Goal: Task Accomplishment & Management: Manage account settings

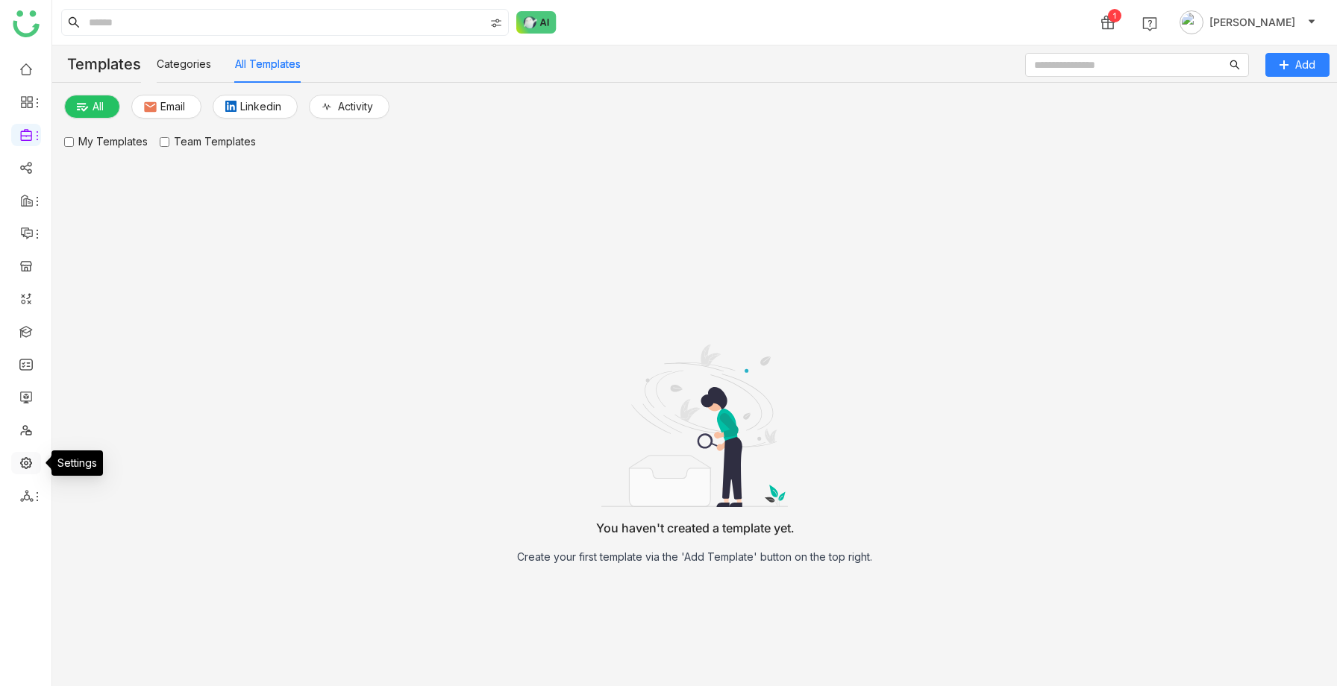
click at [24, 461] on link at bounding box center [25, 462] width 13 height 13
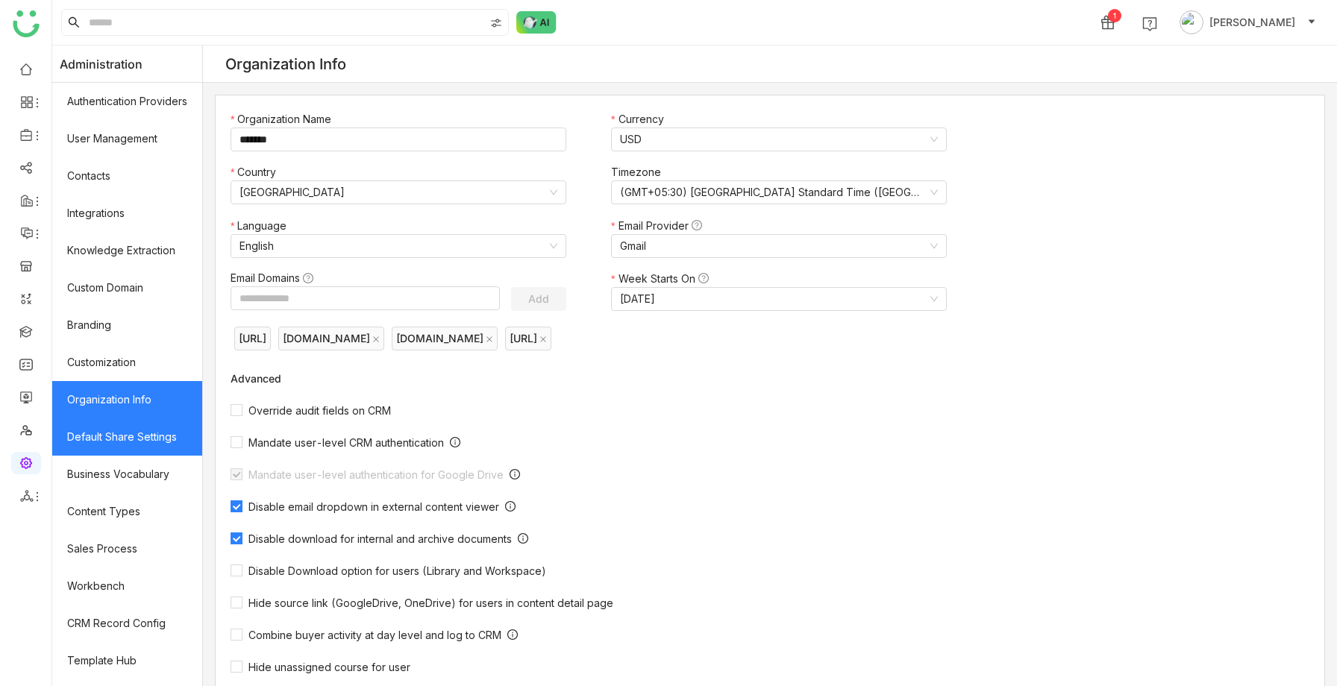
scroll to position [105, 0]
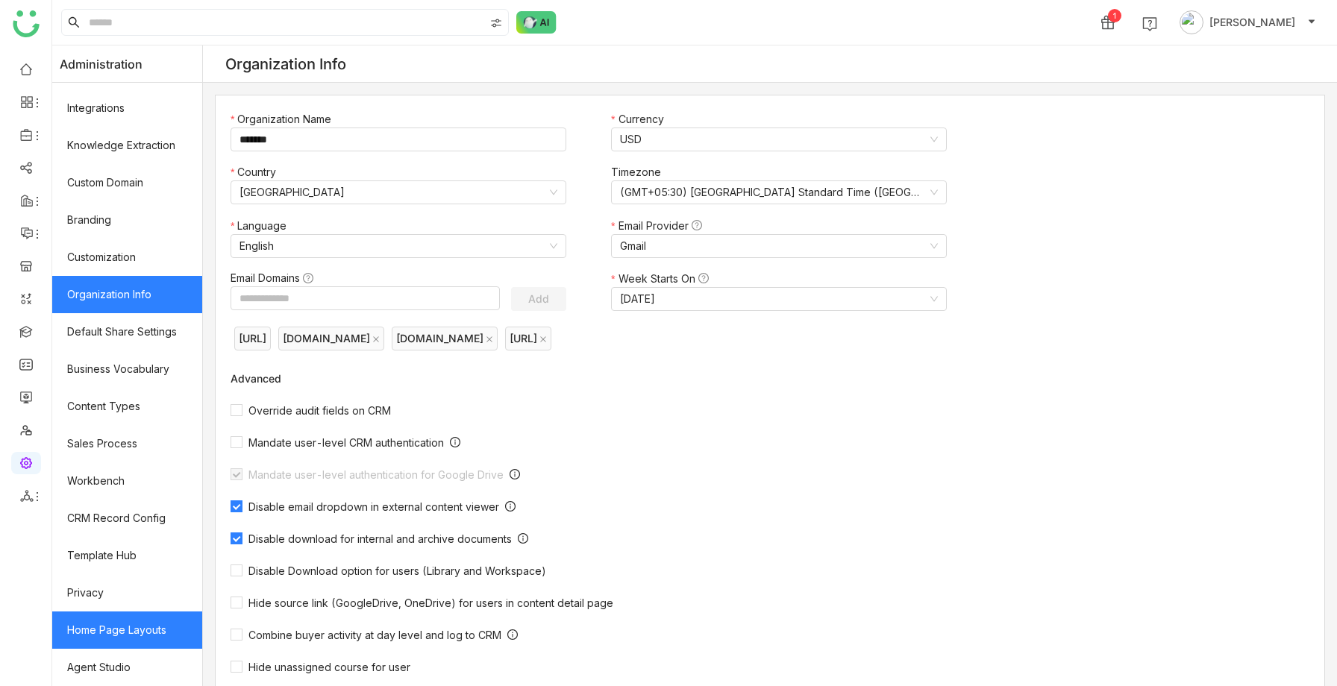
click at [104, 629] on link "Home Page Layouts" at bounding box center [127, 630] width 150 height 37
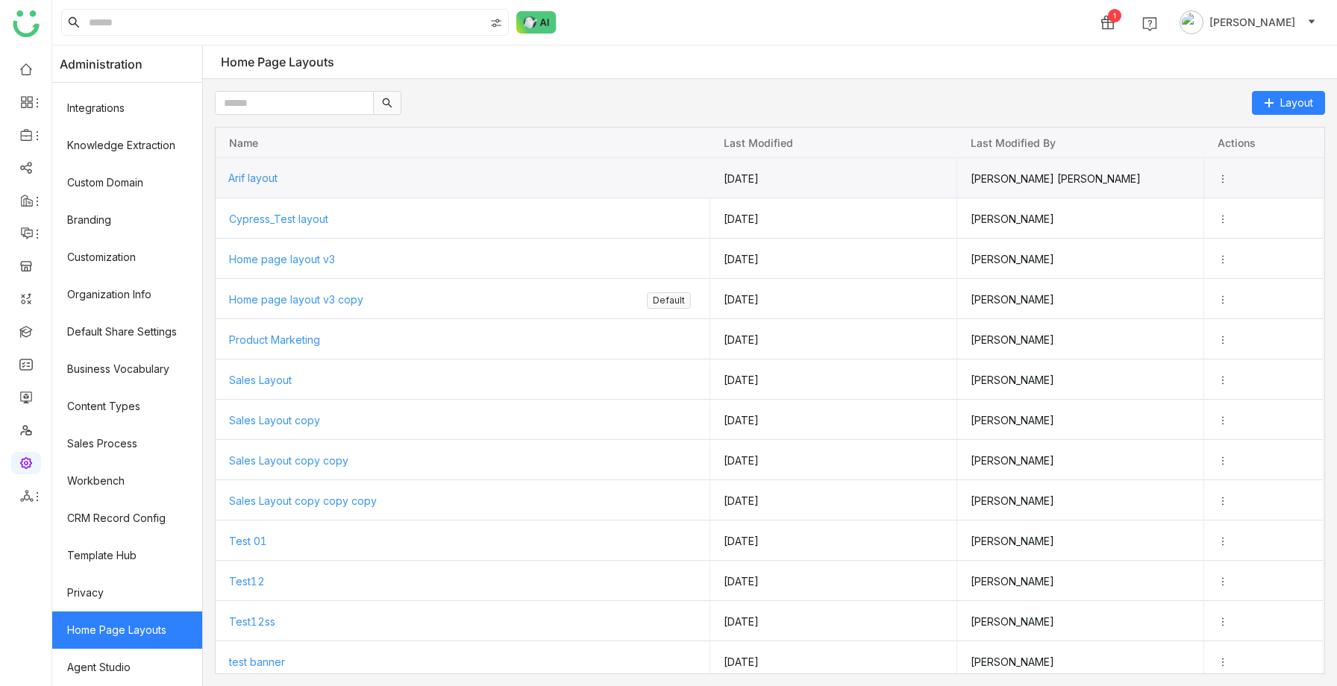
click at [269, 180] on span "Arif layout" at bounding box center [252, 178] width 49 height 13
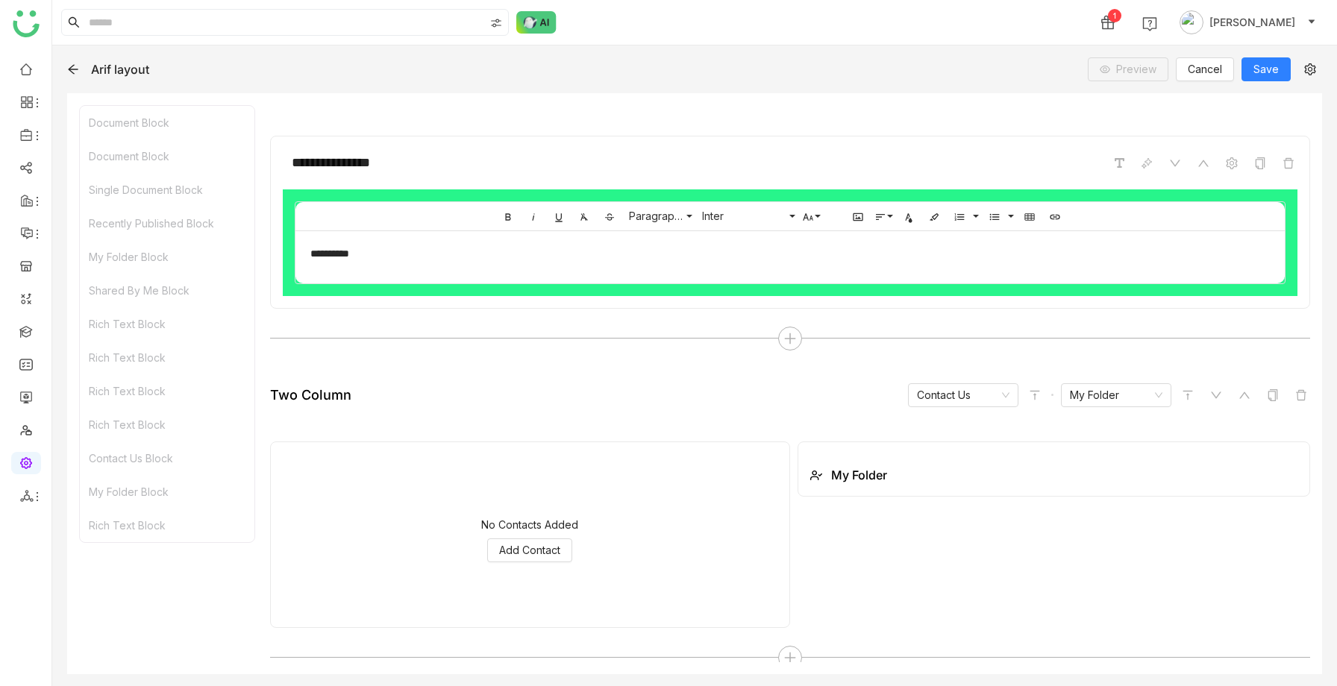
scroll to position [2572, 0]
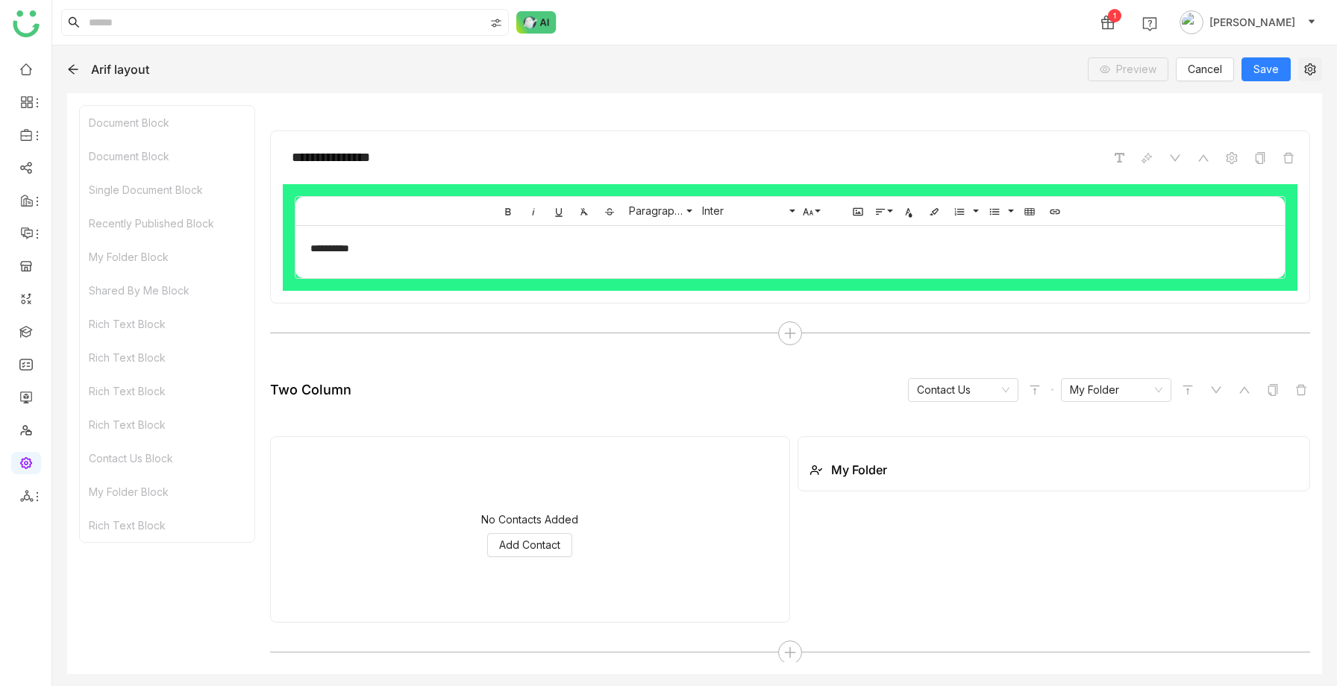
click at [1299, 74] on icon at bounding box center [1310, 69] width 22 height 12
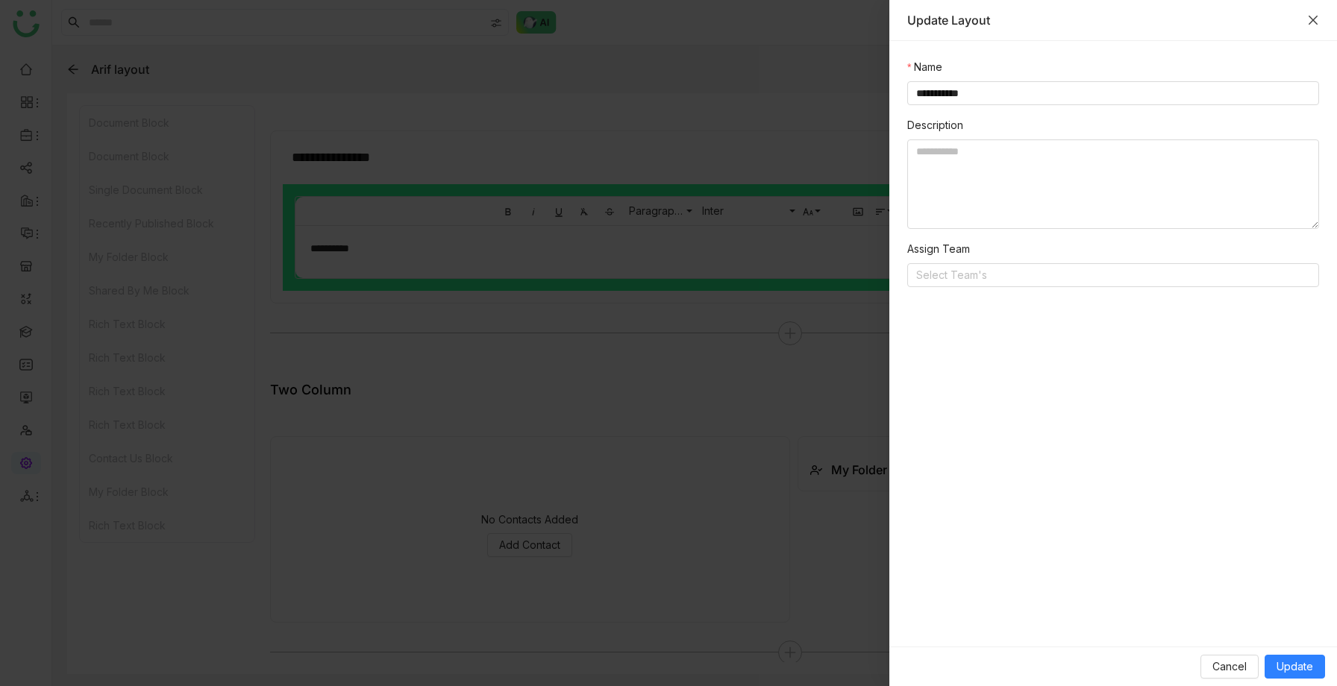
click at [1308, 20] on icon "Close" at bounding box center [1313, 20] width 12 height 12
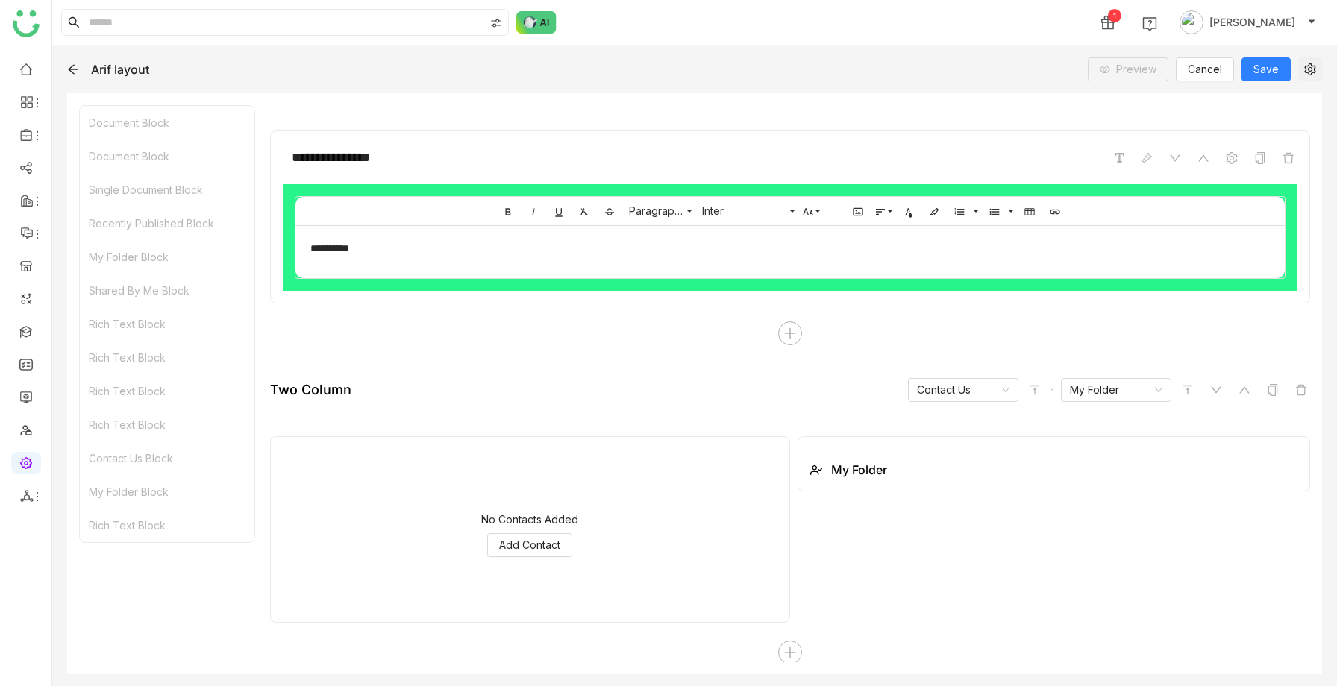
scroll to position [2594, 0]
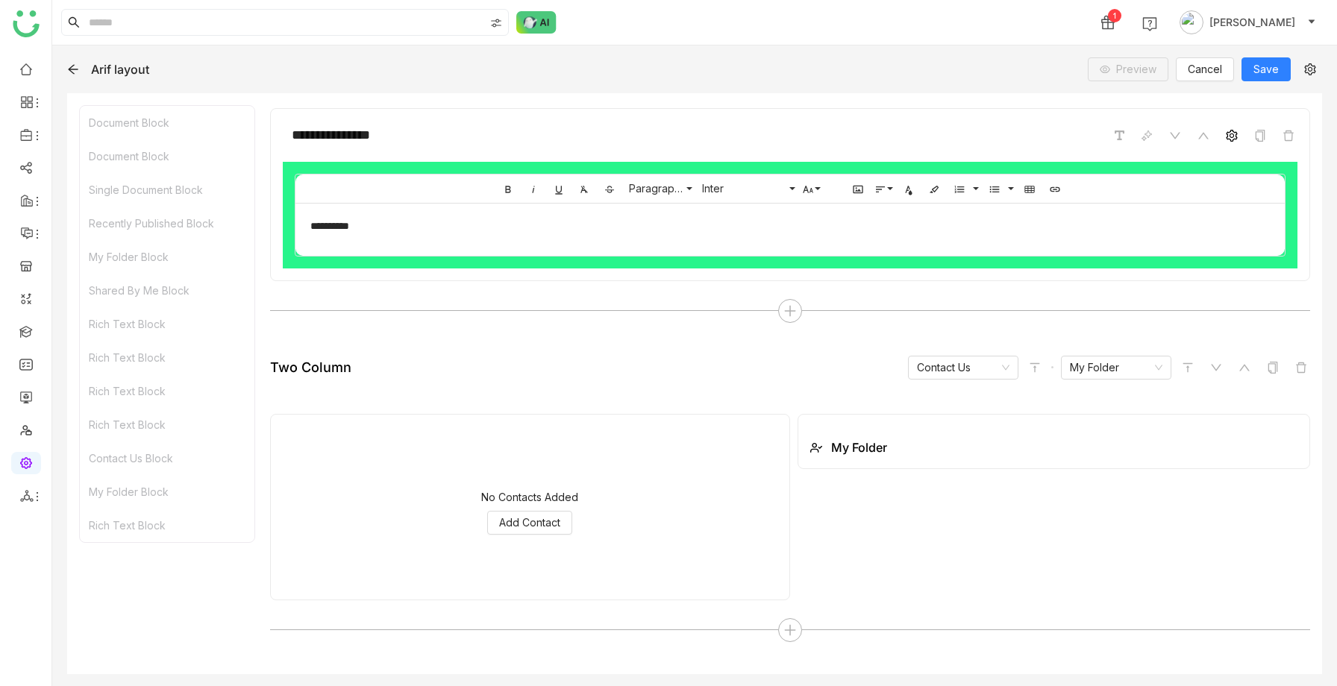
click at [1229, 130] on icon at bounding box center [1231, 136] width 12 height 12
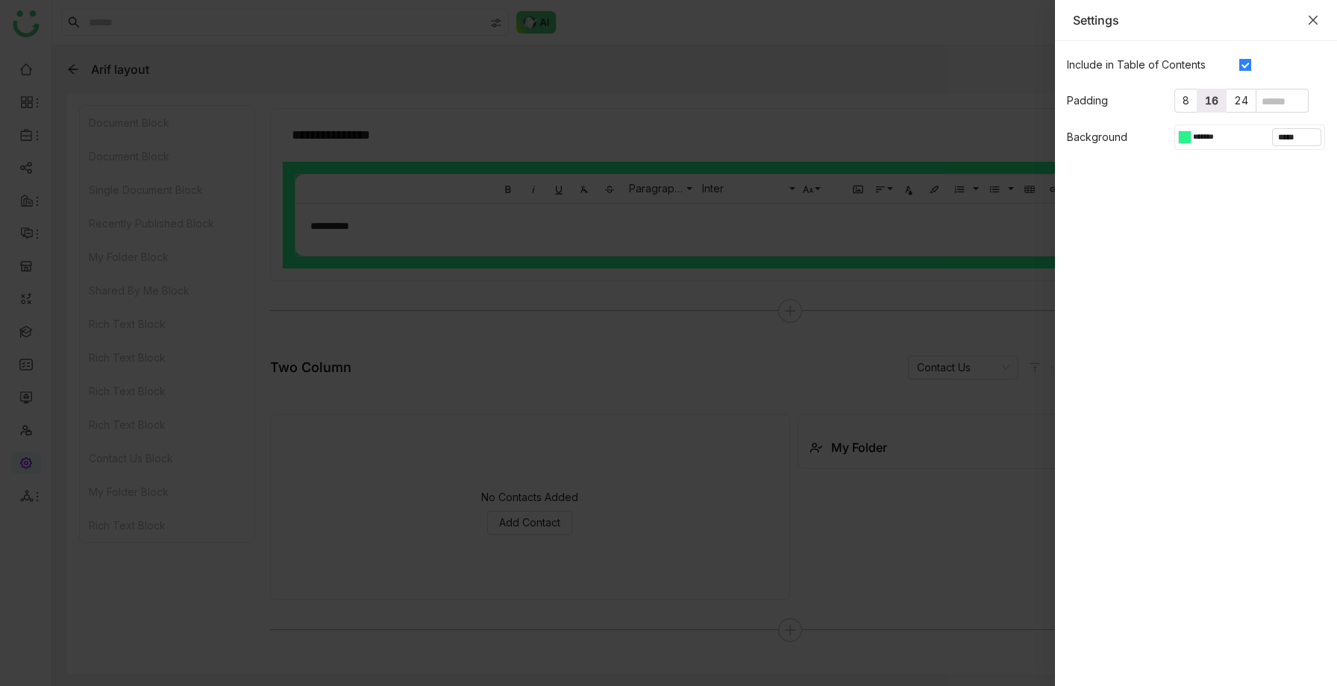
click at [1311, 22] on icon "Close" at bounding box center [1313, 20] width 12 height 12
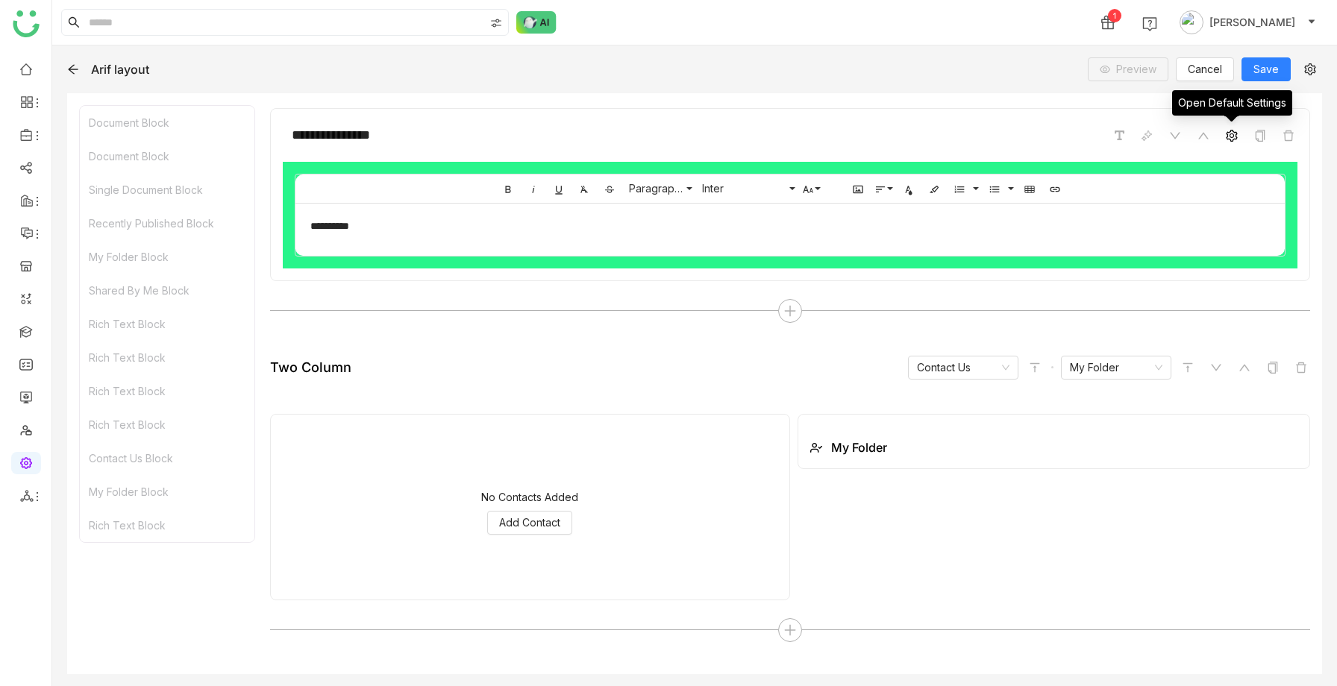
click at [1231, 136] on icon at bounding box center [1230, 136] width 11 height 12
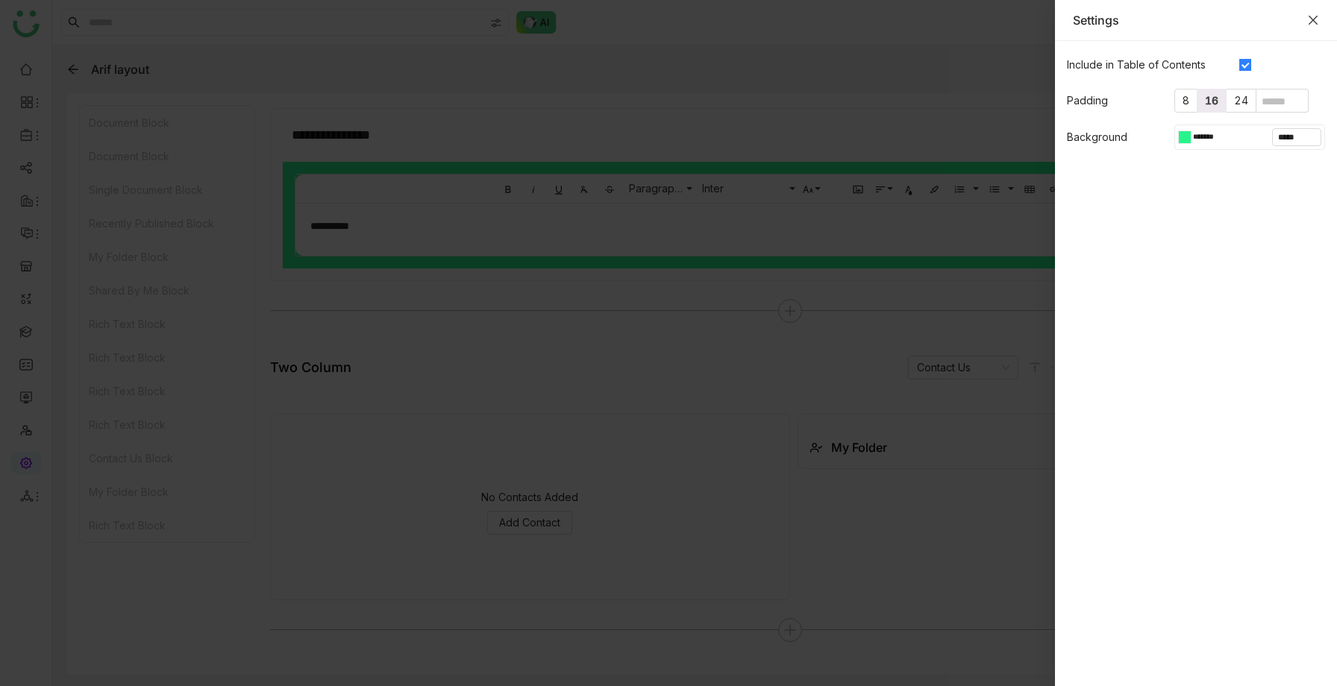
click at [1312, 19] on icon "Close" at bounding box center [1312, 20] width 9 height 9
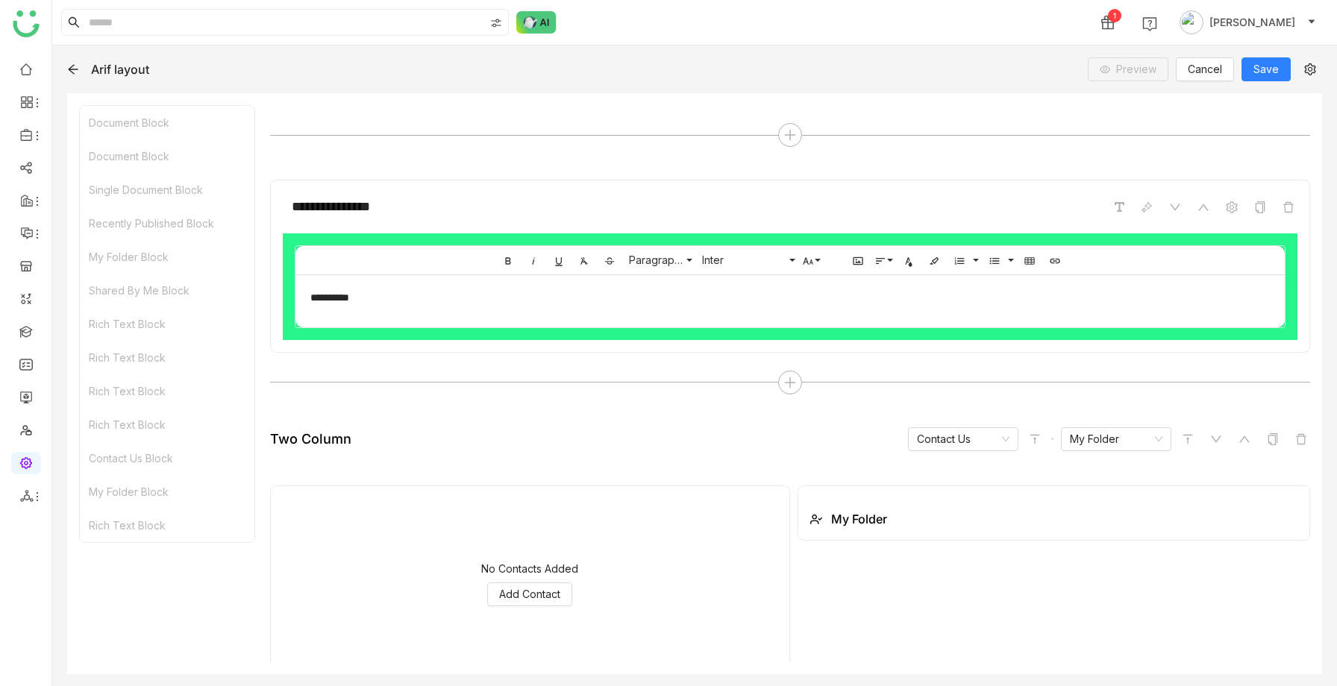
scroll to position [2502, 0]
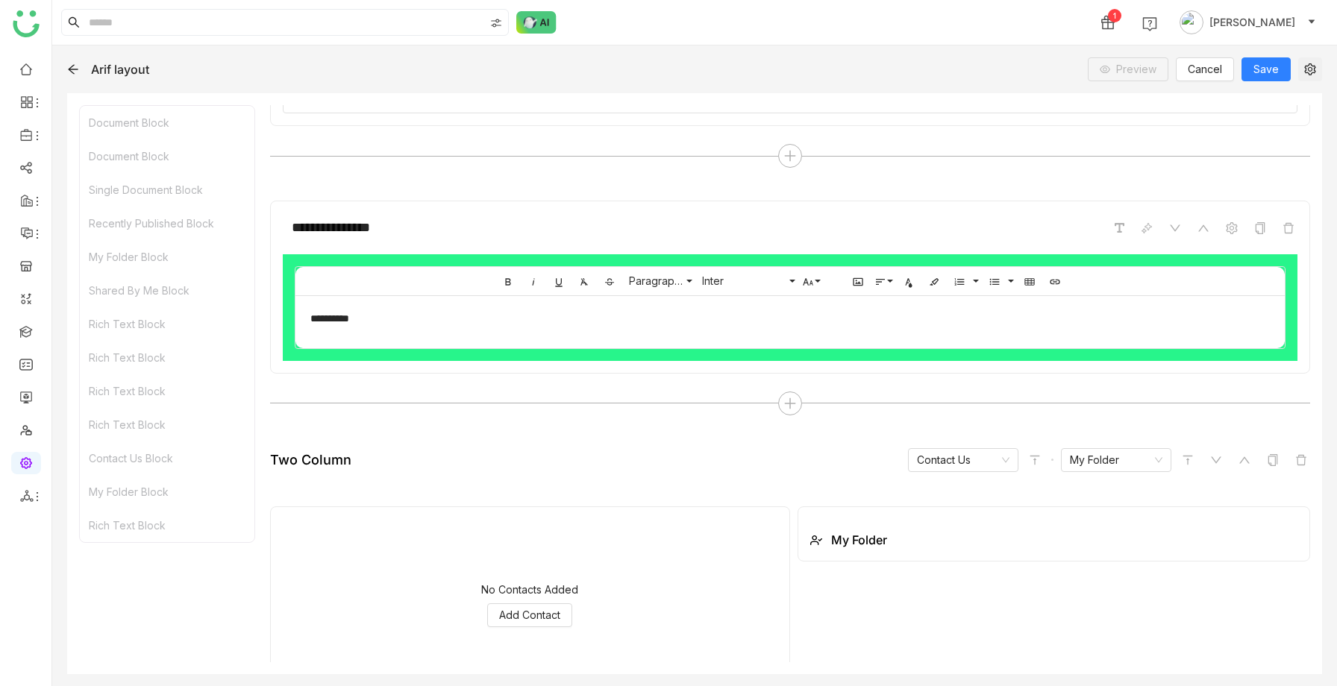
click at [1308, 70] on icon at bounding box center [1309, 69] width 11 height 12
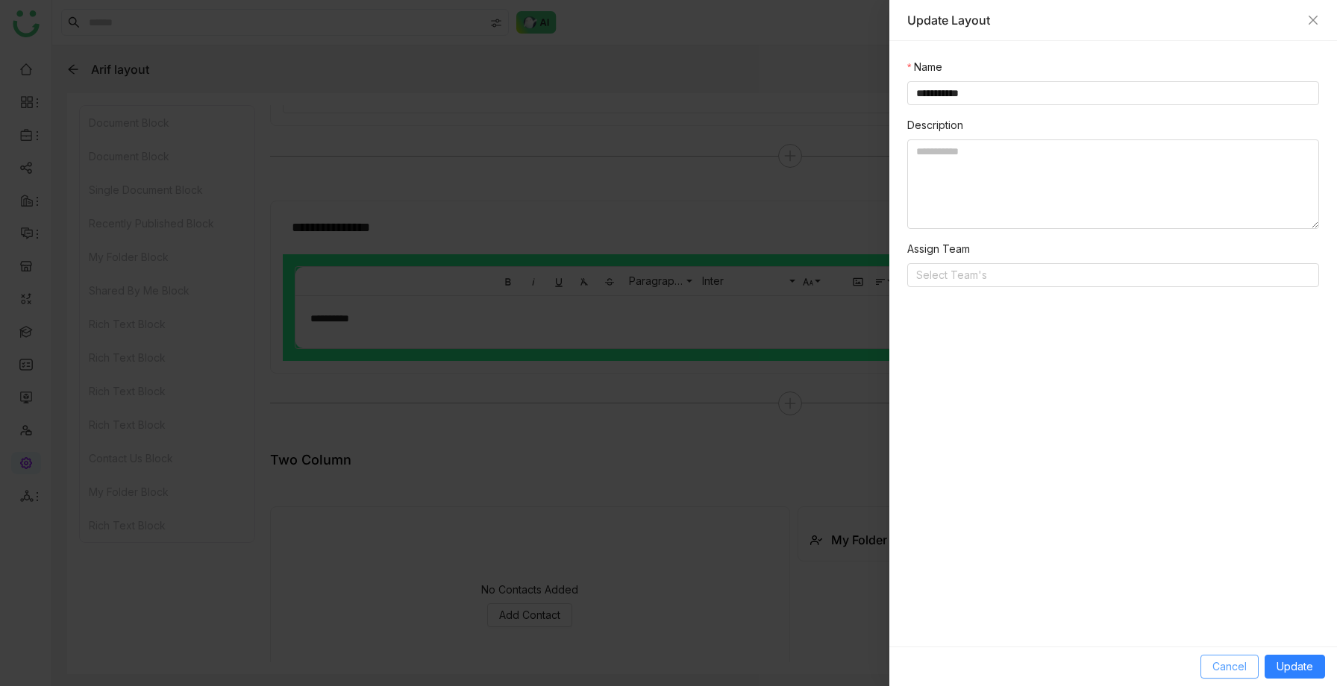
click at [1225, 664] on span "Cancel" at bounding box center [1229, 667] width 34 height 16
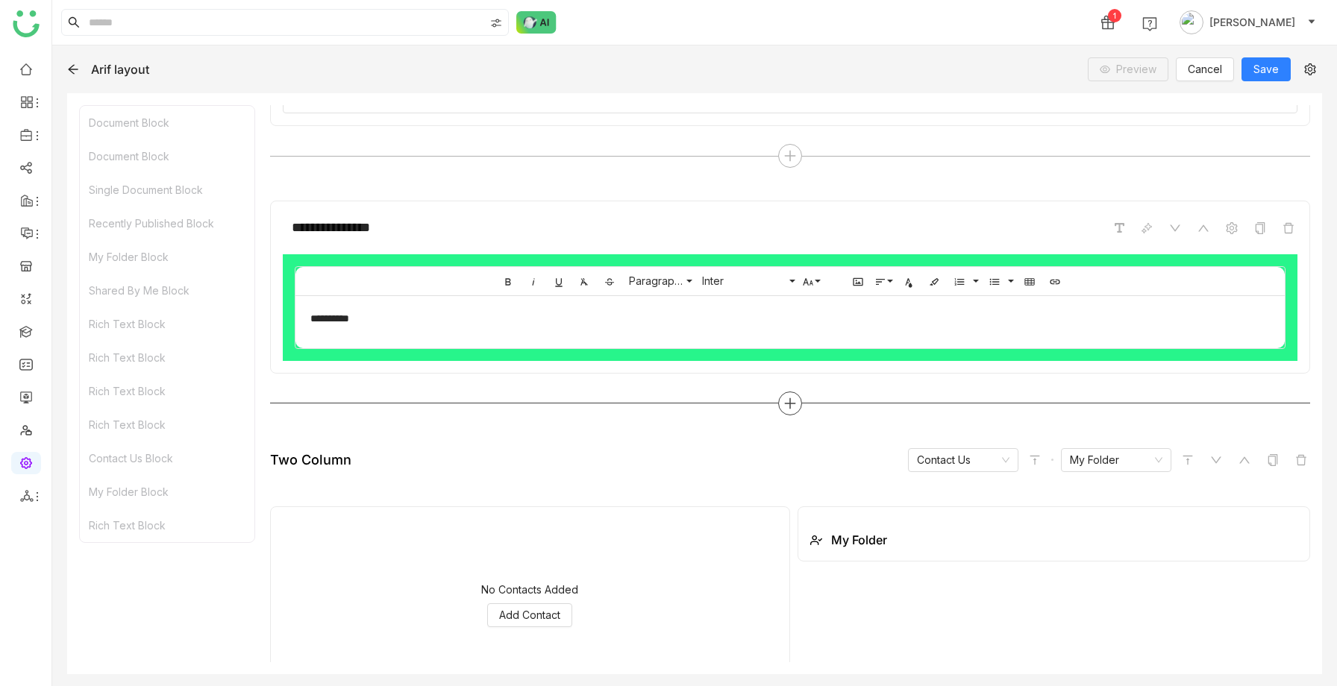
click at [777, 407] on div at bounding box center [790, 404] width 1040 height 24
click at [794, 397] on icon at bounding box center [789, 403] width 13 height 13
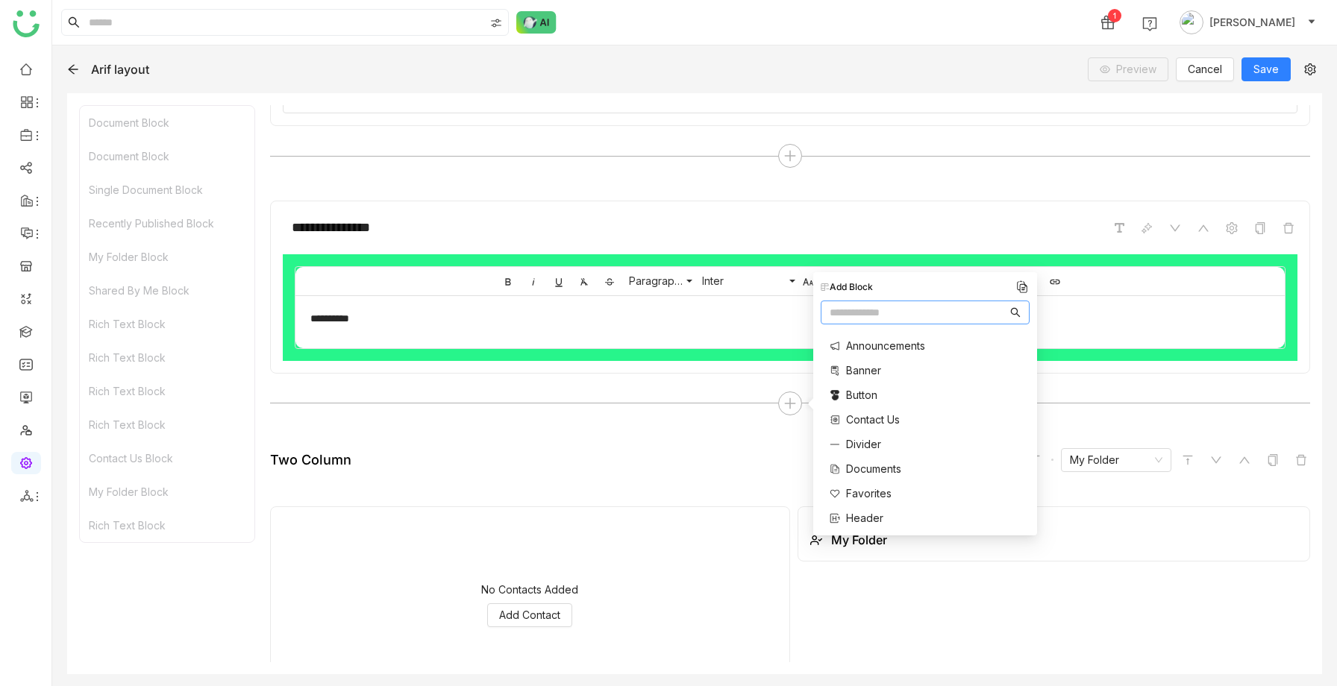
click at [860, 389] on span "Button" at bounding box center [861, 395] width 31 height 16
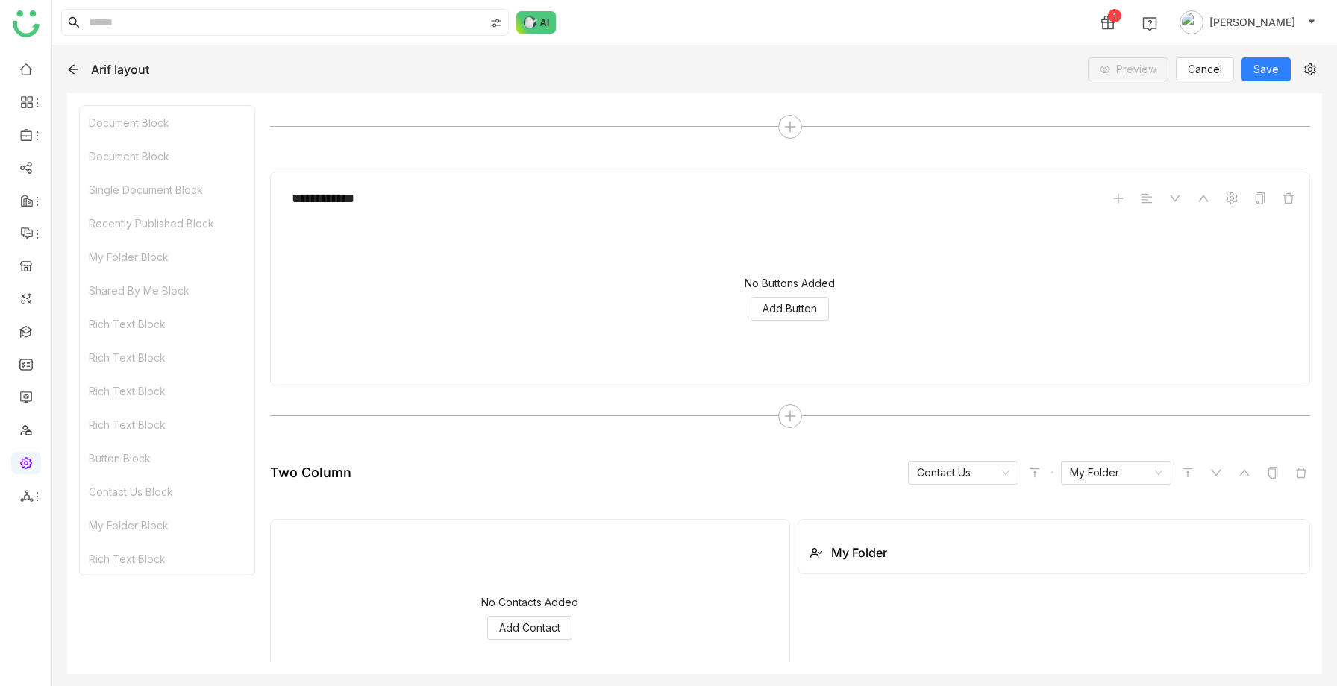
scroll to position [2775, 0]
click at [1228, 204] on icon at bounding box center [1230, 201] width 11 height 12
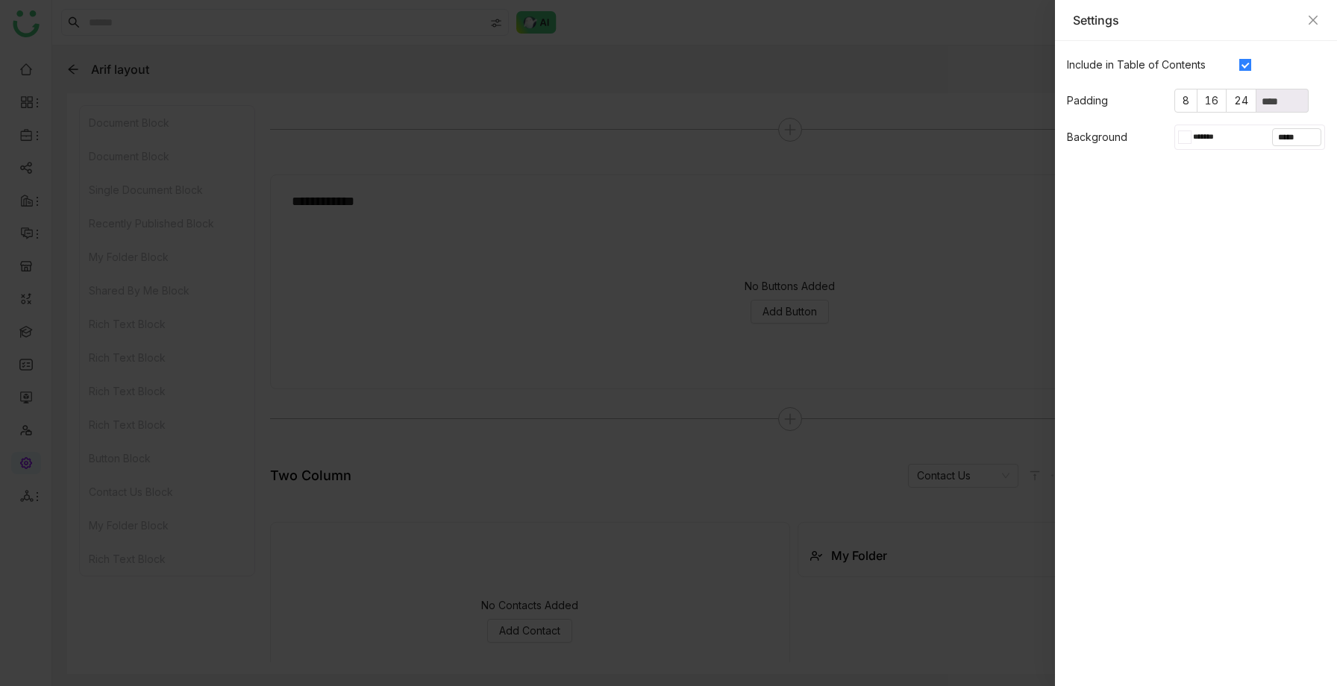
click at [799, 313] on div at bounding box center [668, 343] width 1337 height 686
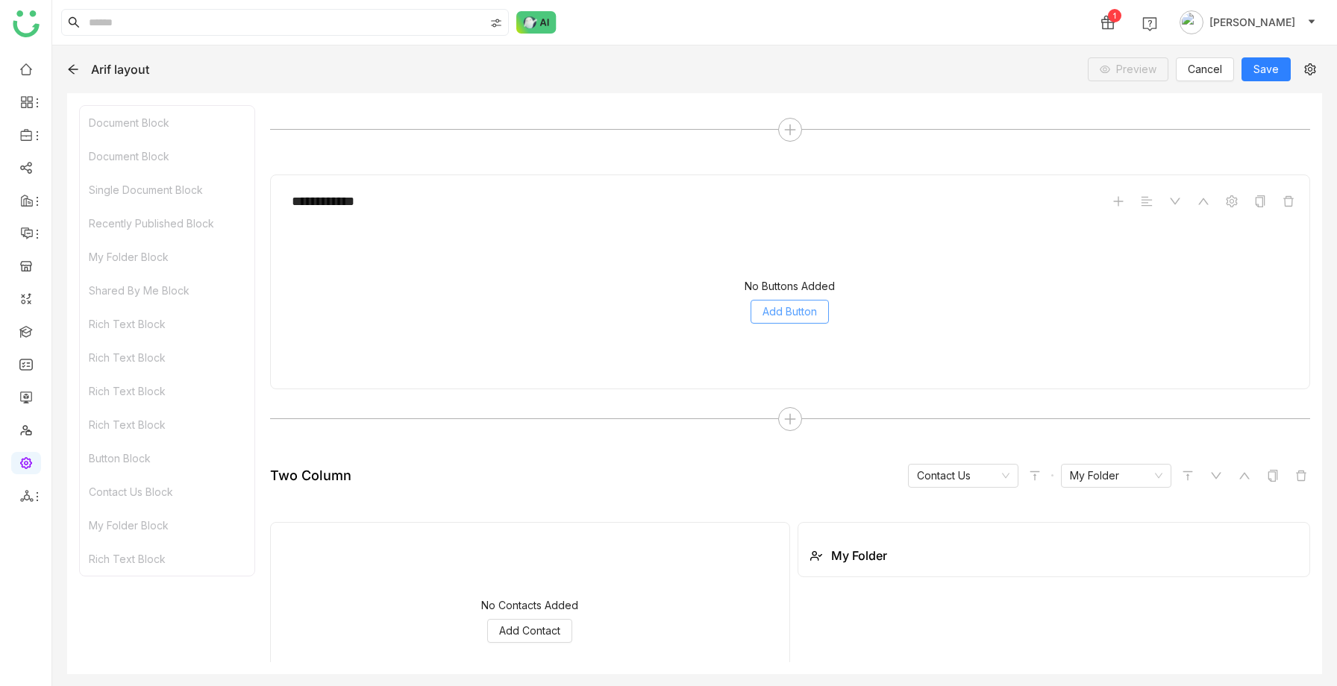
click at [799, 313] on span "Add Button" at bounding box center [789, 312] width 54 height 16
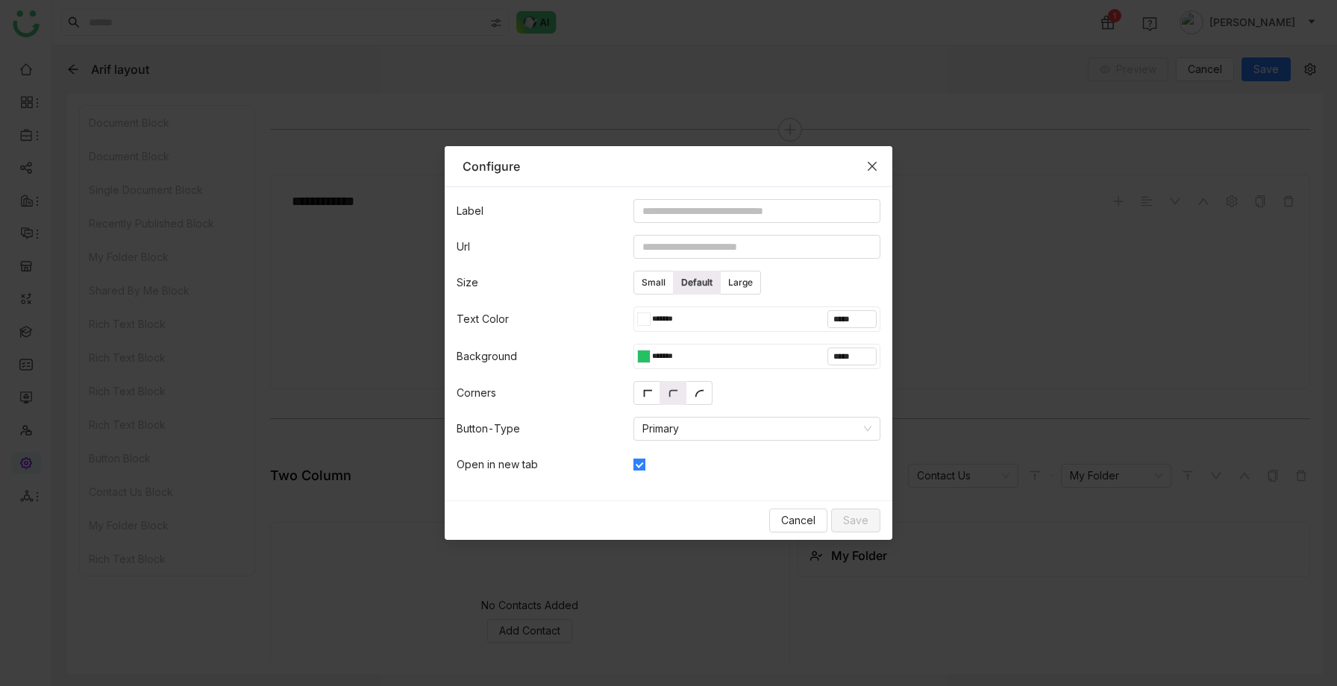
click at [862, 170] on span "Close" at bounding box center [872, 166] width 40 height 40
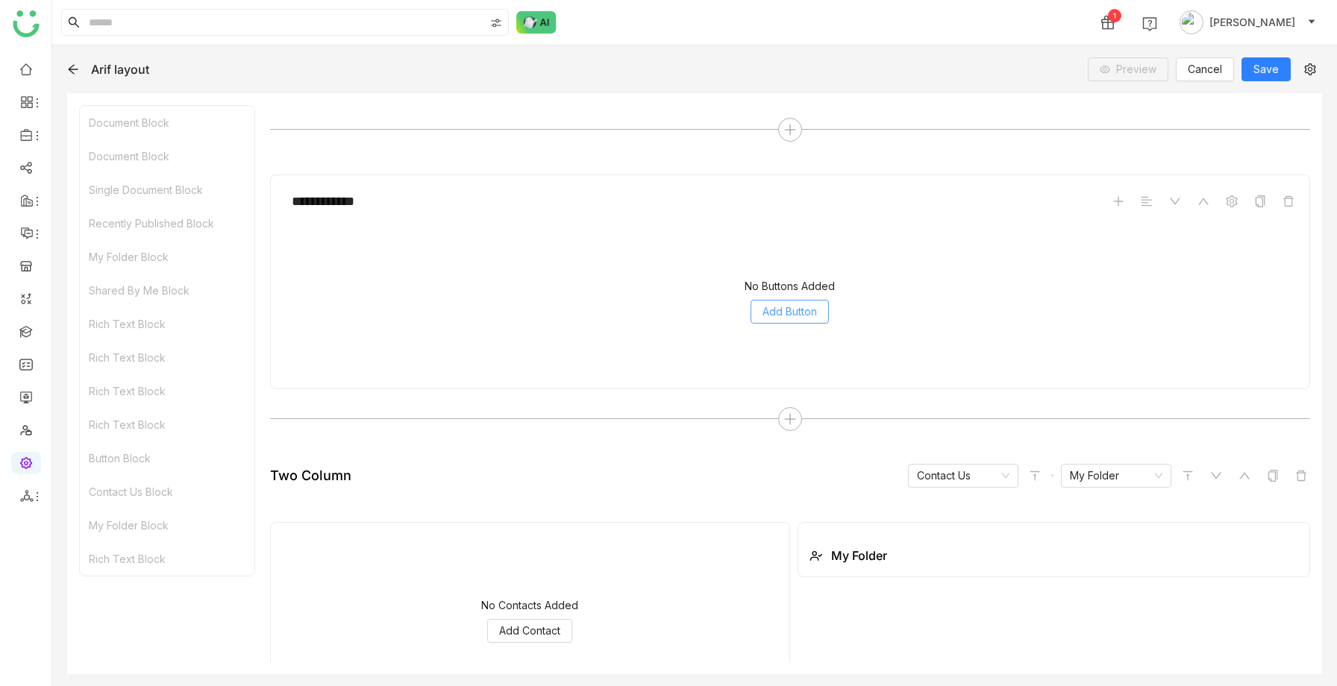
click at [792, 311] on span "Add Button" at bounding box center [789, 312] width 54 height 16
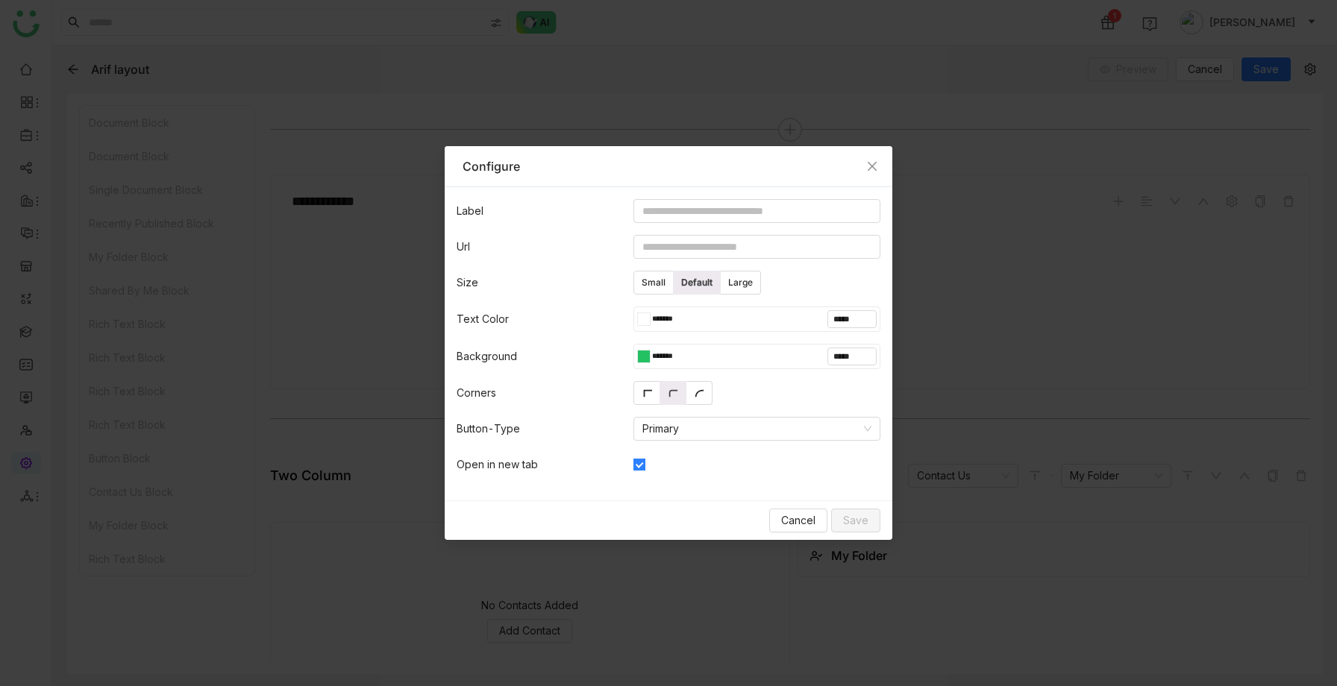
click at [647, 315] on div at bounding box center [647, 319] width 6 height 12
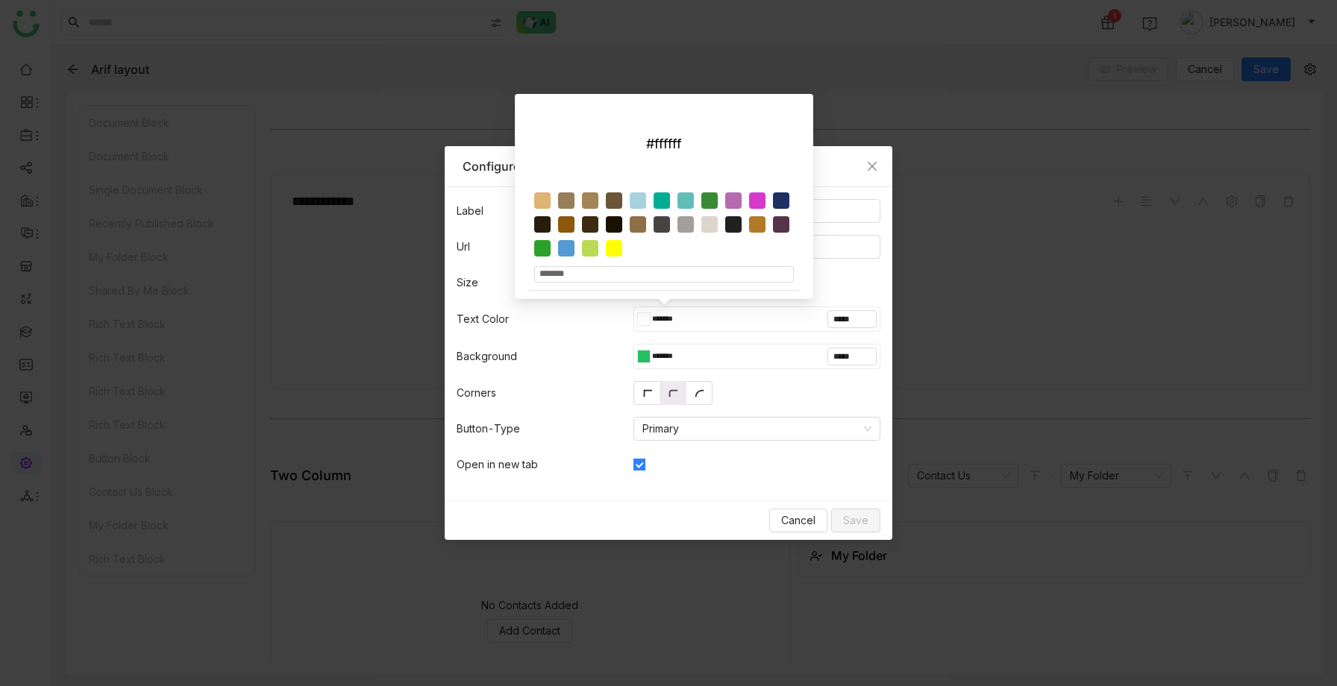
click at [646, 222] on div at bounding box center [667, 228] width 267 height 72
click at [635, 225] on div at bounding box center [637, 224] width 16 height 16
type input "*******"
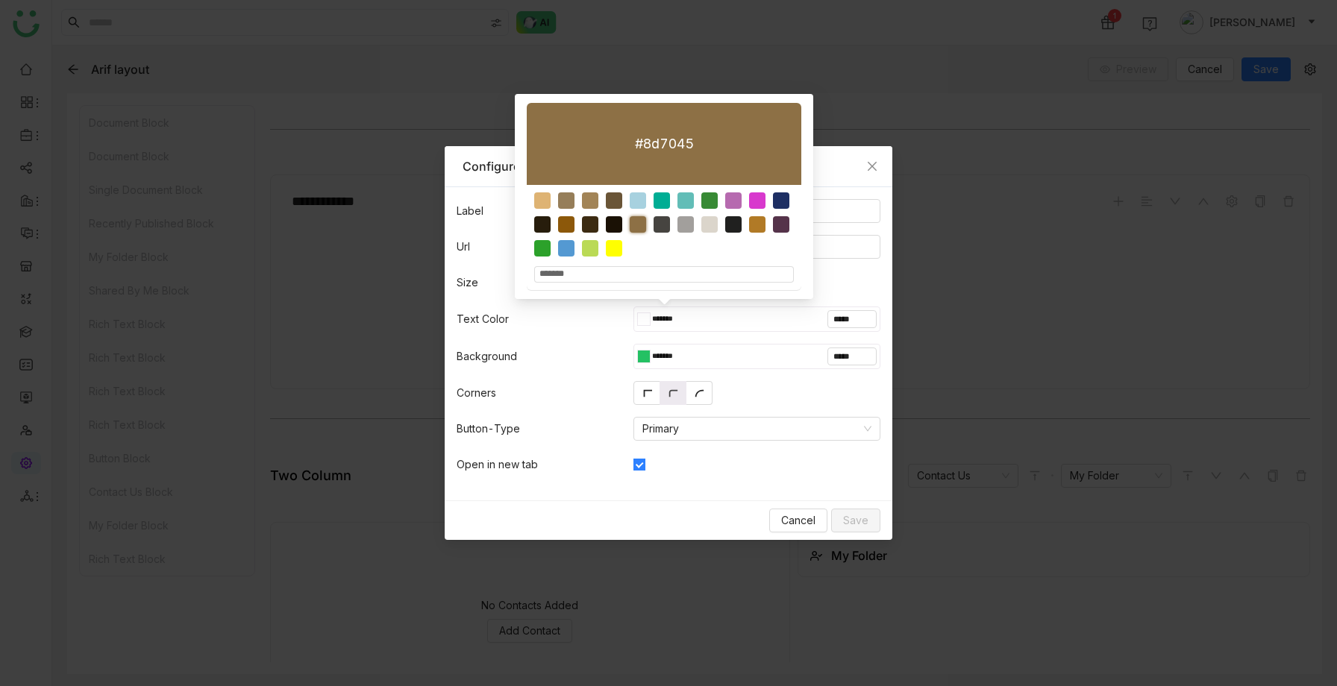
type input "*******"
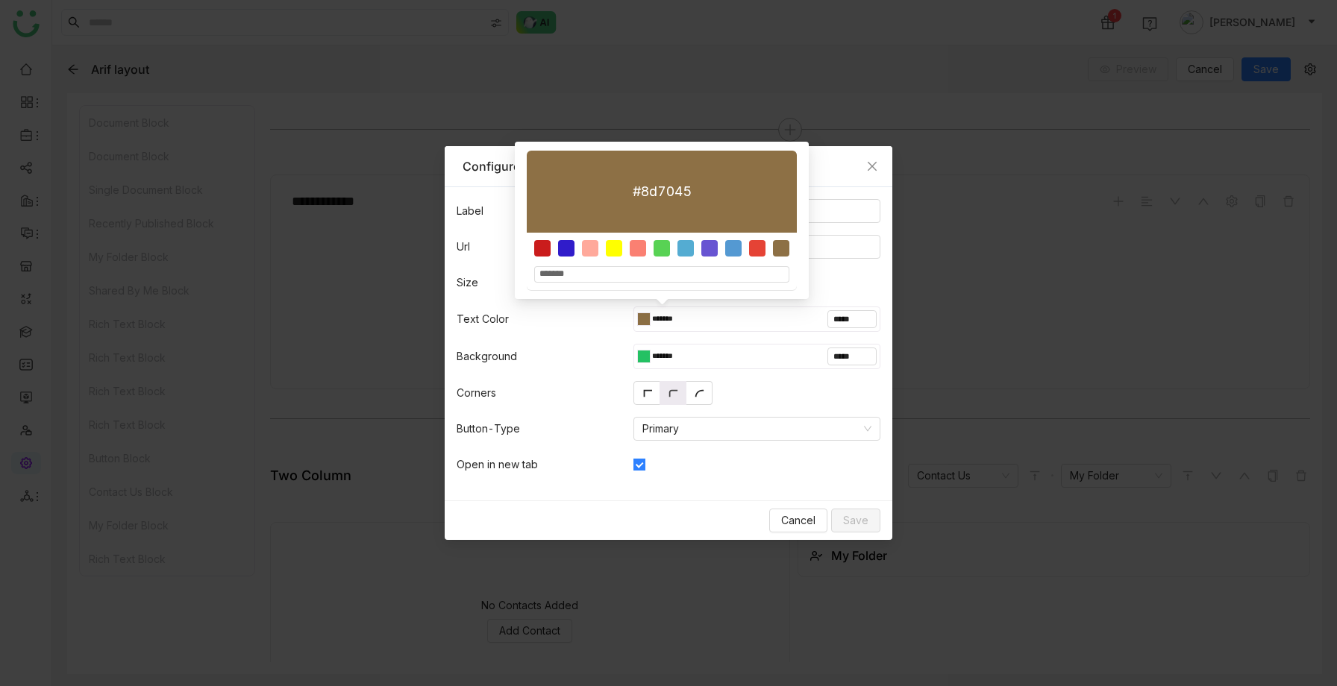
click at [643, 352] on div at bounding box center [640, 356] width 7 height 13
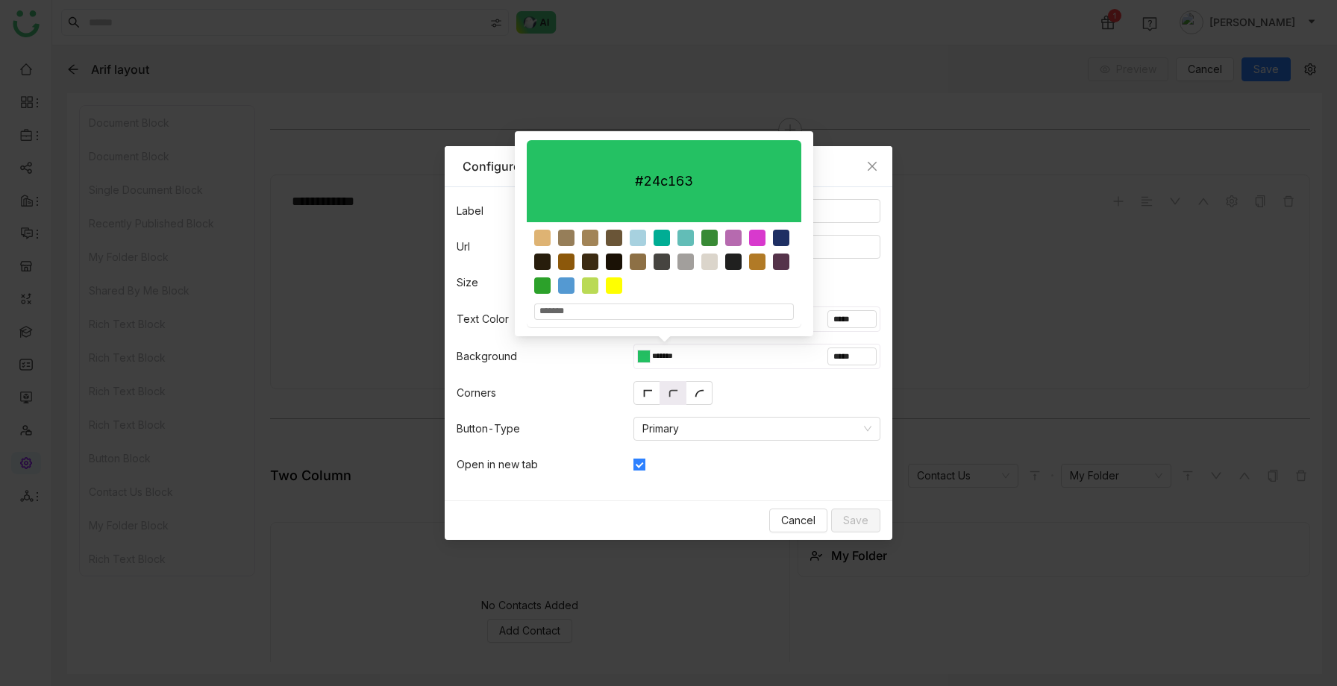
click at [657, 260] on div at bounding box center [661, 262] width 16 height 16
type input "*******"
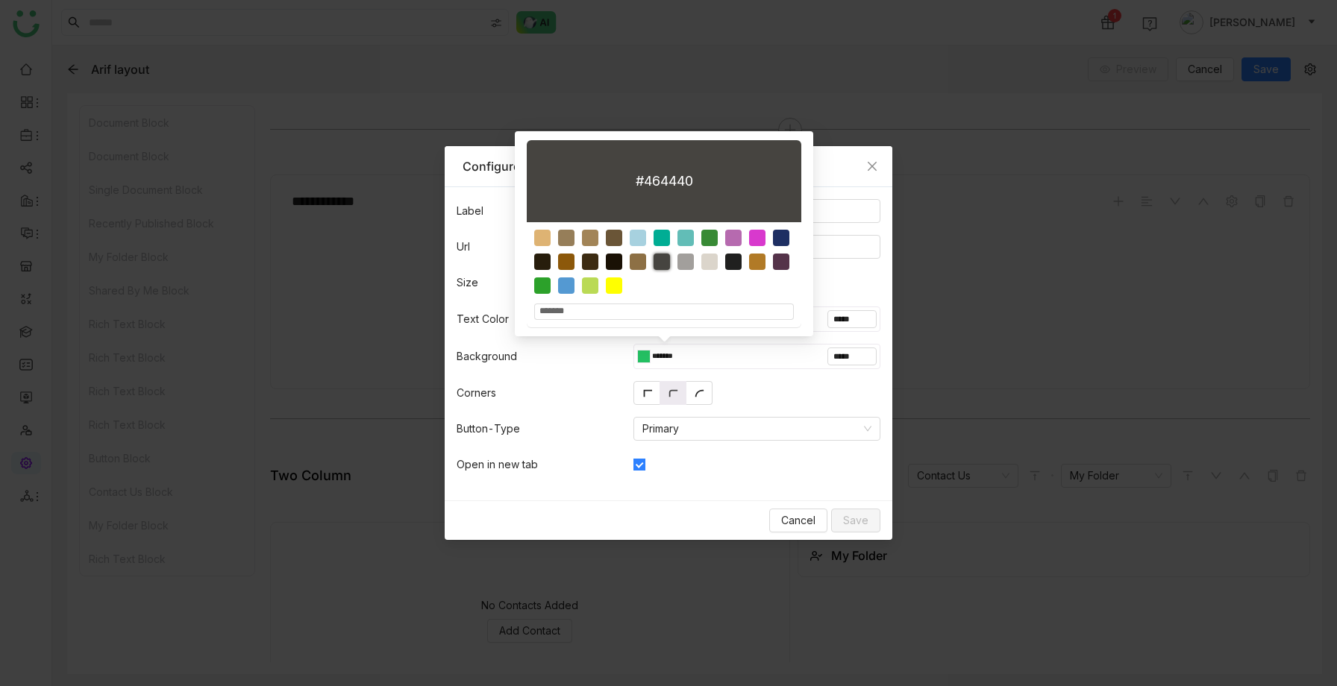
type input "*******"
click at [760, 433] on nz-select-item "Primary" at bounding box center [756, 429] width 229 height 22
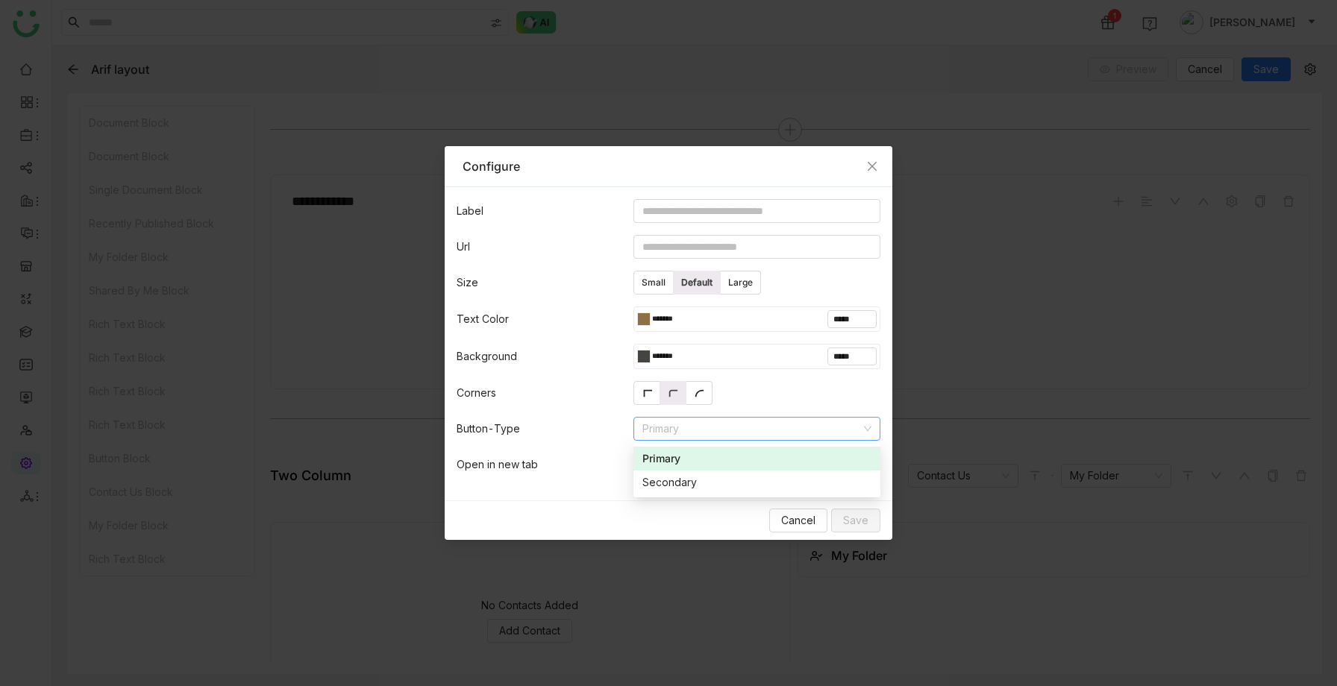
click at [641, 351] on div at bounding box center [640, 356] width 7 height 13
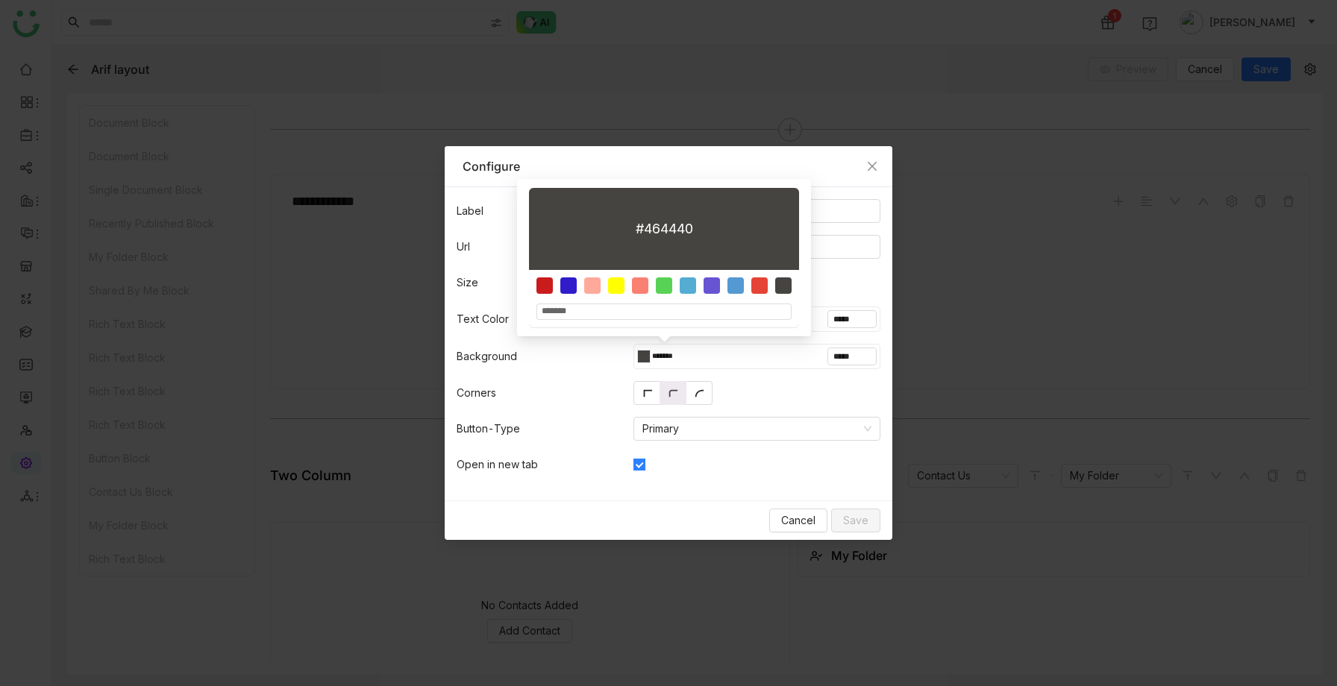
click at [732, 374] on form "Label Url Size Small Default Large Text Color ******* ***** Background ******* …" at bounding box center [669, 343] width 448 height 313
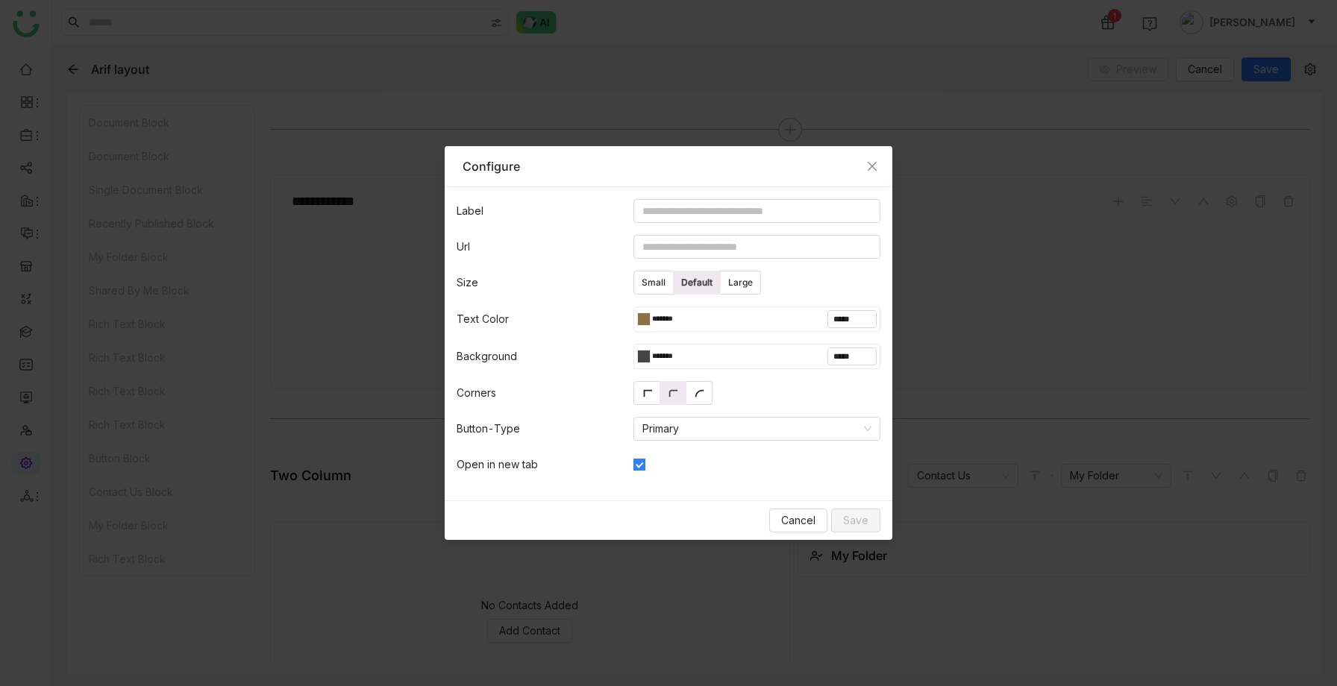
click at [635, 315] on div "******* *****" at bounding box center [756, 319] width 247 height 25
click at [641, 321] on div at bounding box center [640, 319] width 7 height 13
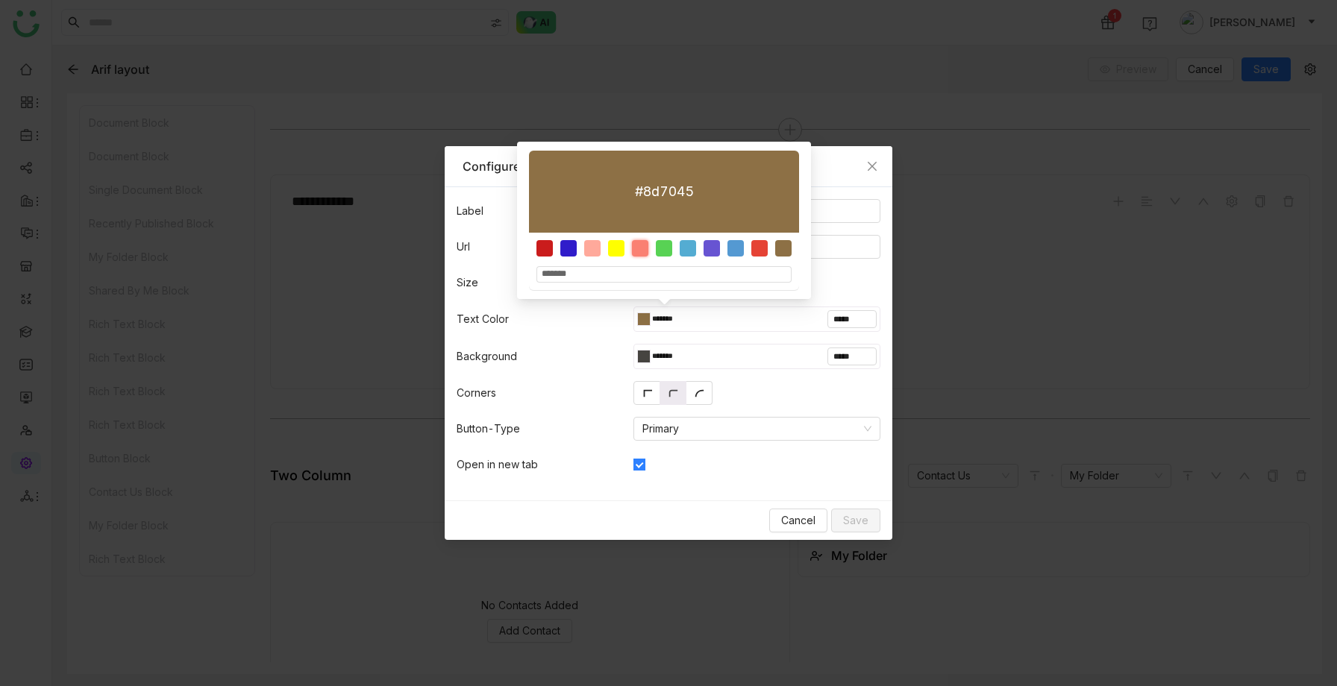
click at [634, 251] on div at bounding box center [640, 248] width 16 height 16
type input "*******"
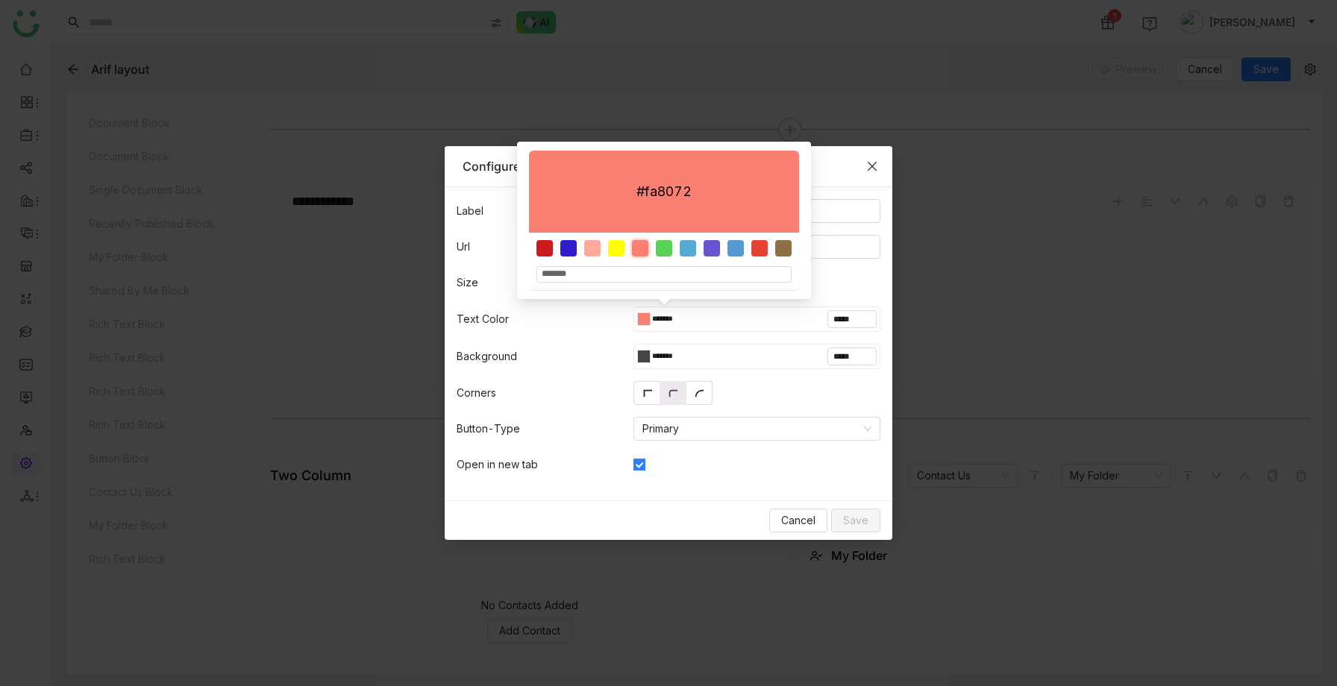
click at [876, 183] on span "Close" at bounding box center [872, 166] width 40 height 40
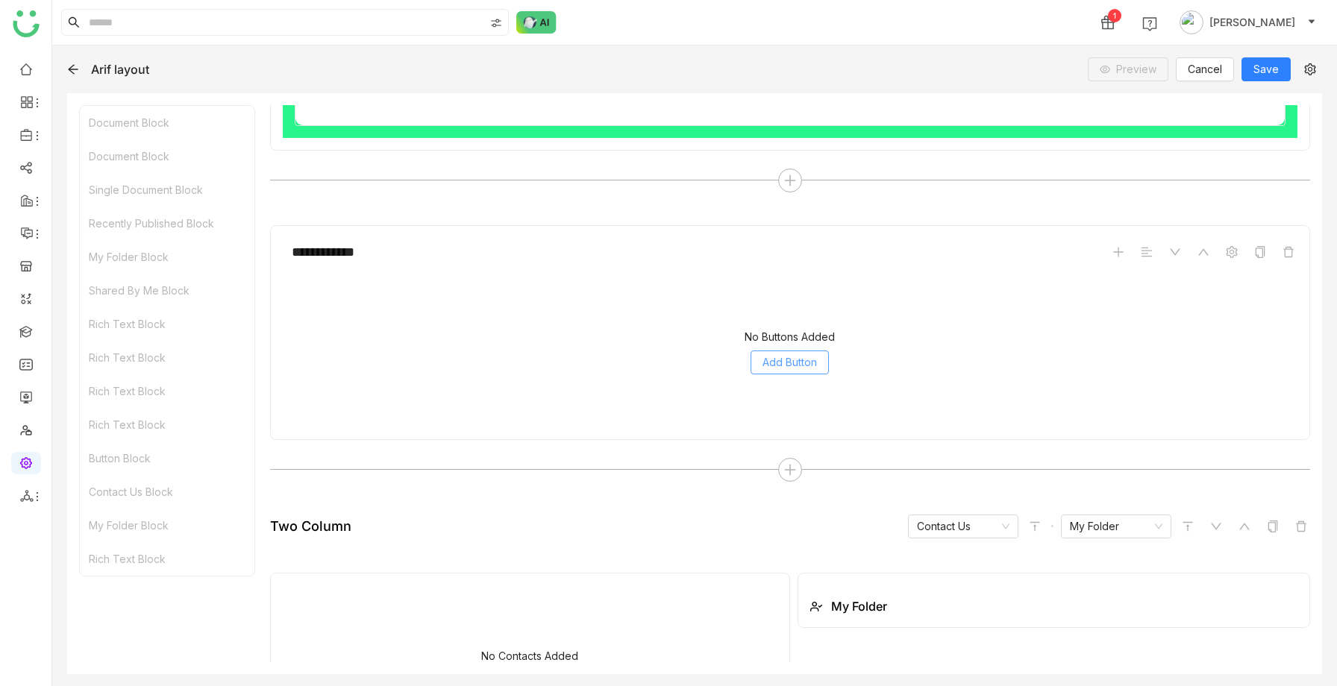
scroll to position [2713, 0]
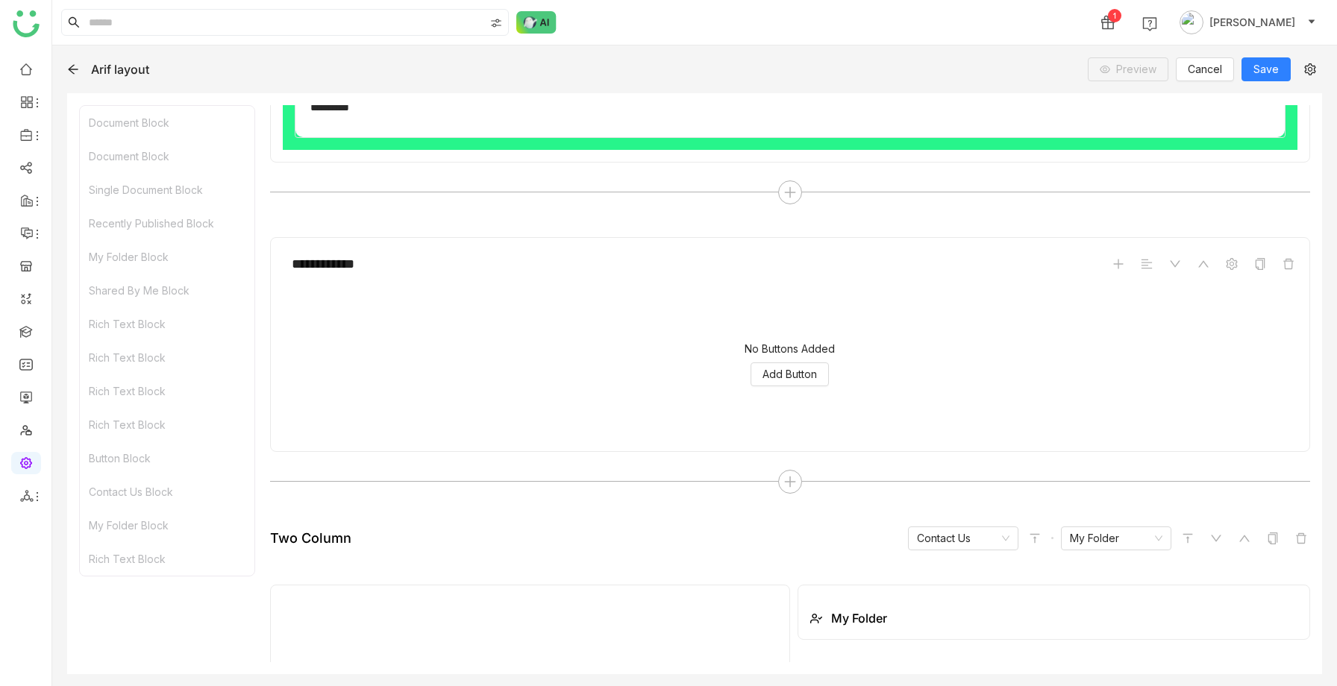
click at [1231, 273] on div "**********" at bounding box center [790, 264] width 1014 height 28
click at [1232, 264] on icon at bounding box center [1231, 264] width 12 height 12
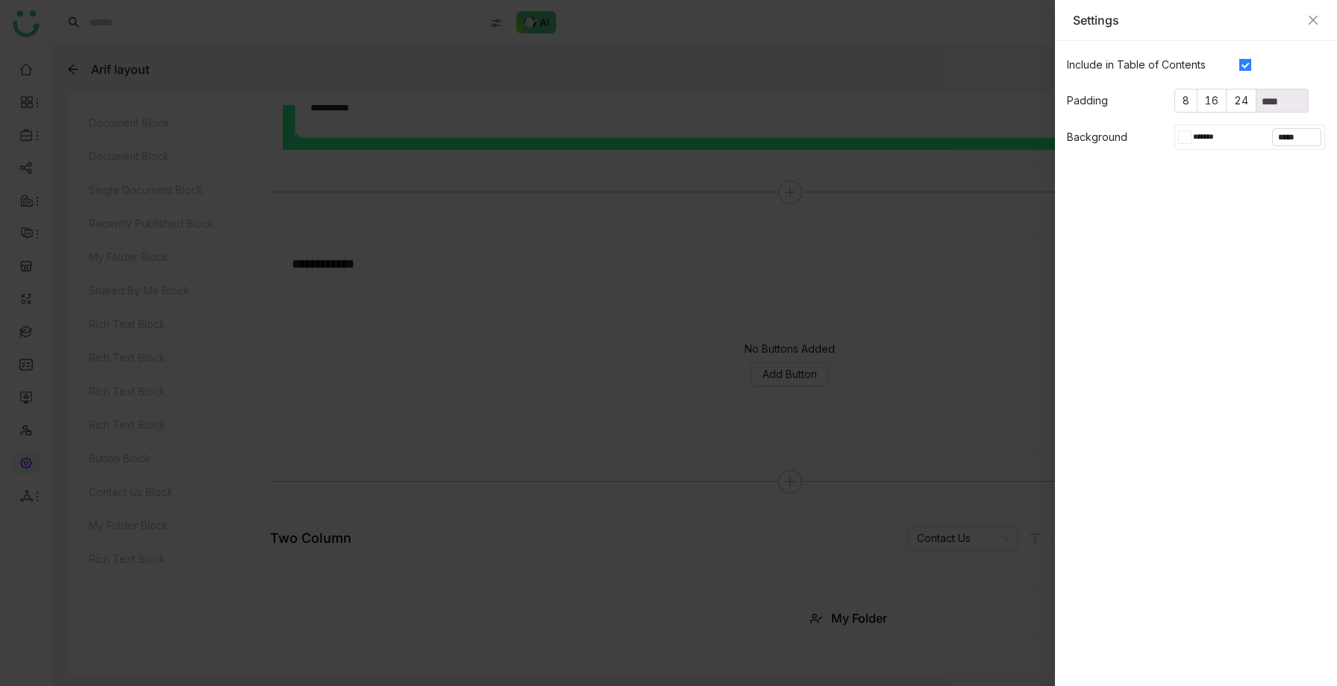
click at [1181, 133] on div at bounding box center [1181, 137] width 7 height 13
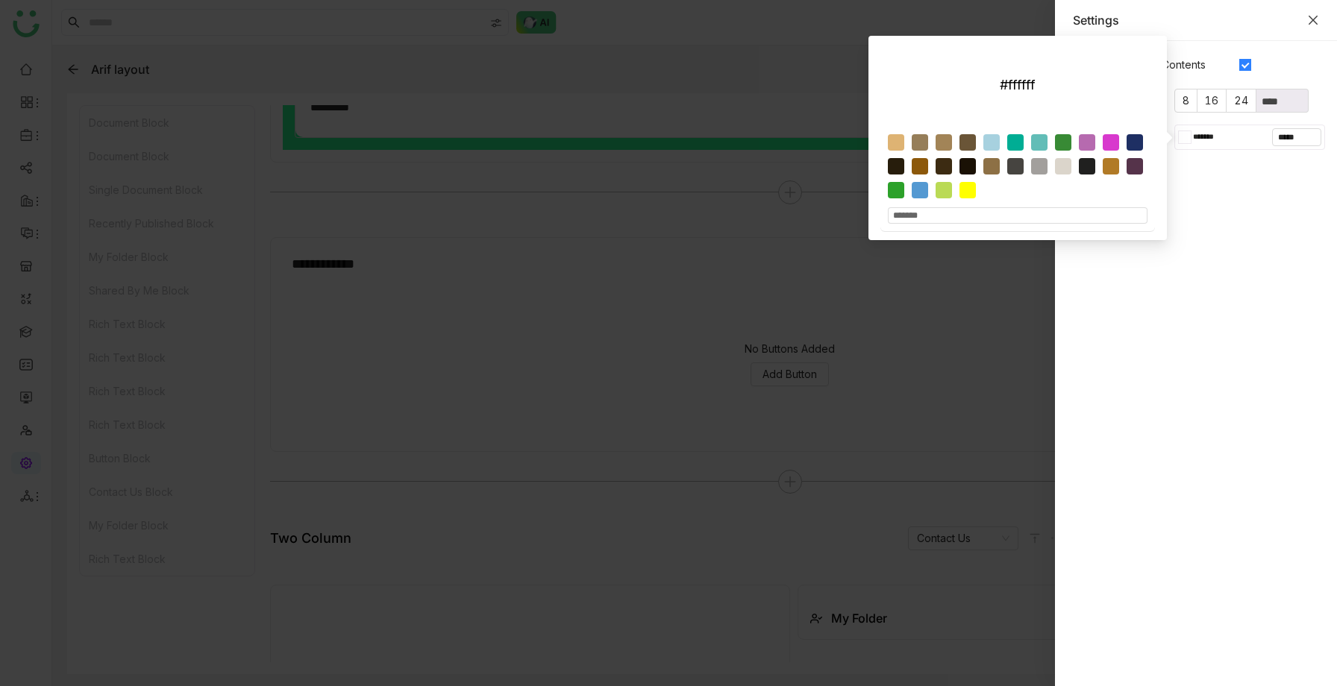
click at [1313, 22] on icon "Close" at bounding box center [1313, 20] width 12 height 12
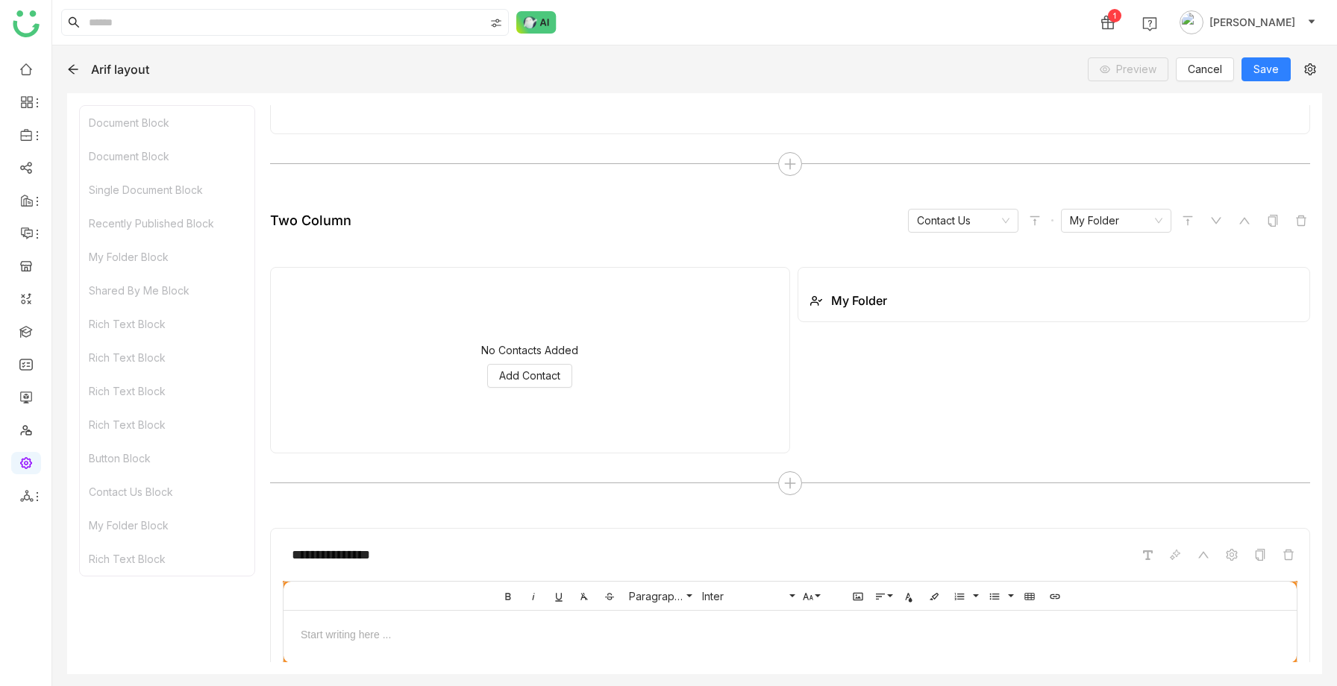
scroll to position [3089, 0]
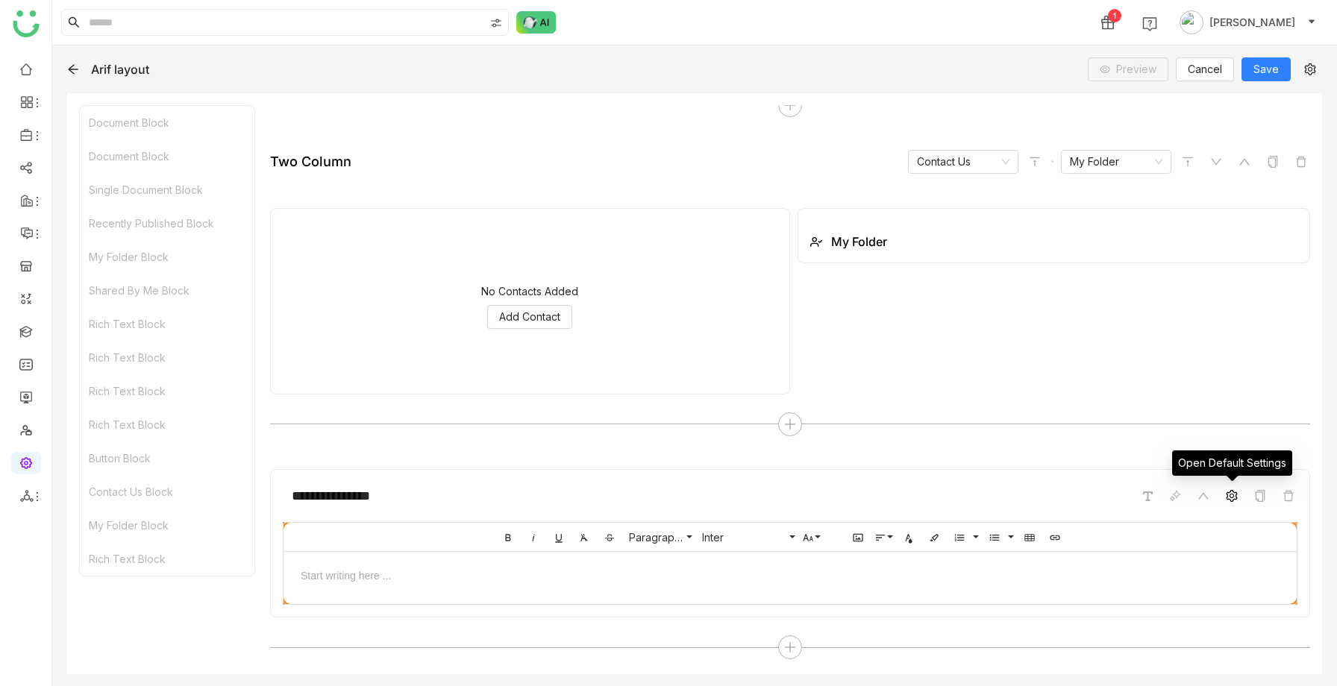
click at [1229, 494] on icon at bounding box center [1230, 496] width 11 height 12
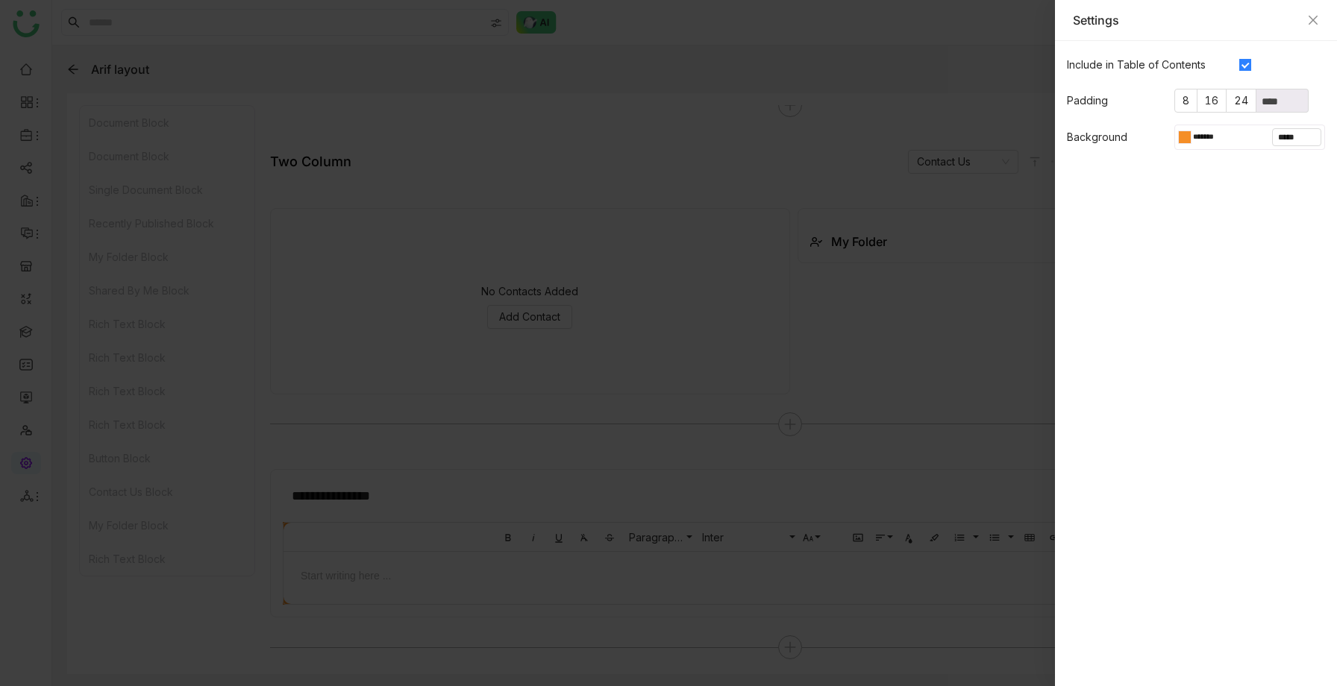
click at [1185, 137] on div at bounding box center [1187, 137] width 6 height 12
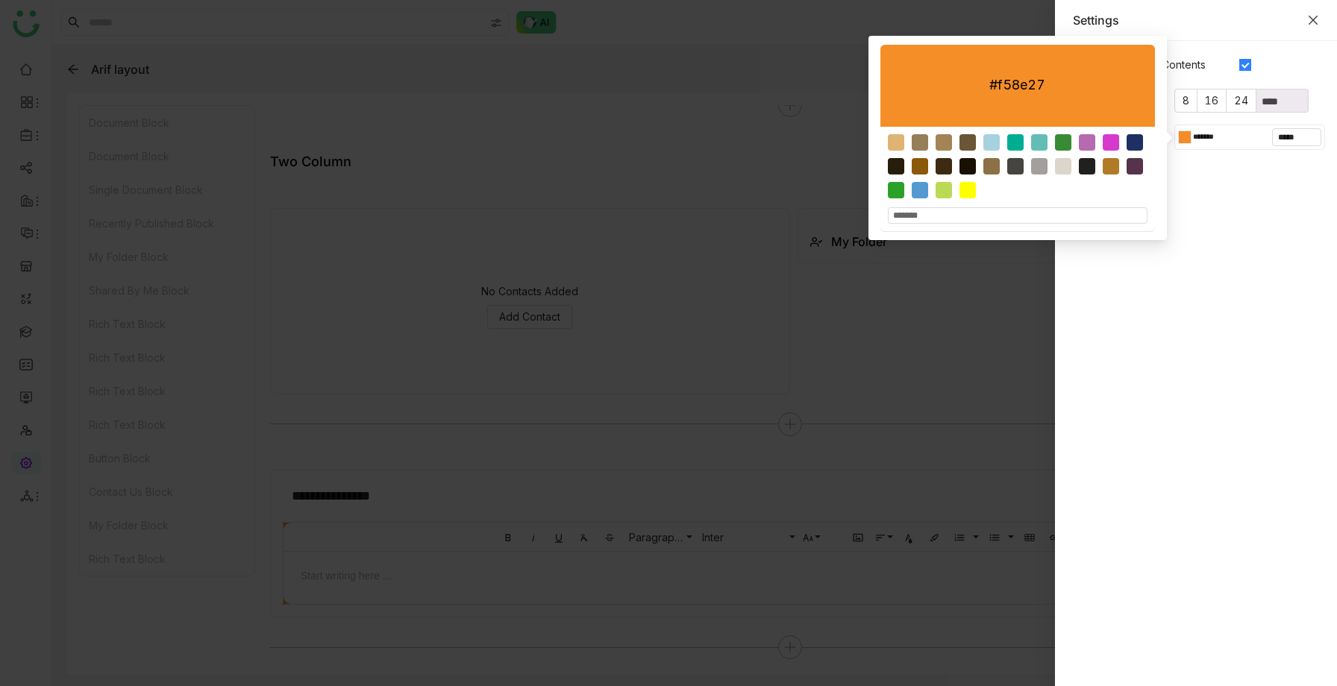
click at [1312, 21] on icon "Close" at bounding box center [1313, 20] width 12 height 12
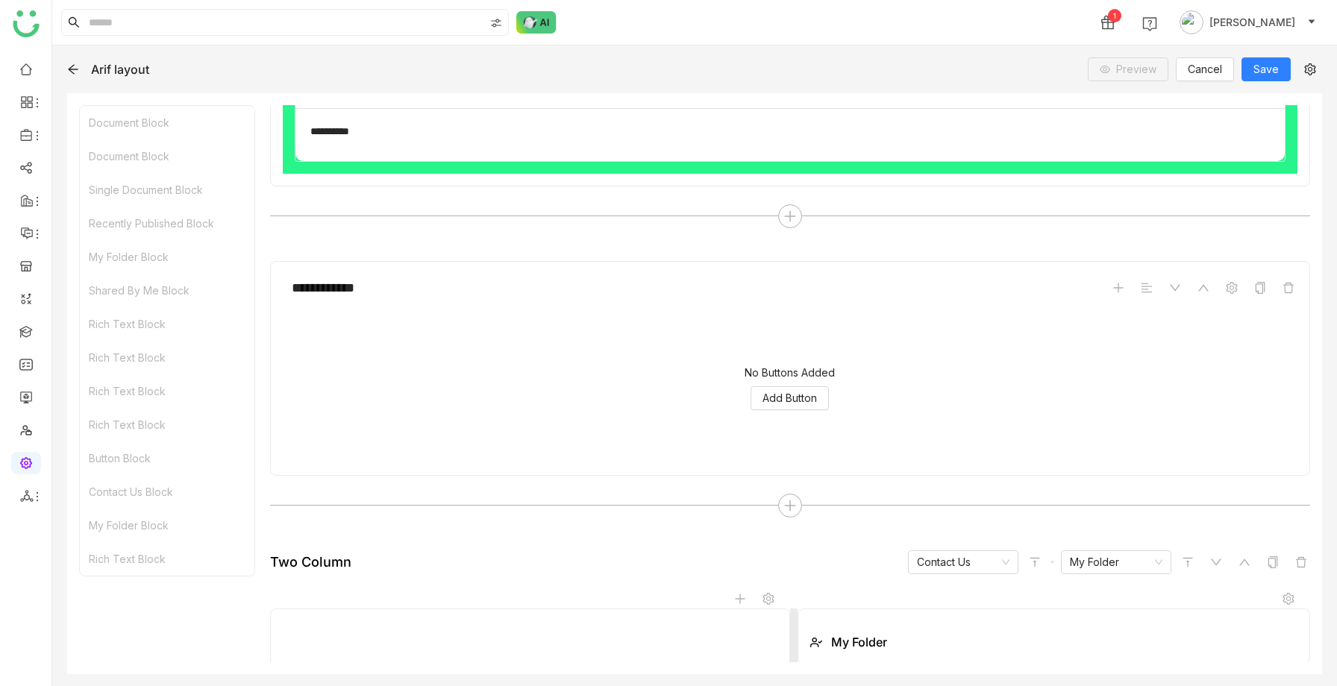
scroll to position [2687, 0]
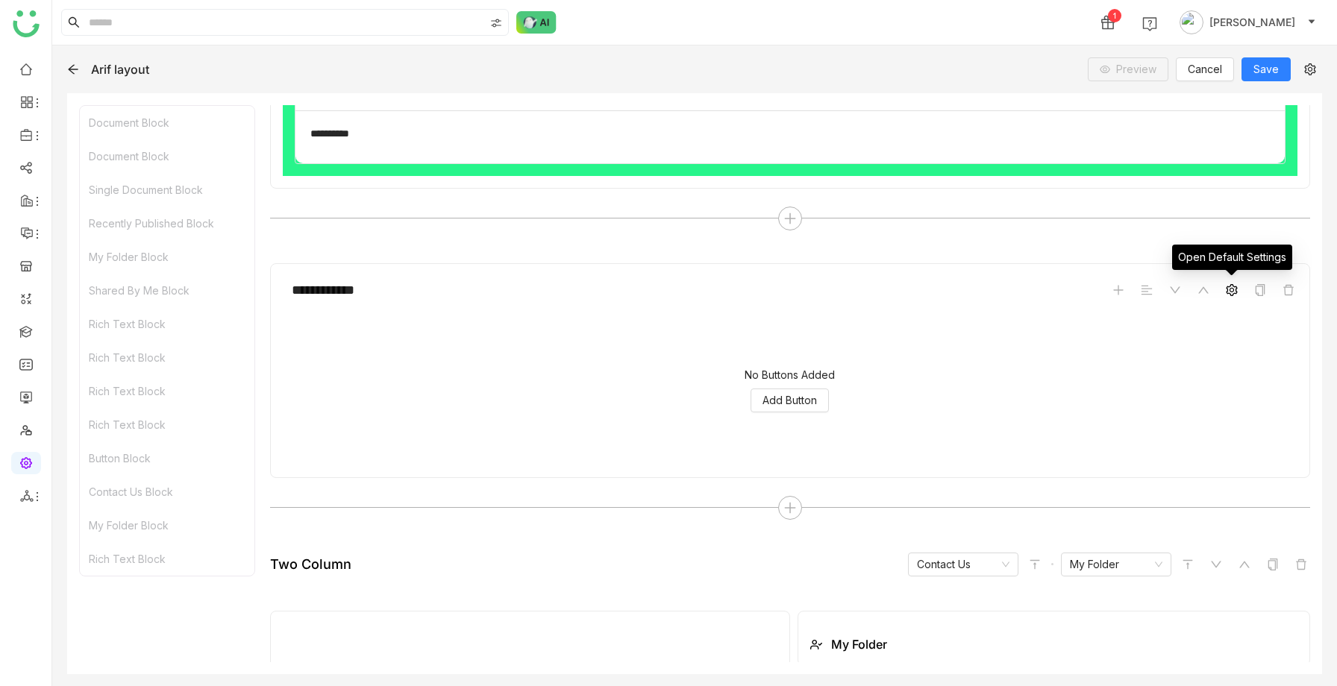
click at [1222, 292] on span at bounding box center [1231, 290] width 18 height 18
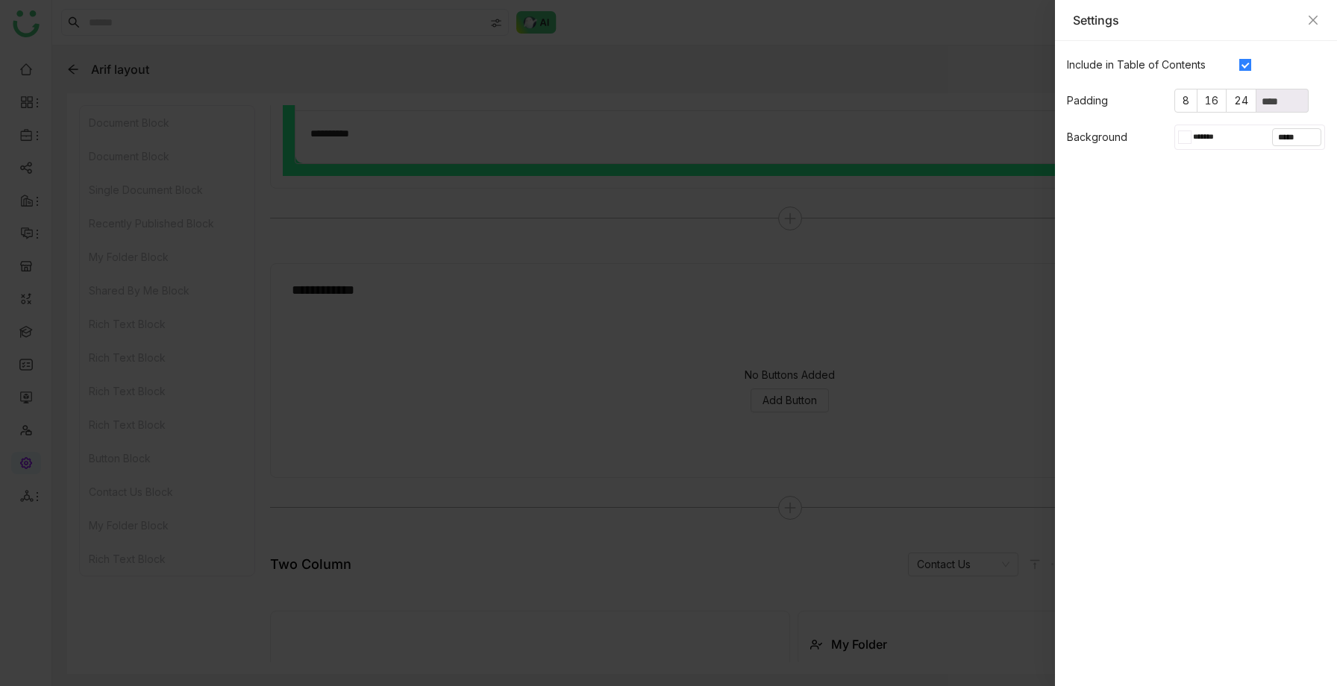
click at [1180, 136] on div at bounding box center [1181, 137] width 7 height 13
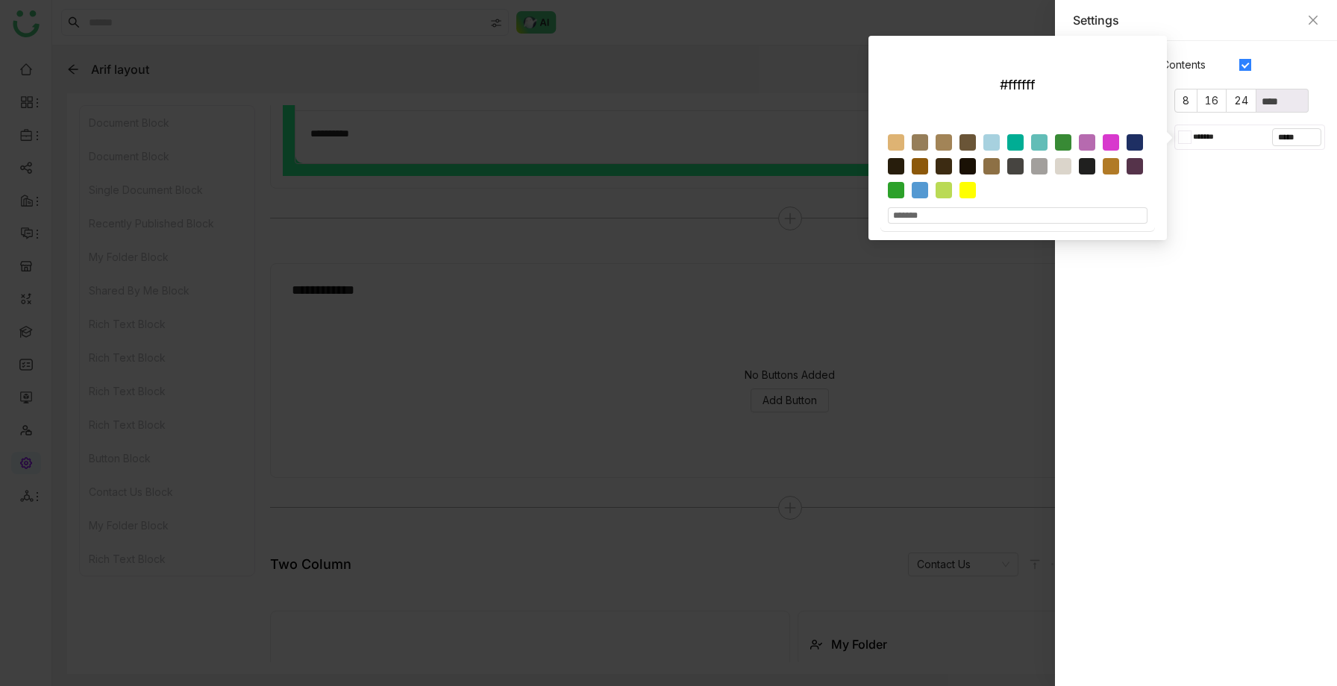
click at [857, 328] on div at bounding box center [668, 343] width 1337 height 686
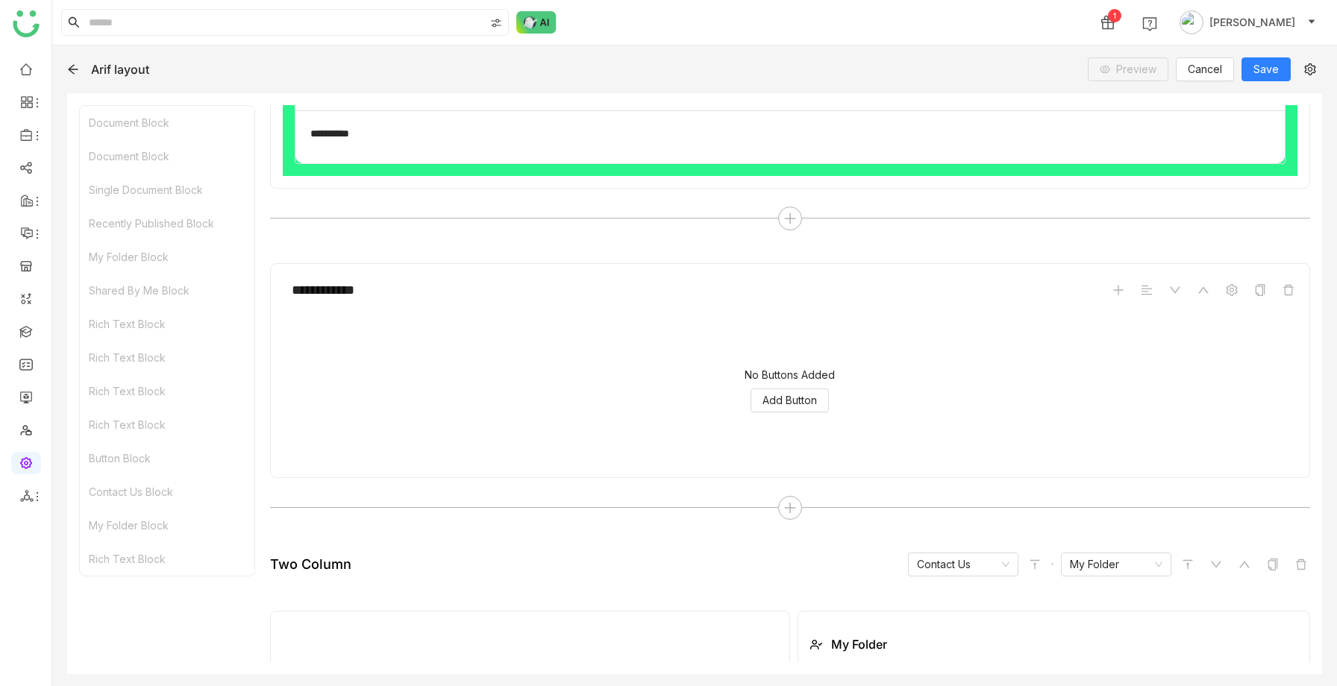
scroll to position [1808, 0]
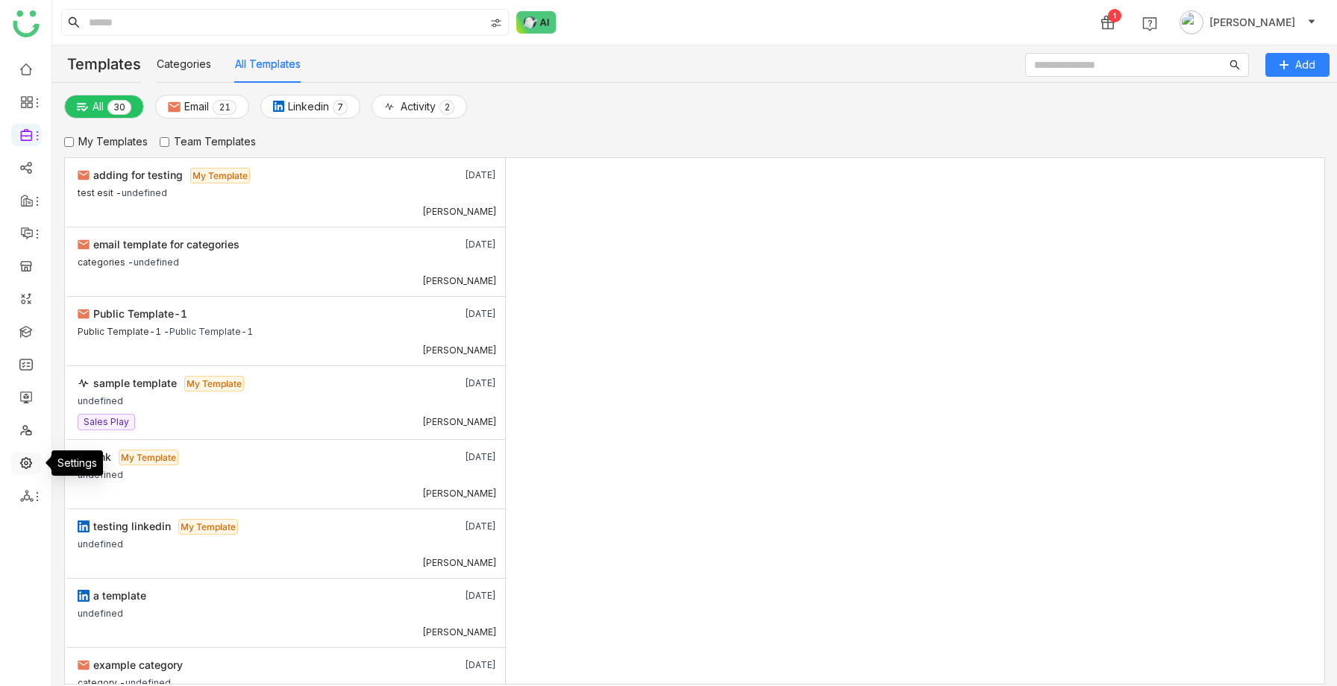
click at [29, 463] on link at bounding box center [25, 462] width 13 height 13
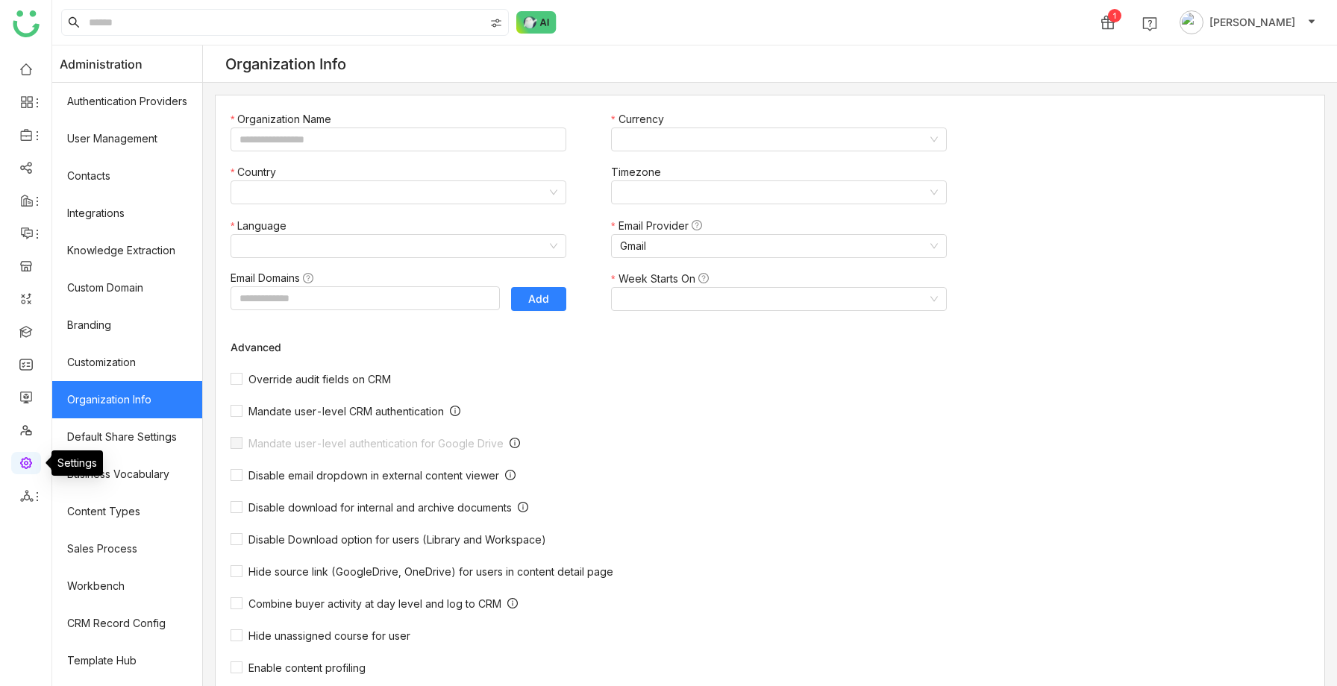
type input "*******"
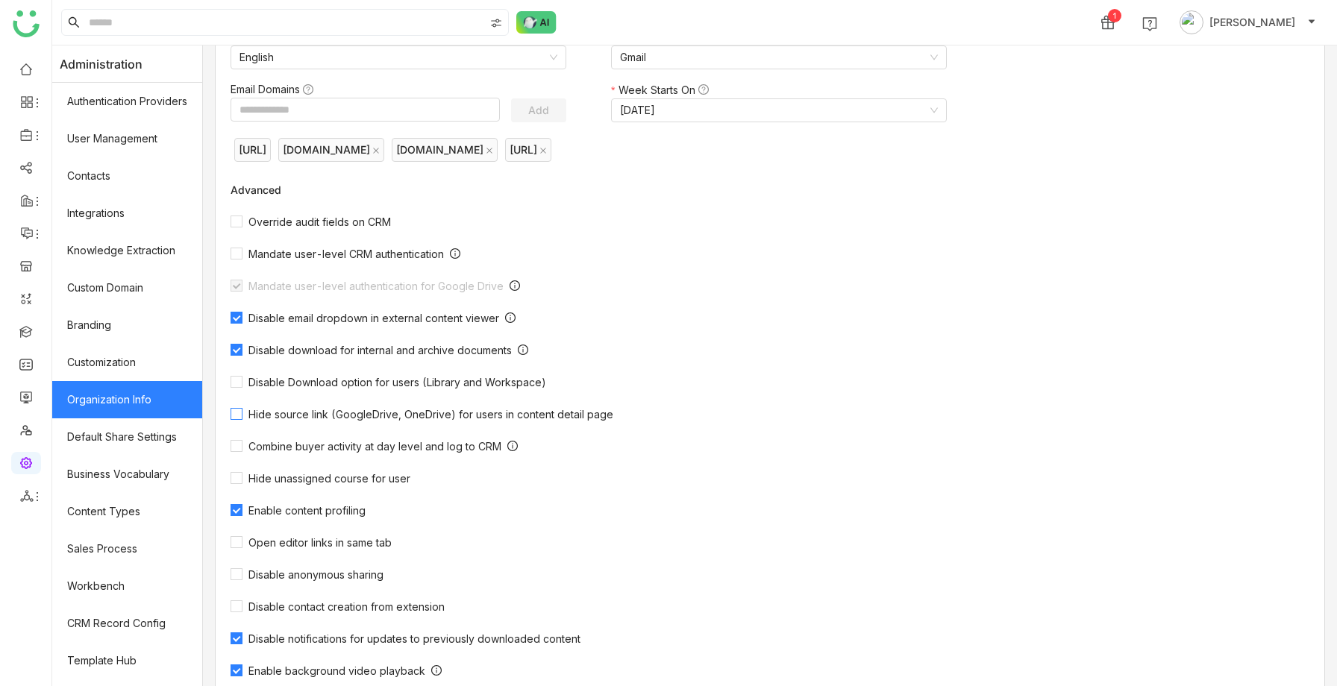
scroll to position [327, 0]
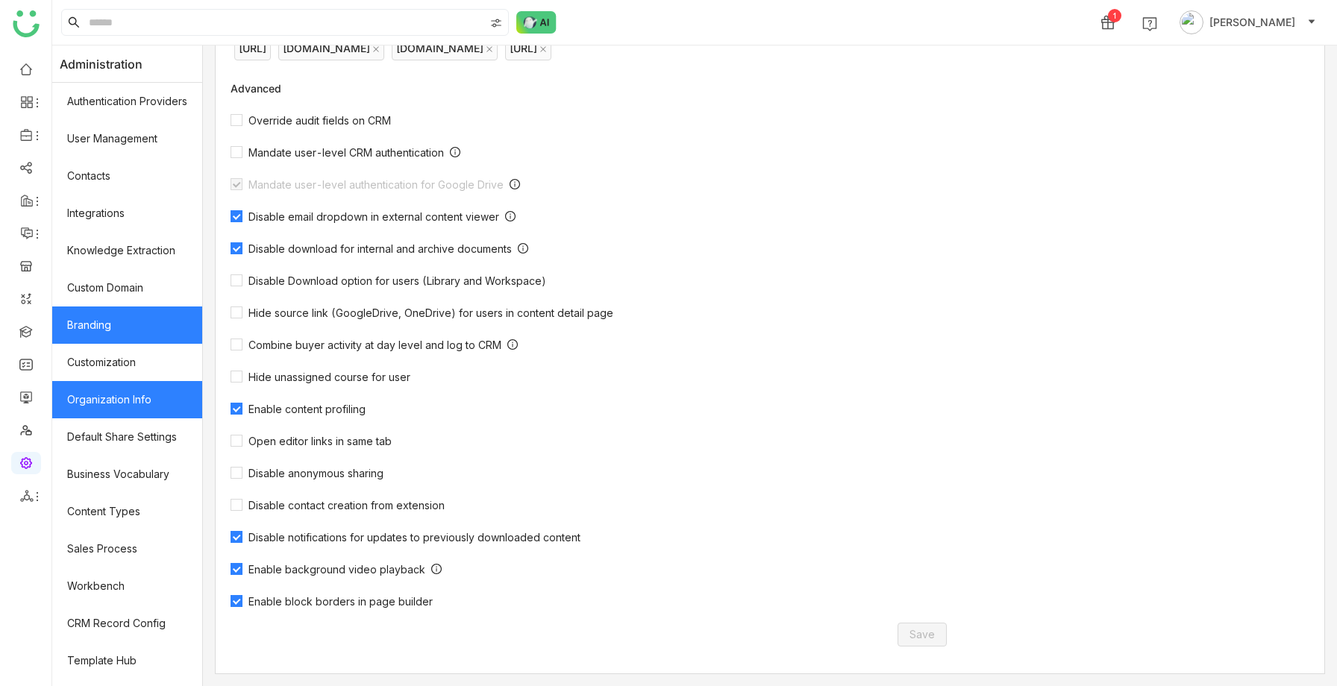
click at [149, 327] on link "Branding" at bounding box center [127, 325] width 150 height 37
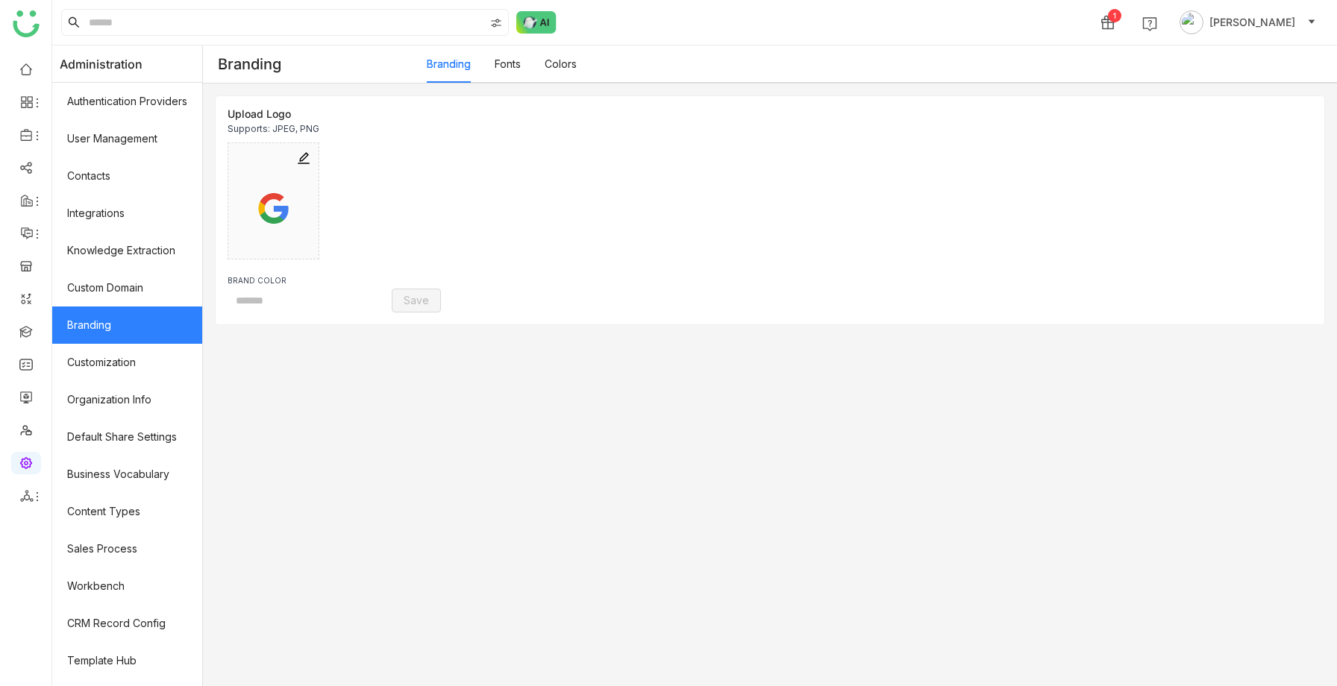
type input "*******"
click at [565, 65] on link "Colors" at bounding box center [560, 63] width 32 height 13
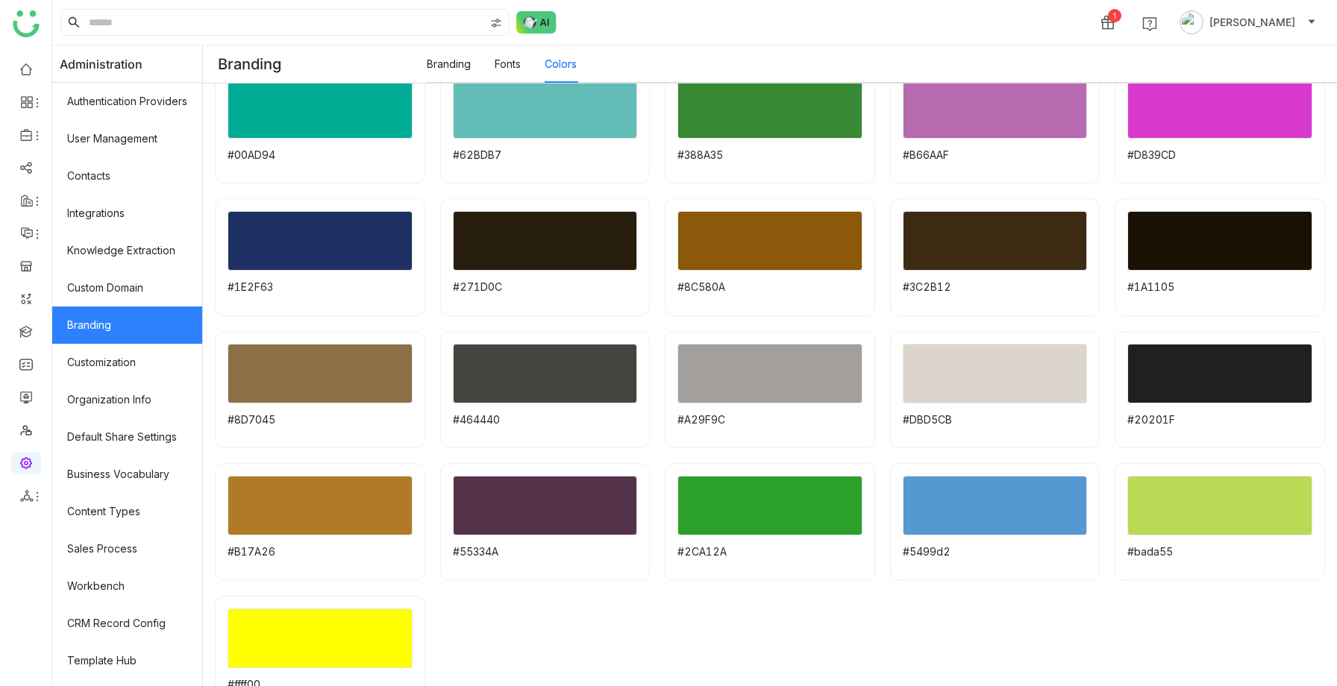
scroll to position [227, 0]
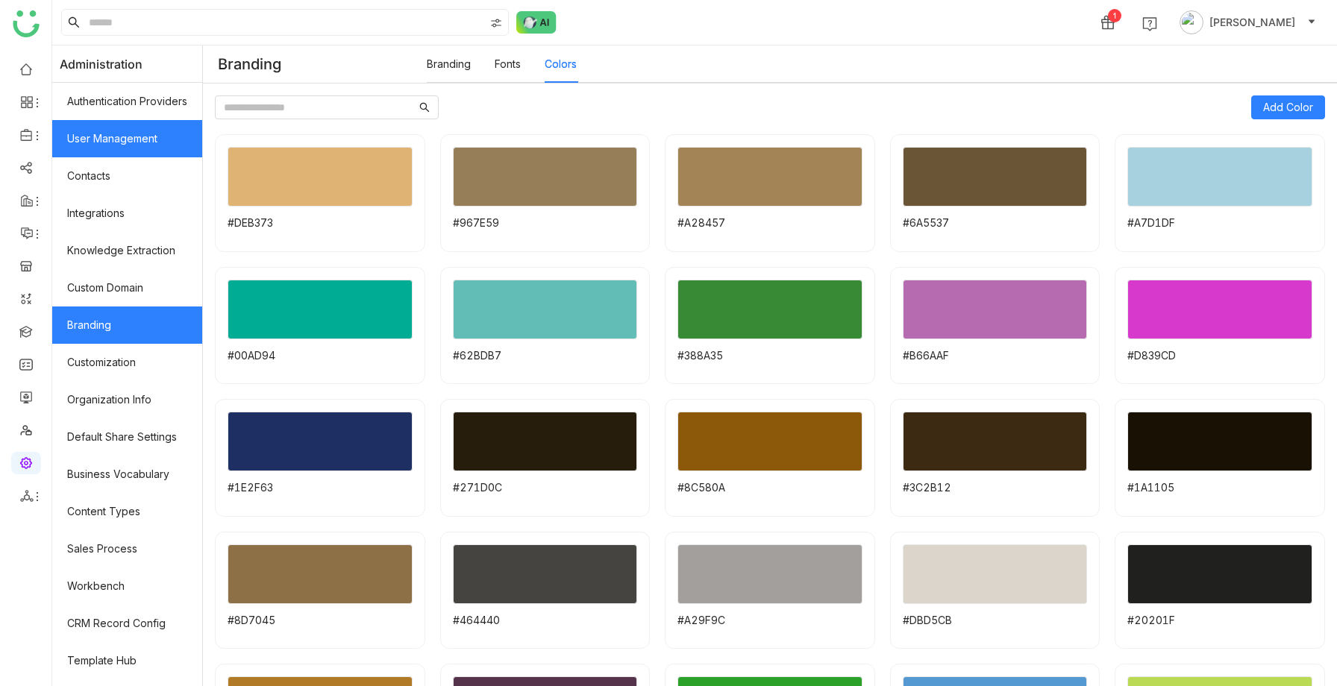
click at [132, 143] on link "User Management" at bounding box center [127, 138] width 150 height 37
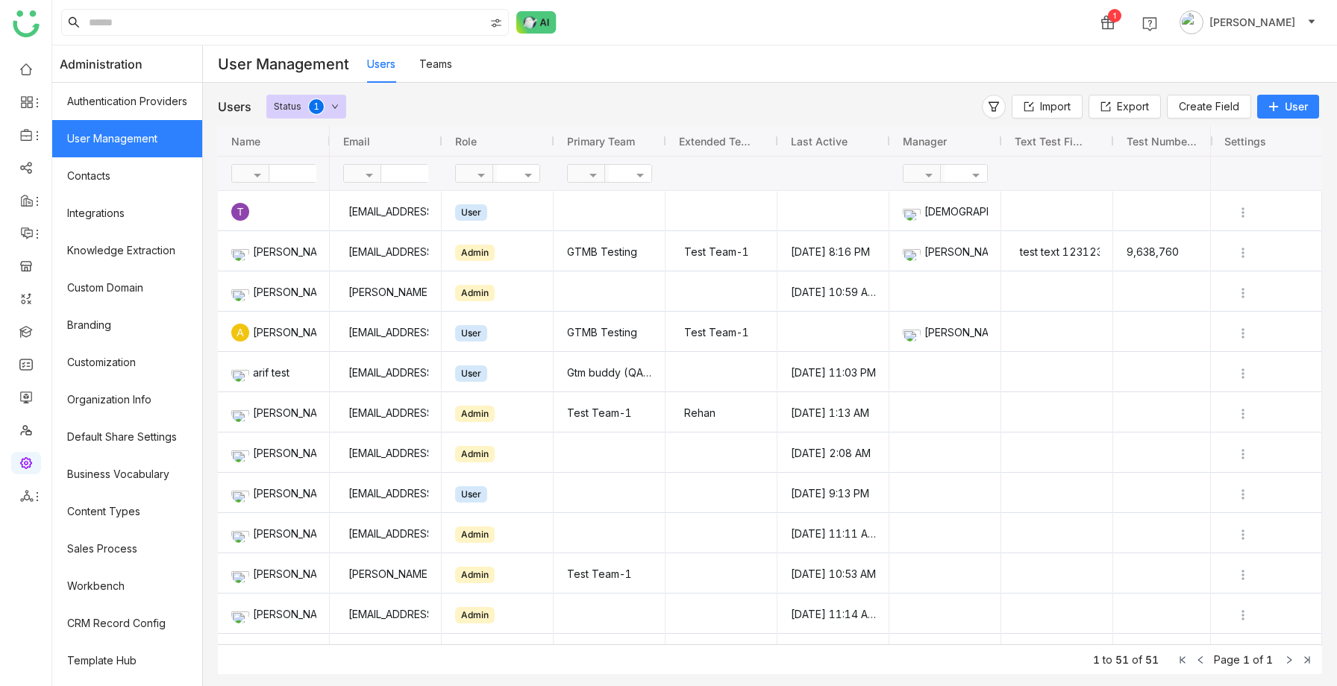
click at [1274, 104] on icon at bounding box center [1273, 106] width 10 height 10
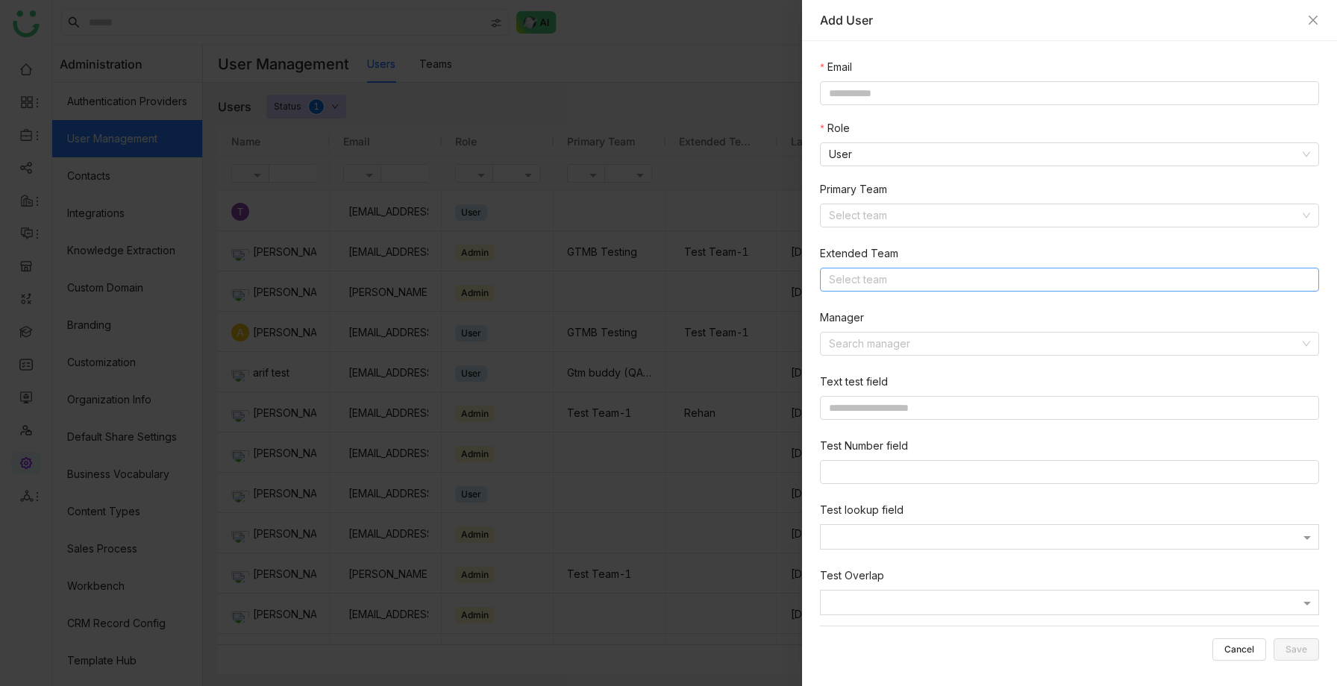
click at [858, 273] on nz-select-top-control "Select team" at bounding box center [1069, 280] width 499 height 24
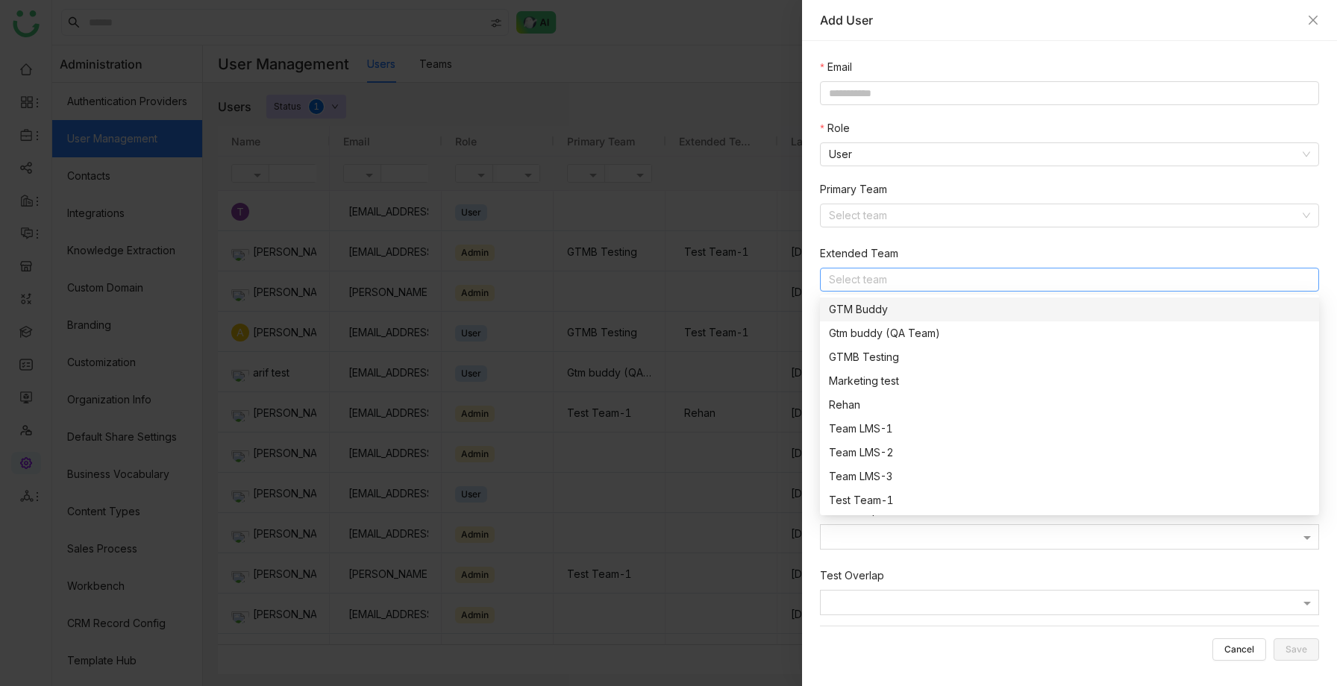
click at [705, 180] on div at bounding box center [668, 343] width 1337 height 686
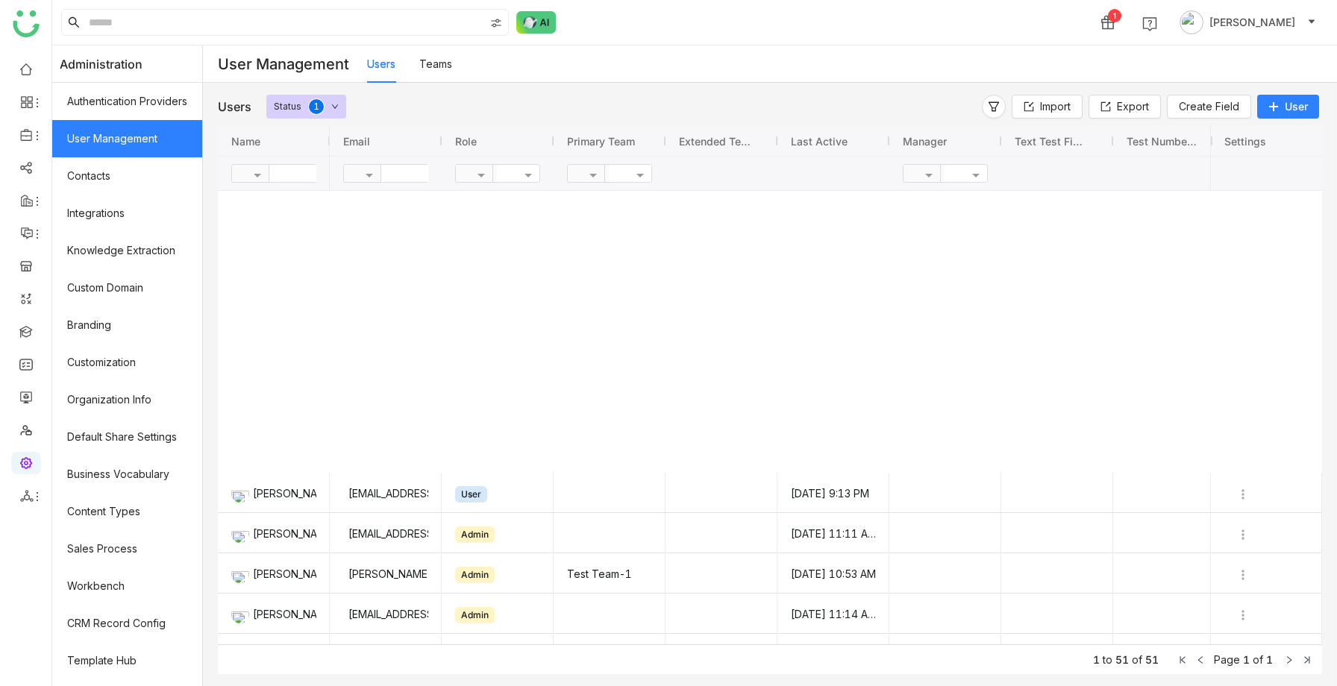
scroll to position [697, 0]
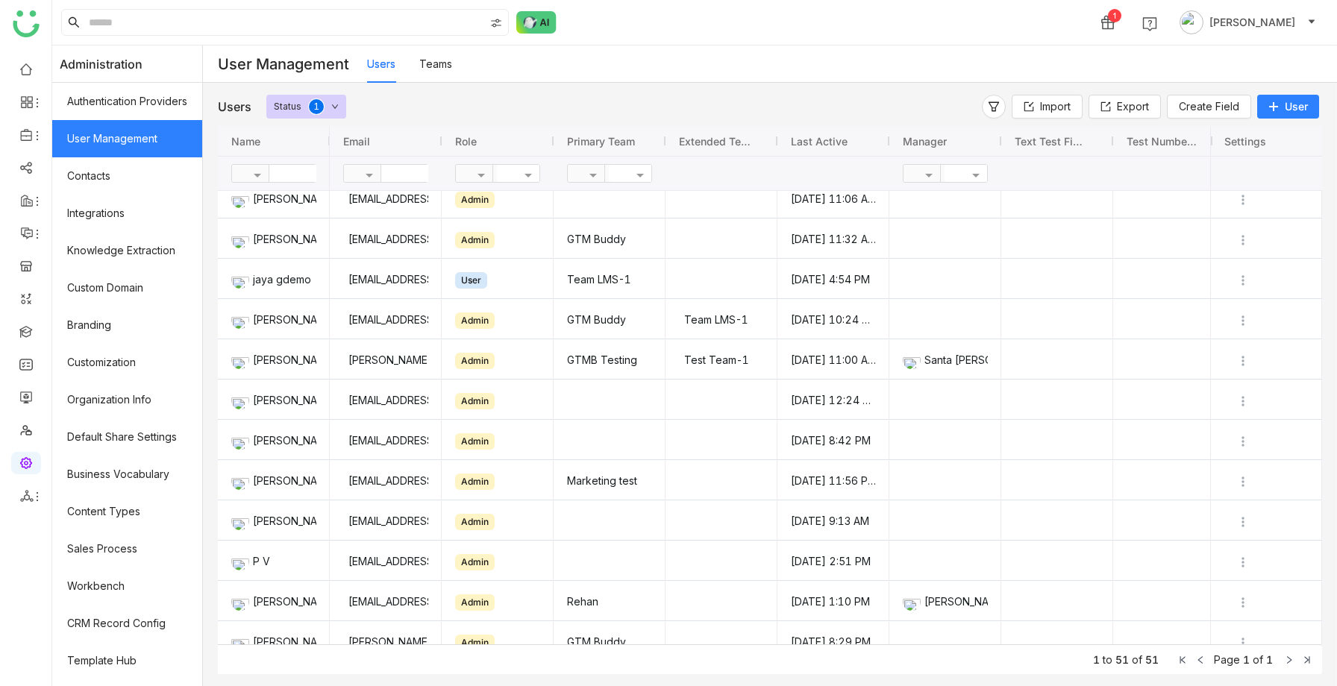
click at [292, 180] on input "text" at bounding box center [323, 173] width 108 height 17
type input "***"
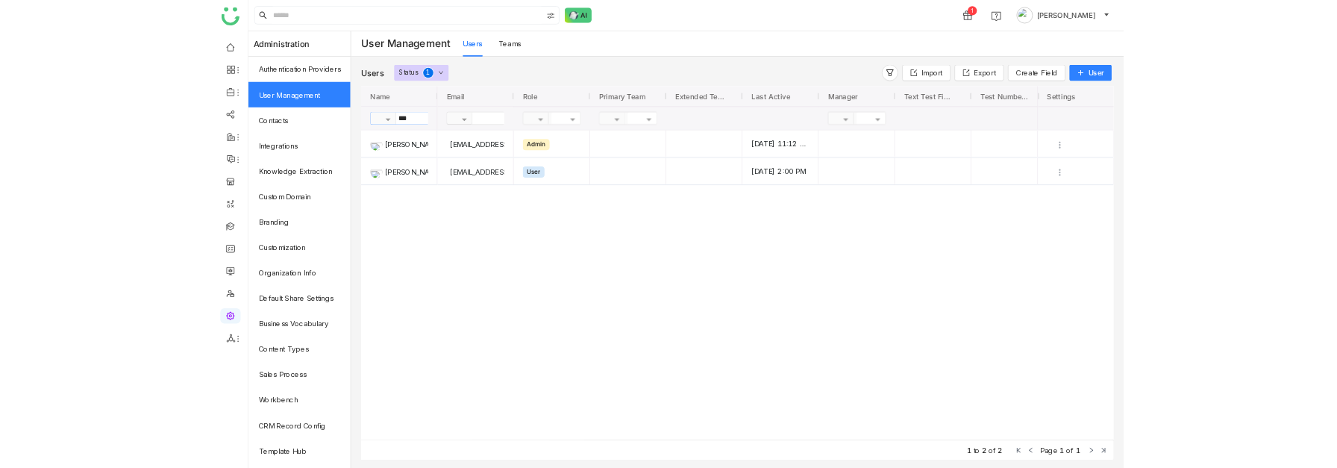
scroll to position [0, 0]
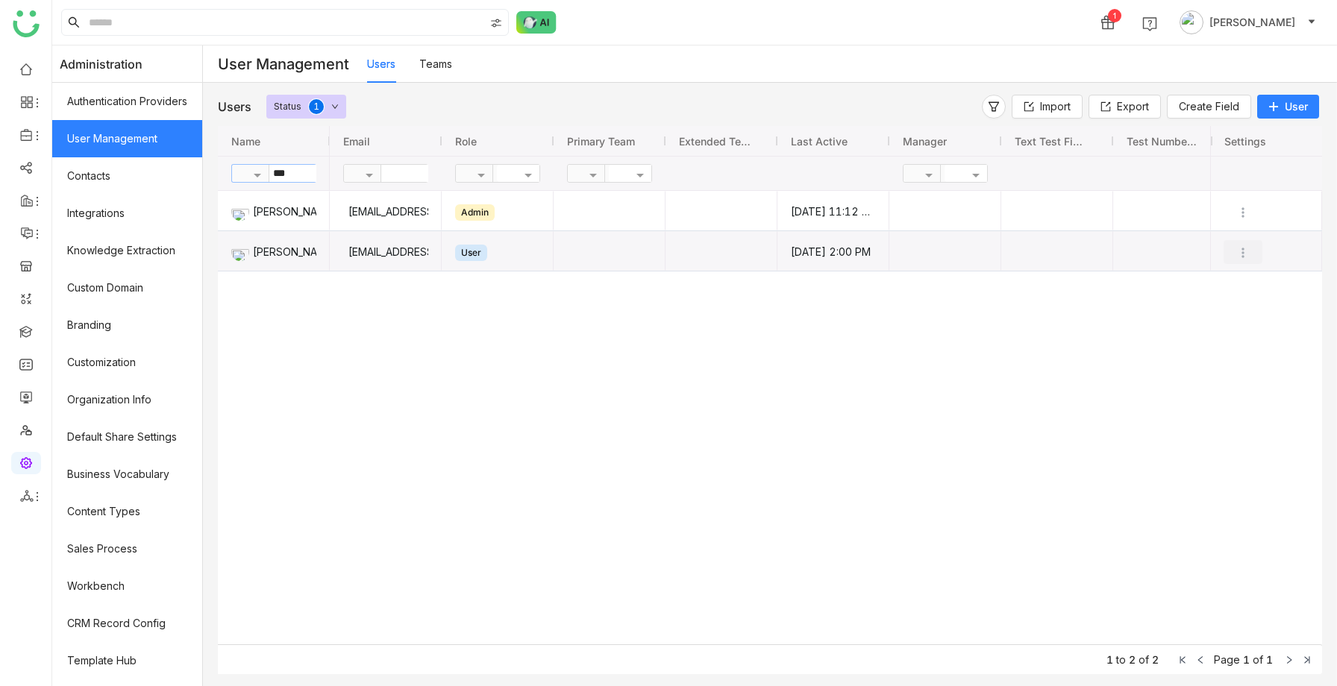
click at [1246, 255] on img "Press SPACE to select this row." at bounding box center [1242, 252] width 15 height 15
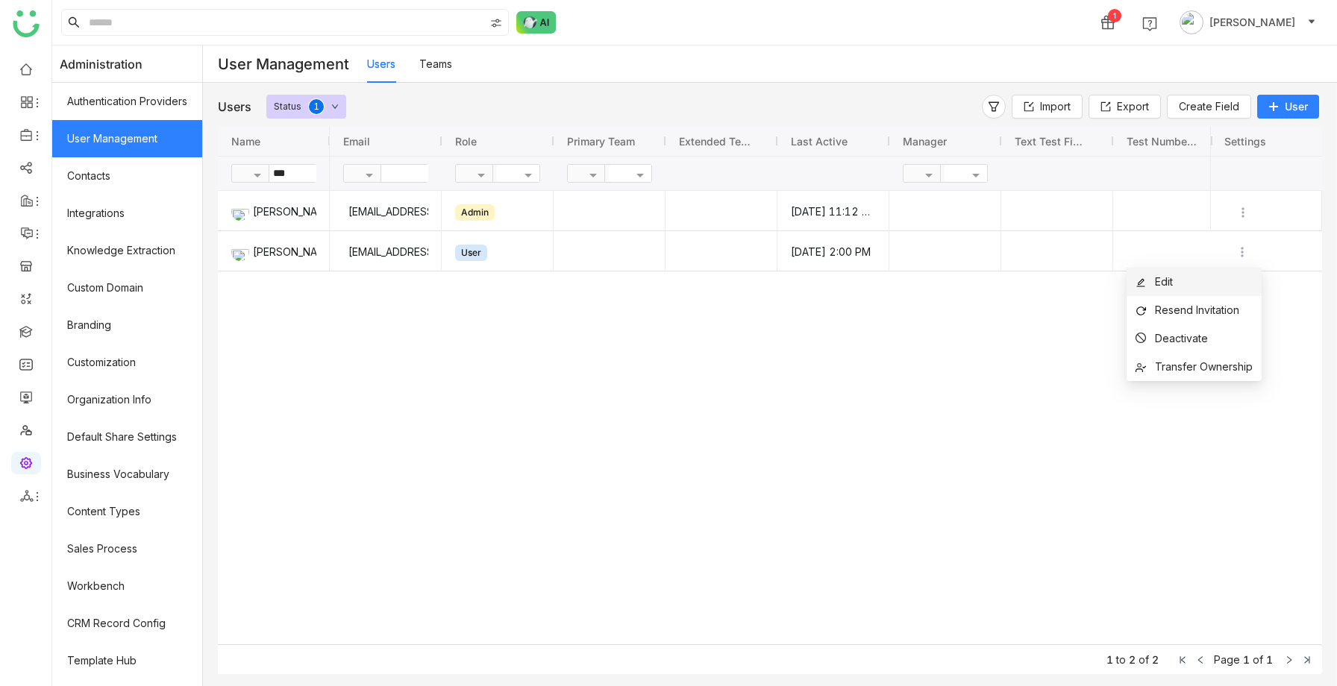
click at [1202, 280] on li "Edit" at bounding box center [1193, 282] width 135 height 28
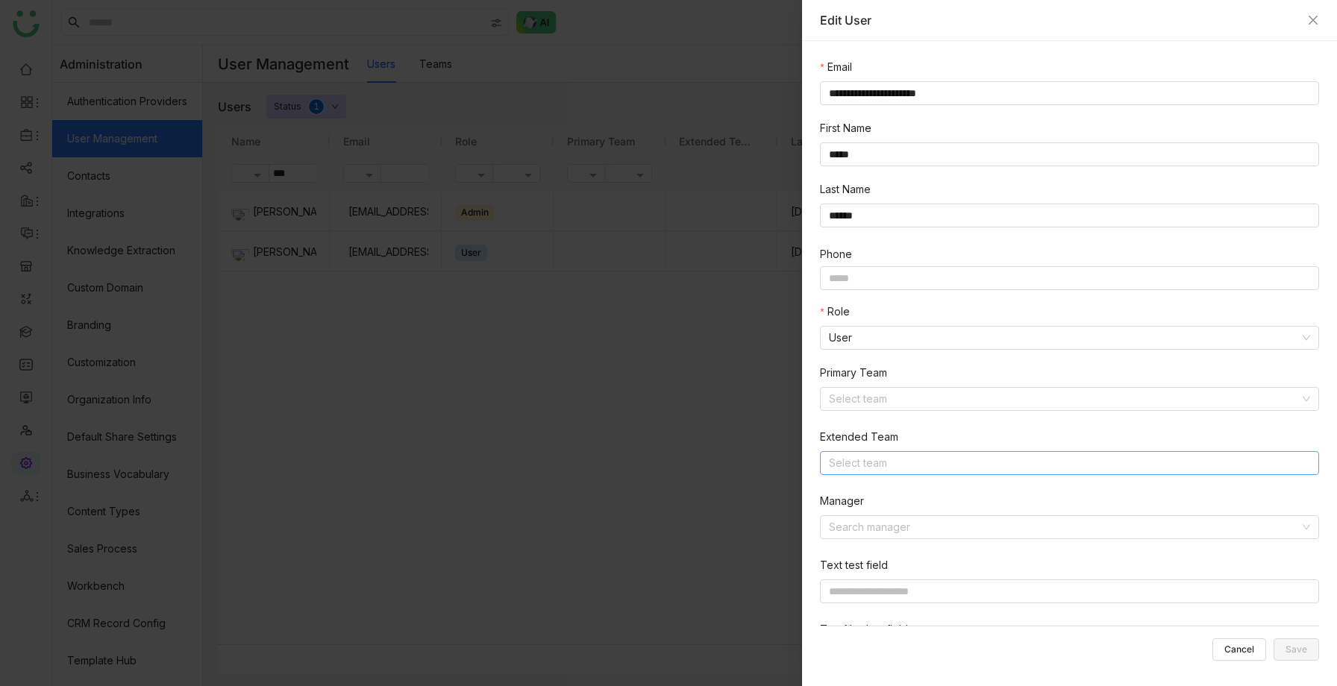
click at [875, 474] on nz-select-top-control "Select team" at bounding box center [1069, 463] width 499 height 24
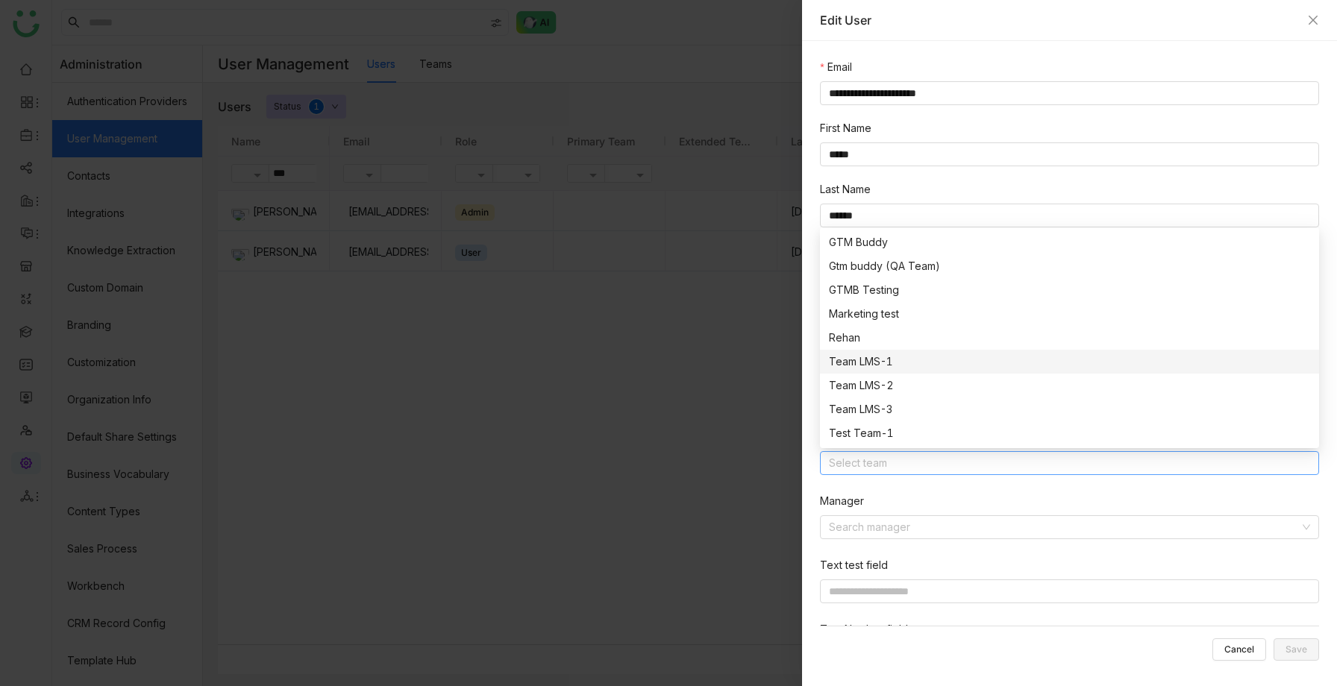
click at [873, 364] on div "Team LMS-1" at bounding box center [1069, 362] width 481 height 16
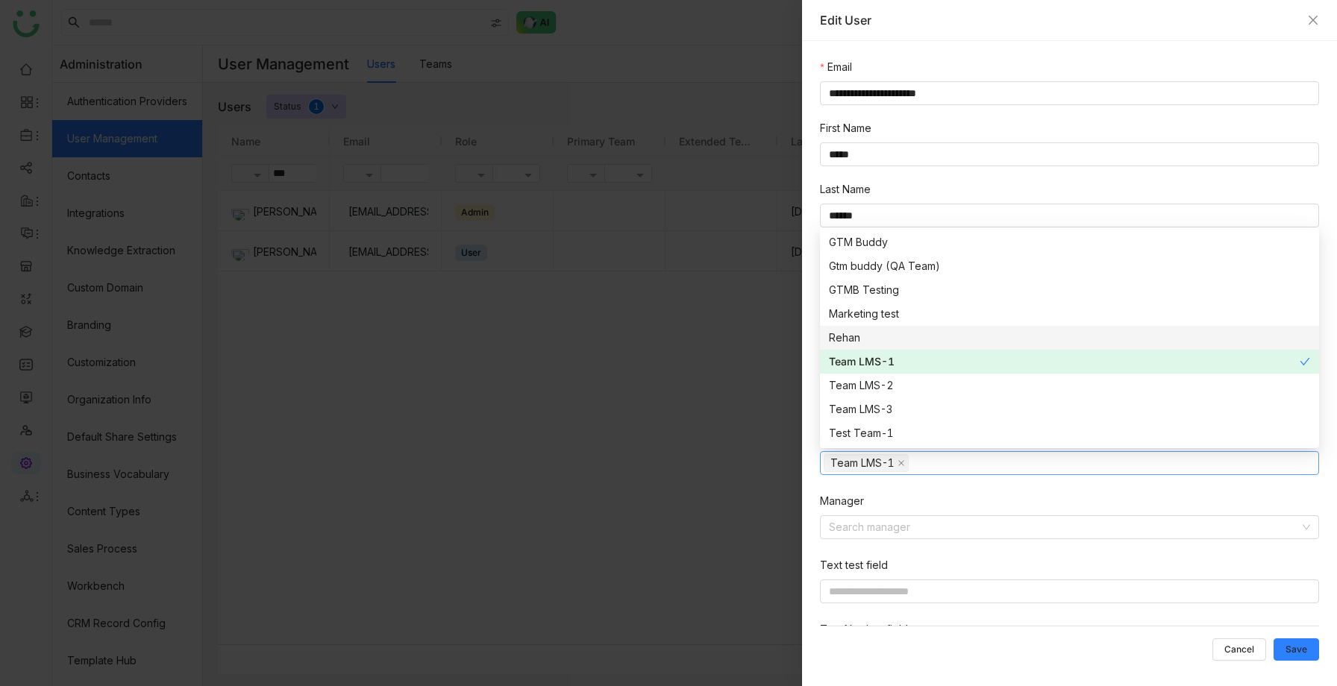
click at [865, 333] on div "Rehan" at bounding box center [1069, 338] width 481 height 16
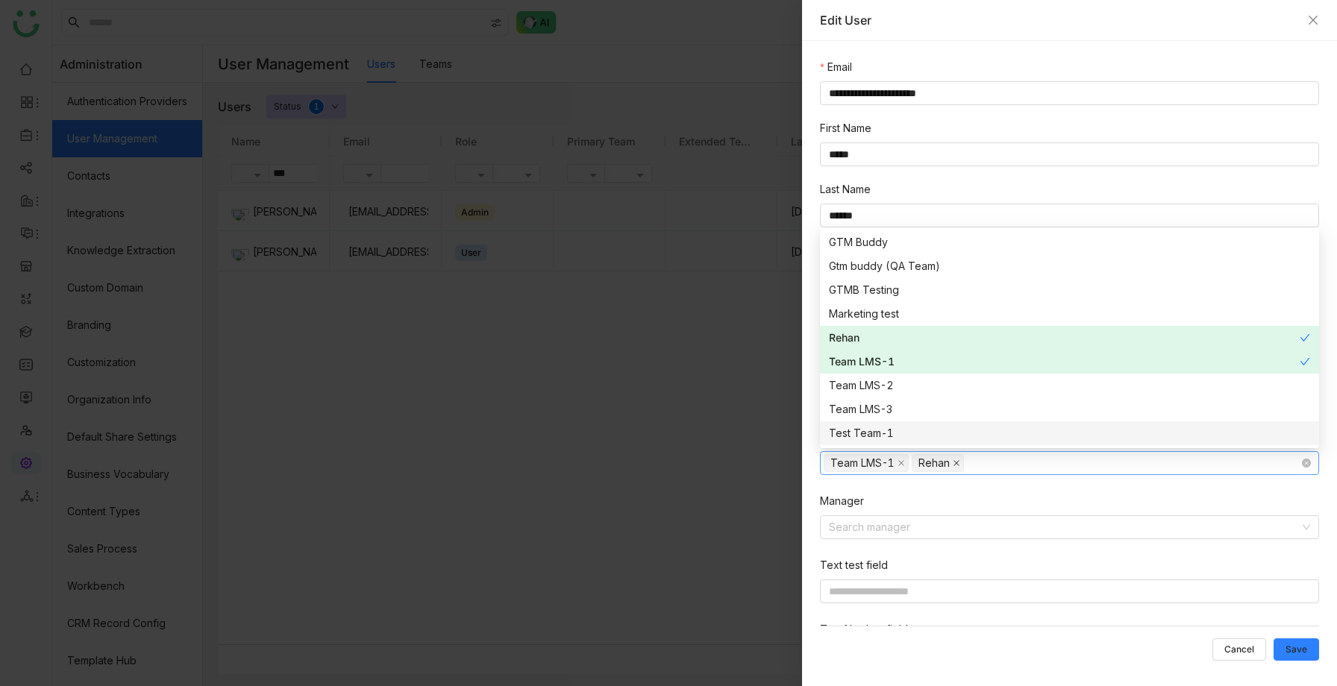
click at [955, 460] on icon at bounding box center [955, 462] width 7 height 7
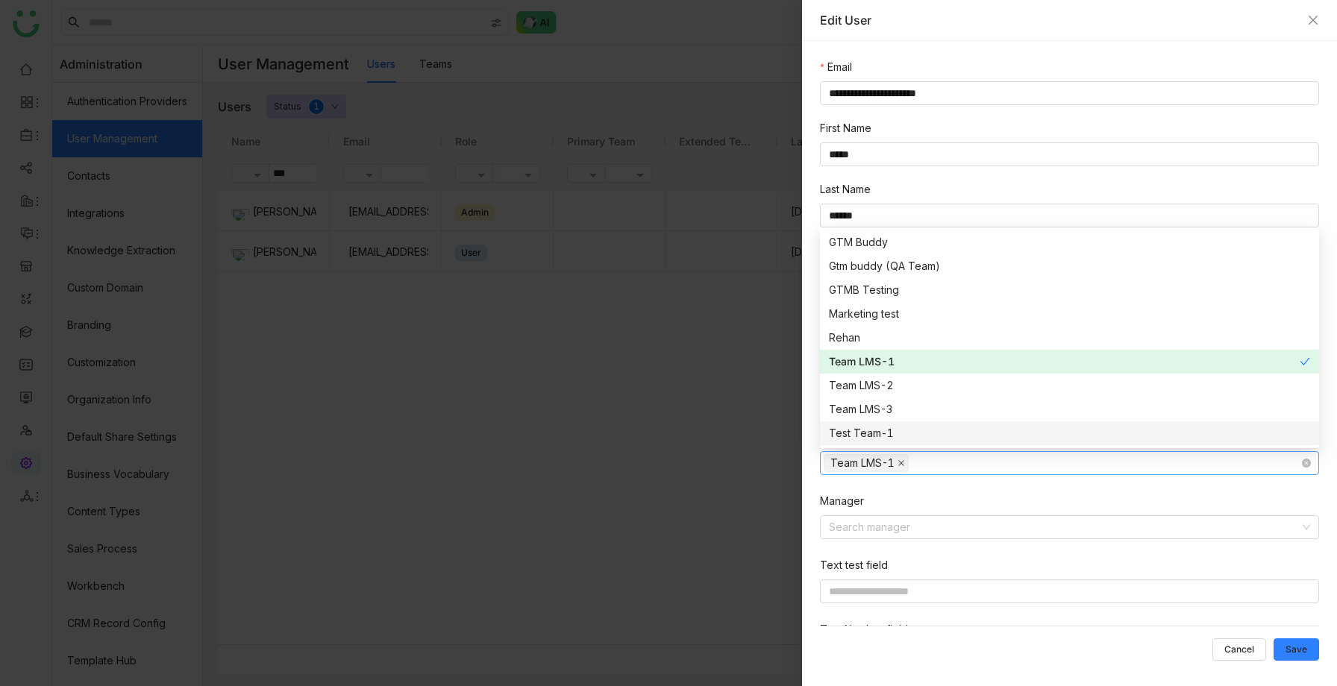
click at [902, 462] on icon at bounding box center [901, 463] width 6 height 6
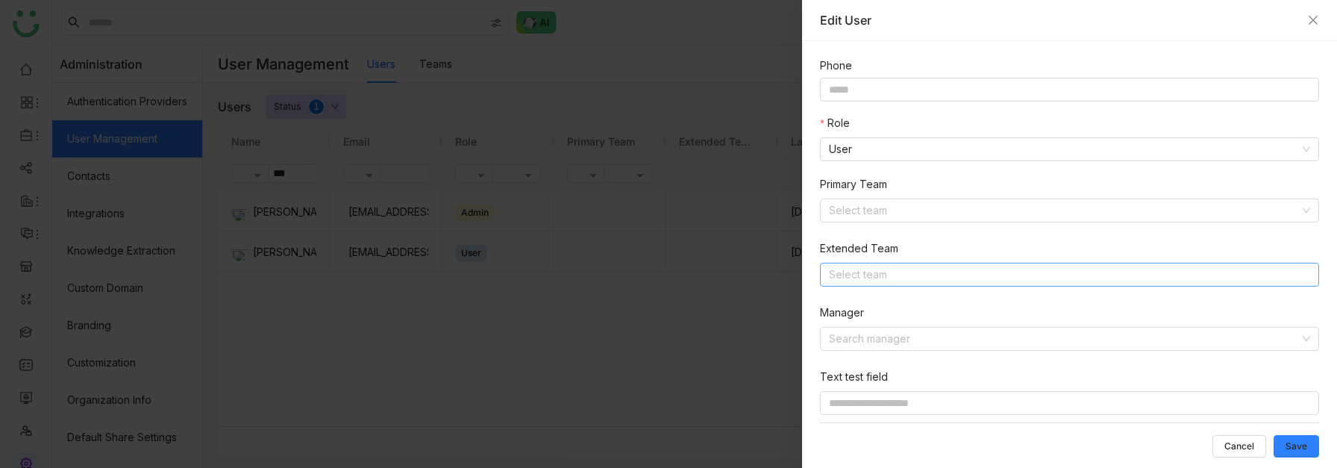
scroll to position [201, 0]
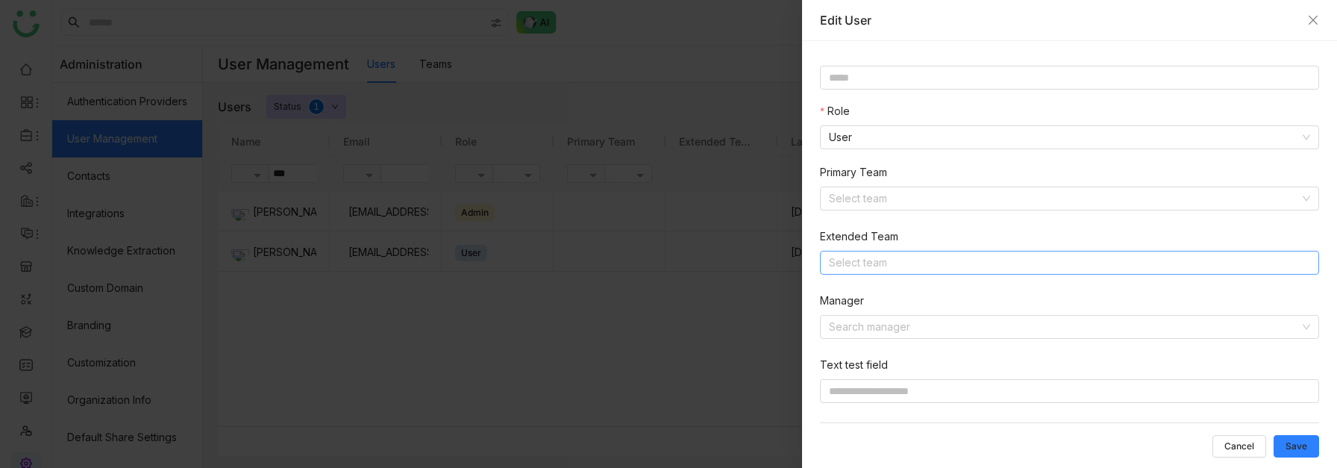
click at [868, 266] on nz-select-top-control "Select team" at bounding box center [1069, 263] width 499 height 24
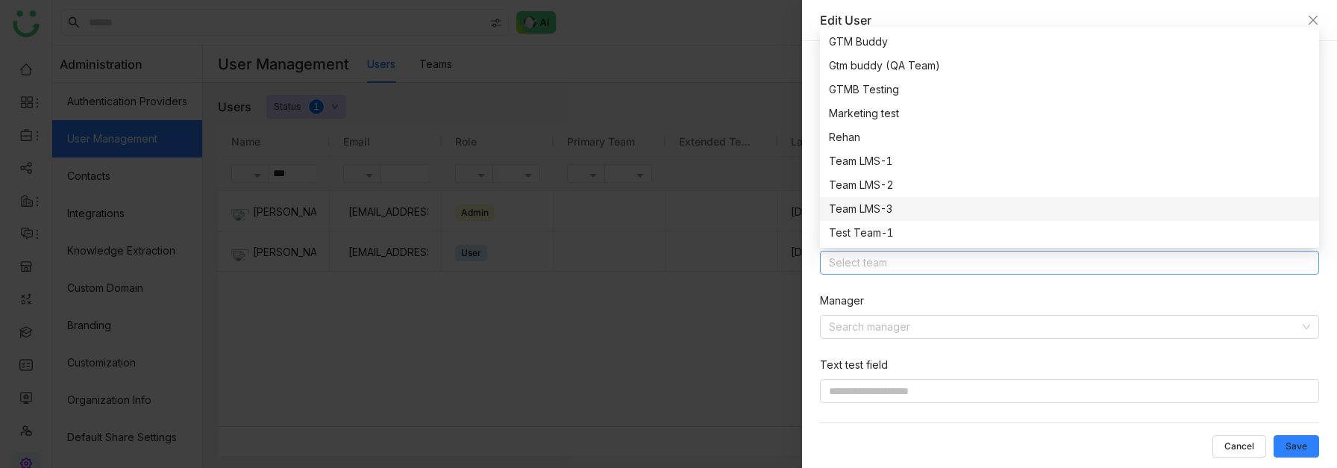
click at [859, 208] on div "Team LMS-3" at bounding box center [1069, 209] width 481 height 16
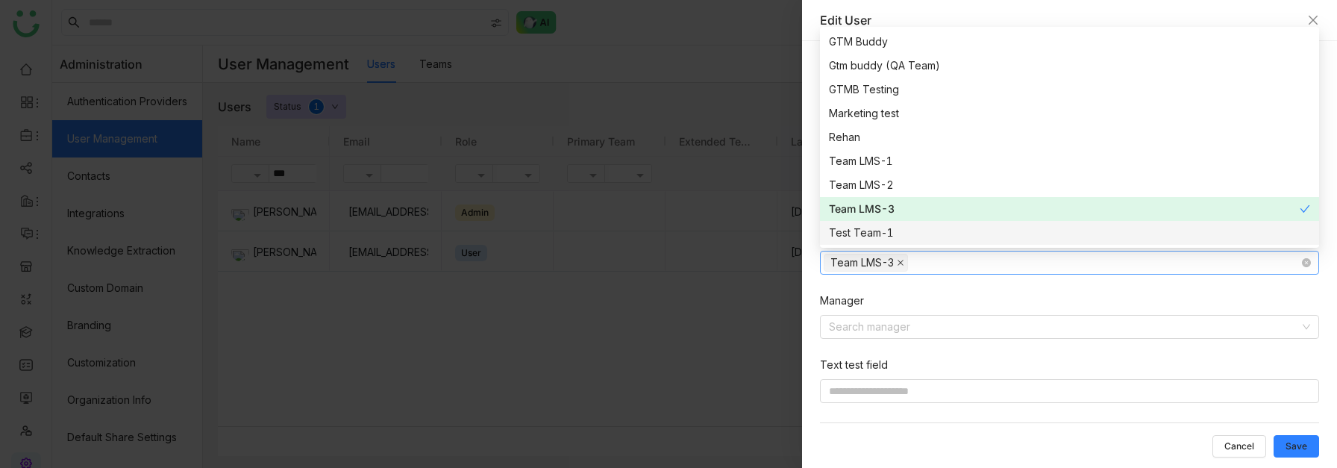
click at [902, 264] on icon at bounding box center [900, 262] width 7 height 7
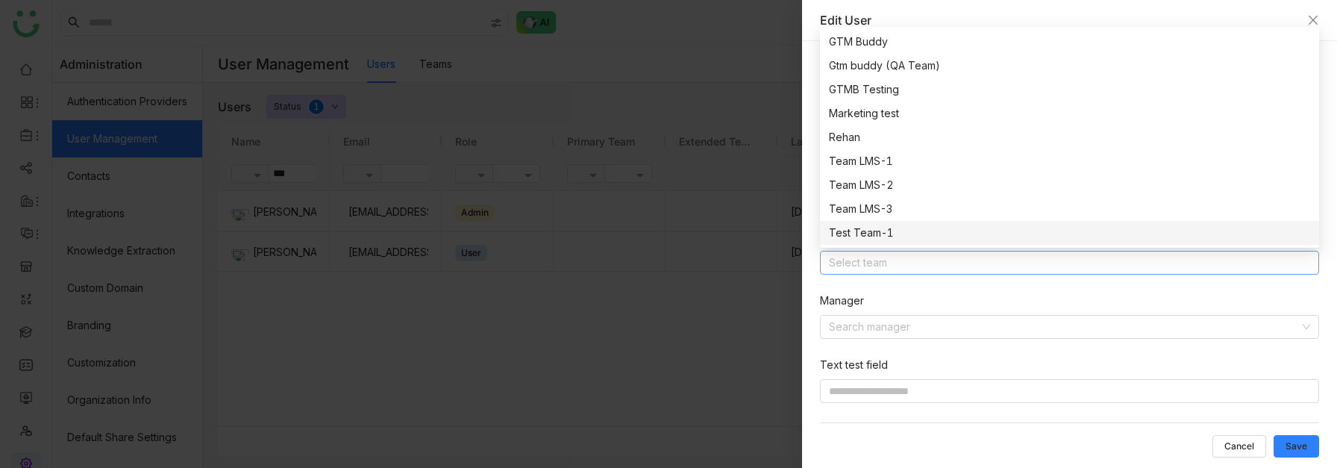
click at [876, 237] on div "Test Team-1" at bounding box center [1069, 233] width 481 height 16
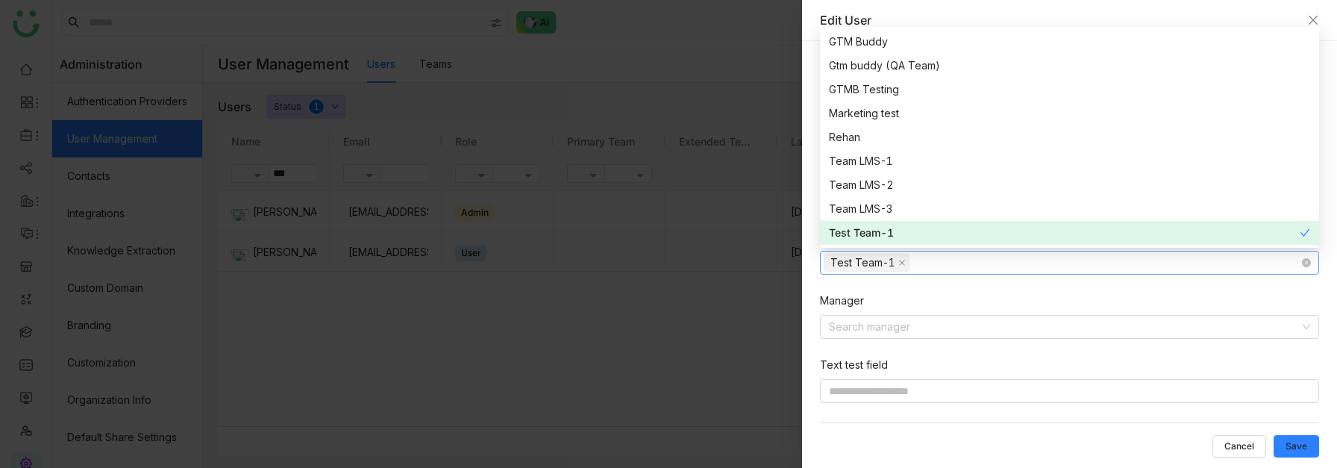
click at [896, 263] on nz-select-item "Test Team-1" at bounding box center [866, 263] width 86 height 18
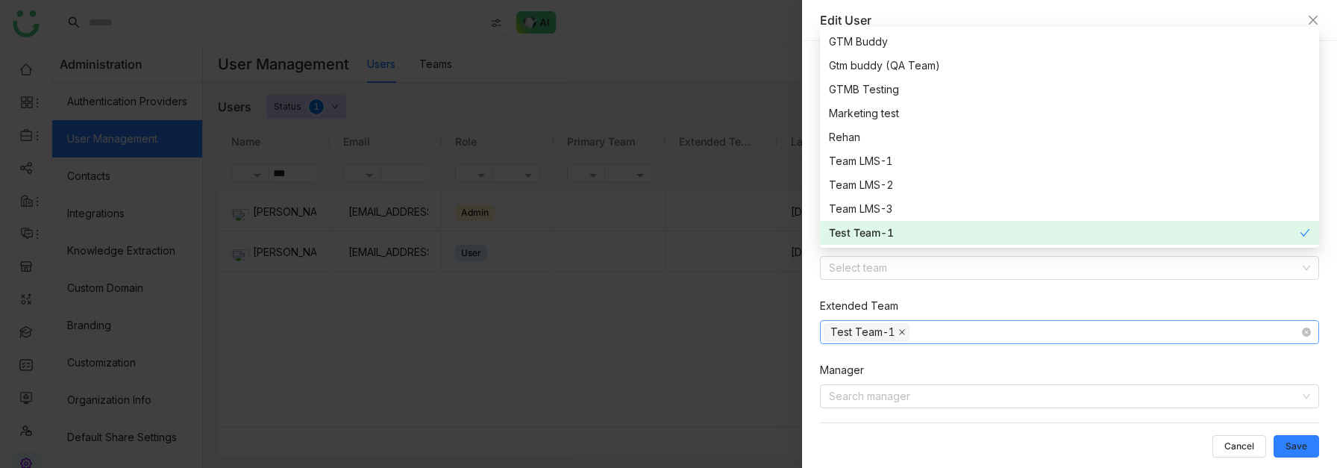
click at [898, 333] on icon at bounding box center [901, 331] width 7 height 7
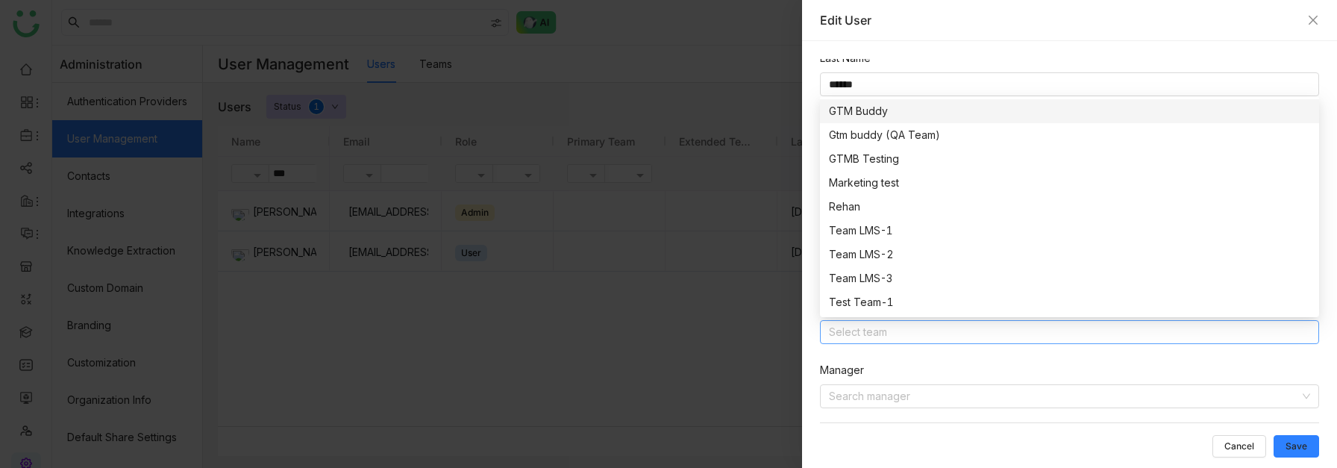
click at [869, 107] on div "GTM Buddy" at bounding box center [1069, 111] width 481 height 16
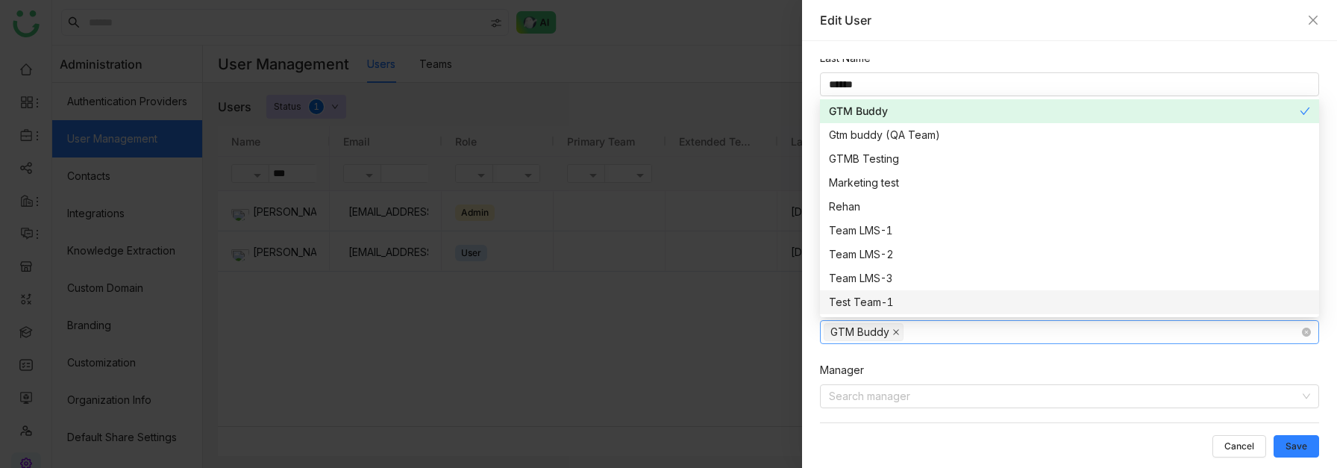
click at [896, 330] on icon at bounding box center [896, 332] width 6 height 6
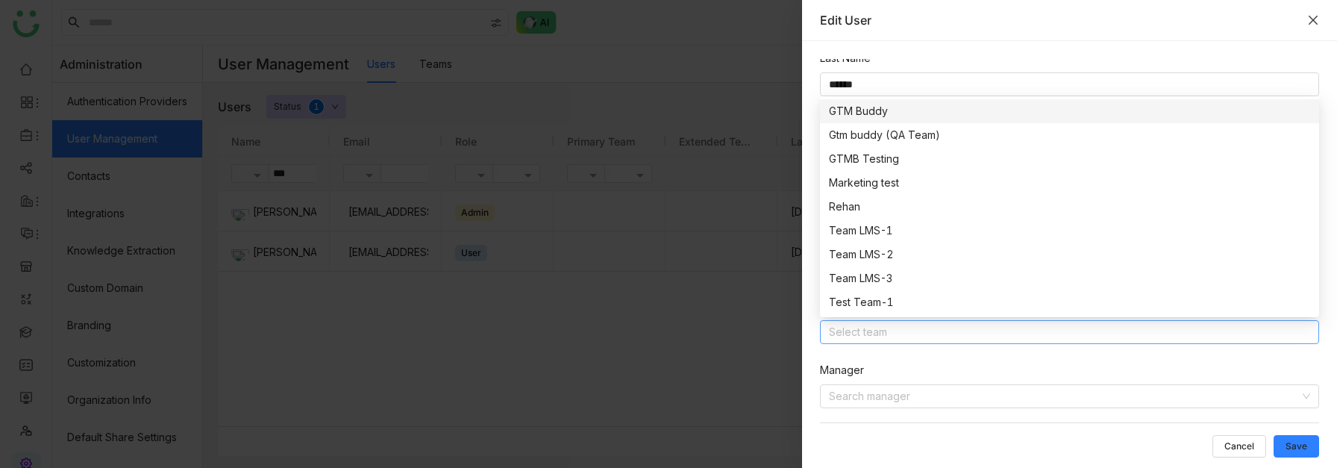
click at [1316, 16] on icon "Close" at bounding box center [1313, 20] width 12 height 12
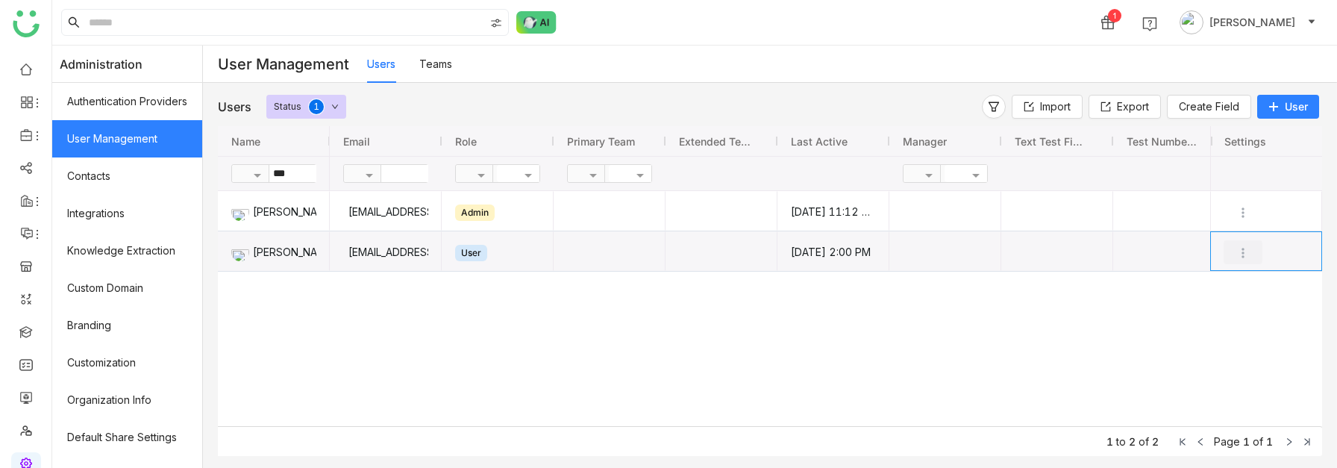
click at [1242, 251] on img "Press SPACE to select this row." at bounding box center [1242, 252] width 15 height 15
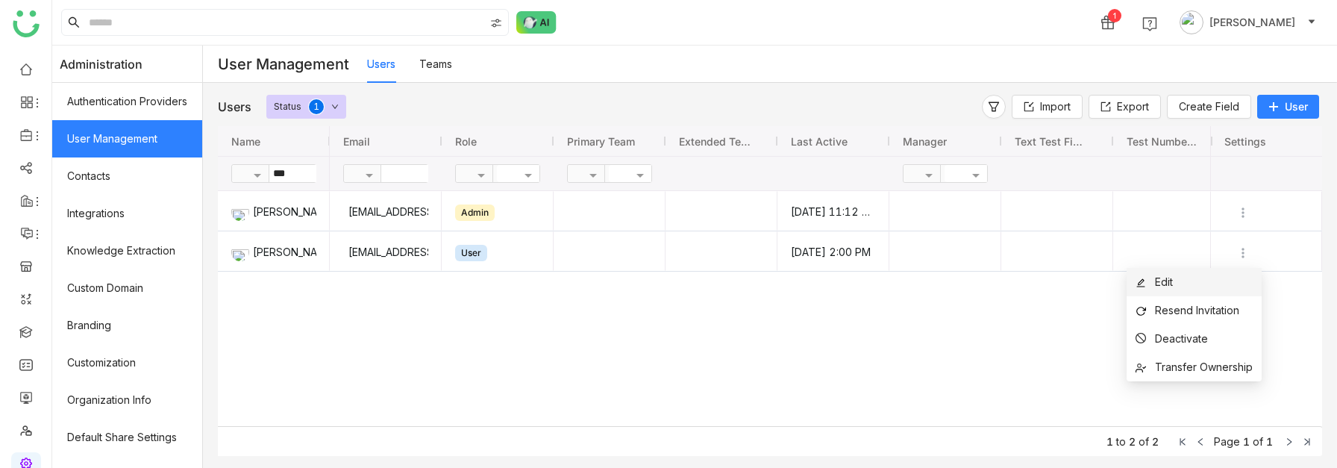
click at [1168, 283] on span "Edit" at bounding box center [1164, 281] width 18 height 13
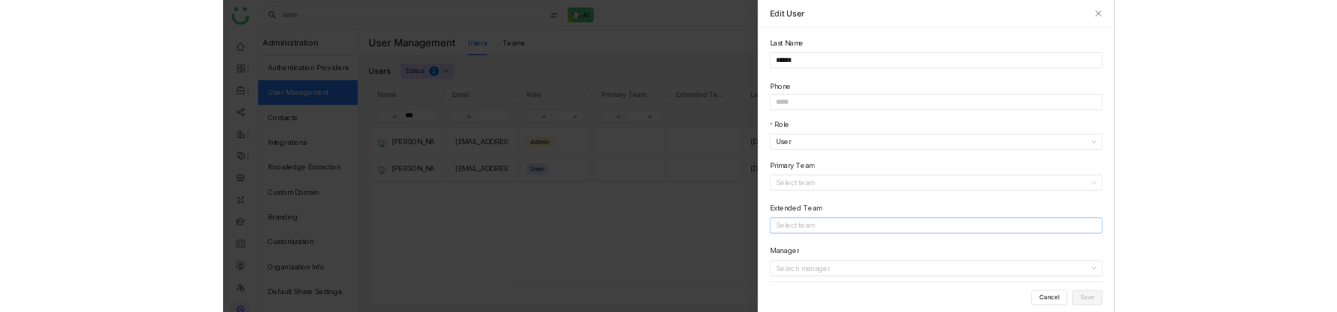
scroll to position [127, 0]
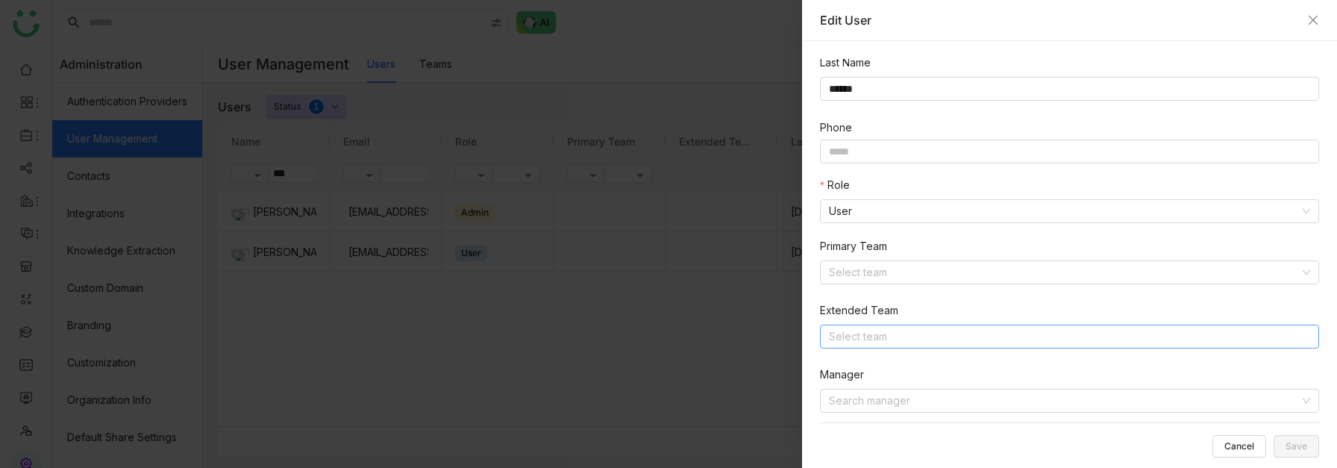
click at [871, 336] on nz-select-top-control "Select team" at bounding box center [1069, 336] width 499 height 24
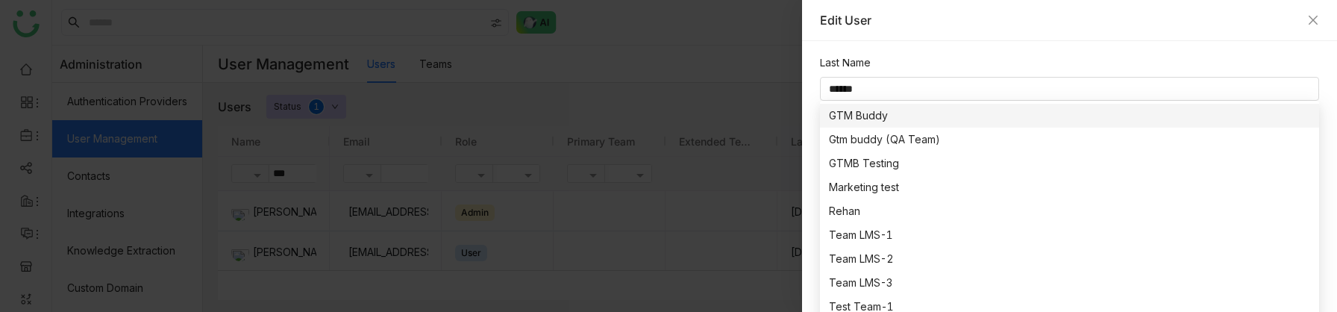
click at [873, 113] on div "GTM Buddy" at bounding box center [1069, 115] width 481 height 16
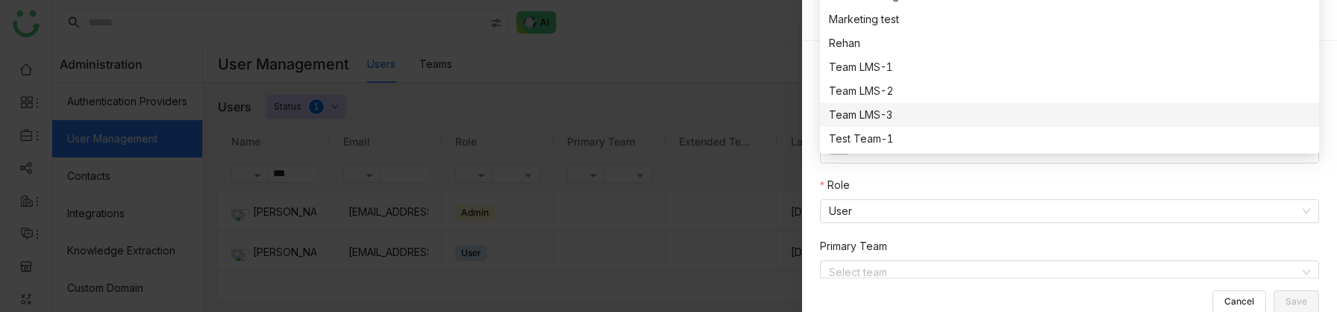
scroll to position [295, 0]
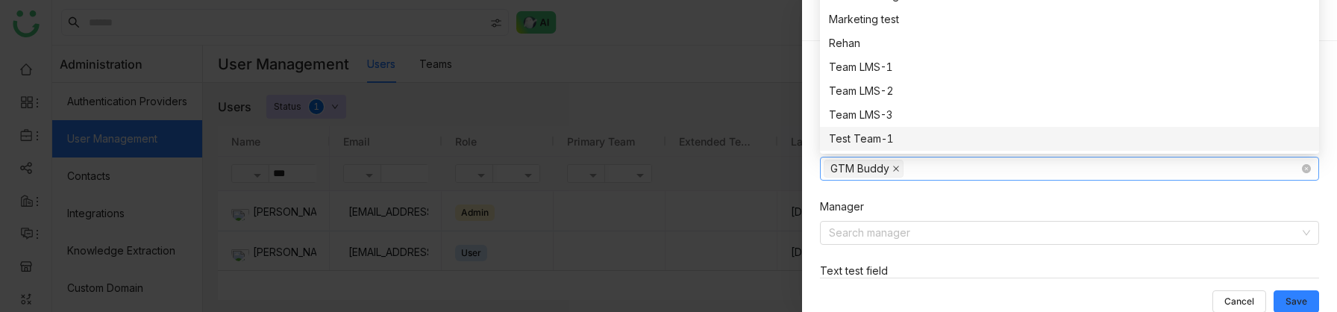
click at [894, 165] on icon at bounding box center [895, 168] width 7 height 7
click at [706, 268] on div at bounding box center [668, 156] width 1337 height 312
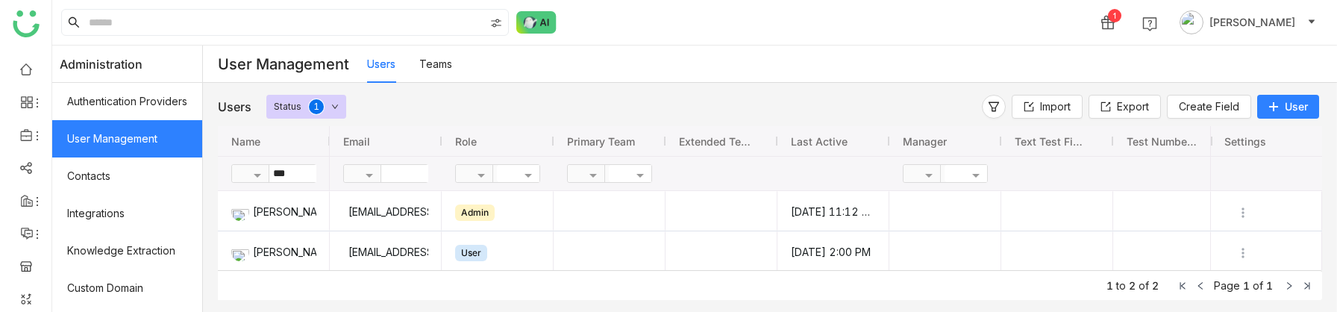
click at [1296, 110] on span "User" at bounding box center [1295, 106] width 23 height 15
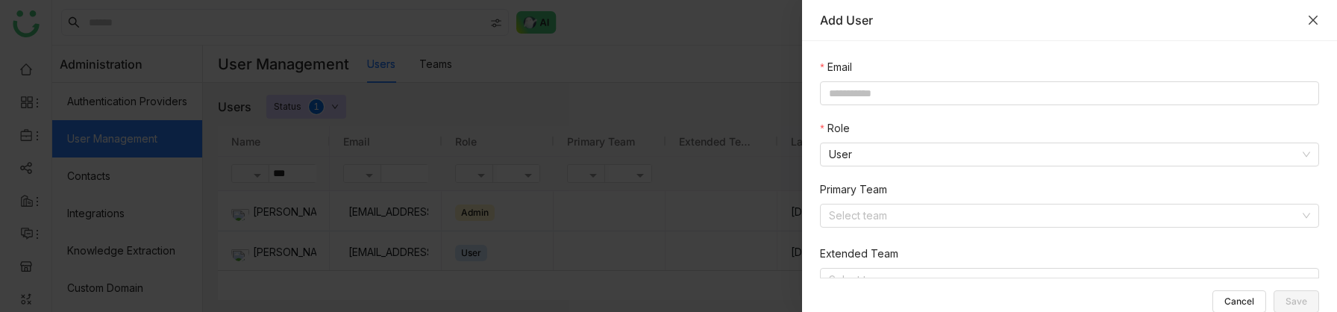
click at [1311, 18] on icon "Close" at bounding box center [1312, 20] width 9 height 9
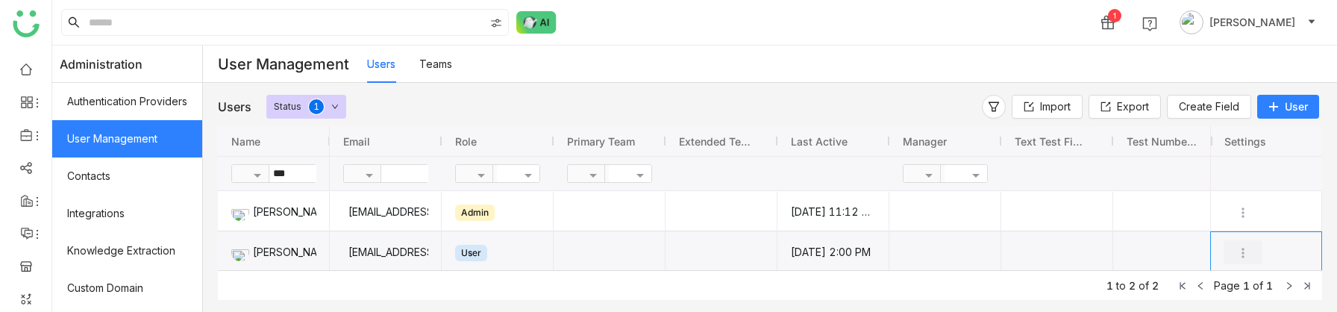
click at [1249, 254] on img "Press SPACE to select this row." at bounding box center [1242, 252] width 15 height 15
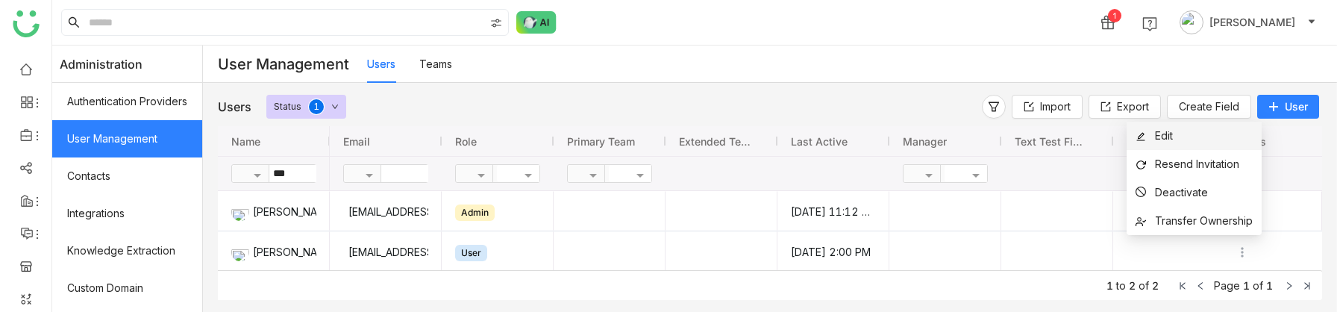
click at [1151, 134] on span "Edit" at bounding box center [1153, 136] width 37 height 16
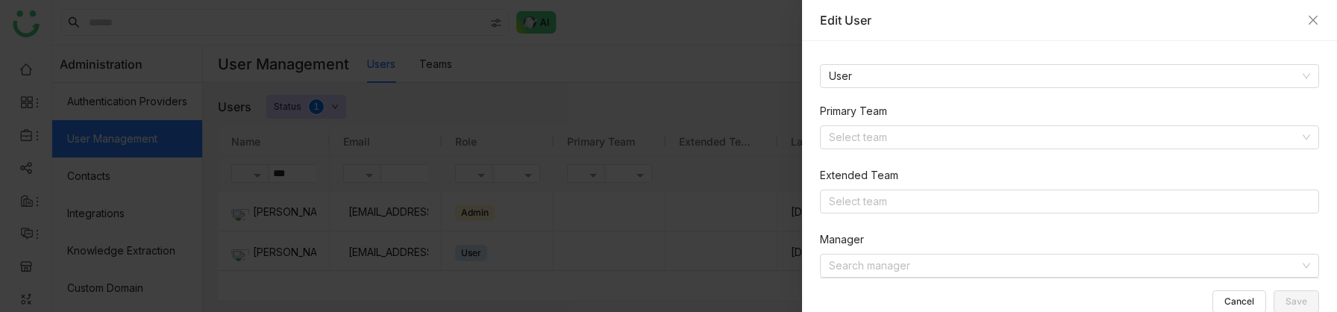
scroll to position [266, 0]
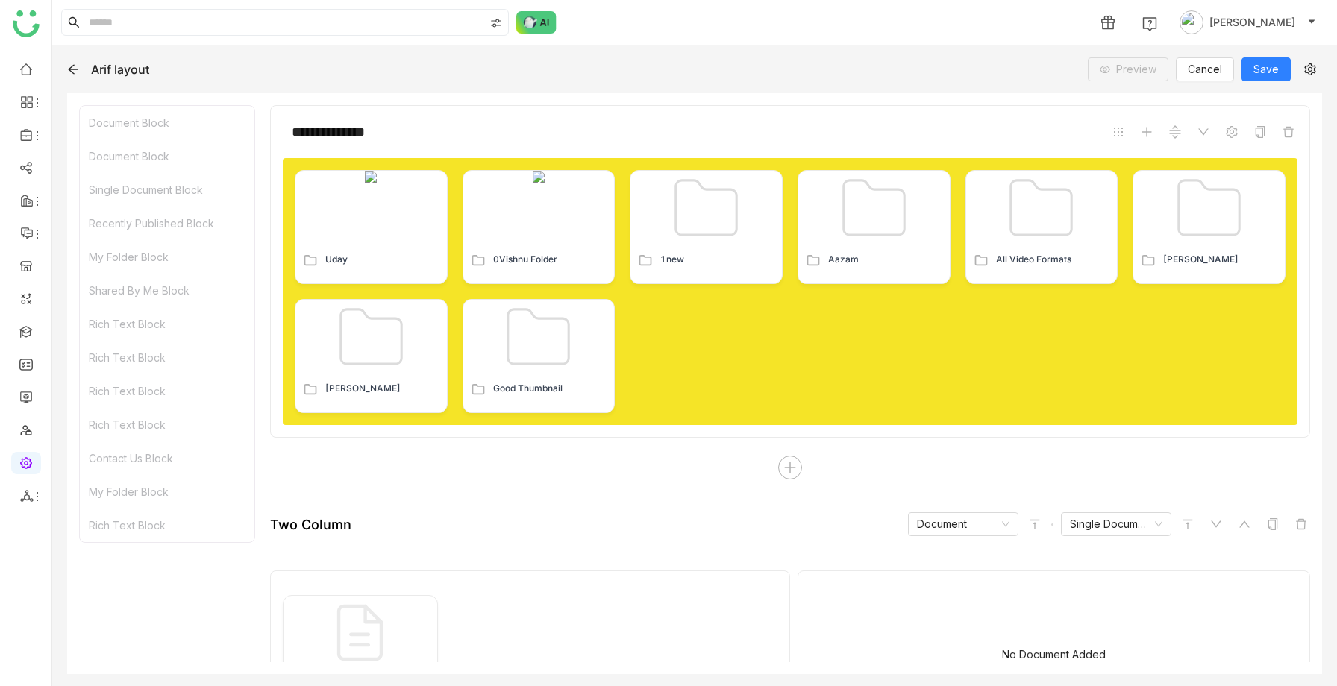
click at [70, 66] on icon at bounding box center [73, 69] width 12 height 12
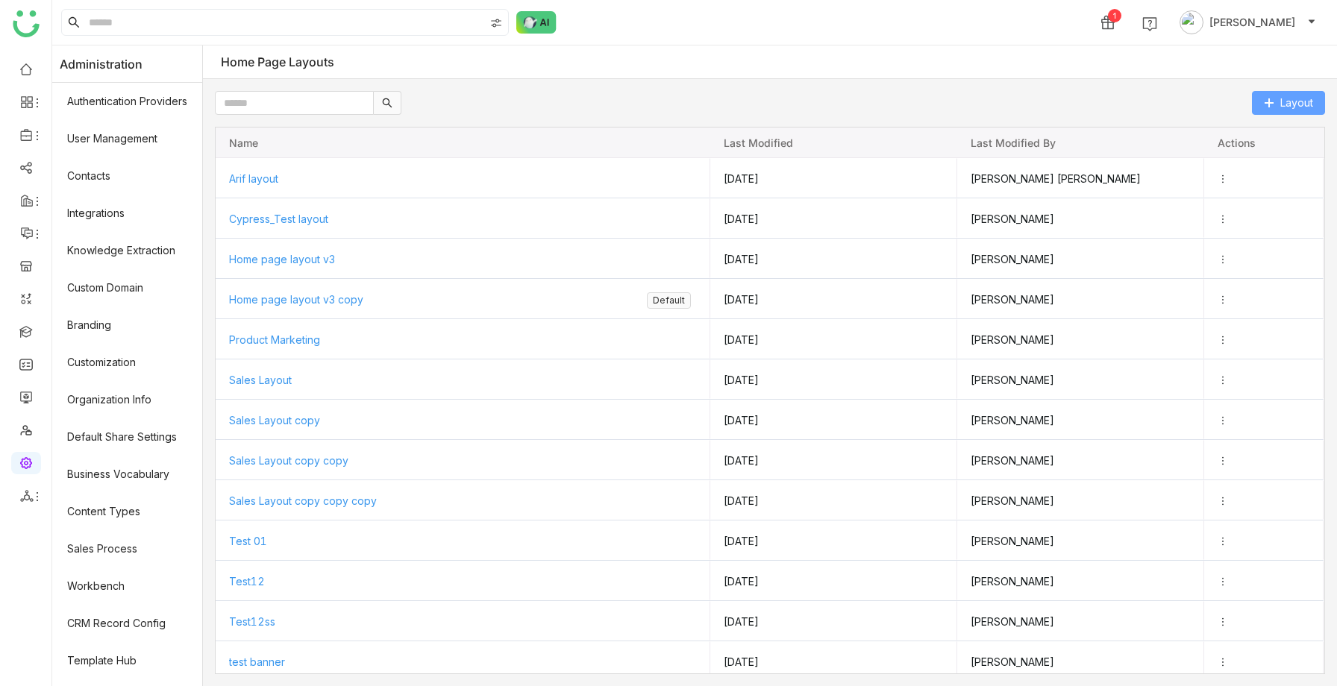
click at [1287, 107] on span "Layout" at bounding box center [1296, 103] width 33 height 16
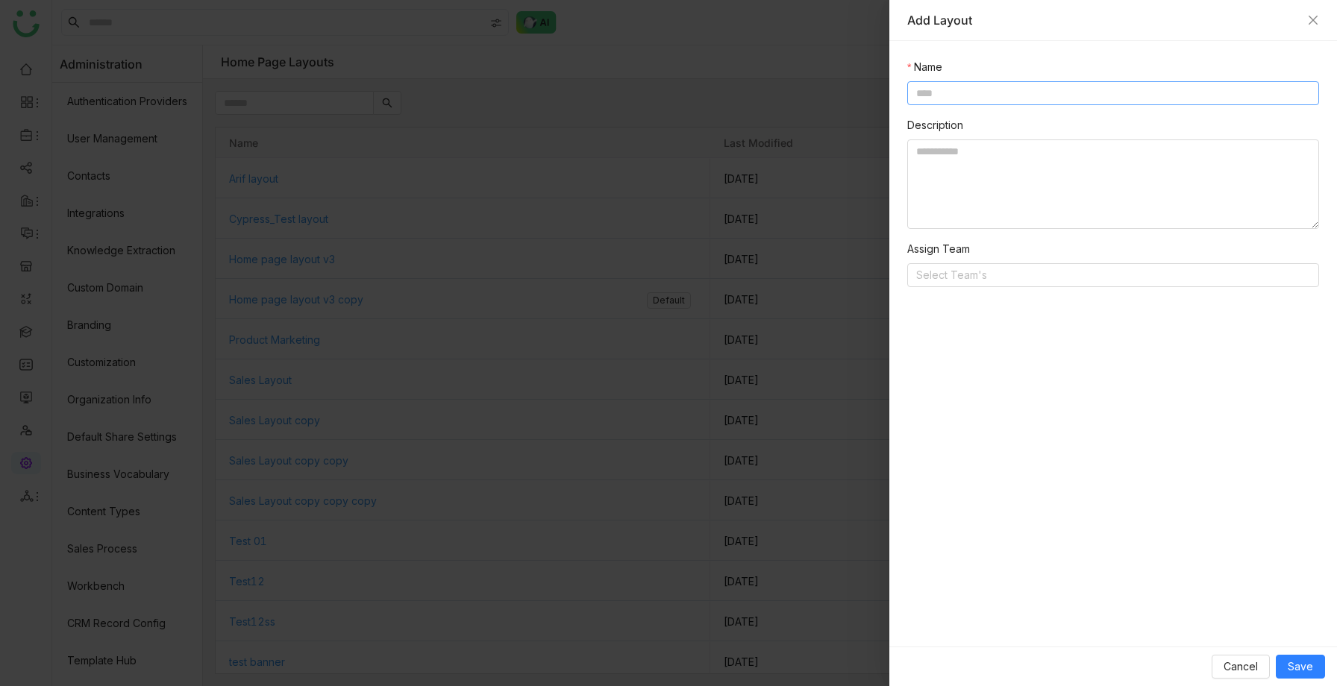
click at [968, 90] on input at bounding box center [1113, 93] width 412 height 24
type input "**********"
click at [971, 268] on nz-select-top-control "Select Team's" at bounding box center [1113, 275] width 412 height 24
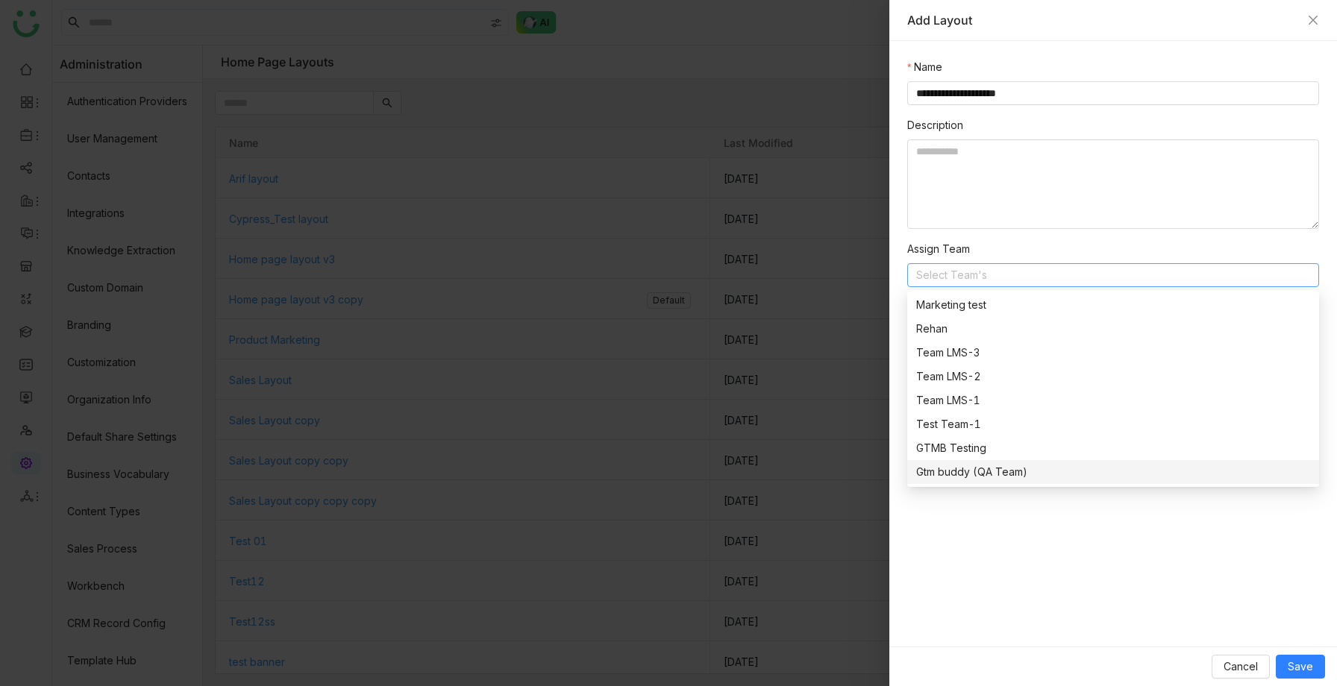
click at [1004, 534] on div "**********" at bounding box center [1113, 344] width 448 height 606
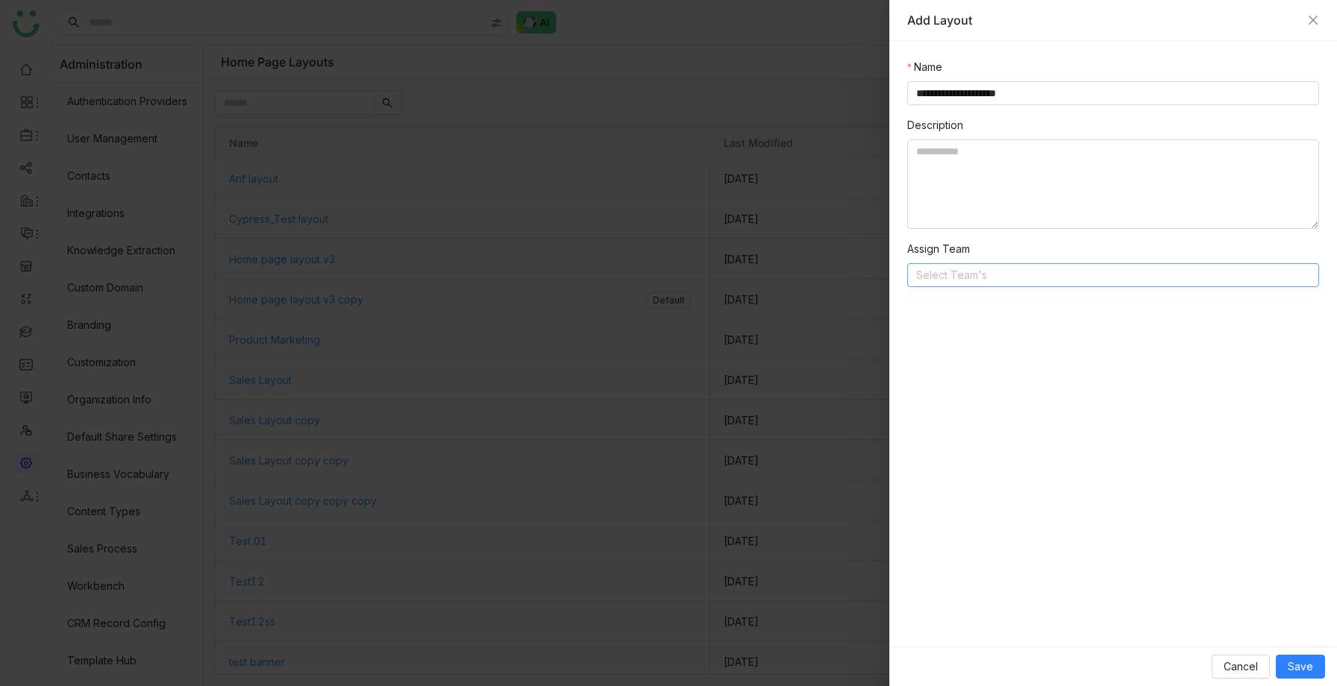
click at [996, 274] on nz-select-top-control "Select Team's" at bounding box center [1113, 275] width 412 height 24
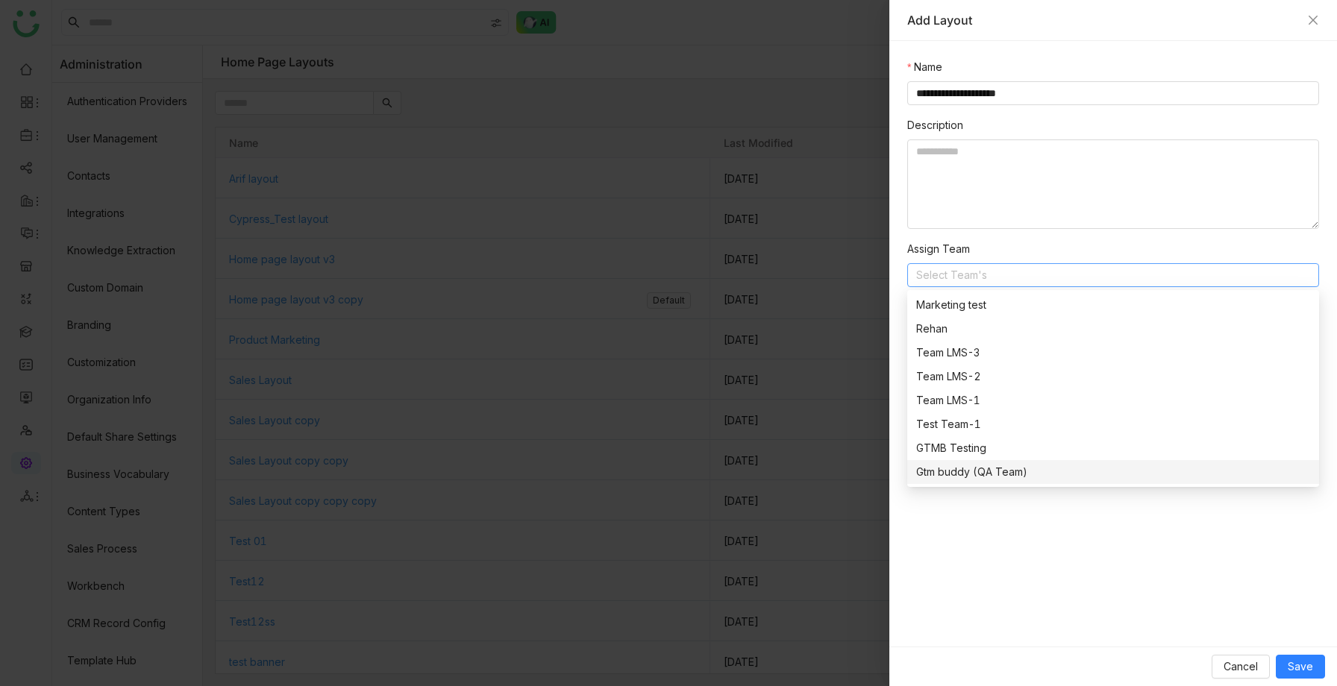
click at [1010, 506] on div "**********" at bounding box center [1113, 344] width 448 height 606
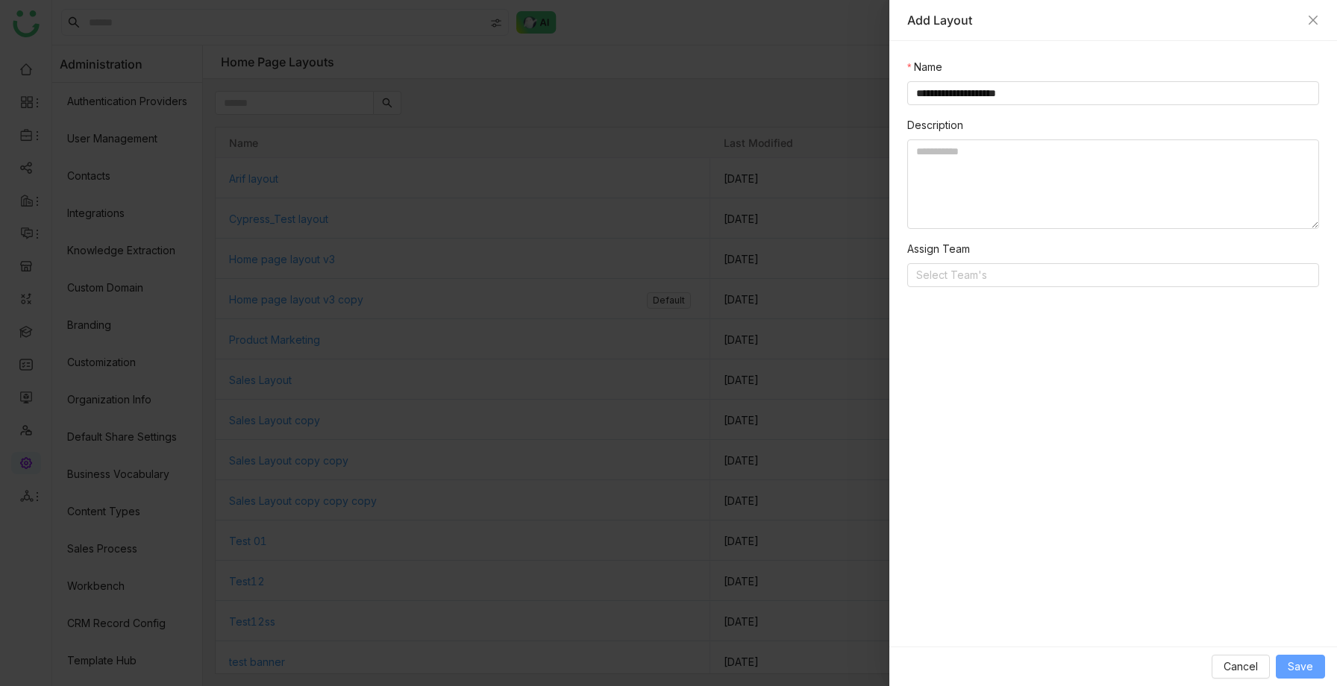
click at [1299, 663] on span "Save" at bounding box center [1299, 667] width 25 height 16
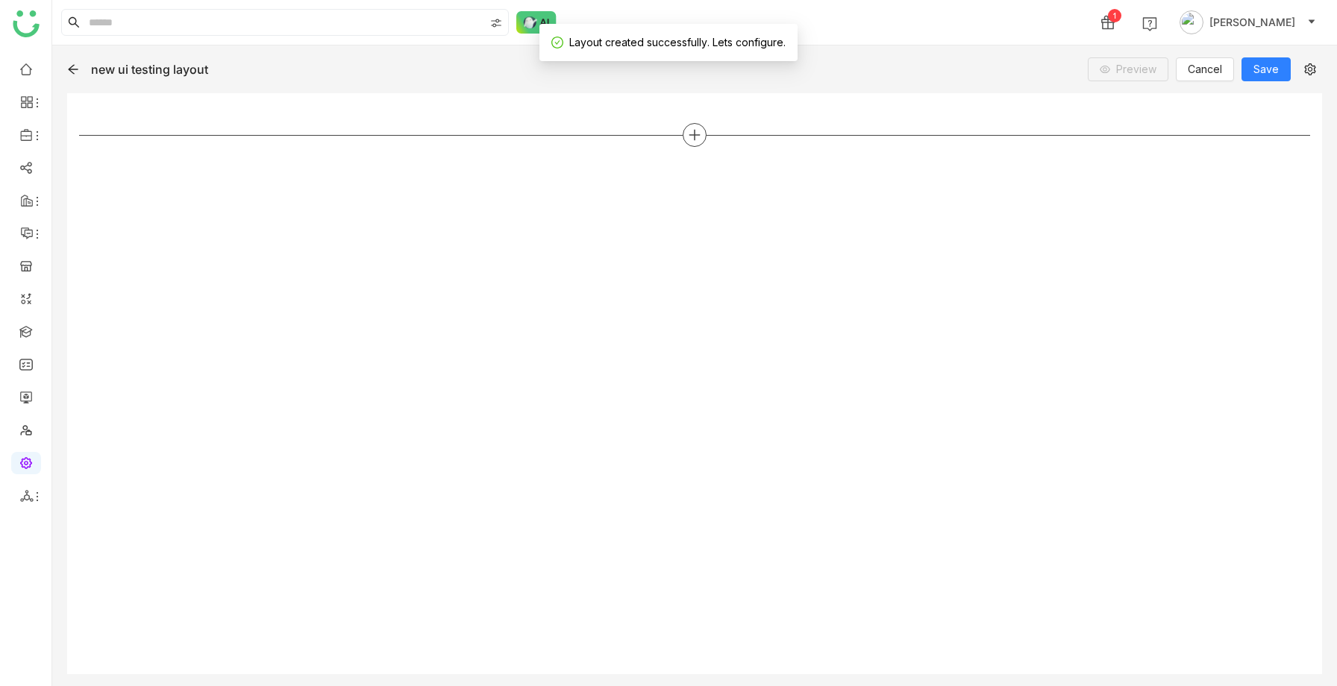
click at [689, 131] on icon at bounding box center [694, 134] width 13 height 13
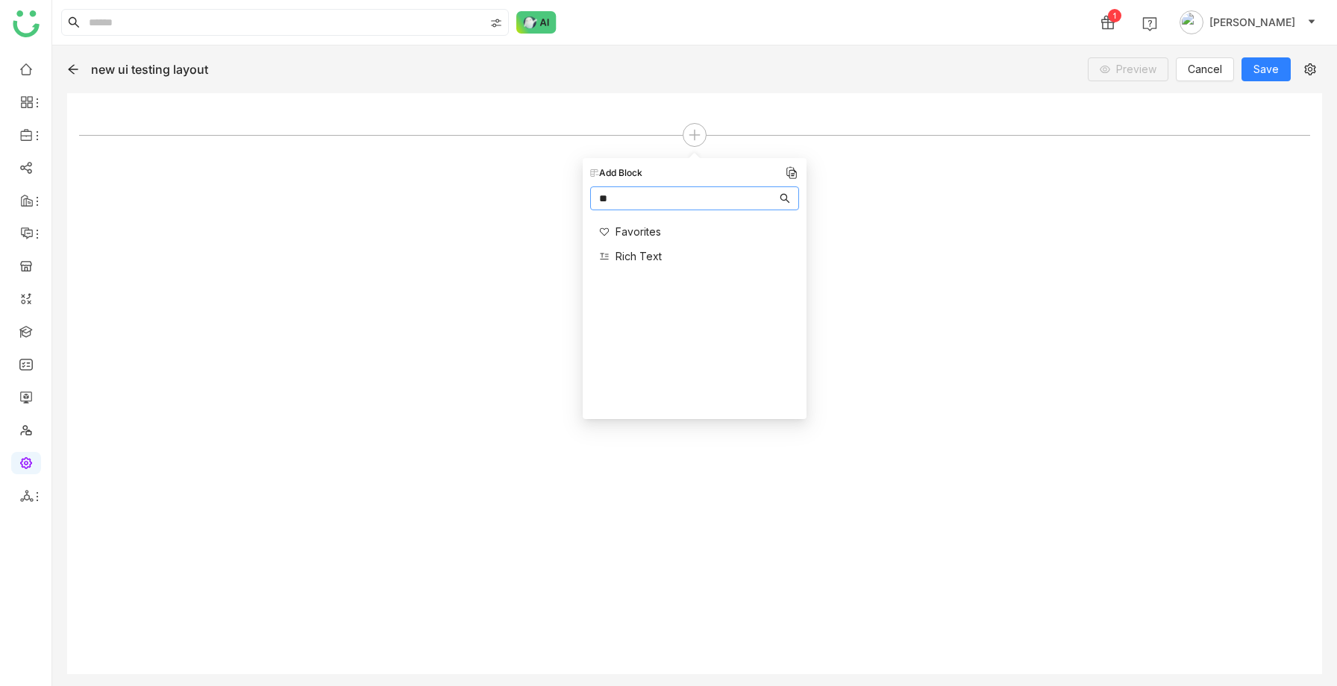
type input "**"
click at [630, 251] on span "Rich Text" at bounding box center [638, 256] width 46 height 16
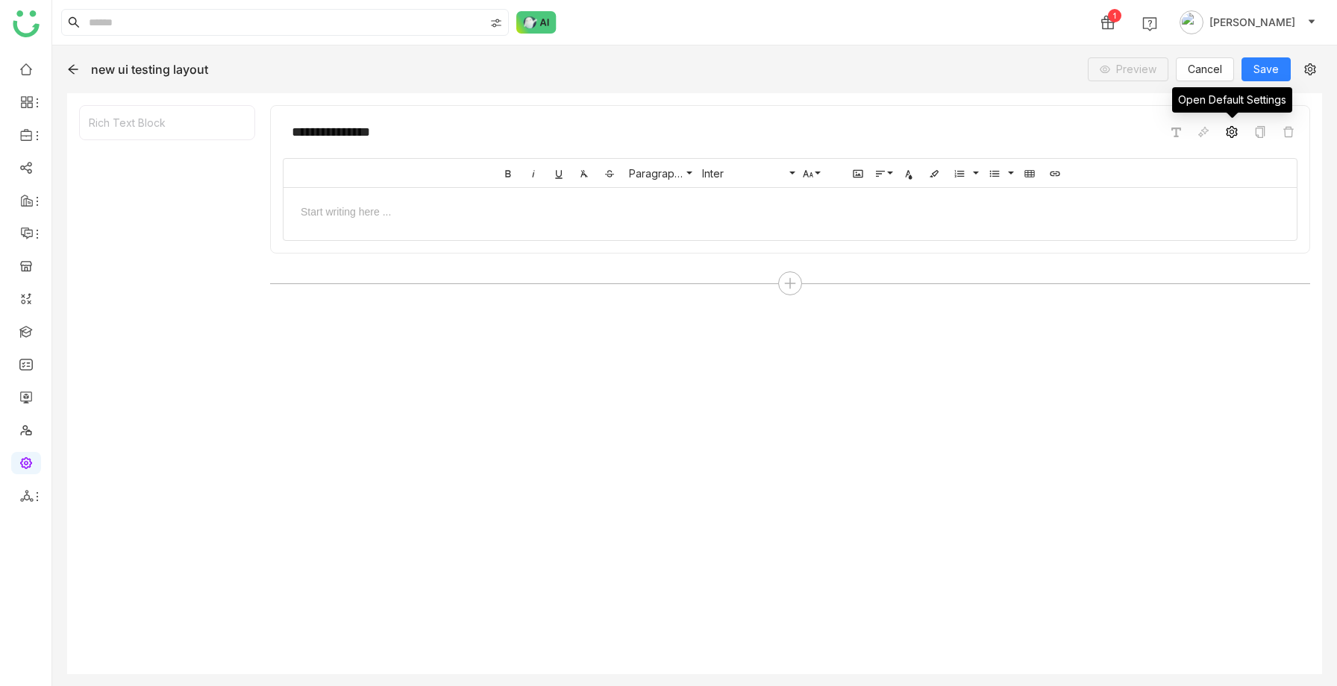
click at [1228, 136] on icon at bounding box center [1231, 132] width 12 height 12
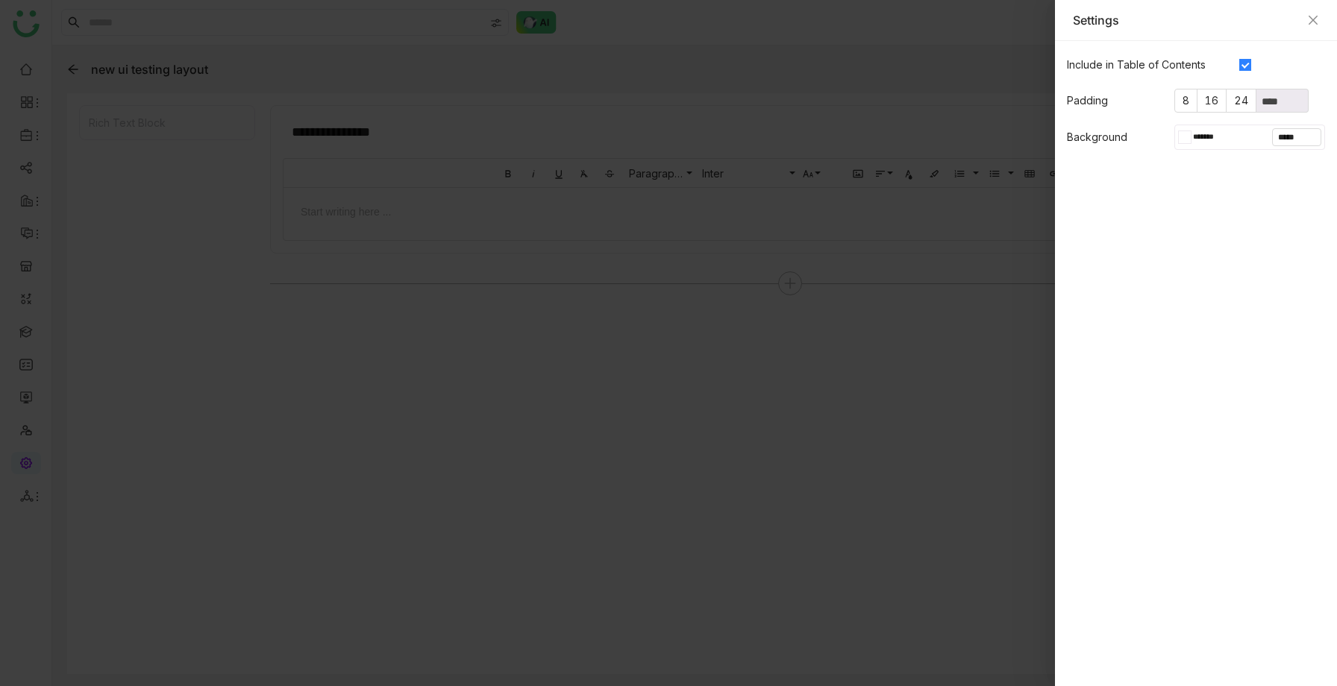
click at [1193, 134] on input "*******" at bounding box center [1211, 137] width 41 height 13
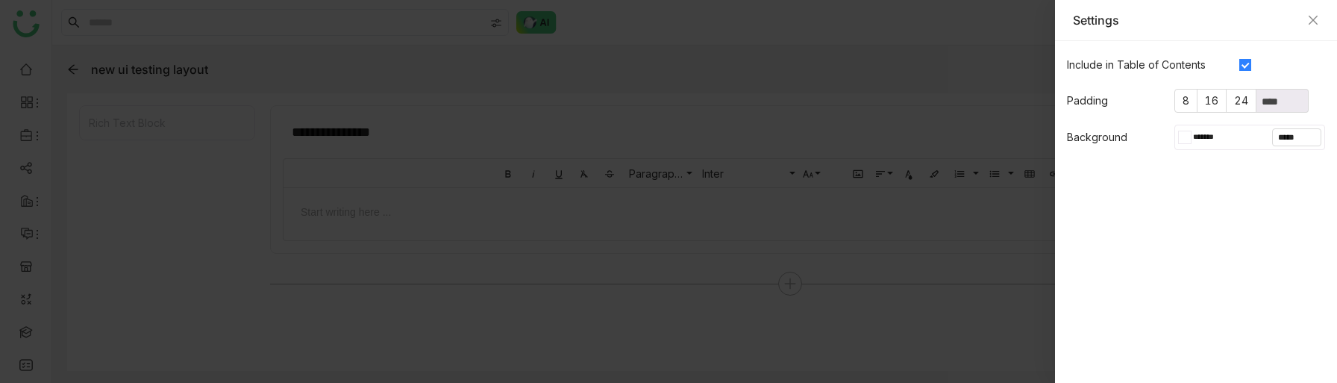
click at [1186, 134] on div at bounding box center [1187, 137] width 6 height 12
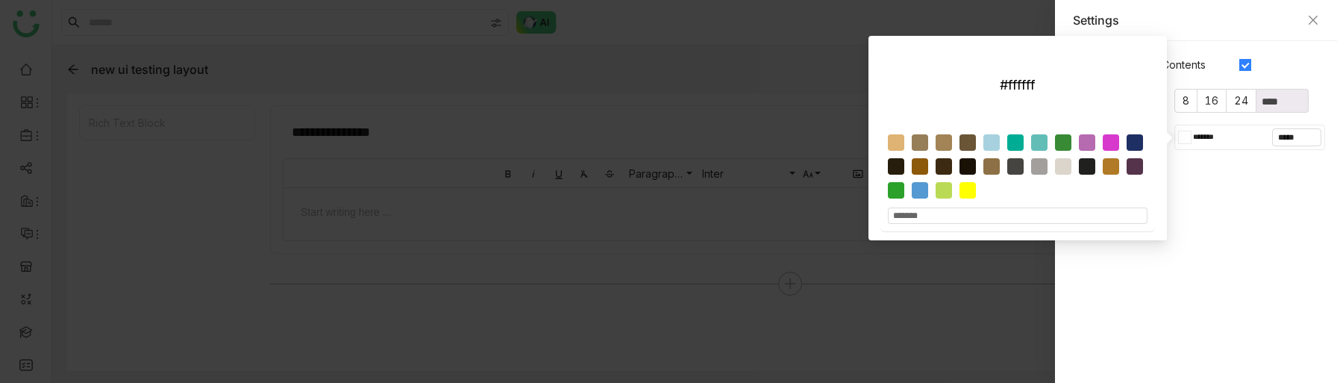
click at [916, 318] on div at bounding box center [668, 191] width 1337 height 383
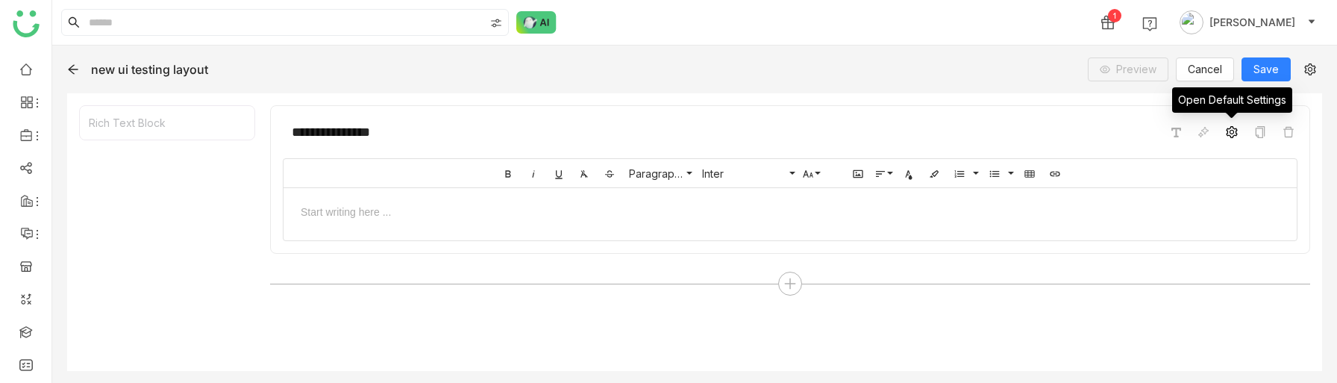
click at [1231, 133] on icon at bounding box center [1231, 132] width 12 height 12
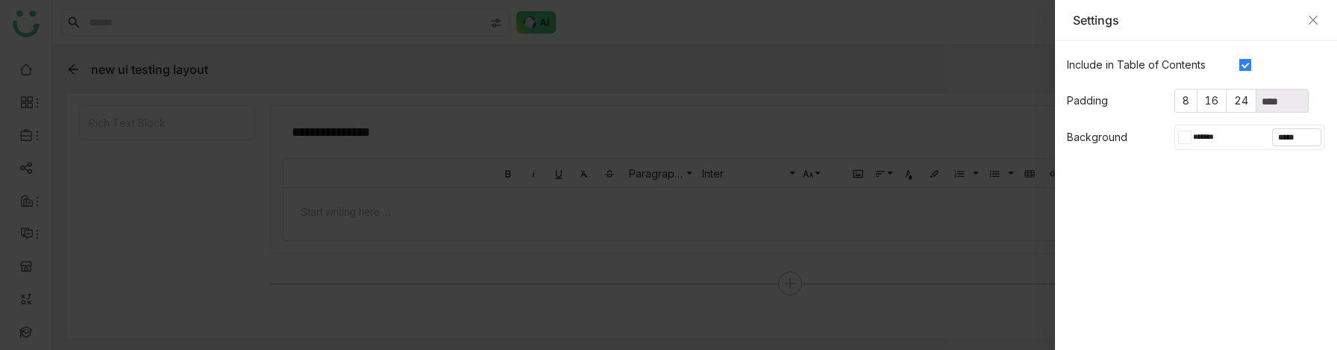
click at [750, 284] on div at bounding box center [668, 175] width 1337 height 350
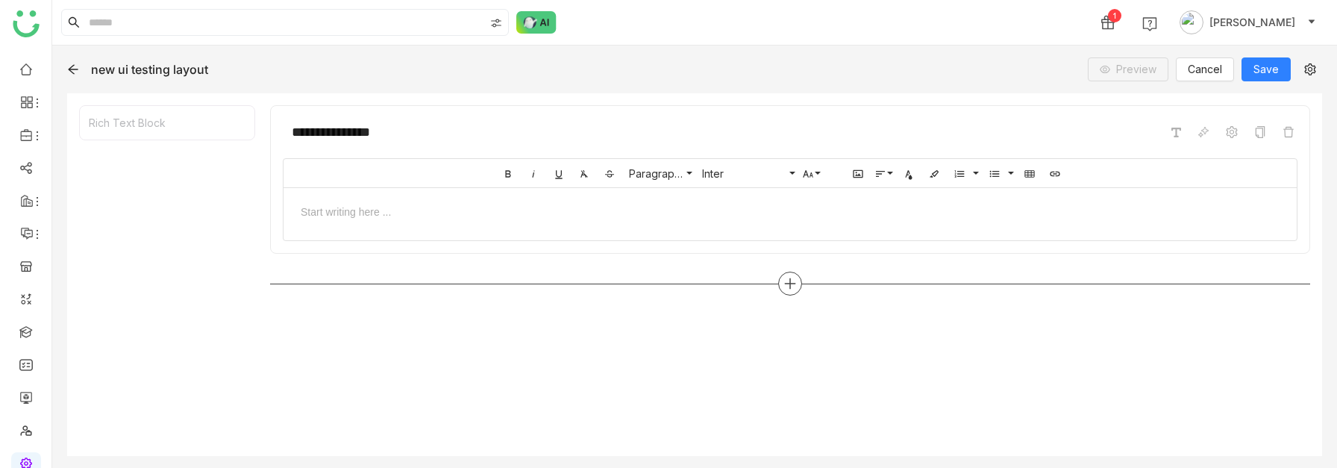
click at [792, 285] on icon at bounding box center [789, 283] width 13 height 13
type input "**"
click at [898, 229] on div "Button" at bounding box center [924, 226] width 209 height 32
click at [855, 225] on span "Button" at bounding box center [861, 226] width 31 height 16
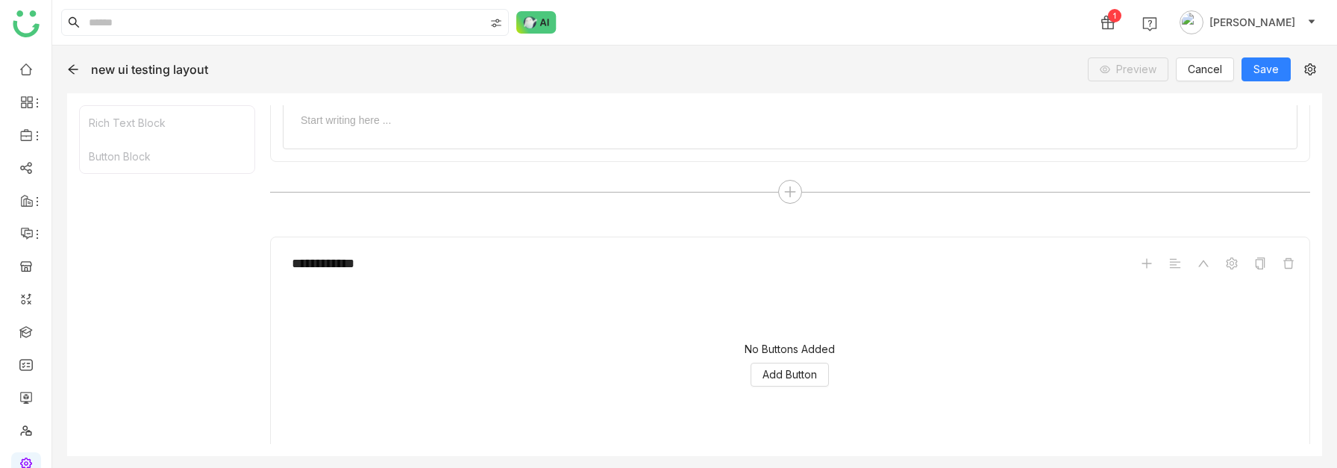
scroll to position [144, 0]
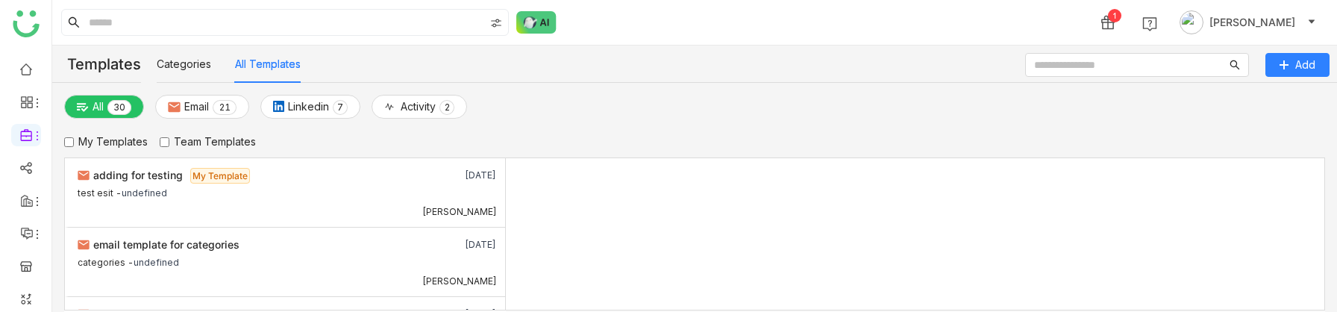
drag, startPoint x: 864, startPoint y: 311, endPoint x: 879, endPoint y: 445, distance: 135.1
click at [879, 312] on html "1 [PERSON_NAME] Templates Categories All Templates test test 0 Templates test t…" at bounding box center [668, 156] width 1337 height 312
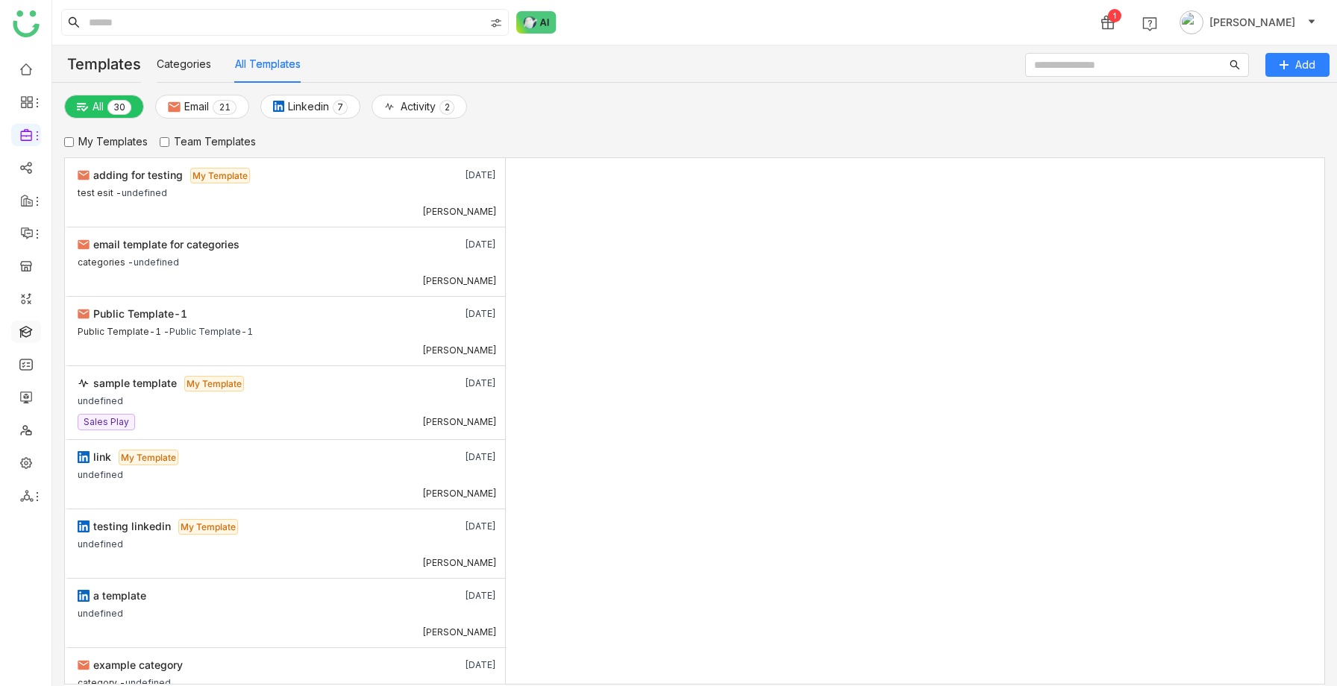
click at [28, 325] on link at bounding box center [25, 330] width 13 height 13
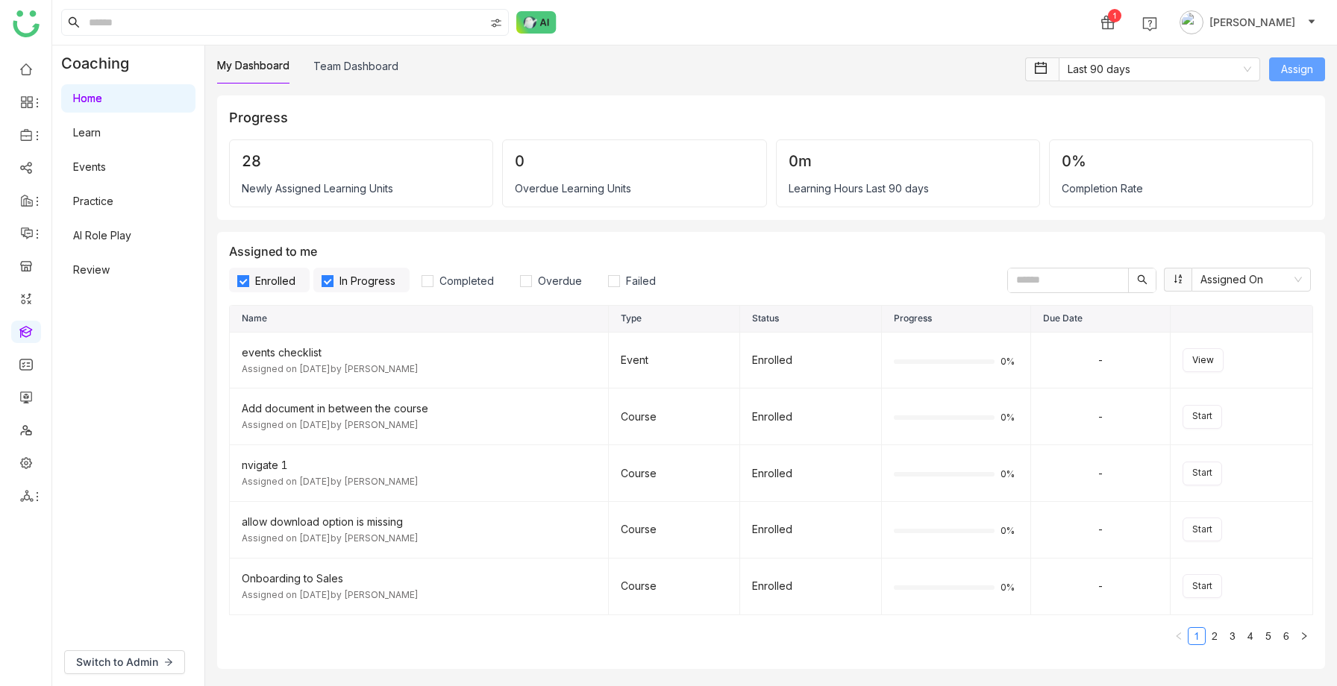
click at [1286, 66] on span "Assign" at bounding box center [1297, 69] width 32 height 16
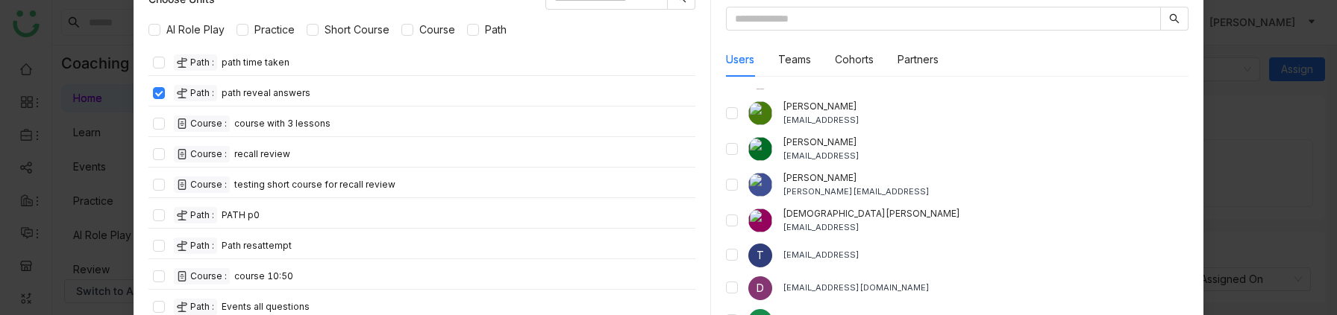
scroll to position [1487, 0]
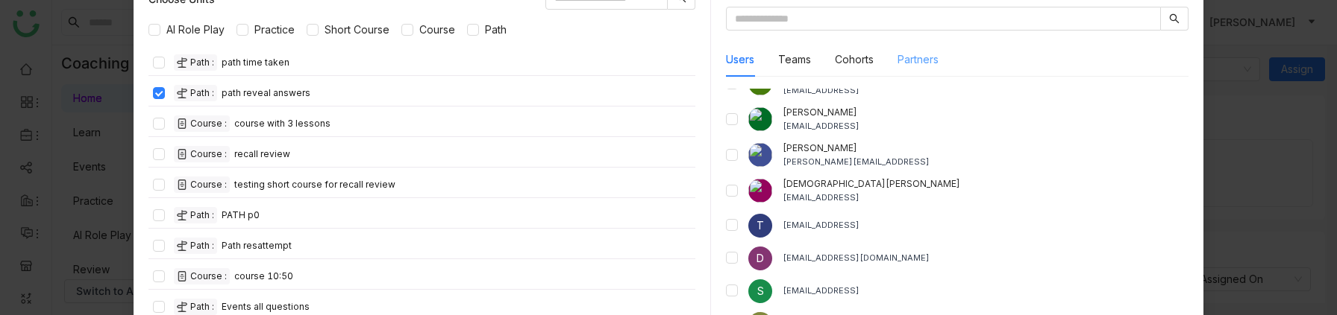
click at [919, 68] on div "Partners" at bounding box center [917, 60] width 41 height 34
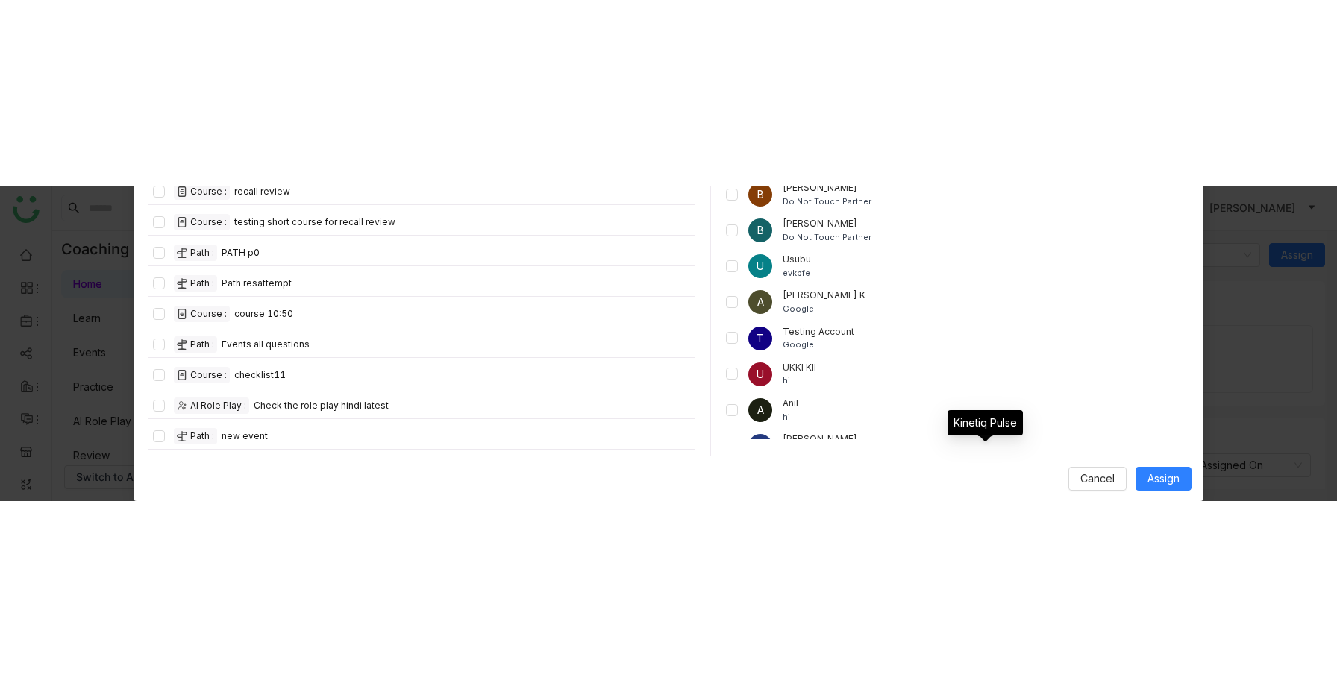
scroll to position [0, 0]
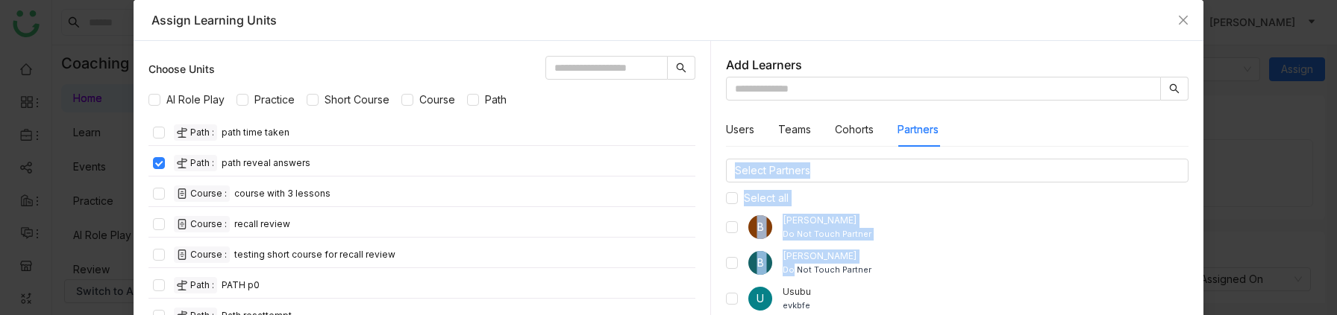
drag, startPoint x: 779, startPoint y: 180, endPoint x: 794, endPoint y: 275, distance: 95.8
click at [794, 275] on div "Select Partners Select all B Bhupendra Bhandari Do Not Touch Partner B Bhupendr…" at bounding box center [957, 315] width 462 height 313
click at [841, 175] on nz-select-top-control "Select Partners" at bounding box center [957, 171] width 462 height 24
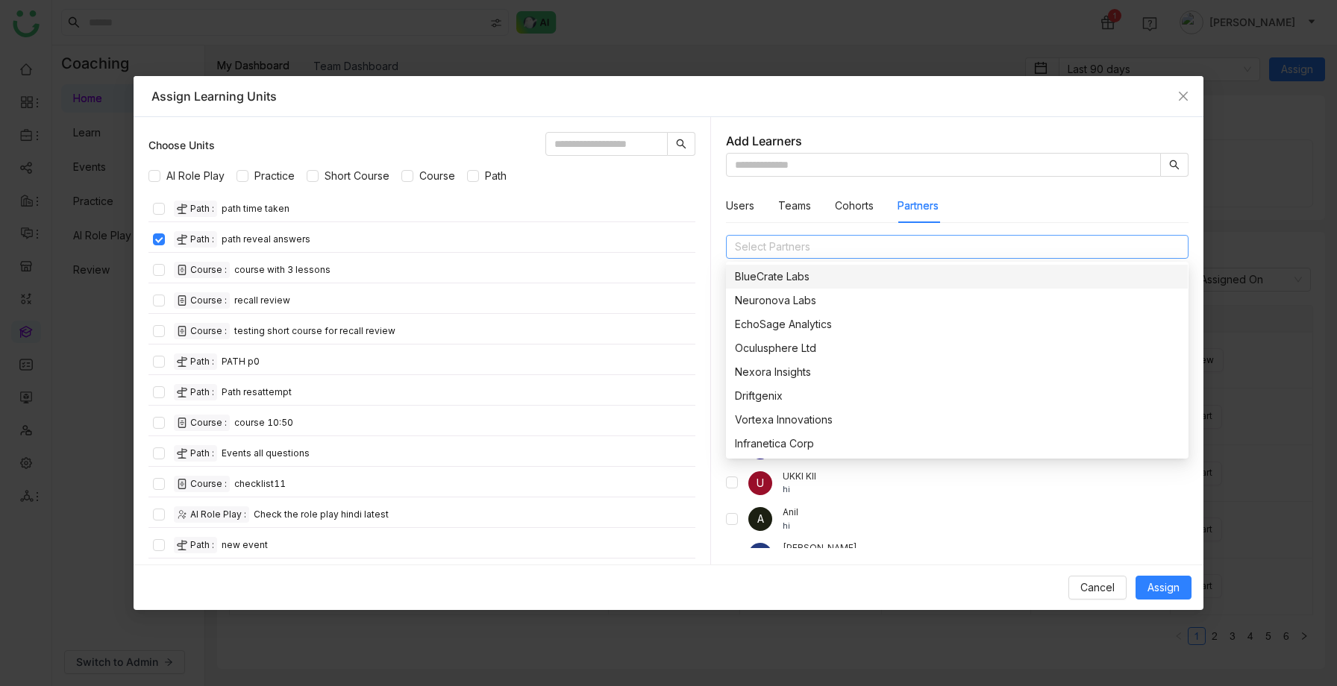
click at [1059, 201] on div "Users Teams Cohorts Partners" at bounding box center [957, 206] width 462 height 34
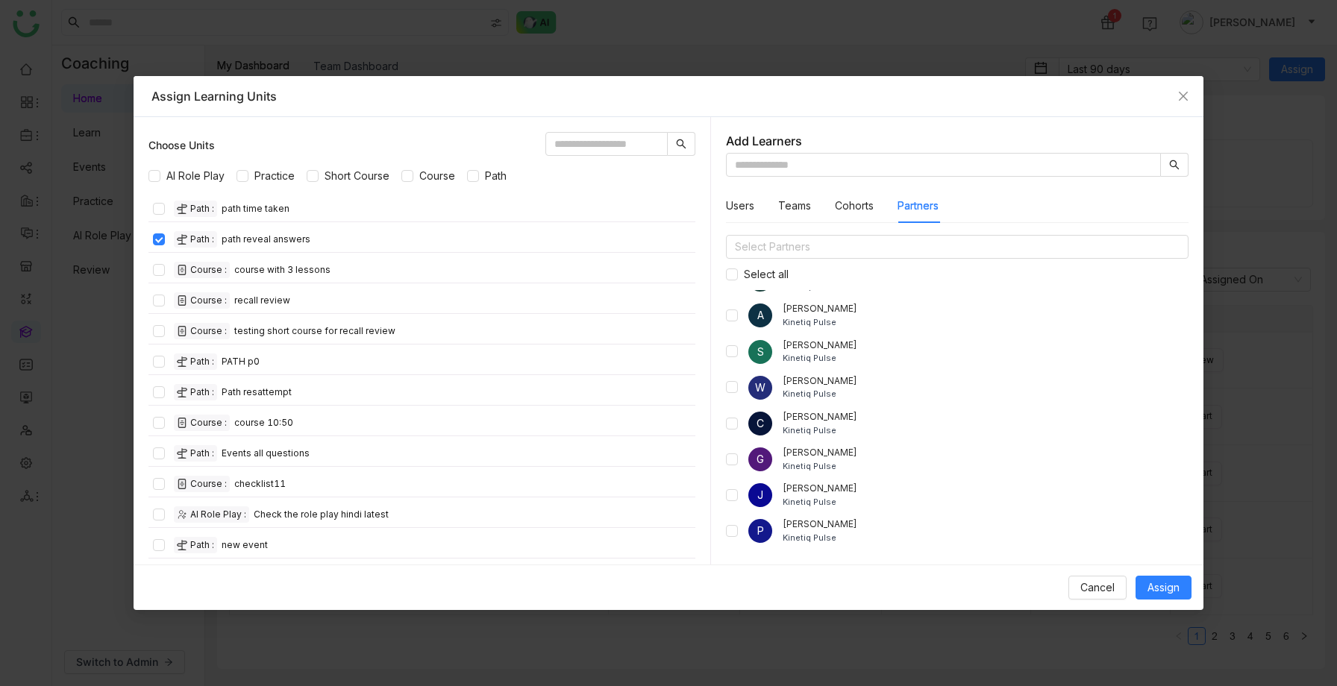
scroll to position [413, 0]
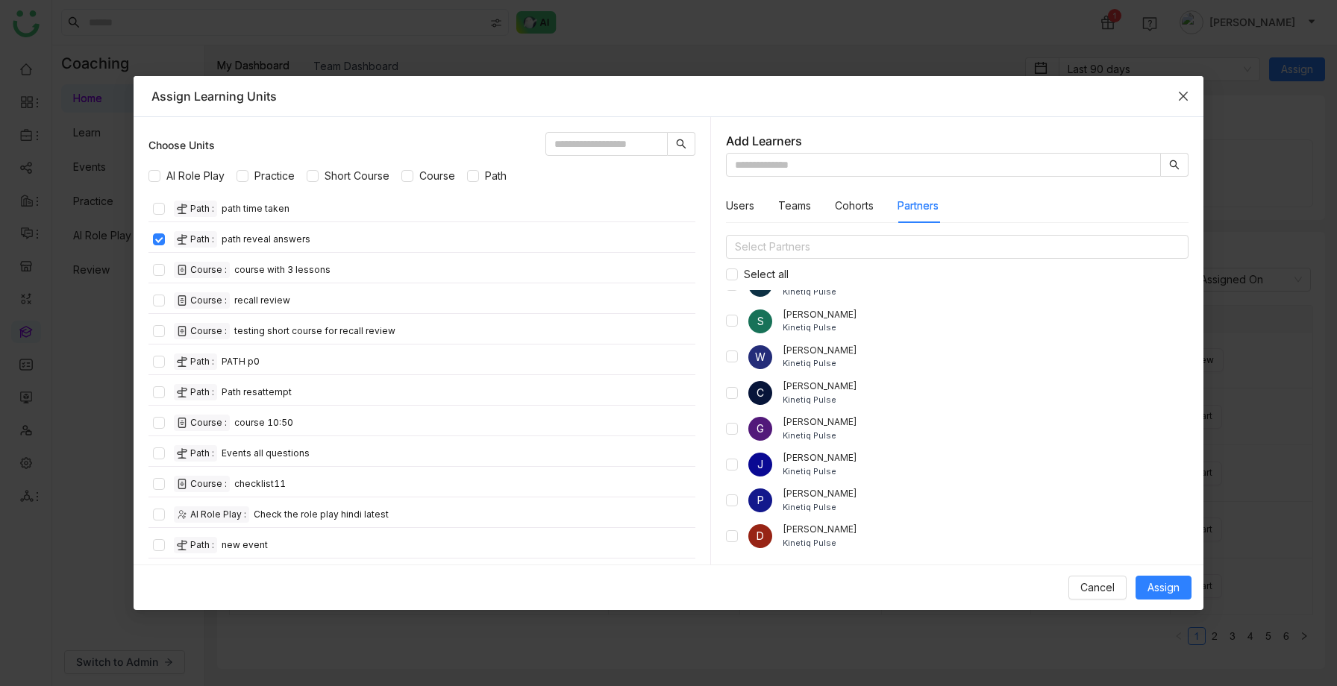
click at [1184, 95] on icon "Close" at bounding box center [1183, 96] width 12 height 12
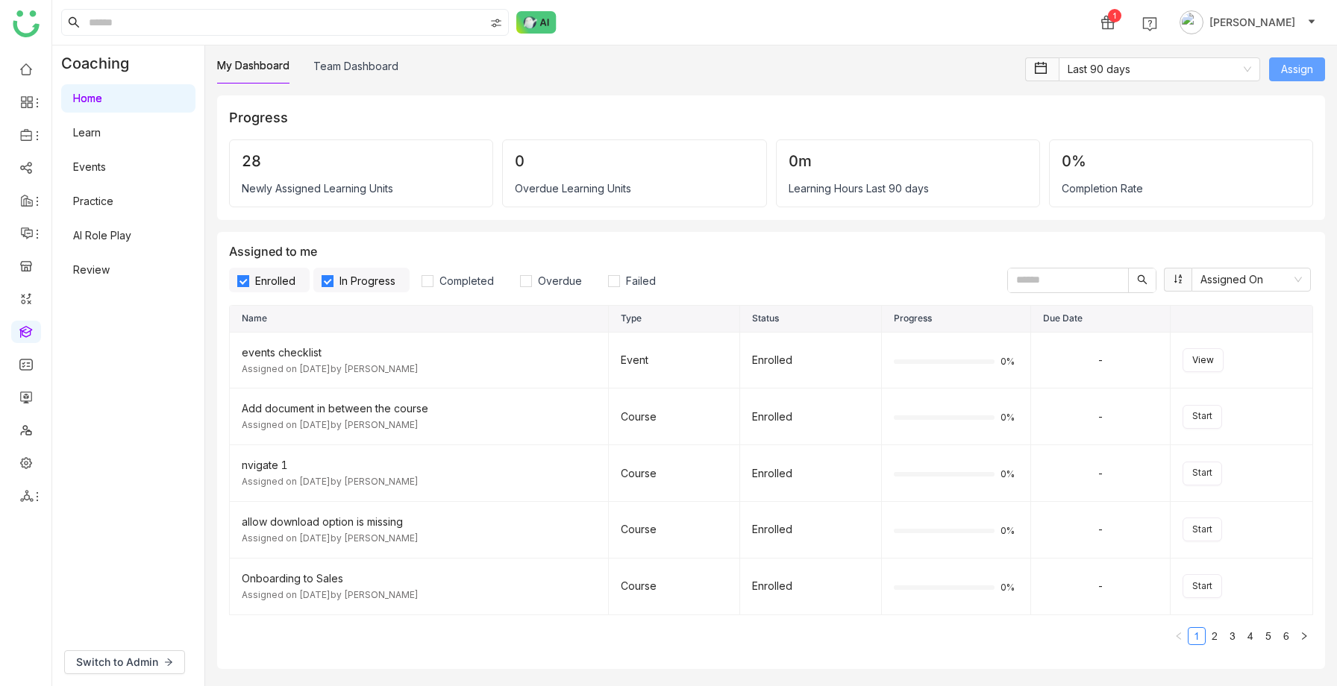
click at [1275, 75] on button "Assign" at bounding box center [1297, 69] width 56 height 24
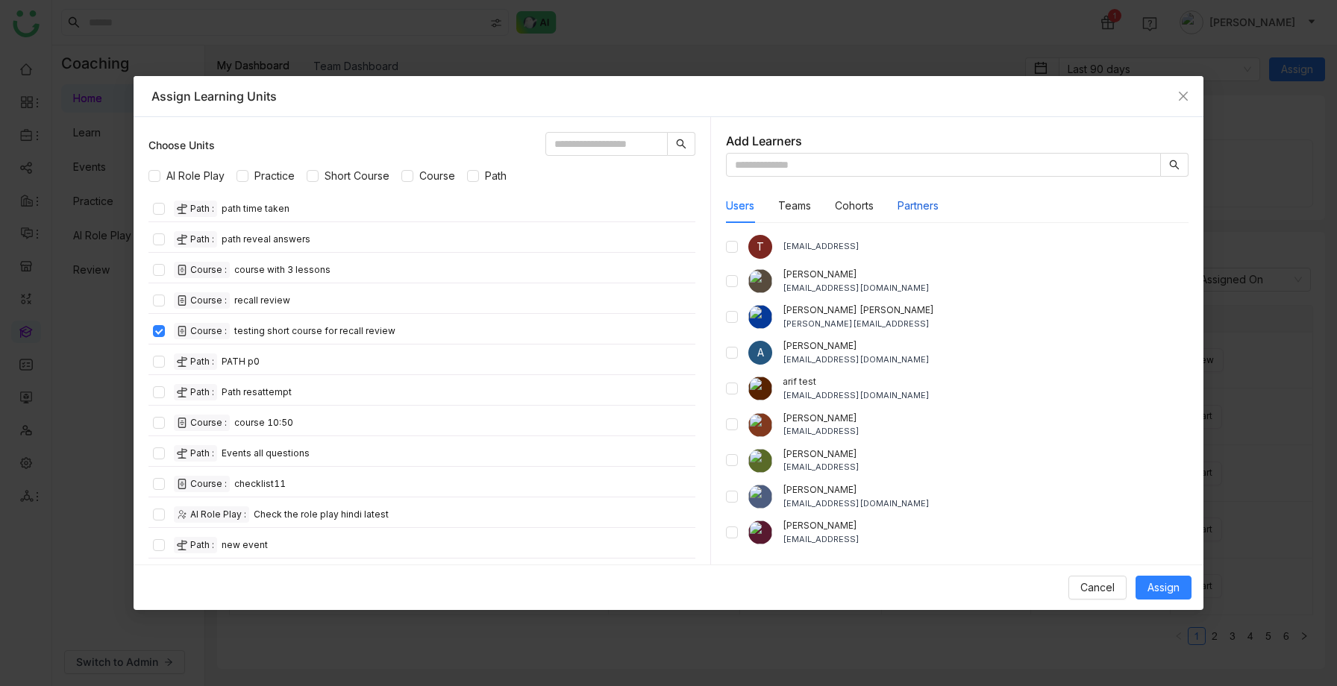
click at [924, 210] on button "Partners" at bounding box center [917, 206] width 41 height 16
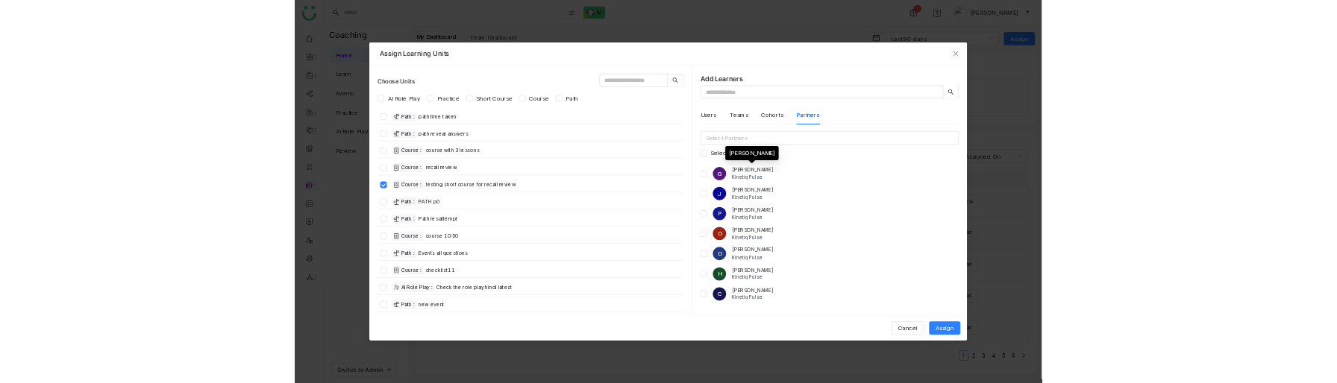
scroll to position [65, 0]
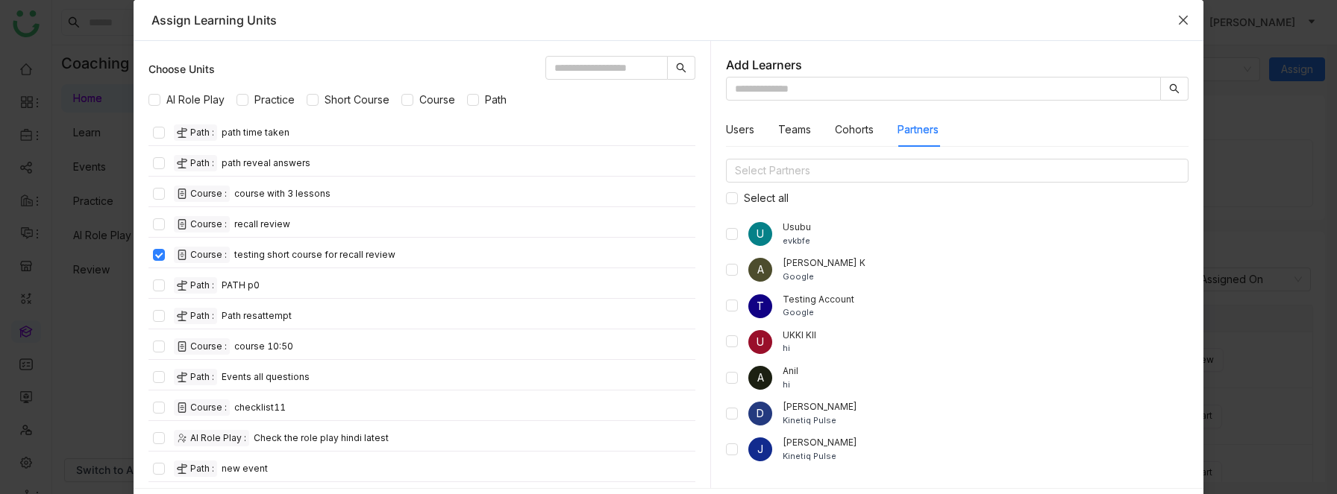
click at [1177, 22] on icon "Close" at bounding box center [1183, 20] width 12 height 12
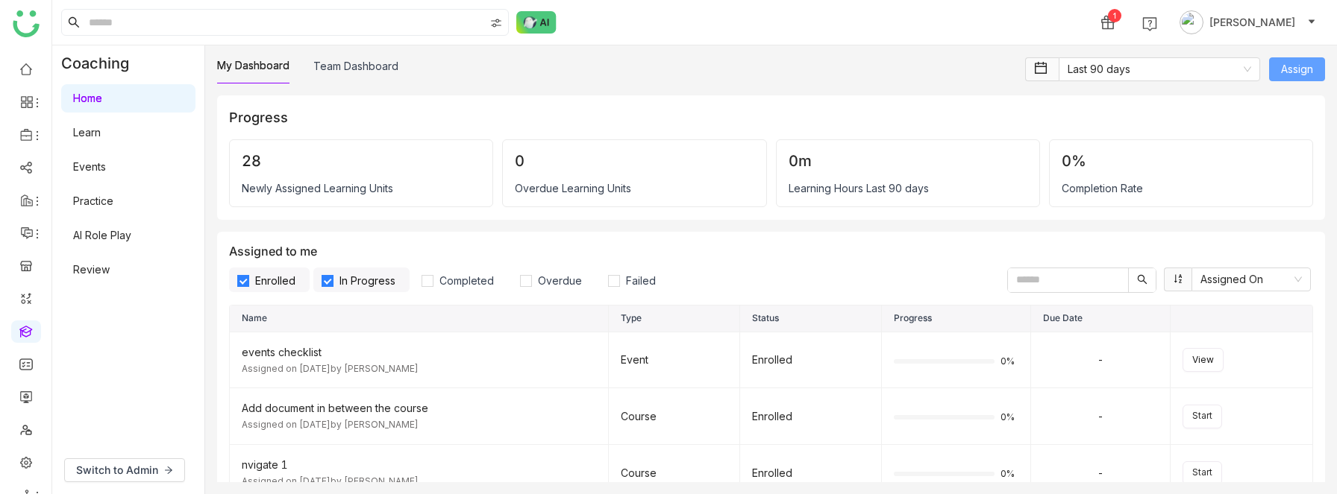
click at [1308, 63] on span "Assign" at bounding box center [1297, 69] width 32 height 16
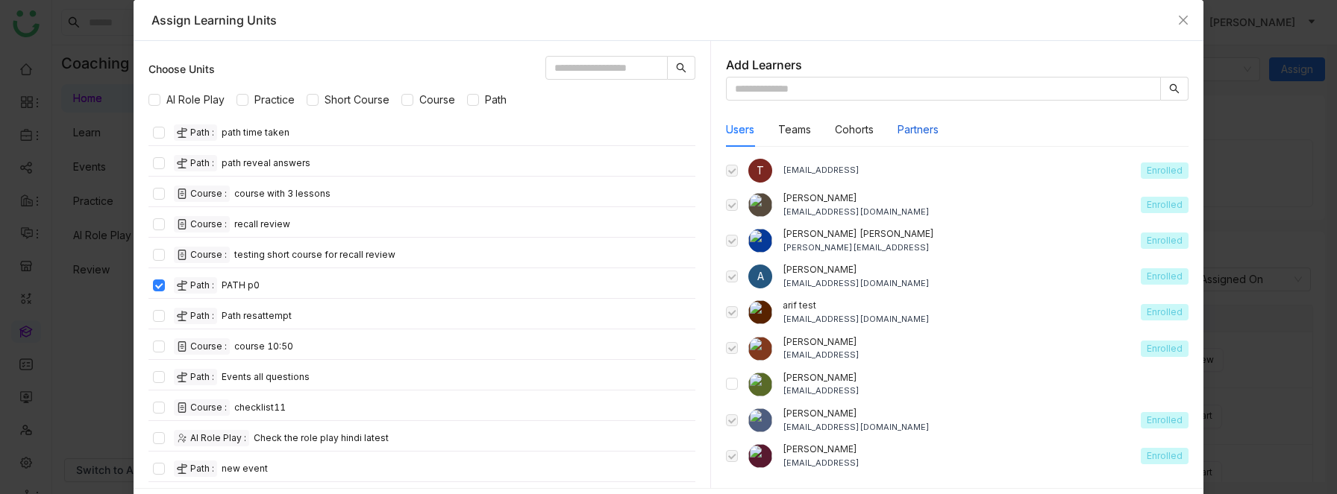
click at [917, 133] on button "Partners" at bounding box center [917, 130] width 41 height 16
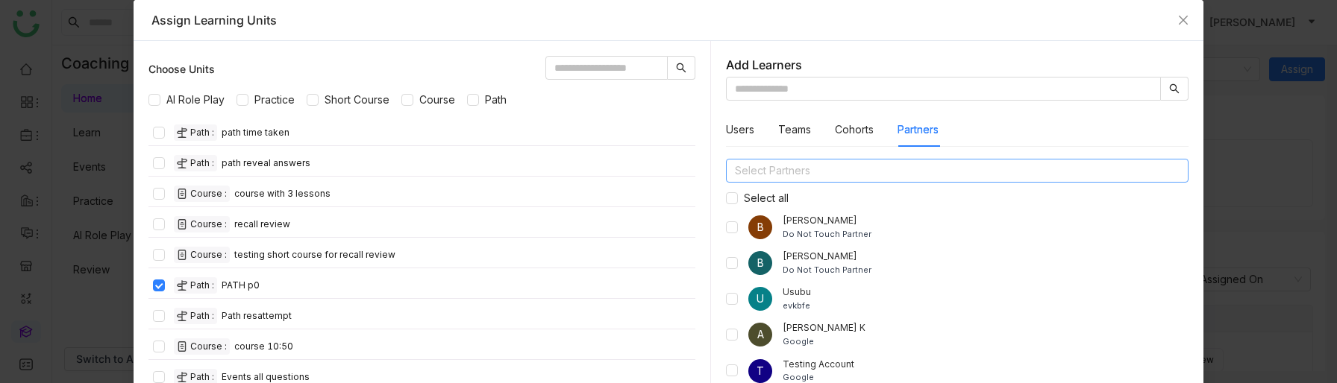
click at [789, 171] on nz-select-top-control "Select Partners" at bounding box center [957, 171] width 462 height 24
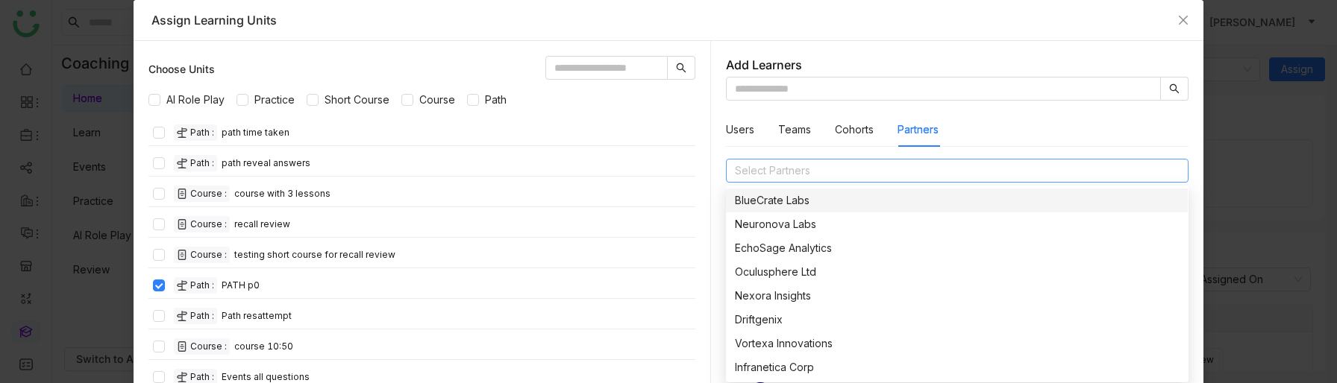
click at [1202, 240] on nz-modal-container "Assign Learning Units Choose Units AI Role Play Practice Short Course Course Pa…" at bounding box center [668, 191] width 1337 height 383
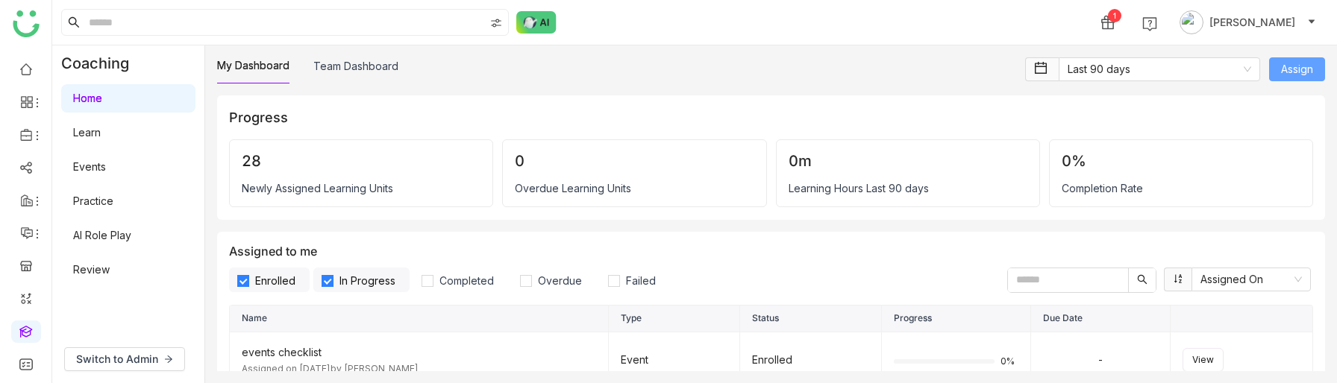
click at [1292, 60] on button "Assign" at bounding box center [1297, 69] width 56 height 24
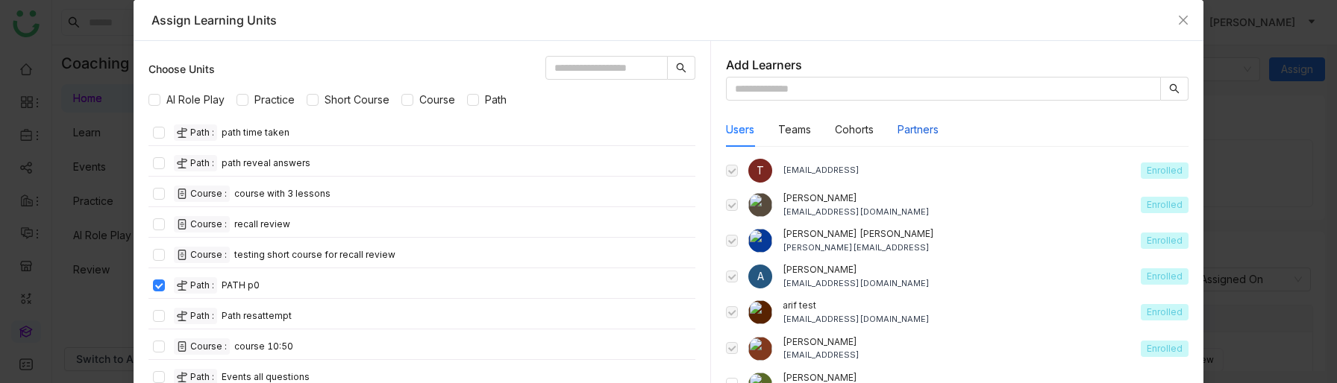
click at [911, 131] on button "Partners" at bounding box center [917, 130] width 41 height 16
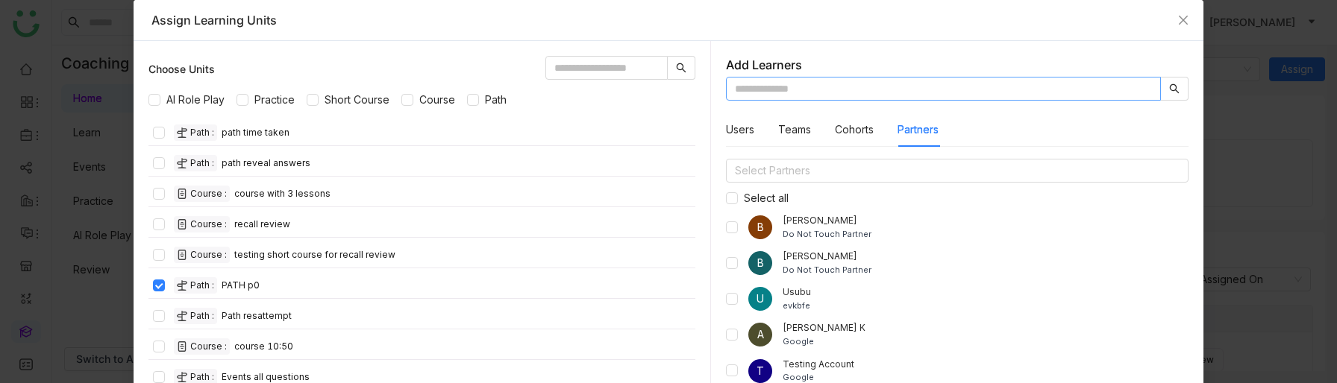
click at [750, 90] on input "text" at bounding box center [943, 89] width 434 height 24
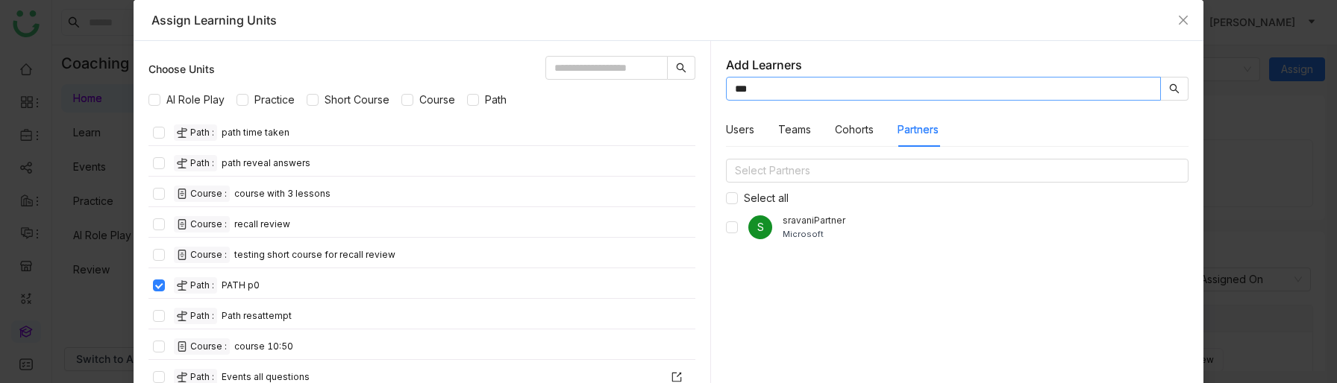
type input "***"
click at [863, 180] on nz-select-top-control "Select Partners" at bounding box center [957, 171] width 462 height 24
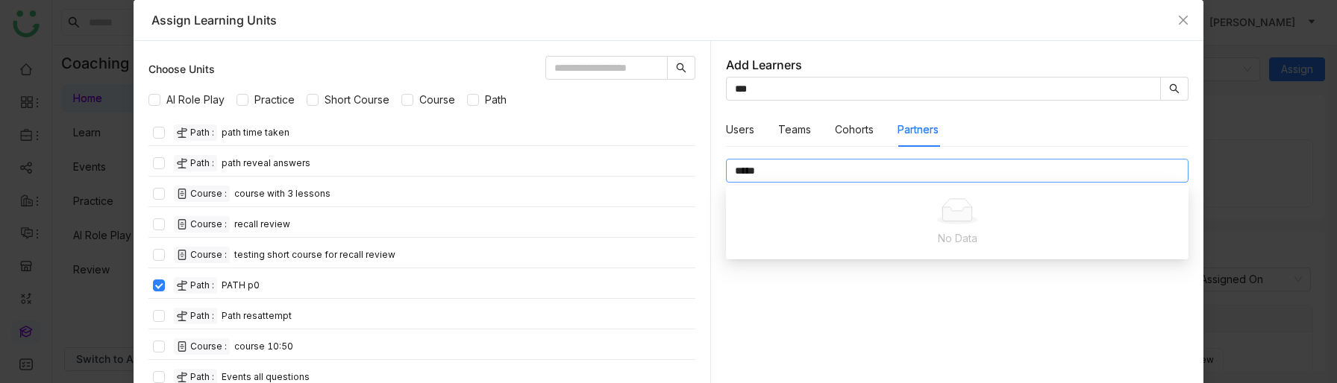
scroll to position [0, 0]
type input "*"
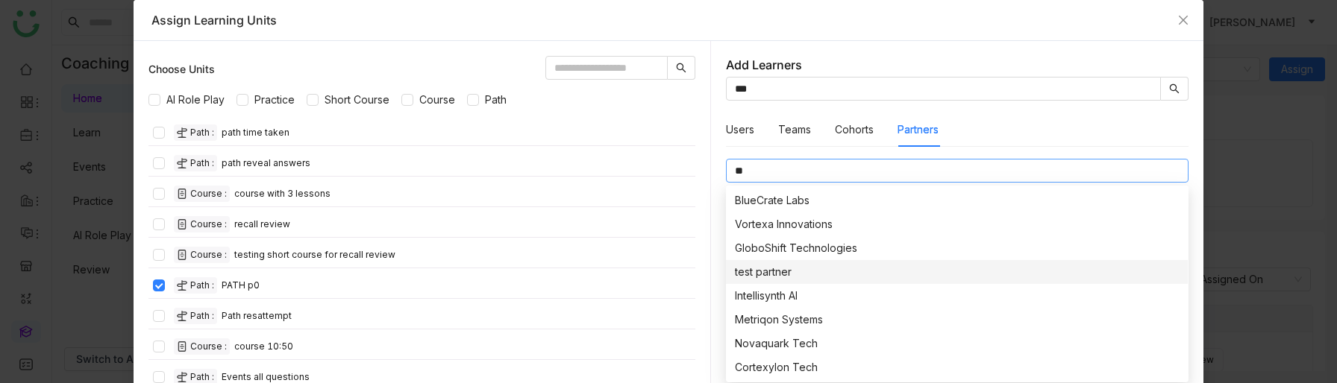
type input "*"
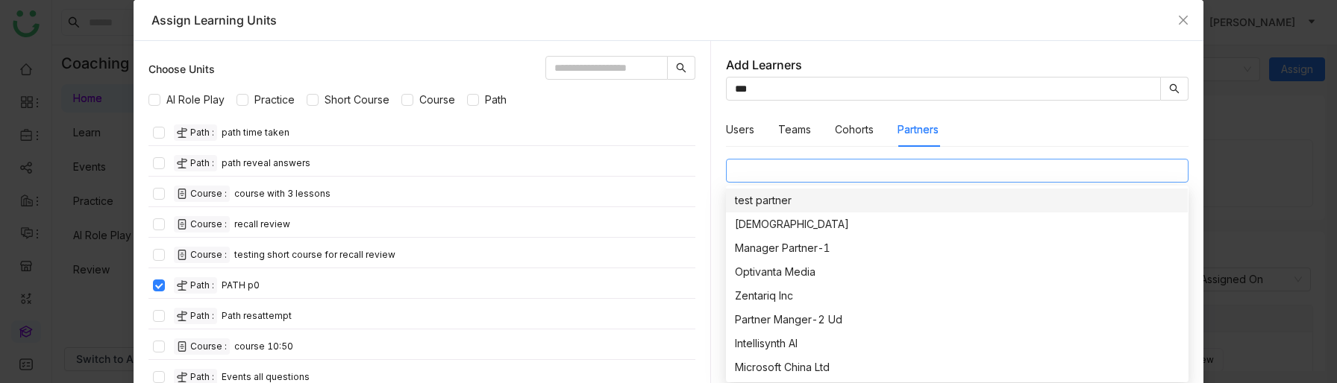
scroll to position [382, 0]
click at [857, 139] on div "Cohorts" at bounding box center [854, 130] width 39 height 34
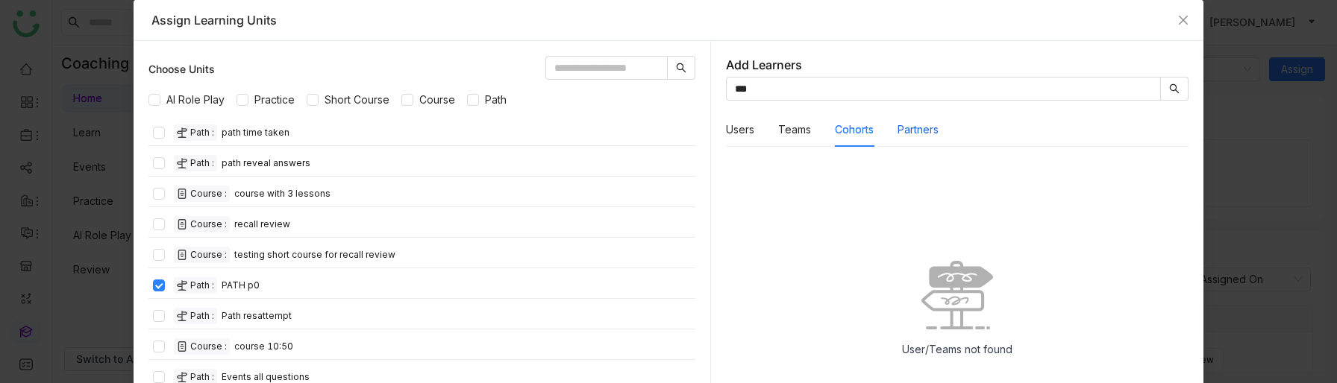
click at [913, 133] on button "Partners" at bounding box center [917, 130] width 41 height 16
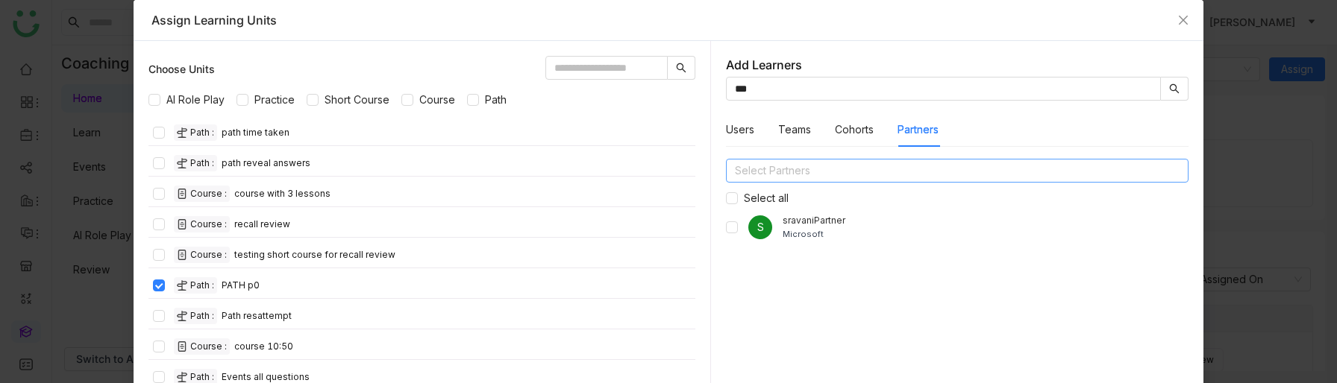
click at [858, 180] on nz-select-top-control "Select Partners" at bounding box center [957, 171] width 462 height 24
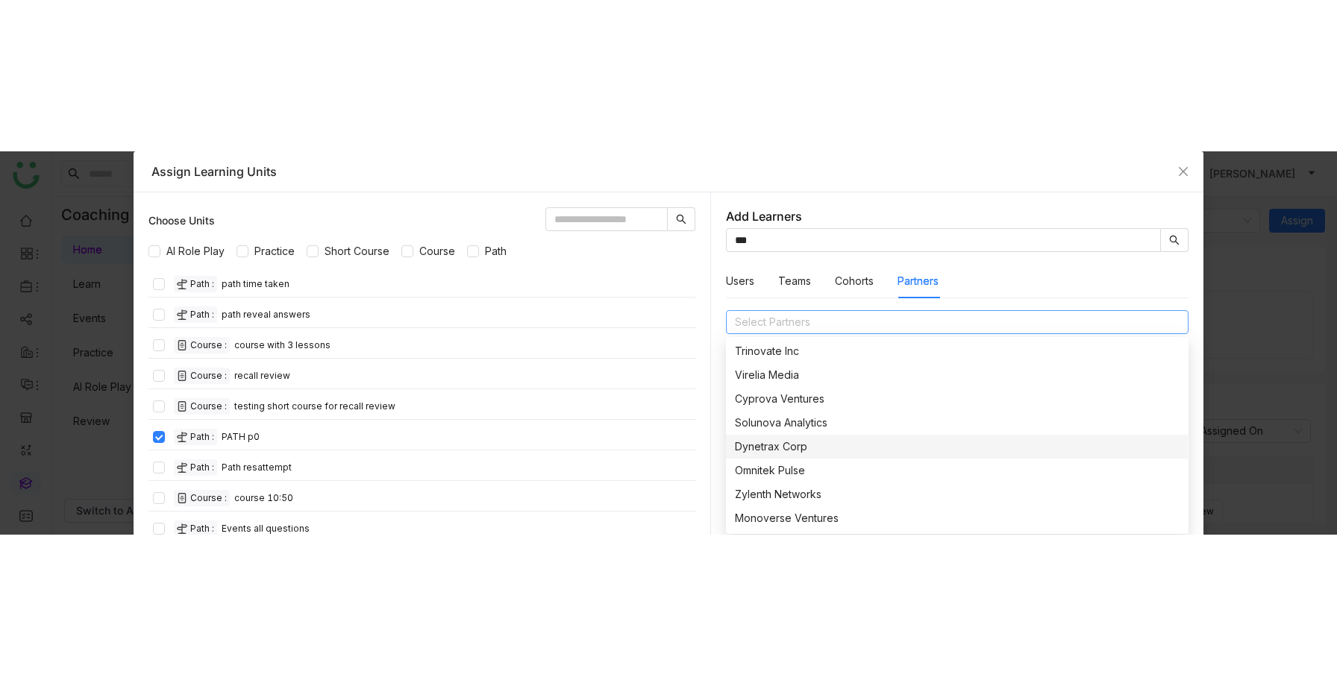
scroll to position [1944, 0]
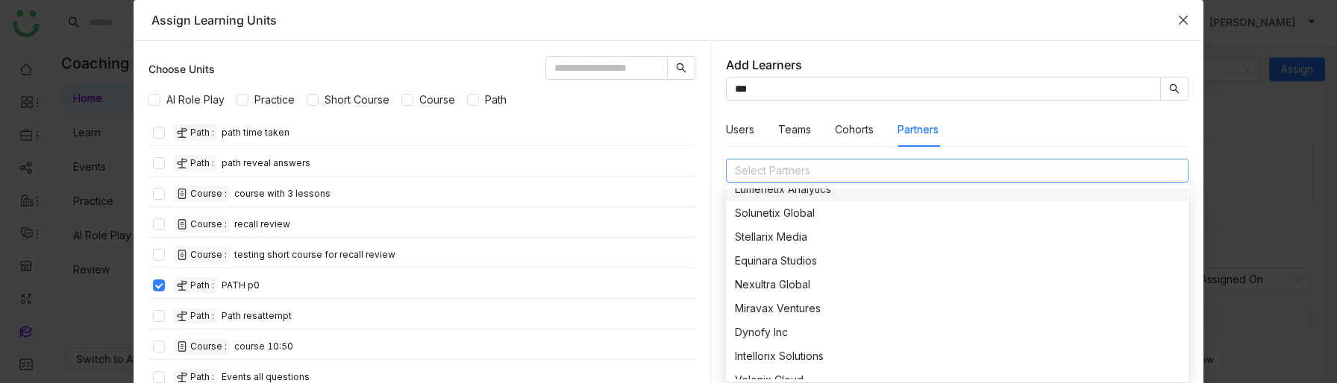
click at [1181, 26] on span "Close" at bounding box center [1183, 20] width 40 height 40
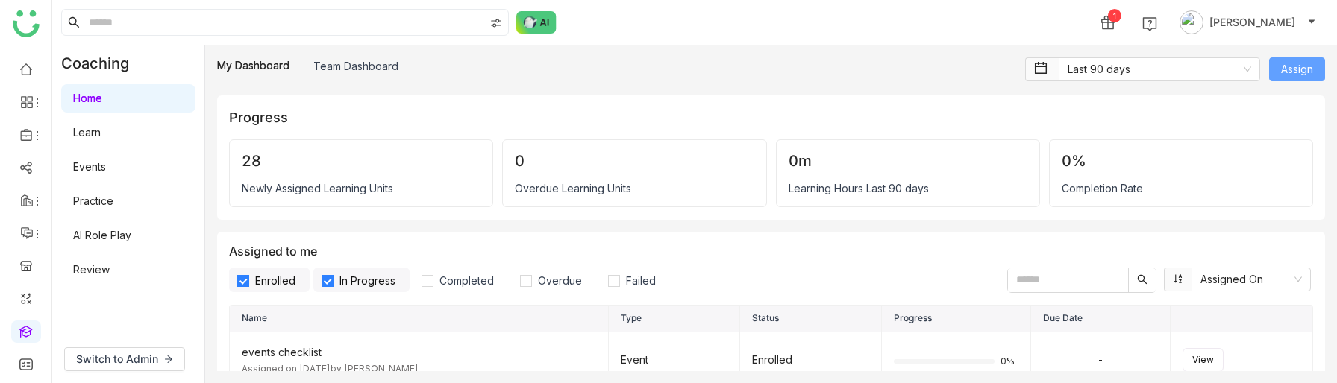
click at [1301, 71] on span "Assign" at bounding box center [1297, 69] width 32 height 16
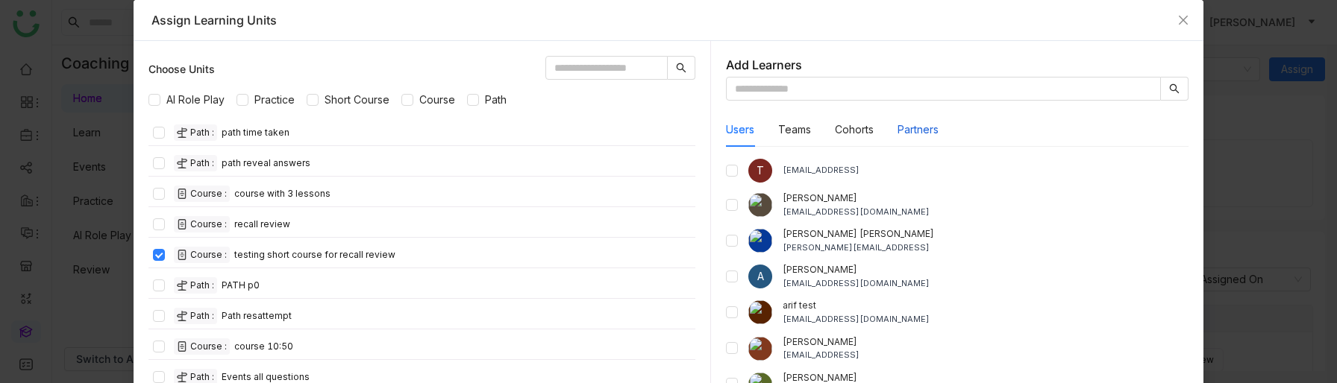
click at [929, 128] on button "Partners" at bounding box center [917, 130] width 41 height 16
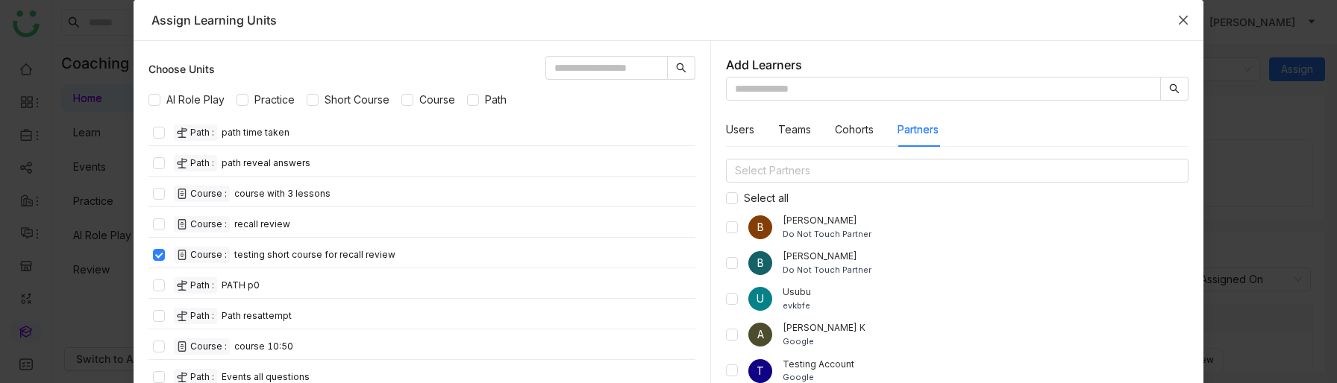
click at [1183, 23] on icon "Close" at bounding box center [1183, 20] width 12 height 12
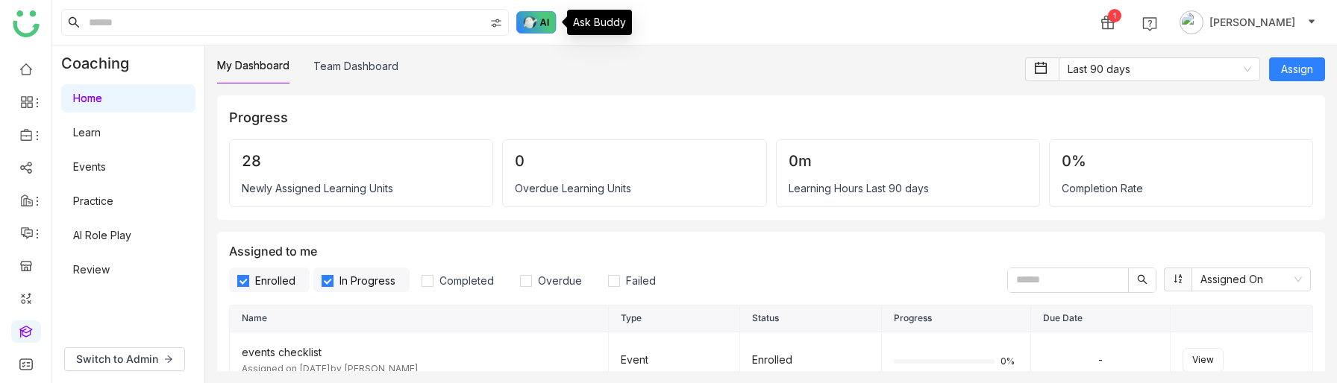
click at [536, 31] on img at bounding box center [536, 22] width 40 height 22
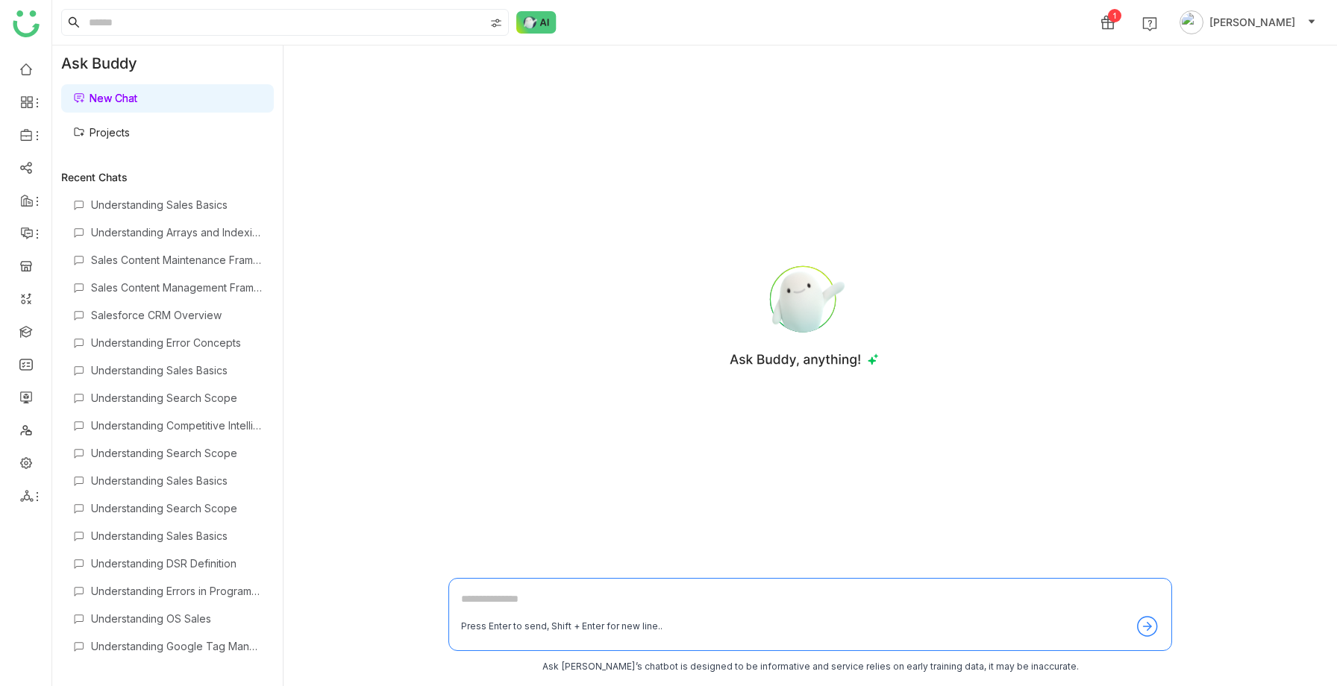
click at [130, 130] on link "Projects" at bounding box center [101, 132] width 57 height 13
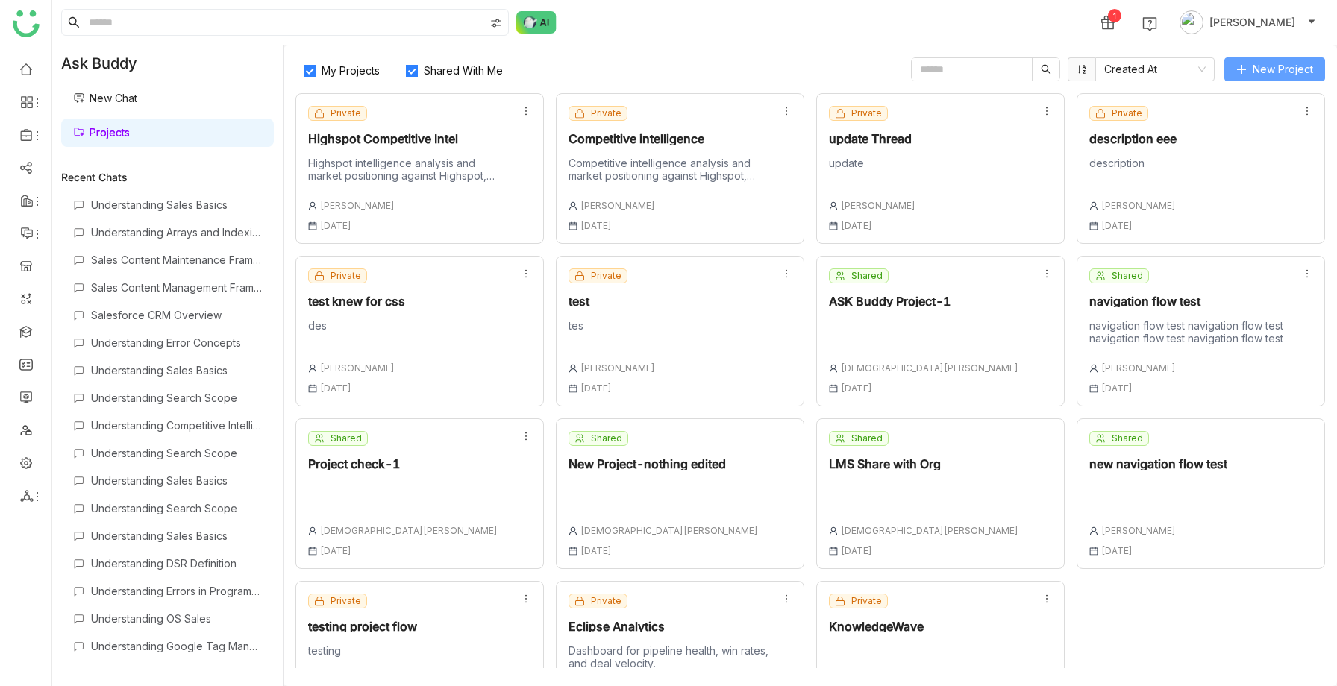
click at [1255, 64] on span "New Project" at bounding box center [1282, 69] width 60 height 16
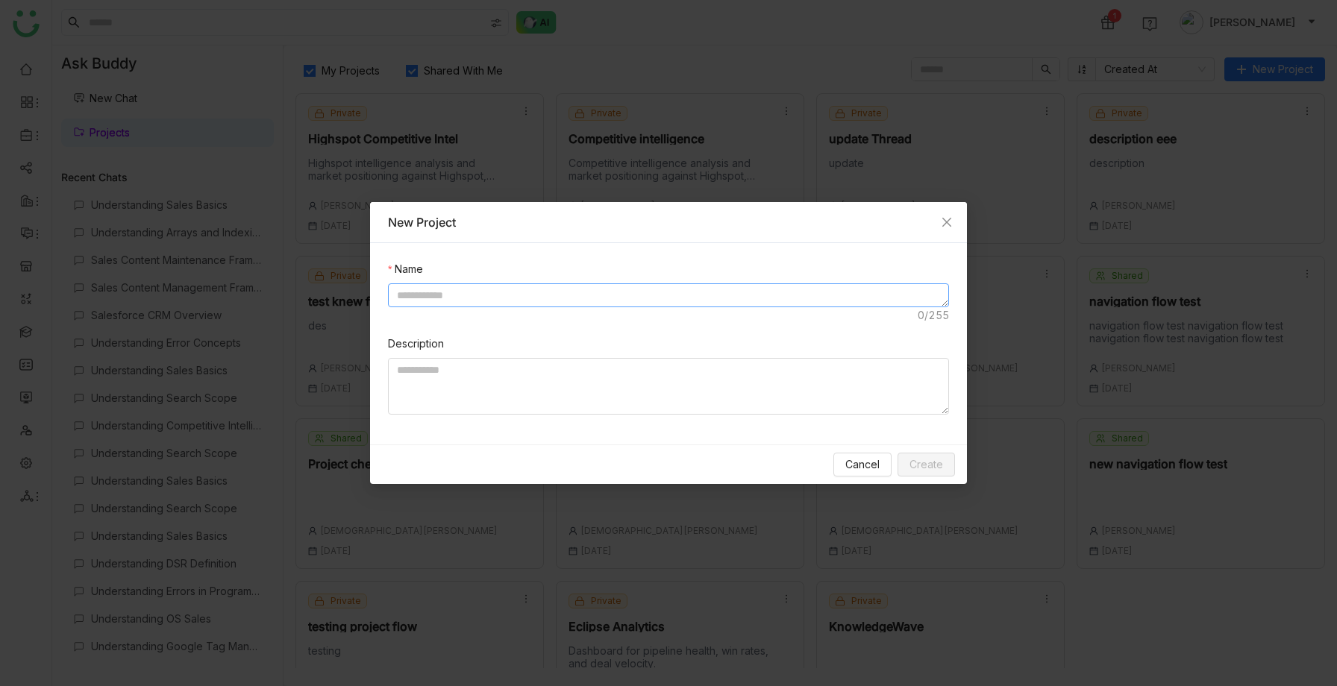
click at [489, 298] on textarea at bounding box center [668, 295] width 561 height 24
type textarea "**********"
click at [926, 469] on span "Create" at bounding box center [926, 464] width 34 height 16
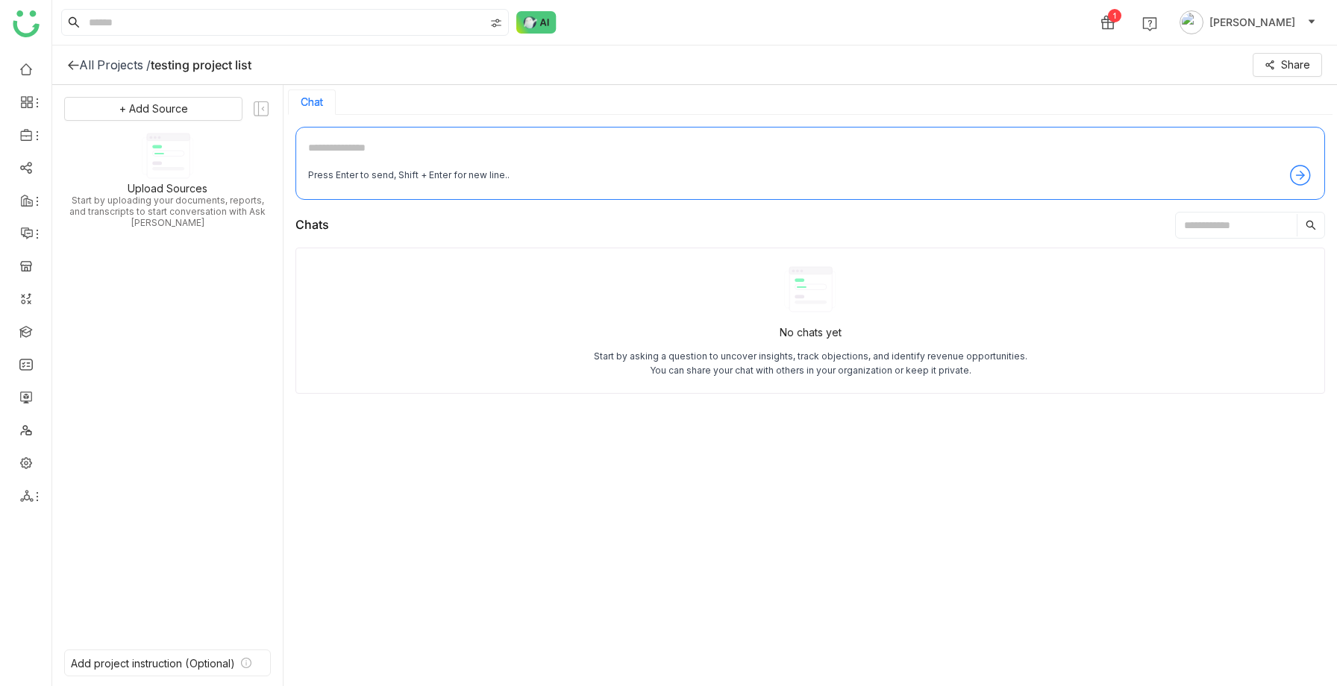
click at [66, 61] on div "All Projects / testing project list Share" at bounding box center [694, 65] width 1284 height 40
click at [74, 68] on icon at bounding box center [73, 65] width 12 height 12
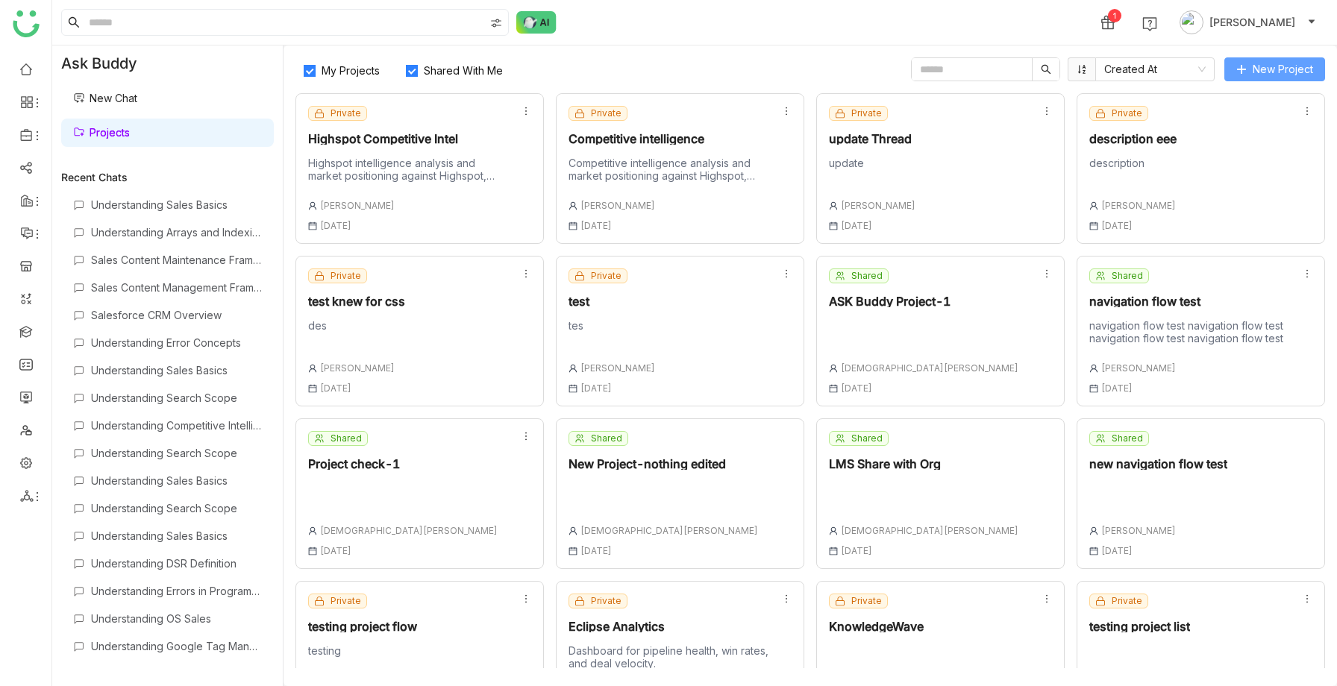
click at [1257, 73] on span "New Project" at bounding box center [1282, 69] width 60 height 16
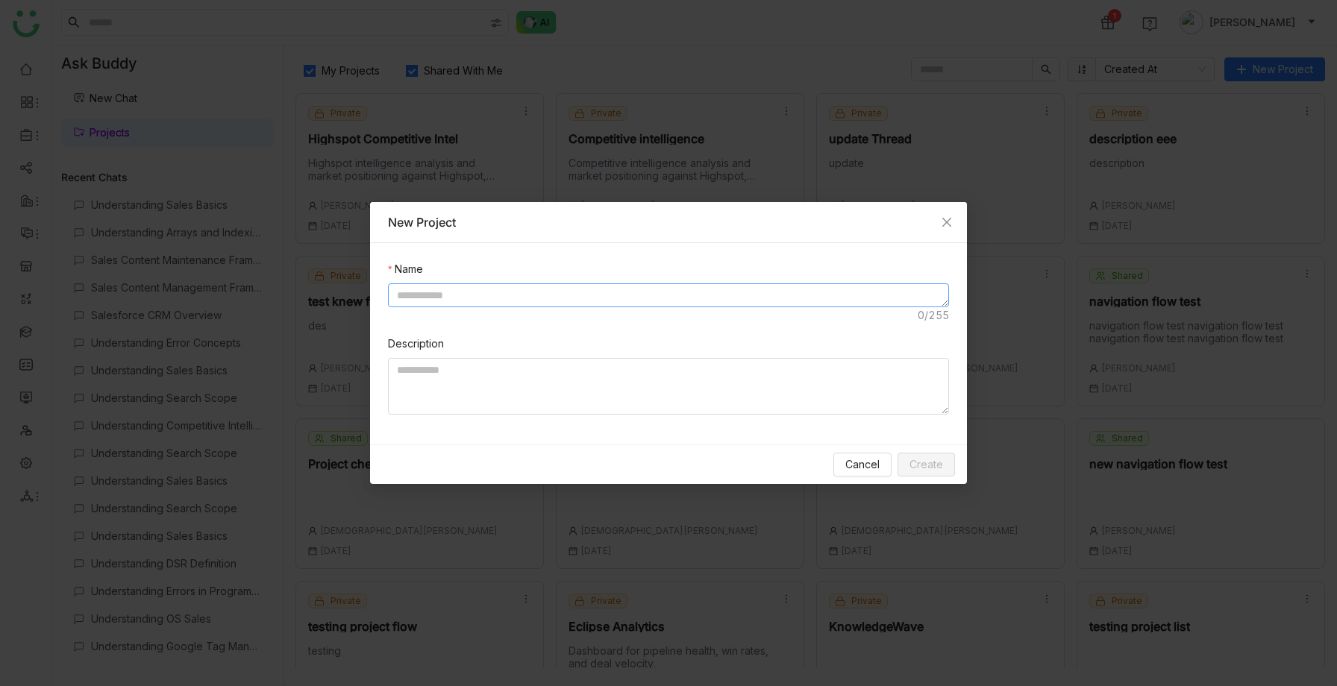
click at [565, 292] on textarea at bounding box center [668, 295] width 561 height 24
type textarea "**********"
click at [923, 459] on span "Create" at bounding box center [926, 464] width 34 height 16
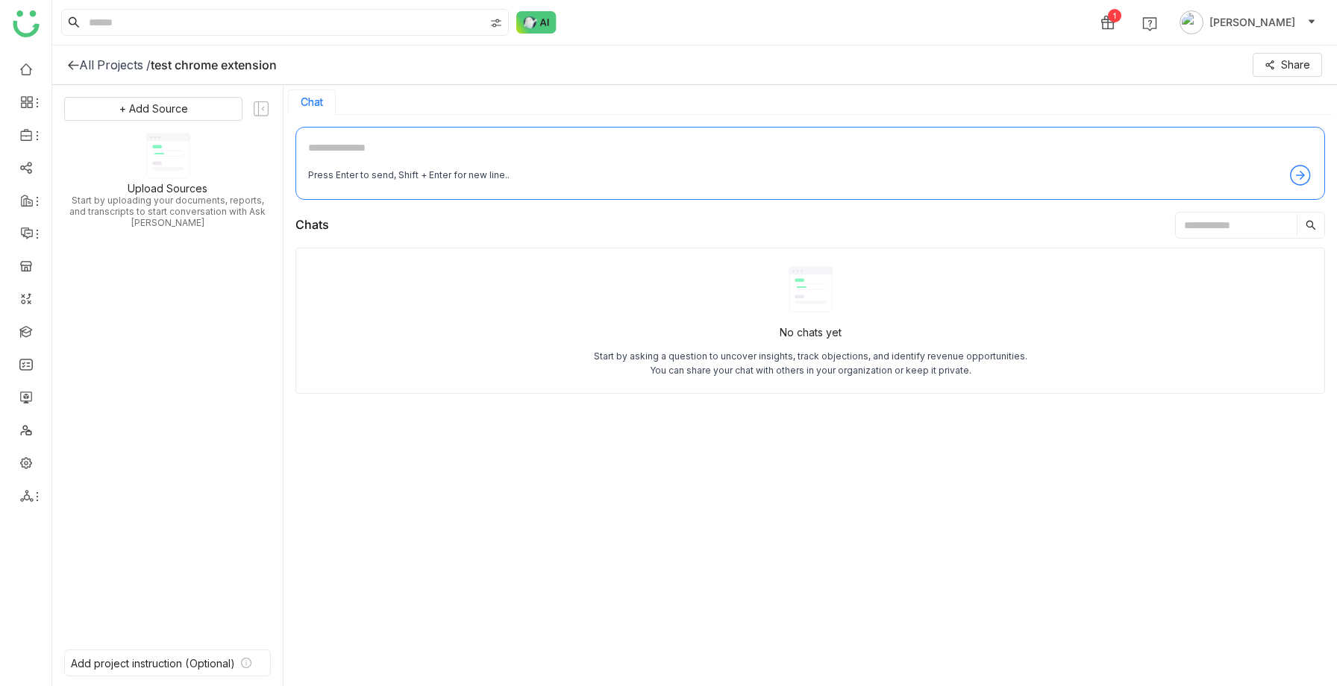
click at [69, 66] on icon at bounding box center [73, 65] width 10 height 10
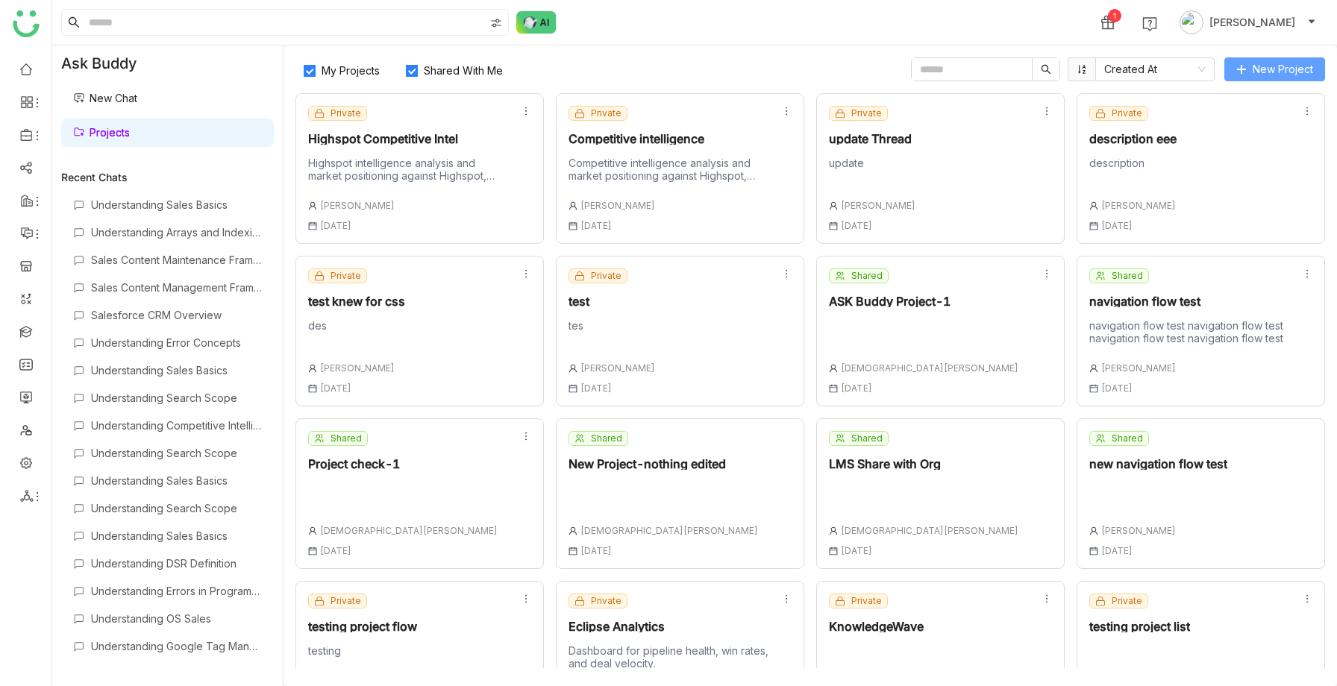
click at [1304, 63] on span "New Project" at bounding box center [1282, 69] width 60 height 16
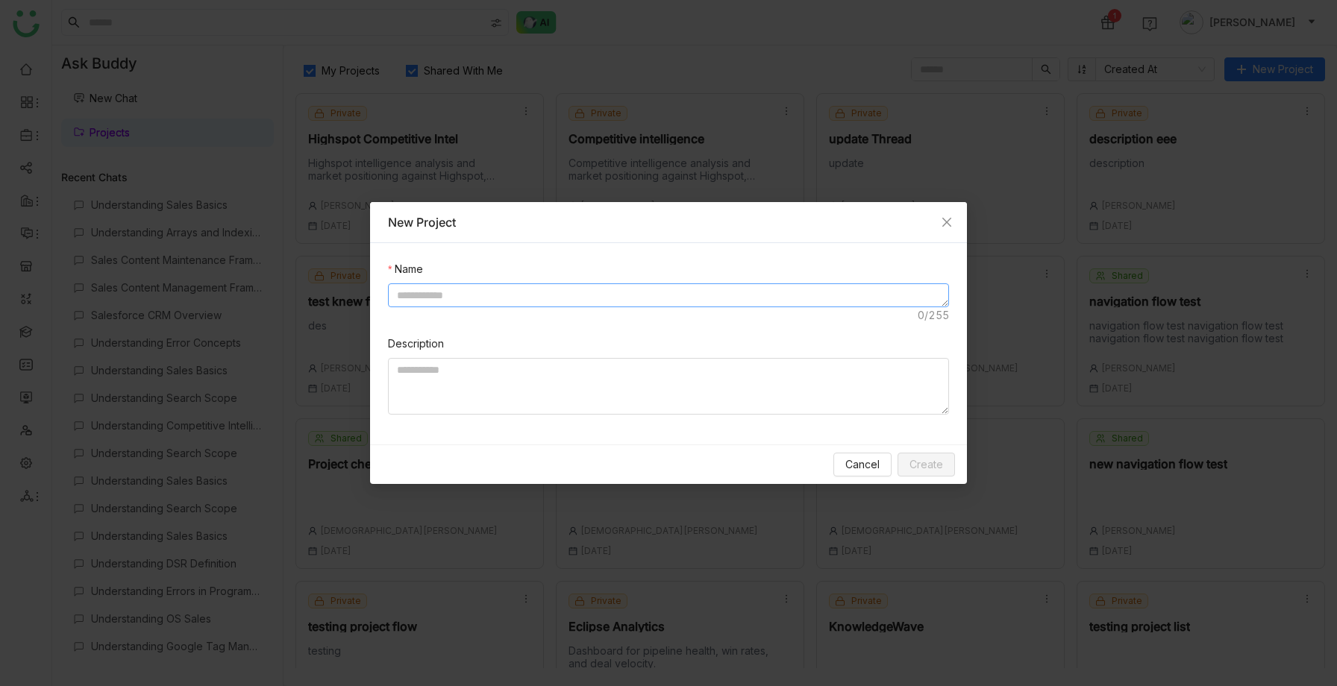
click at [524, 284] on textarea at bounding box center [668, 295] width 561 height 24
type textarea "**********"
click at [931, 465] on span "Create" at bounding box center [926, 464] width 34 height 16
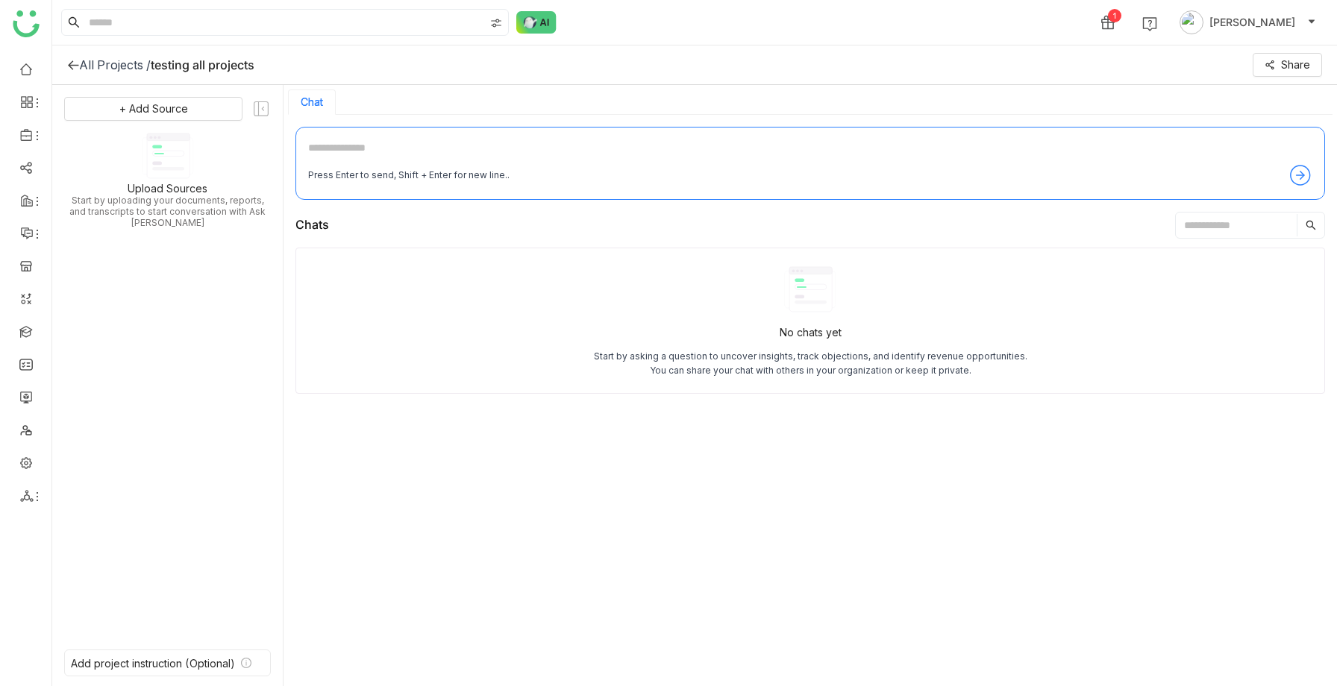
click at [69, 61] on icon at bounding box center [73, 65] width 12 height 12
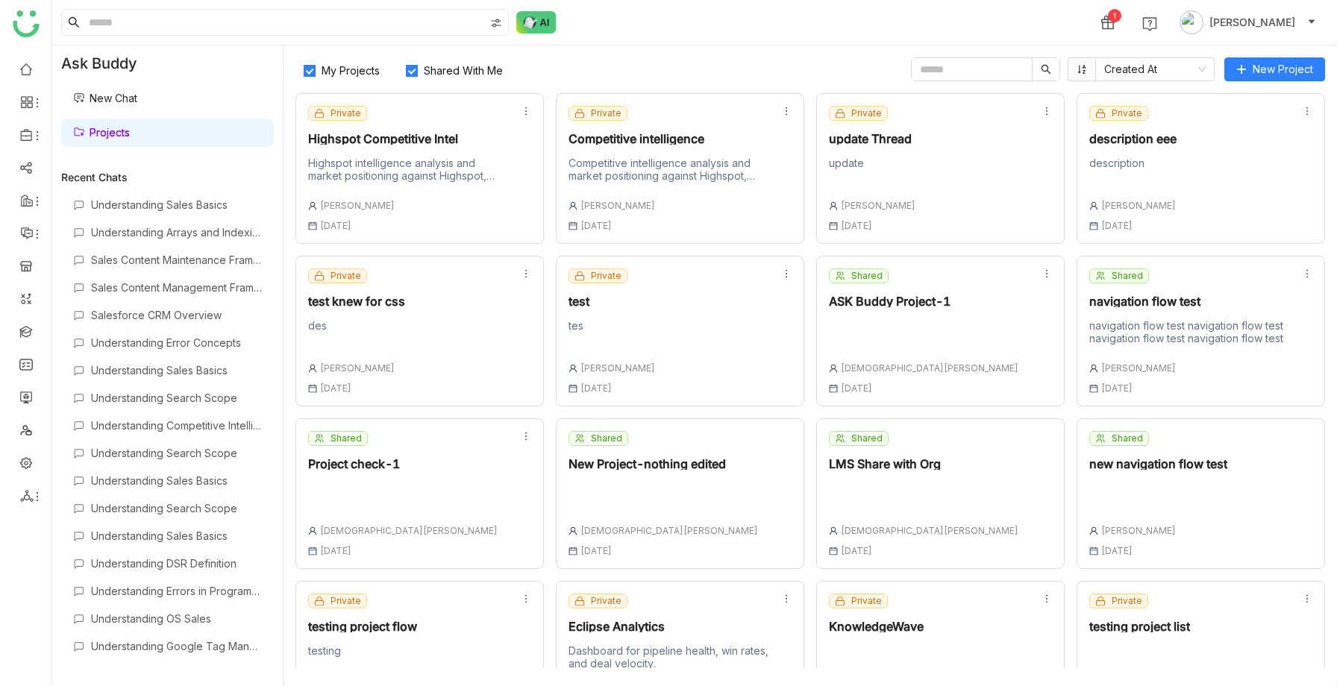
click at [533, 28] on img at bounding box center [536, 22] width 40 height 22
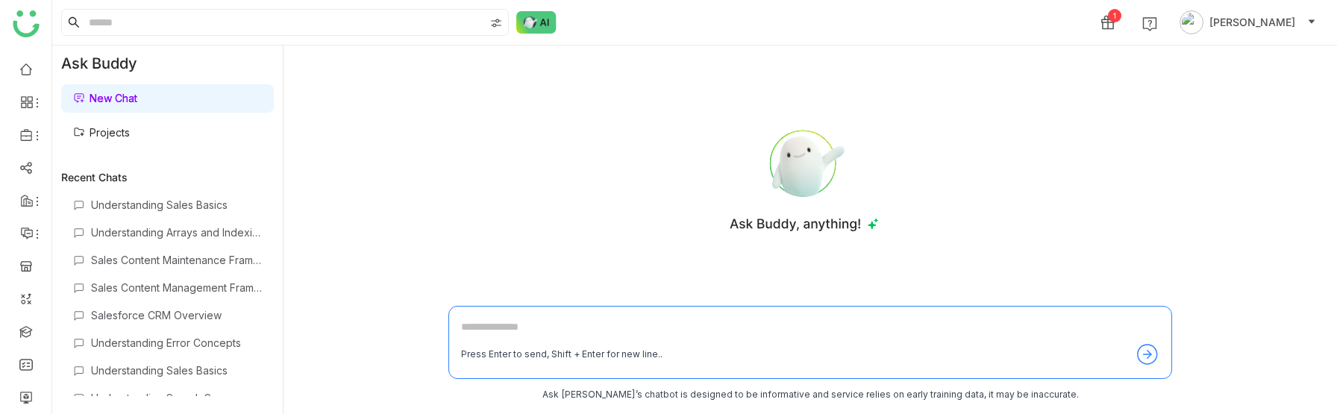
click at [127, 139] on link "Projects" at bounding box center [101, 132] width 57 height 13
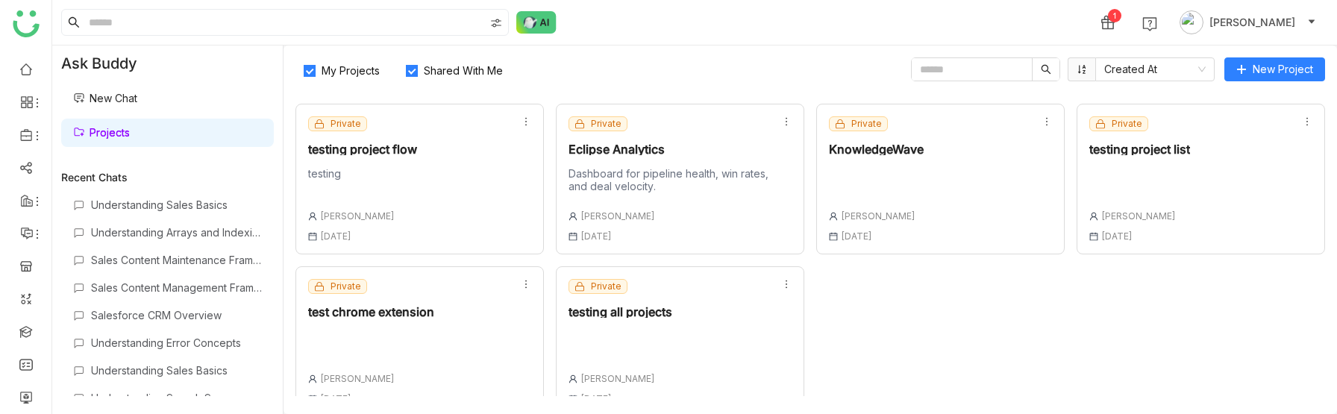
scroll to position [498, 0]
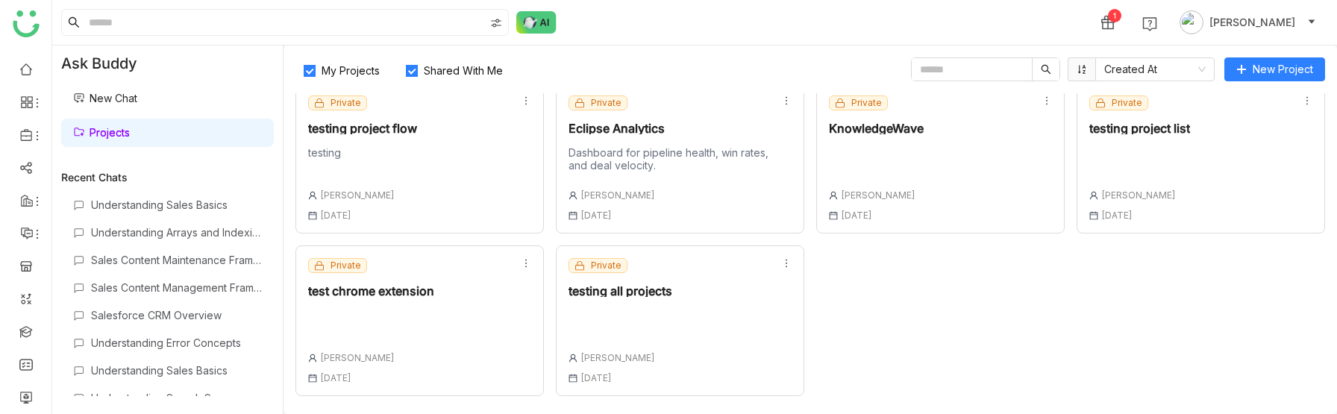
click at [384, 197] on div "[PERSON_NAME]" at bounding box center [362, 194] width 109 height 11
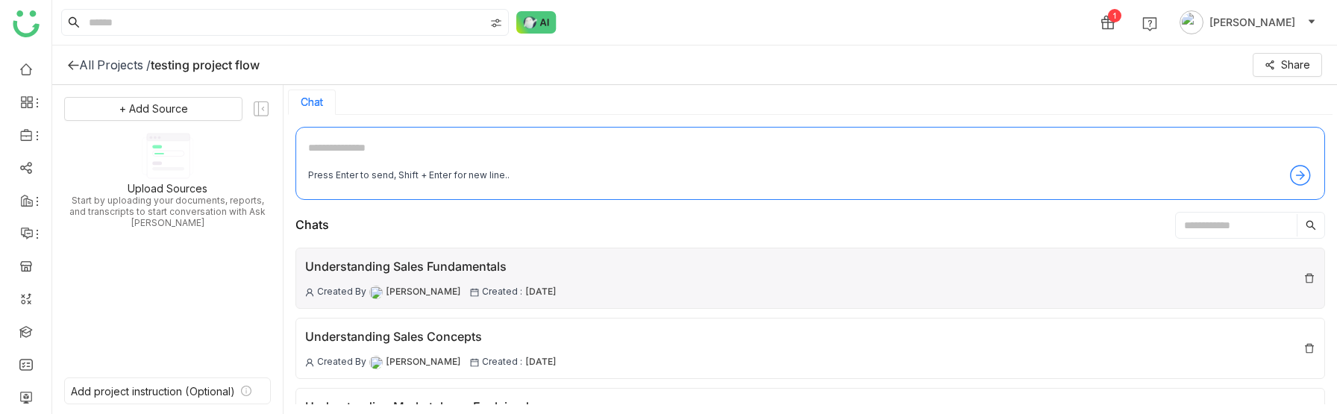
click at [445, 274] on div "Understanding Sales Fundamentals" at bounding box center [430, 266] width 251 height 19
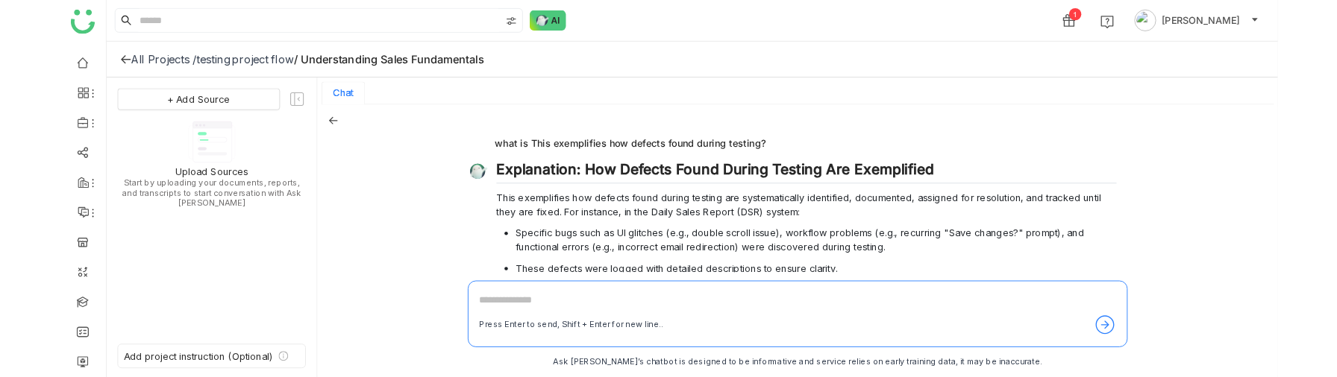
scroll to position [1921, 0]
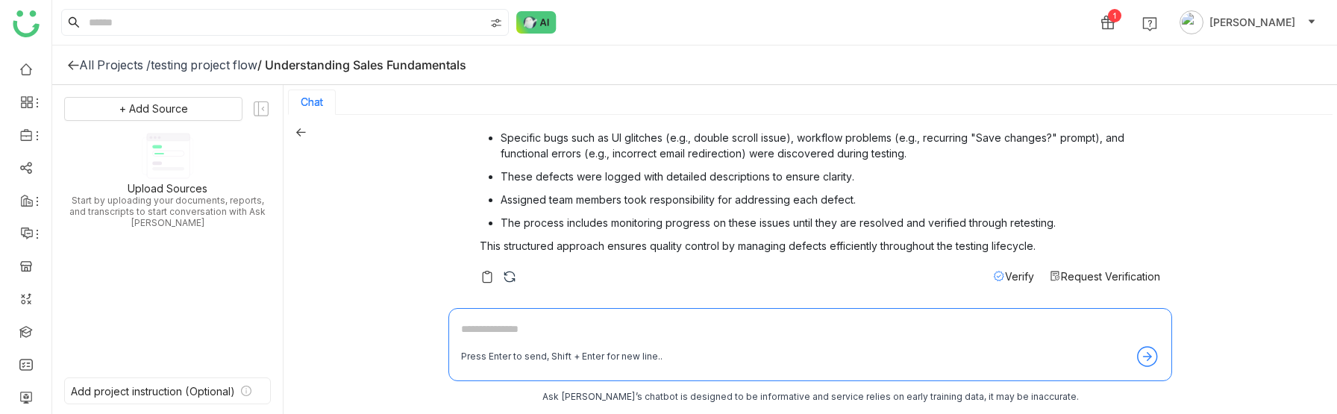
click at [70, 71] on div at bounding box center [73, 64] width 12 height 15
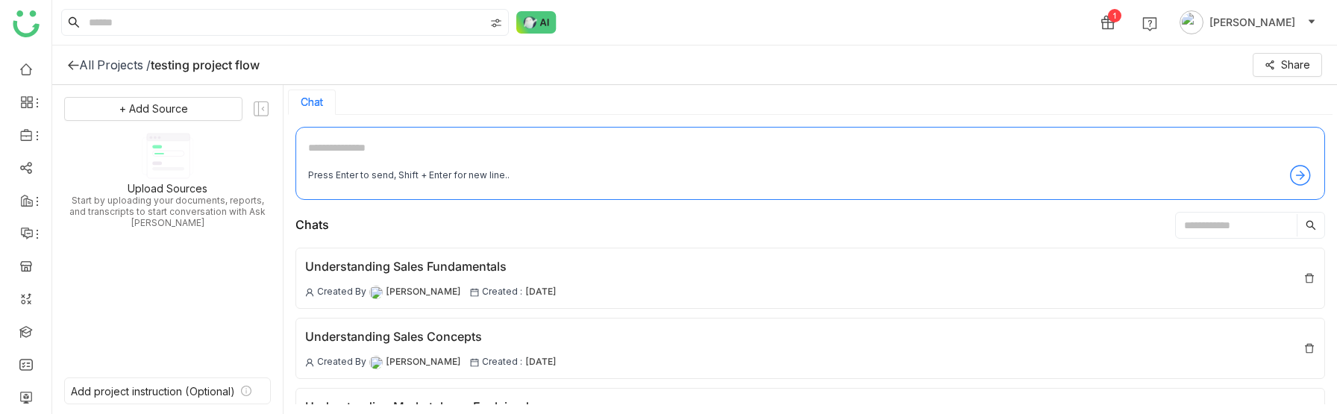
click at [73, 66] on icon at bounding box center [73, 65] width 10 height 10
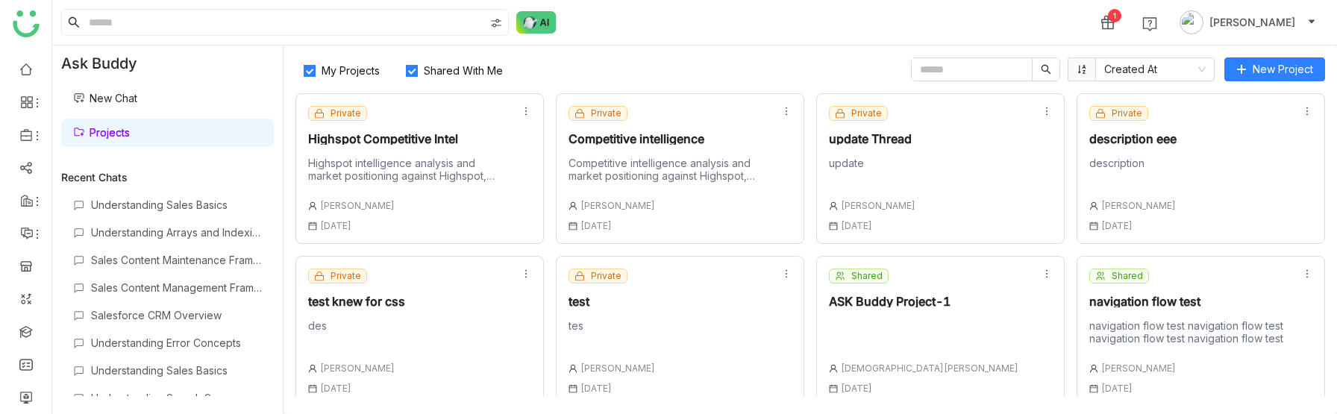
click at [958, 69] on input "text" at bounding box center [971, 69] width 120 height 22
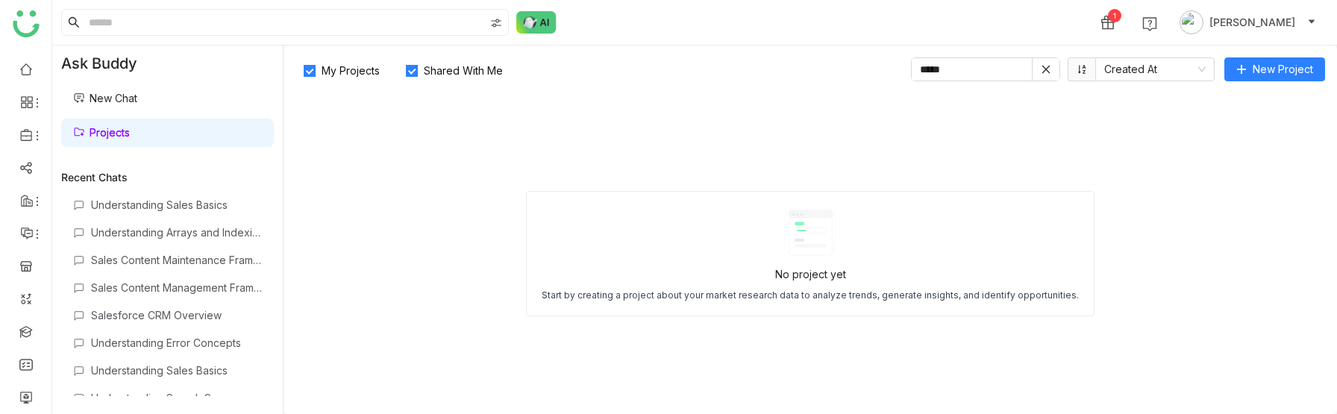
type input "*****"
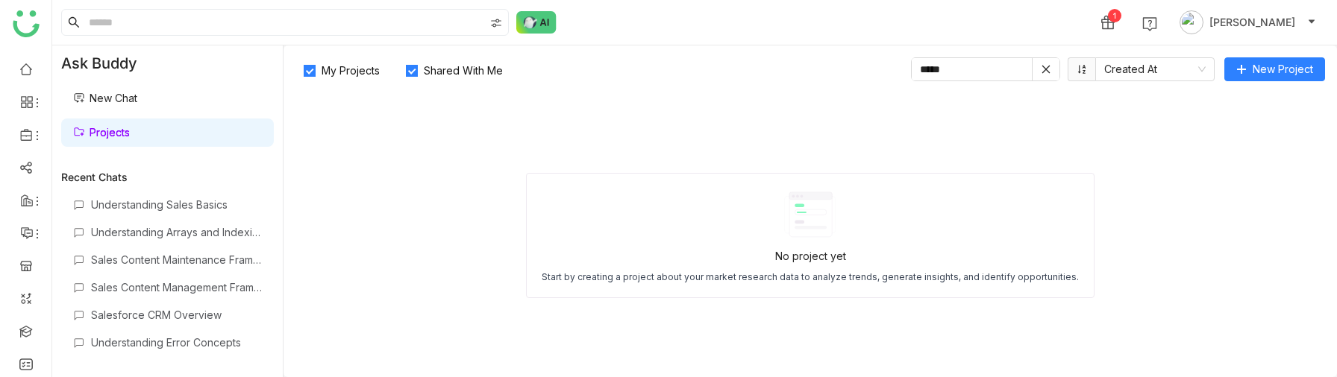
click at [1043, 71] on icon at bounding box center [1046, 69] width 8 height 8
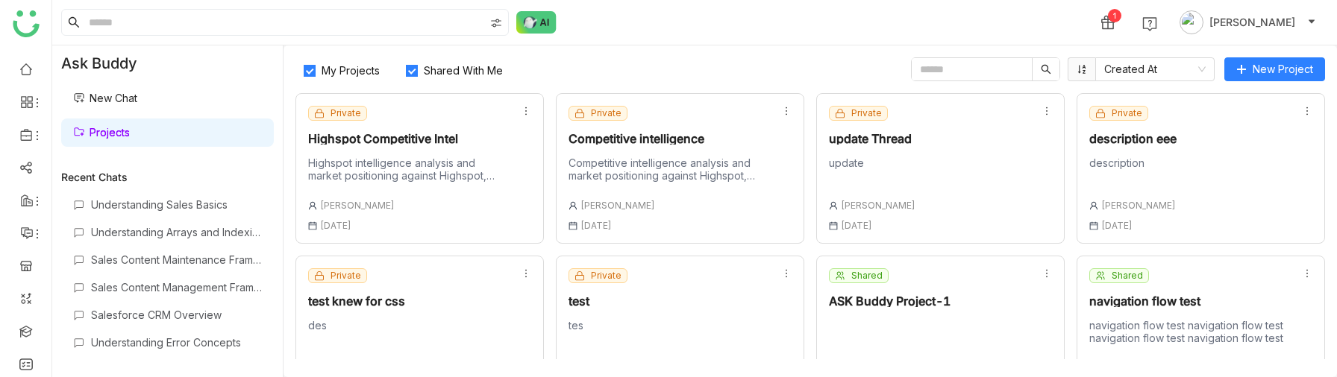
click at [932, 75] on input "text" at bounding box center [971, 69] width 120 height 22
click at [947, 65] on input "text" at bounding box center [971, 69] width 120 height 22
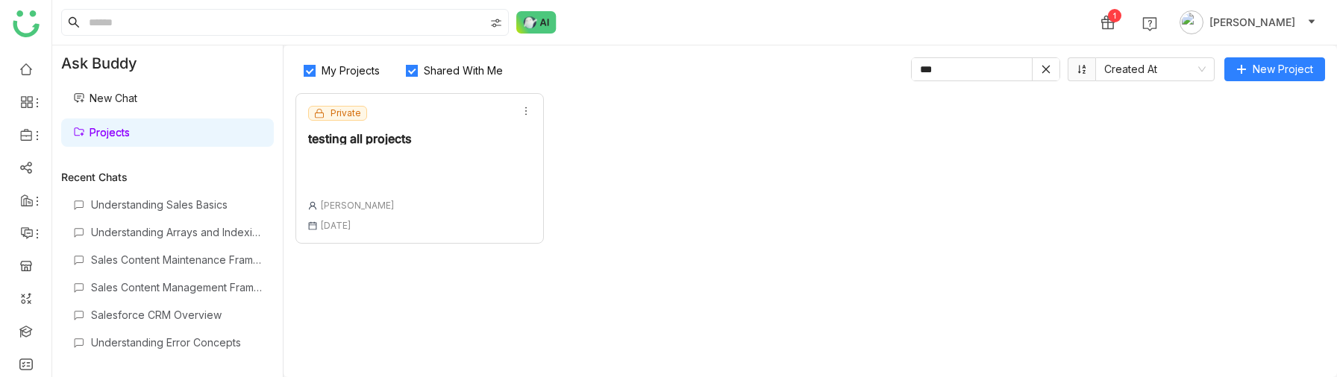
type input "***"
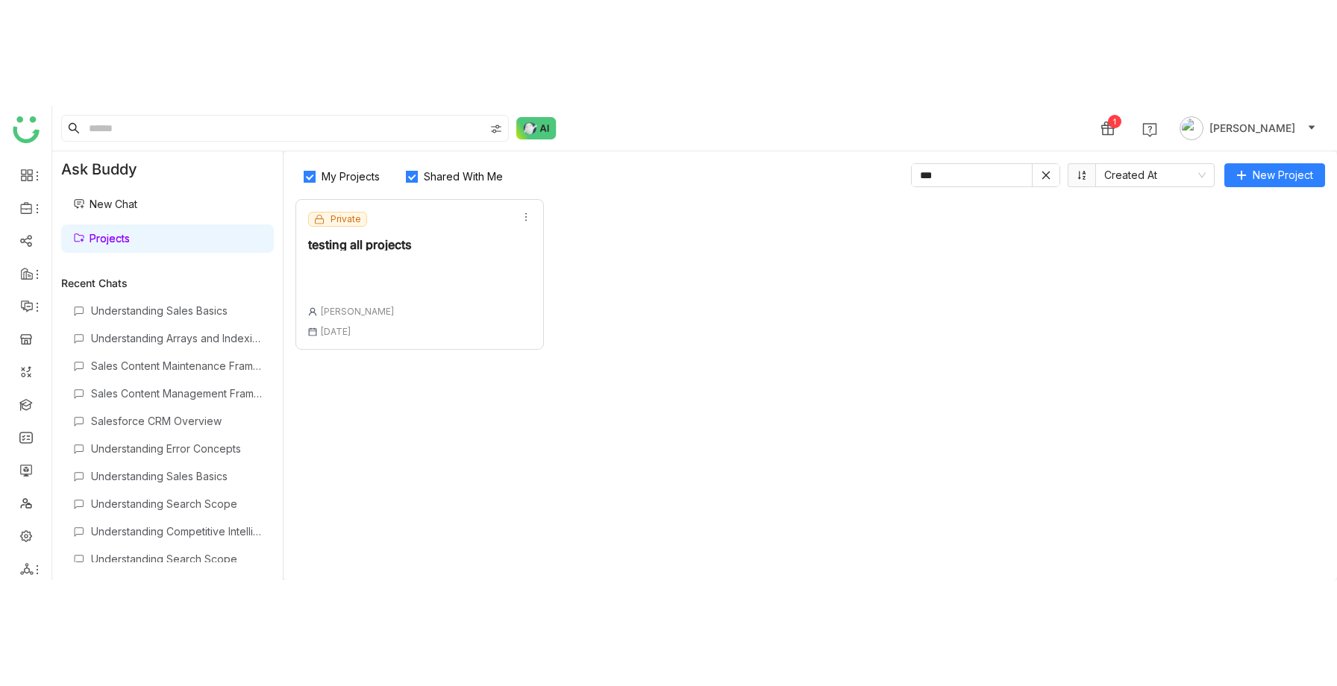
scroll to position [34, 0]
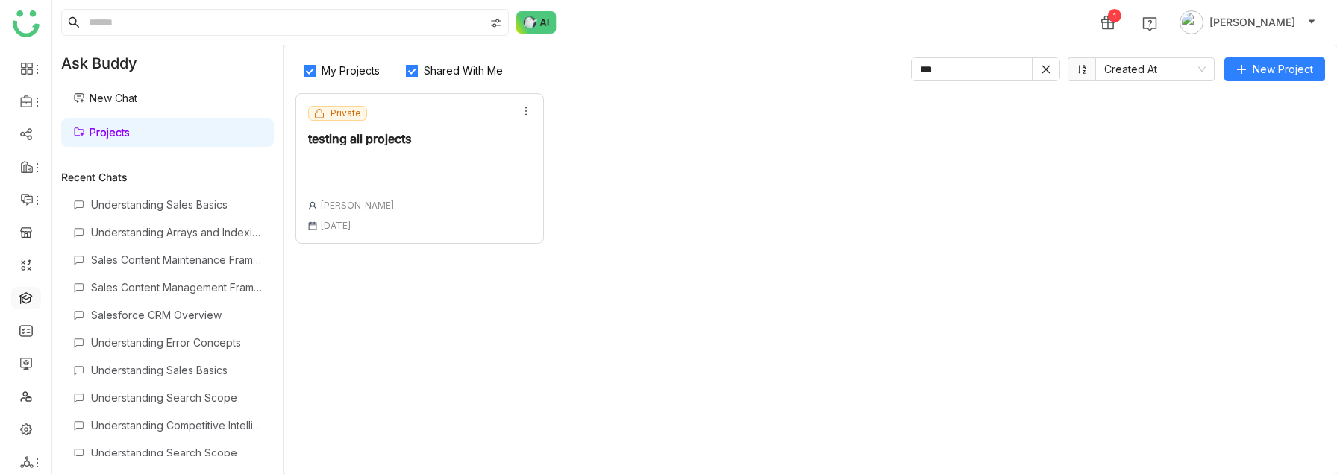
click at [23, 291] on link at bounding box center [25, 297] width 13 height 13
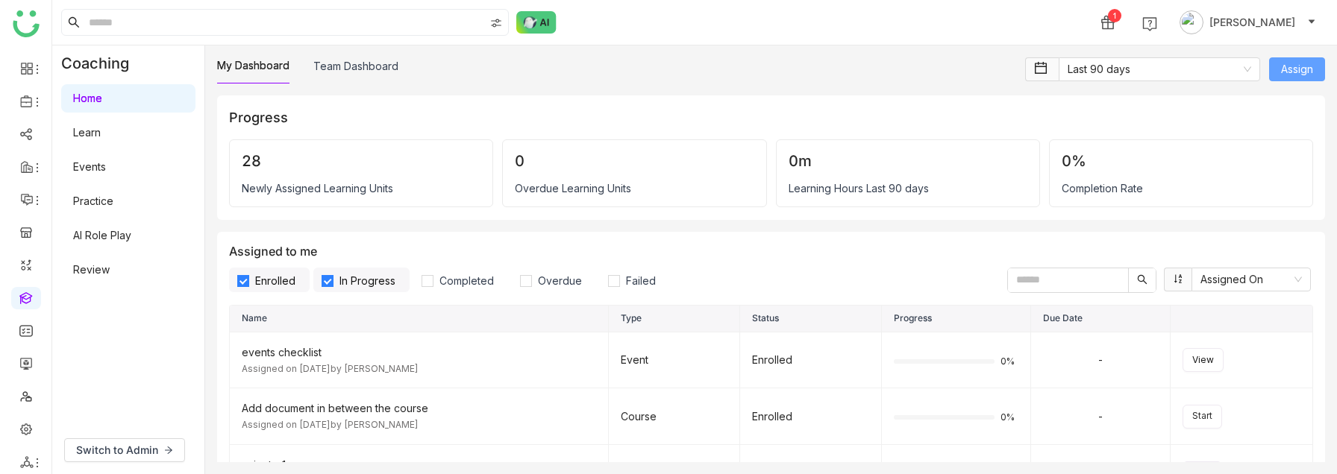
click at [1306, 60] on button "Assign" at bounding box center [1297, 69] width 56 height 24
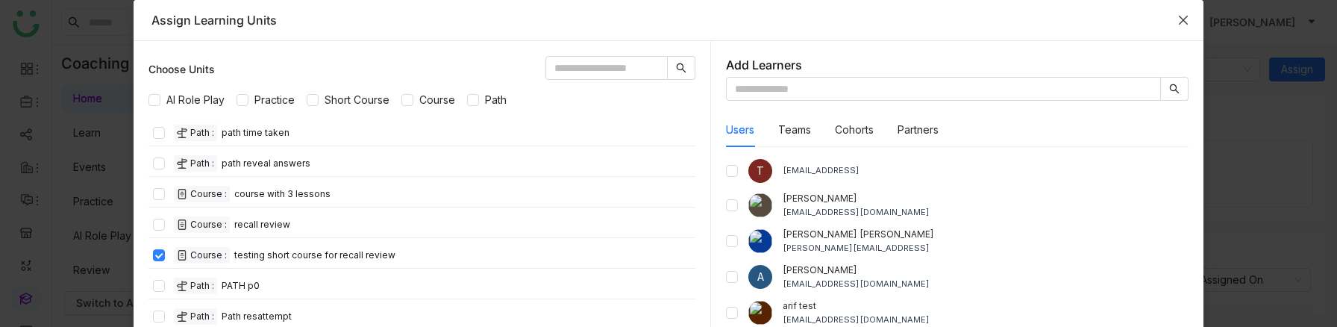
click at [1187, 21] on icon "Close" at bounding box center [1183, 20] width 12 height 12
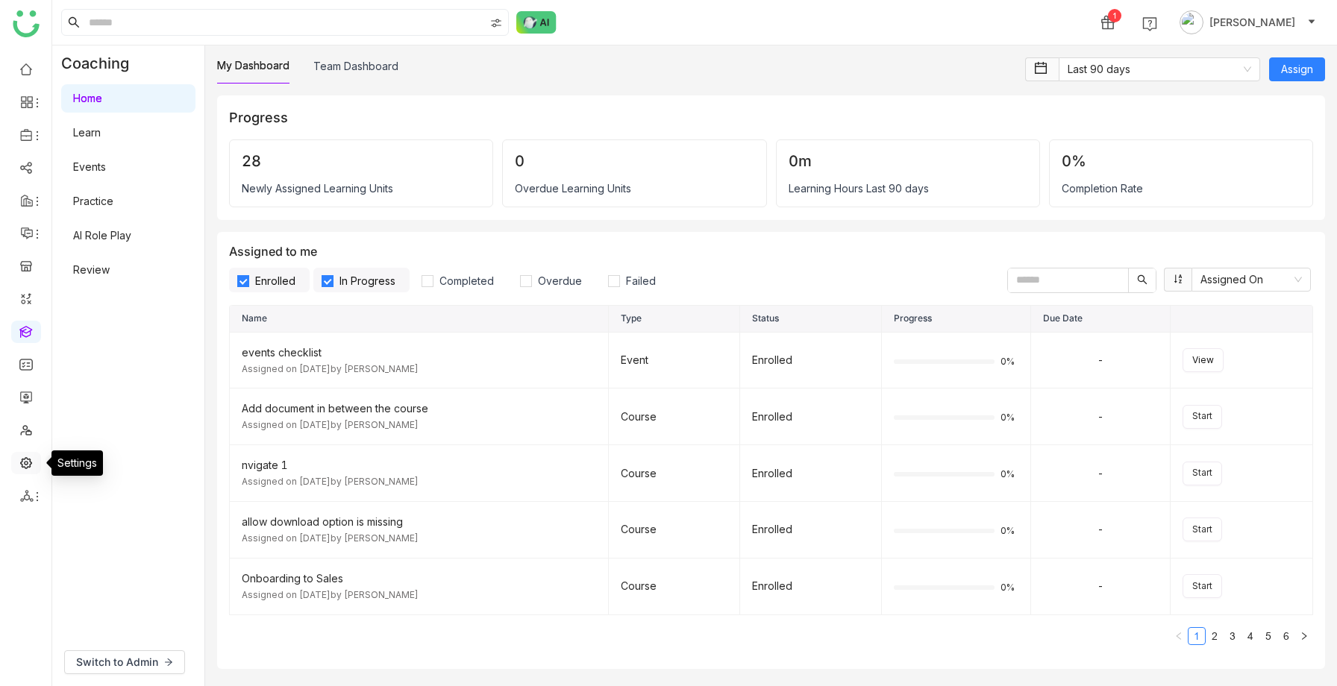
click at [24, 459] on link at bounding box center [25, 462] width 13 height 13
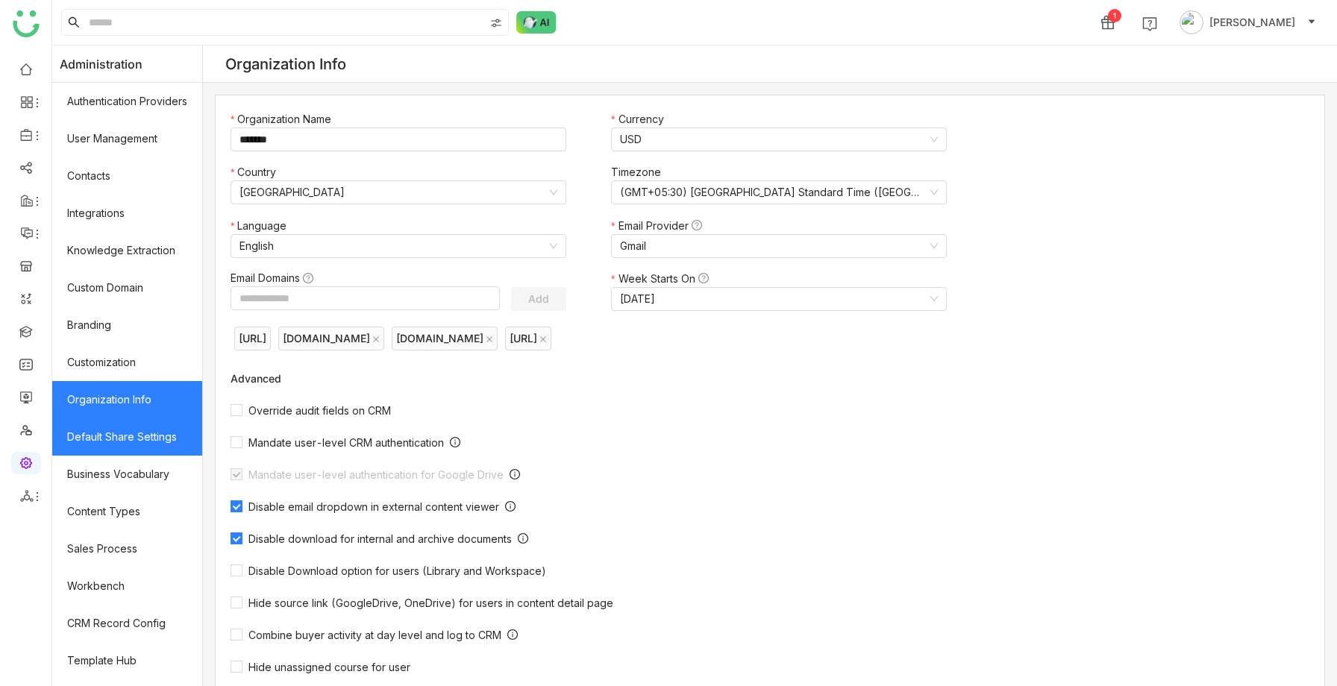
scroll to position [105, 0]
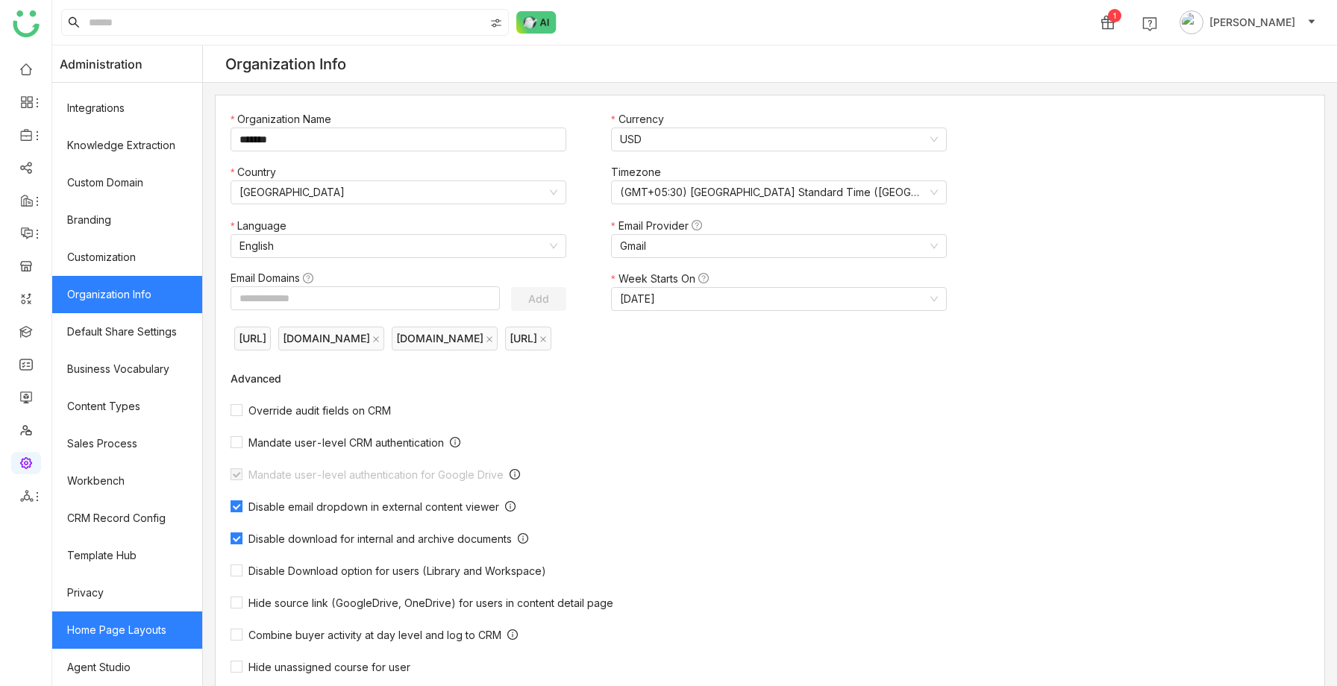
click at [108, 636] on link "Home Page Layouts" at bounding box center [127, 630] width 150 height 37
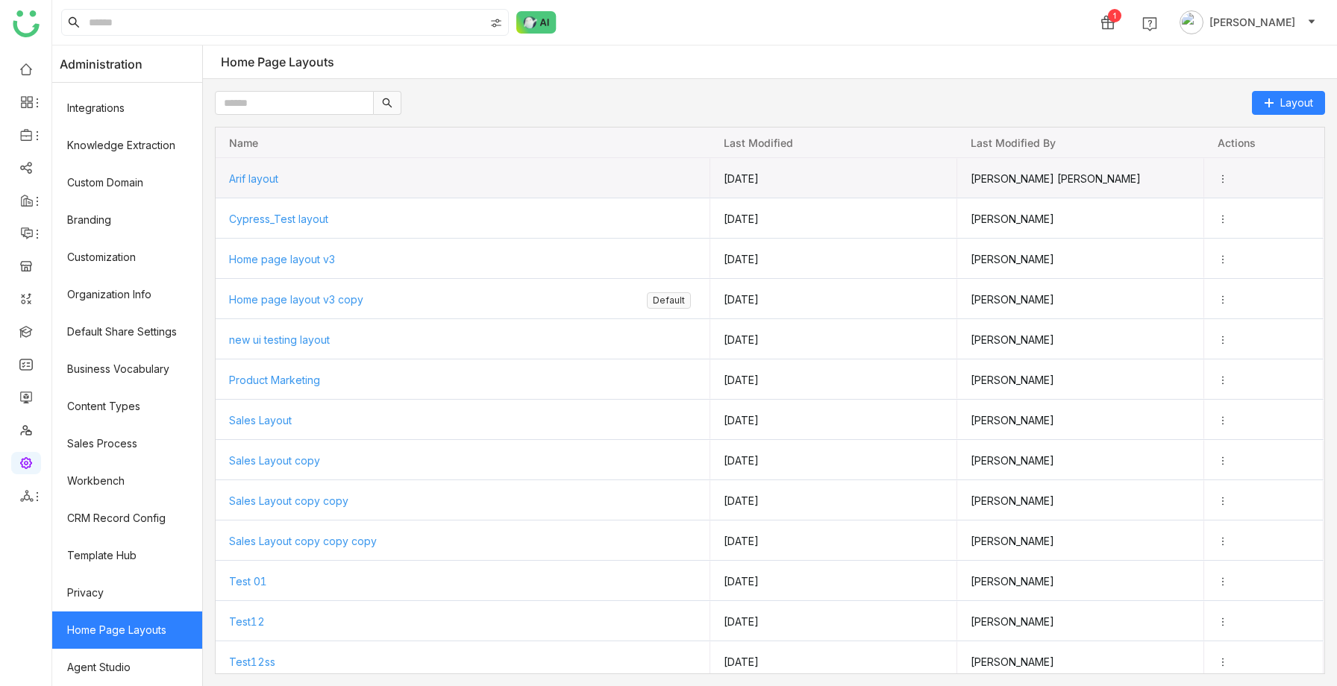
click at [251, 177] on span "Arif layout" at bounding box center [253, 178] width 49 height 13
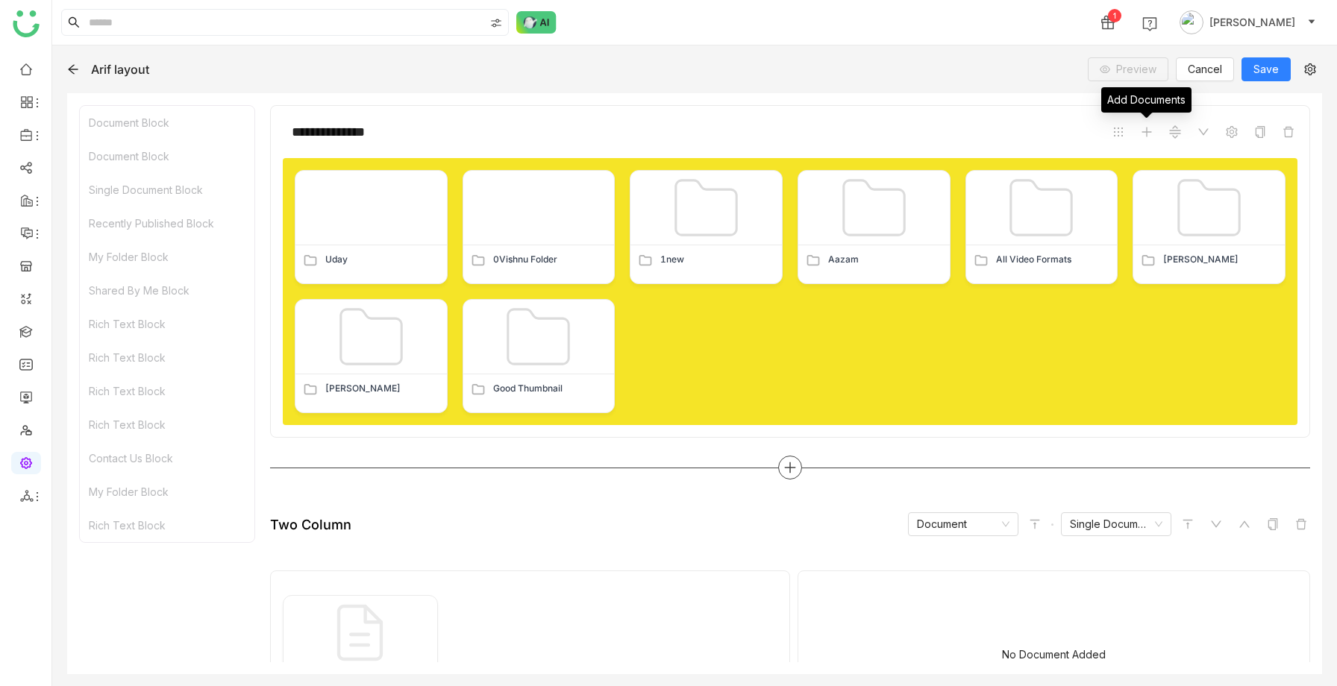
scroll to position [368, 0]
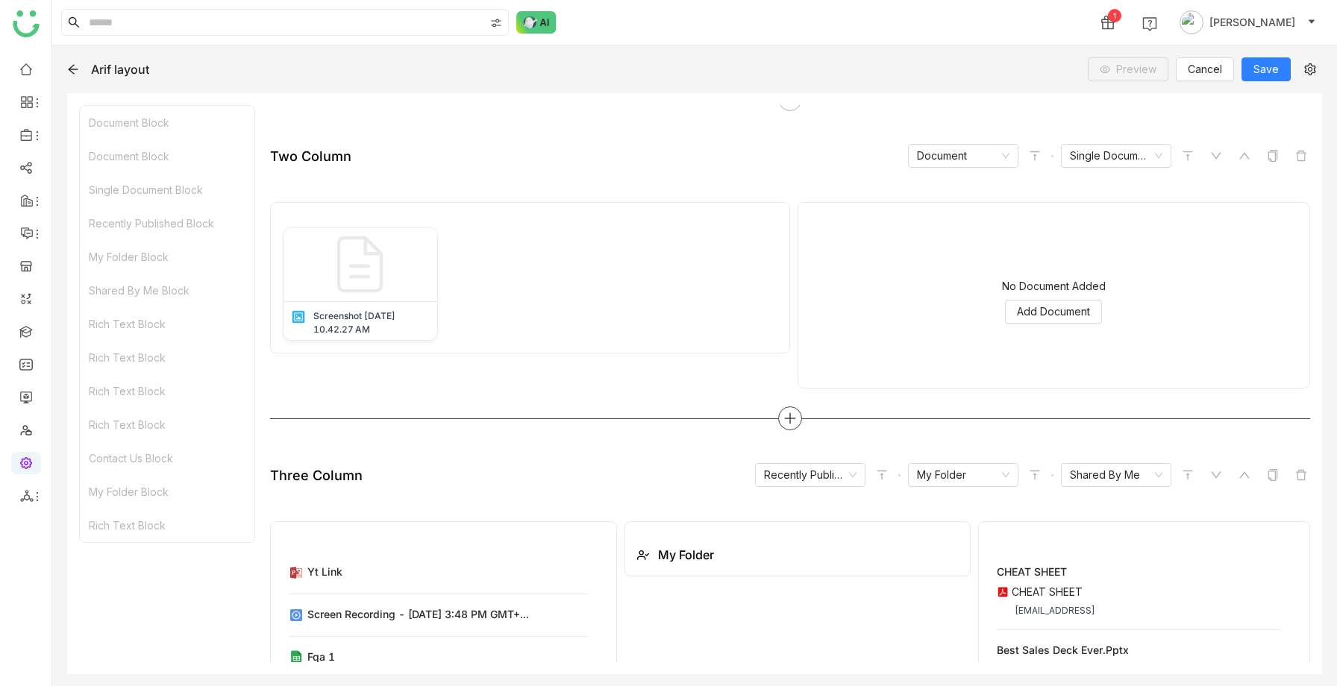
click at [789, 412] on icon at bounding box center [789, 418] width 13 height 13
type input "***"
click at [871, 363] on span "Rich Text" at bounding box center [869, 362] width 46 height 16
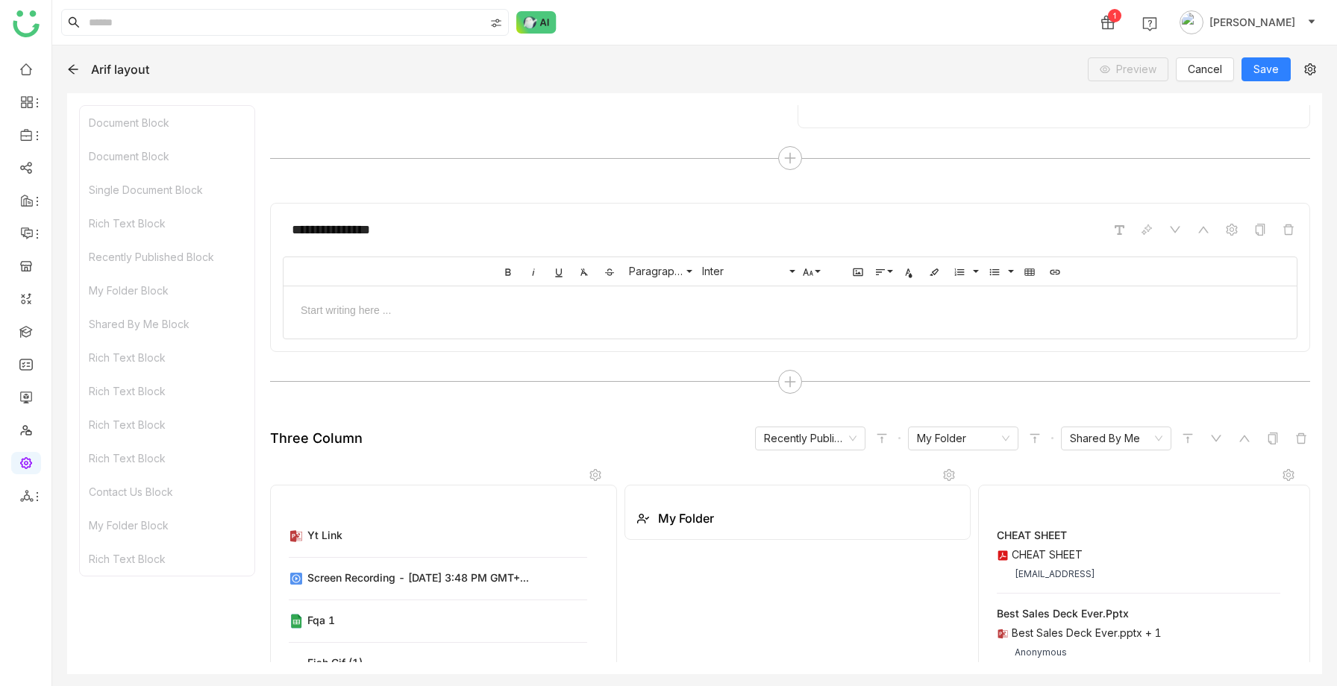
scroll to position [619, 0]
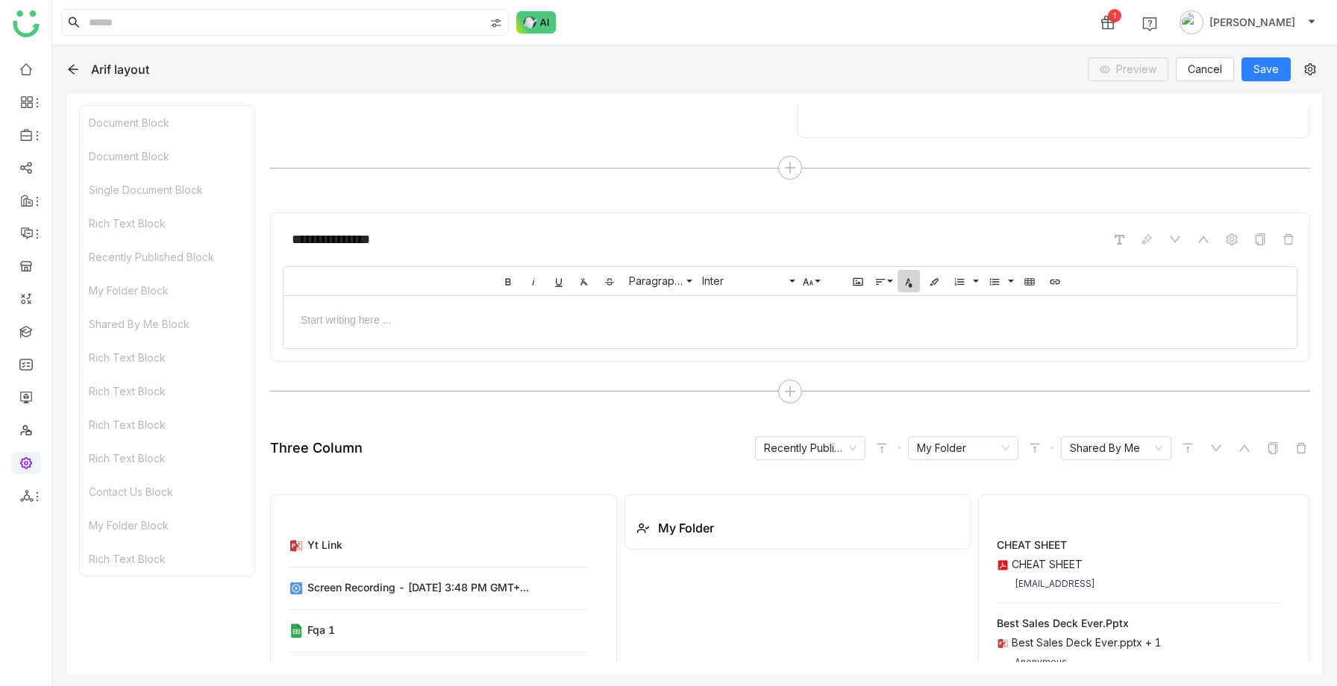
click at [906, 282] on icon "button" at bounding box center [908, 282] width 7 height 9
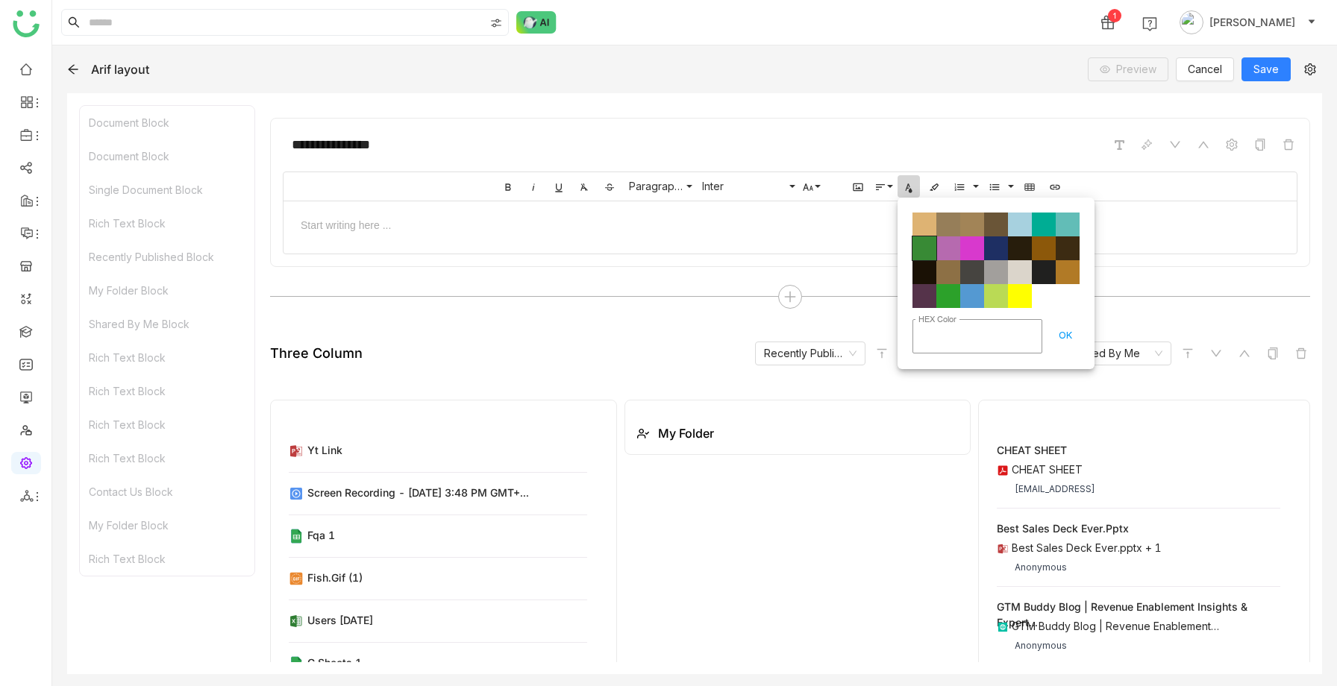
scroll to position [713, 0]
click at [969, 334] on input "HEX Color" at bounding box center [977, 337] width 130 height 34
click at [923, 337] on input "HEX Color" at bounding box center [977, 337] width 130 height 34
click at [1134, 304] on div at bounding box center [790, 298] width 1040 height 24
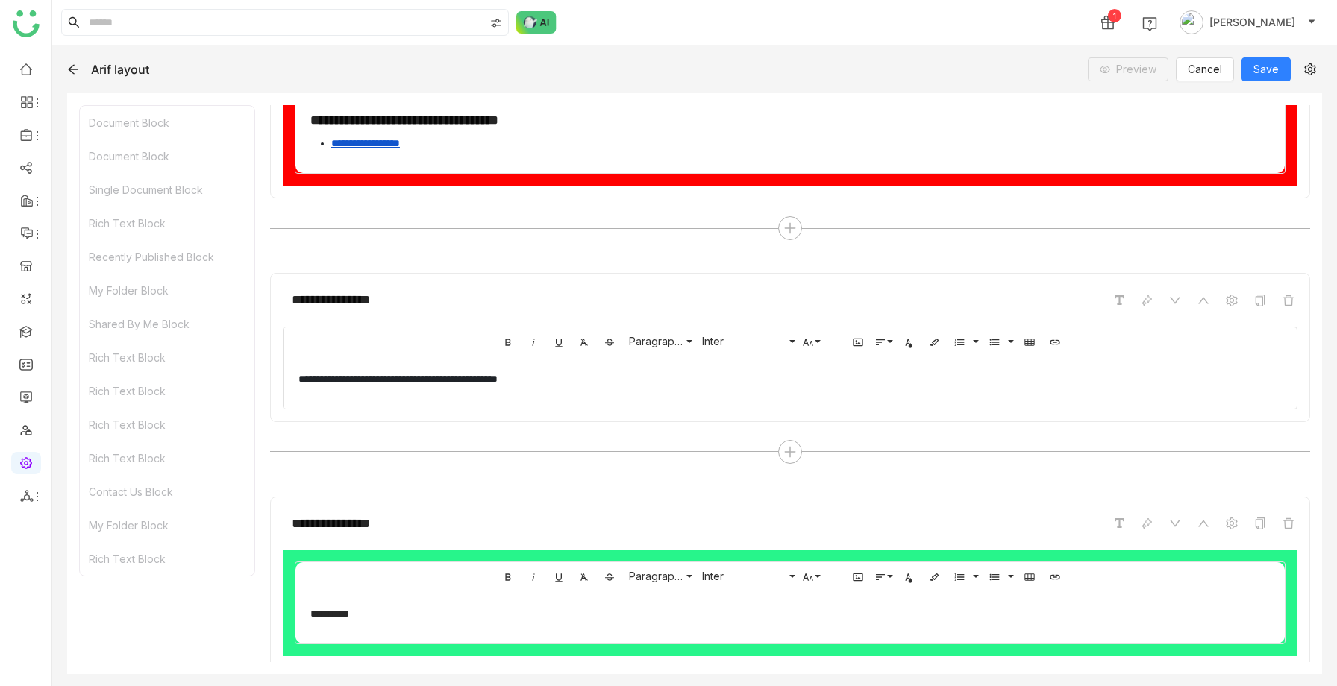
scroll to position [2913, 0]
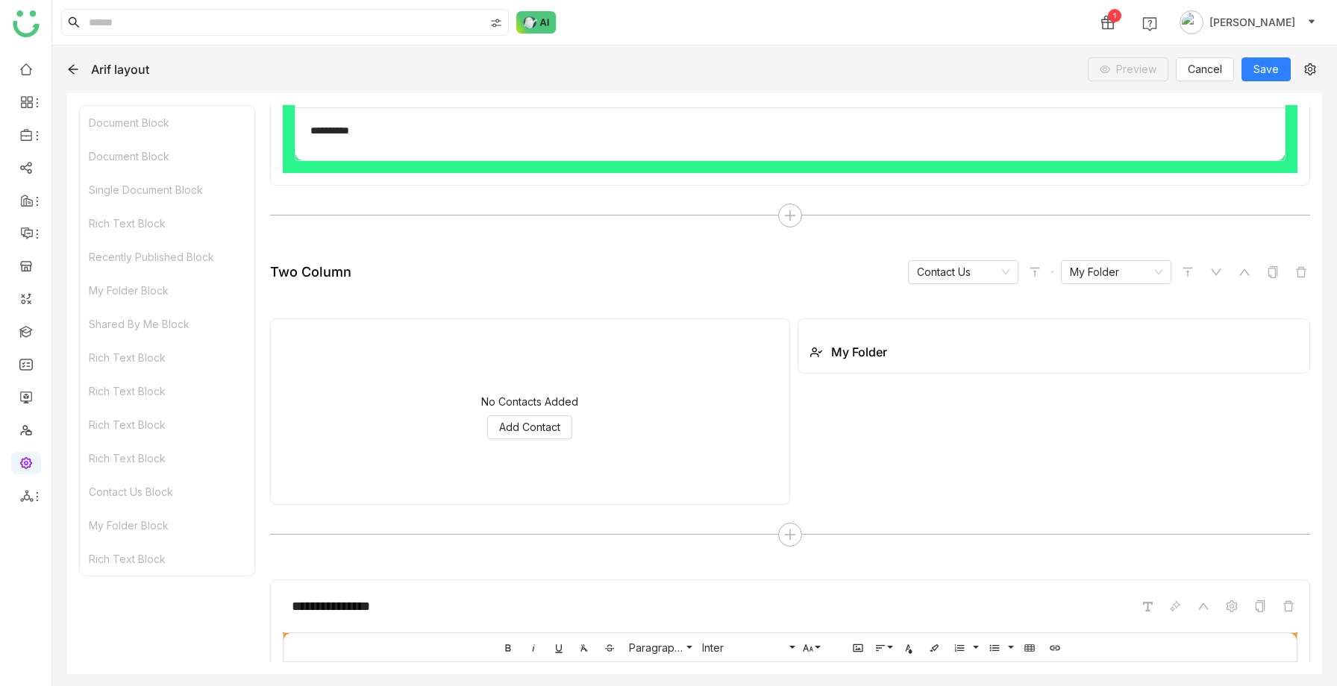
click at [19, 468] on link at bounding box center [25, 462] width 13 height 13
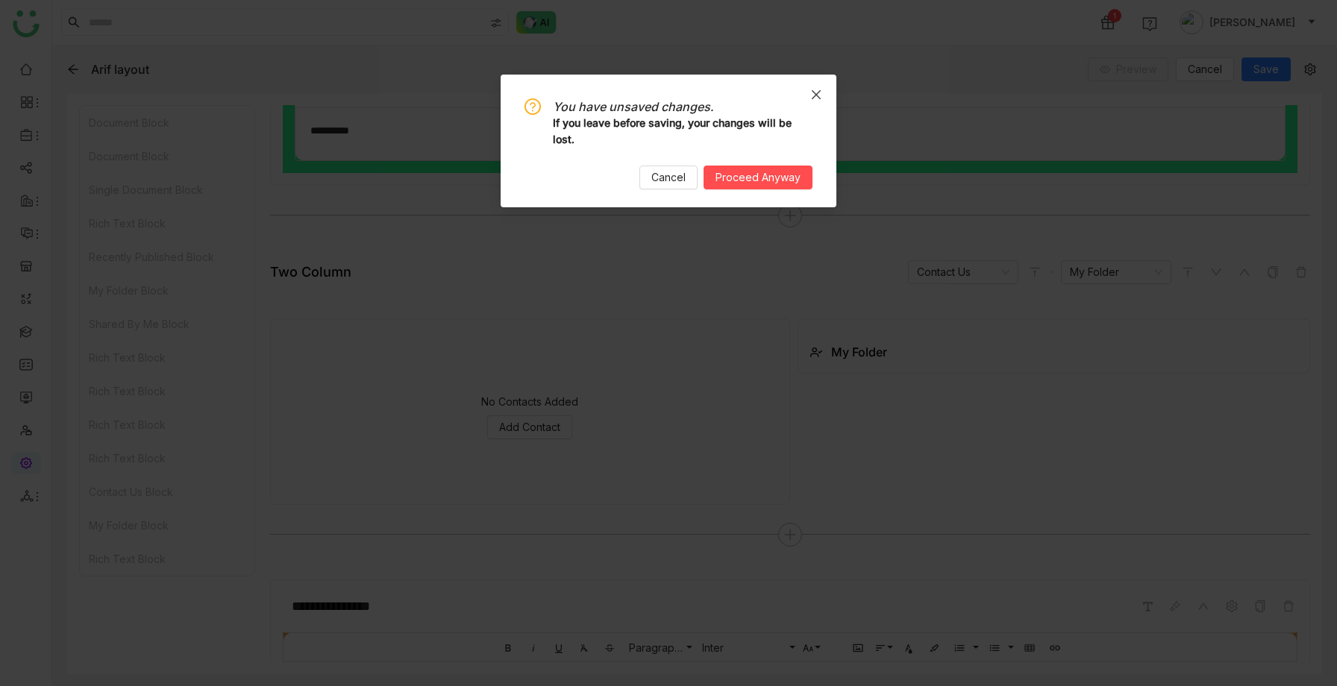
click at [820, 95] on icon "Close" at bounding box center [816, 95] width 12 height 12
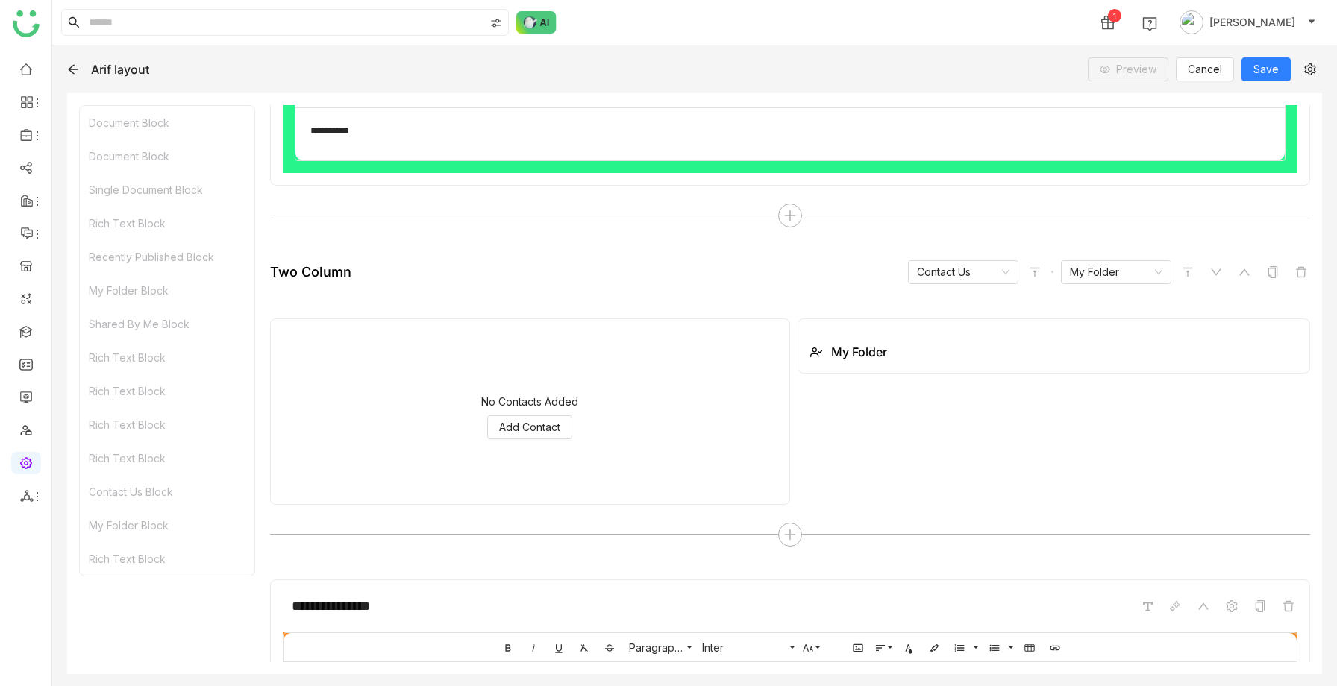
click at [23, 460] on link at bounding box center [25, 462] width 13 height 13
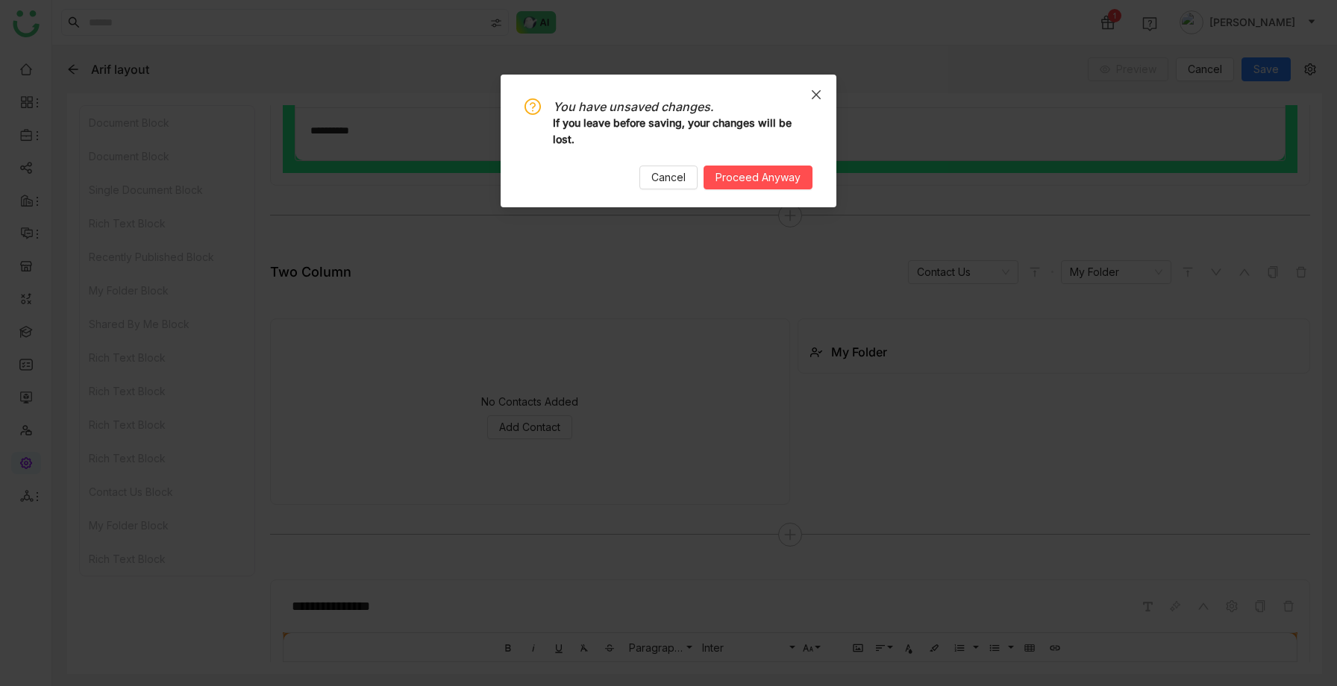
click at [814, 89] on icon "Close" at bounding box center [816, 95] width 12 height 12
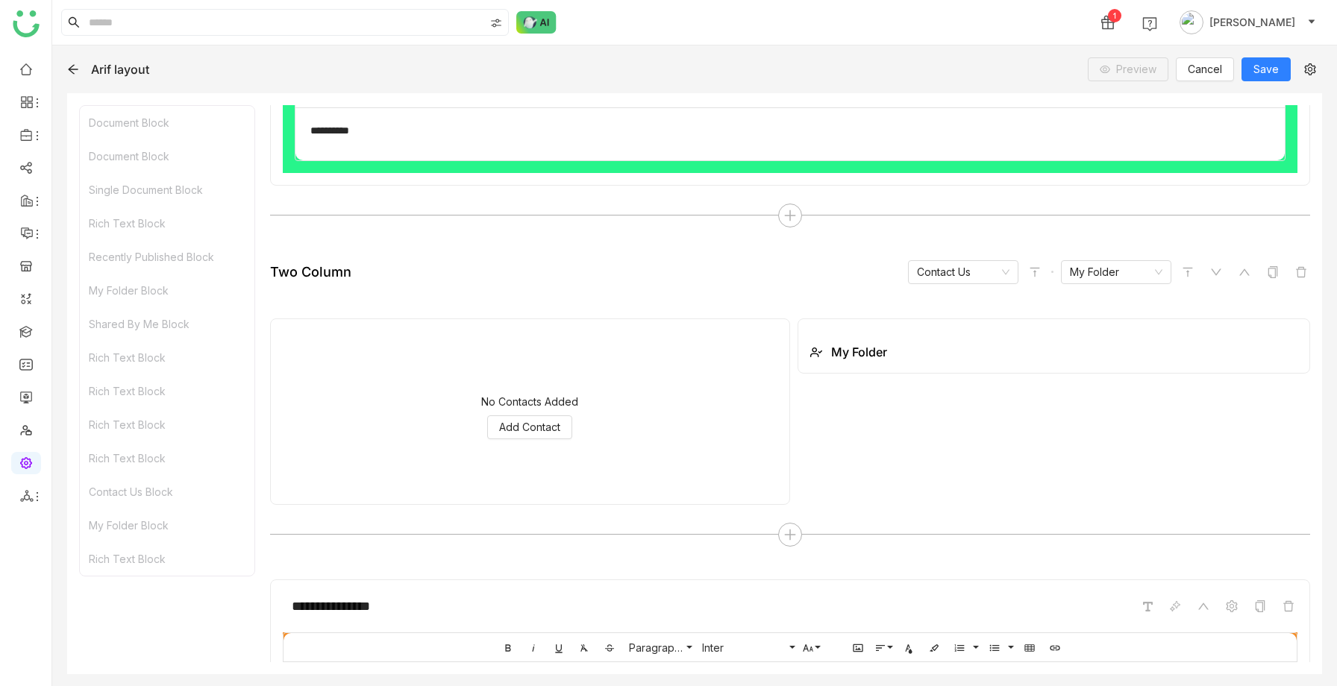
click at [9, 497] on ul at bounding box center [25, 283] width 51 height 470
click at [26, 500] on icon at bounding box center [26, 496] width 13 height 12
click at [28, 468] on link at bounding box center [25, 462] width 13 height 13
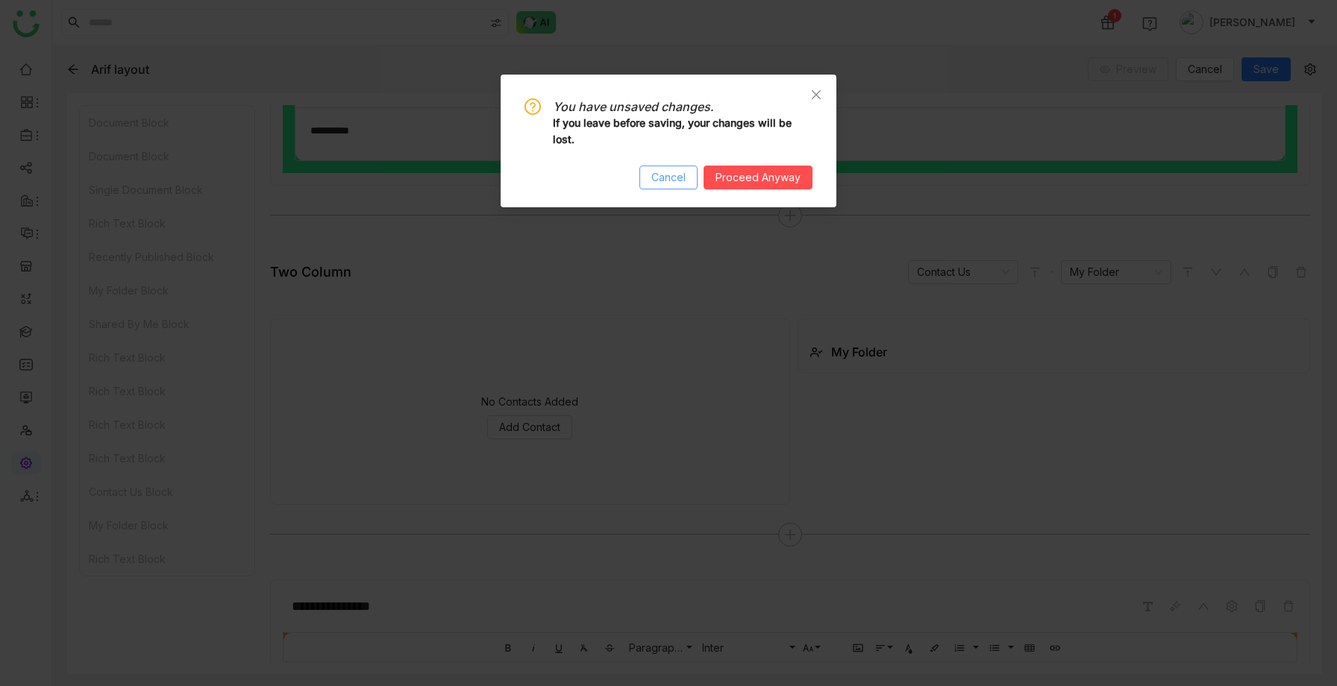
click at [677, 173] on span "Cancel" at bounding box center [668, 177] width 34 height 16
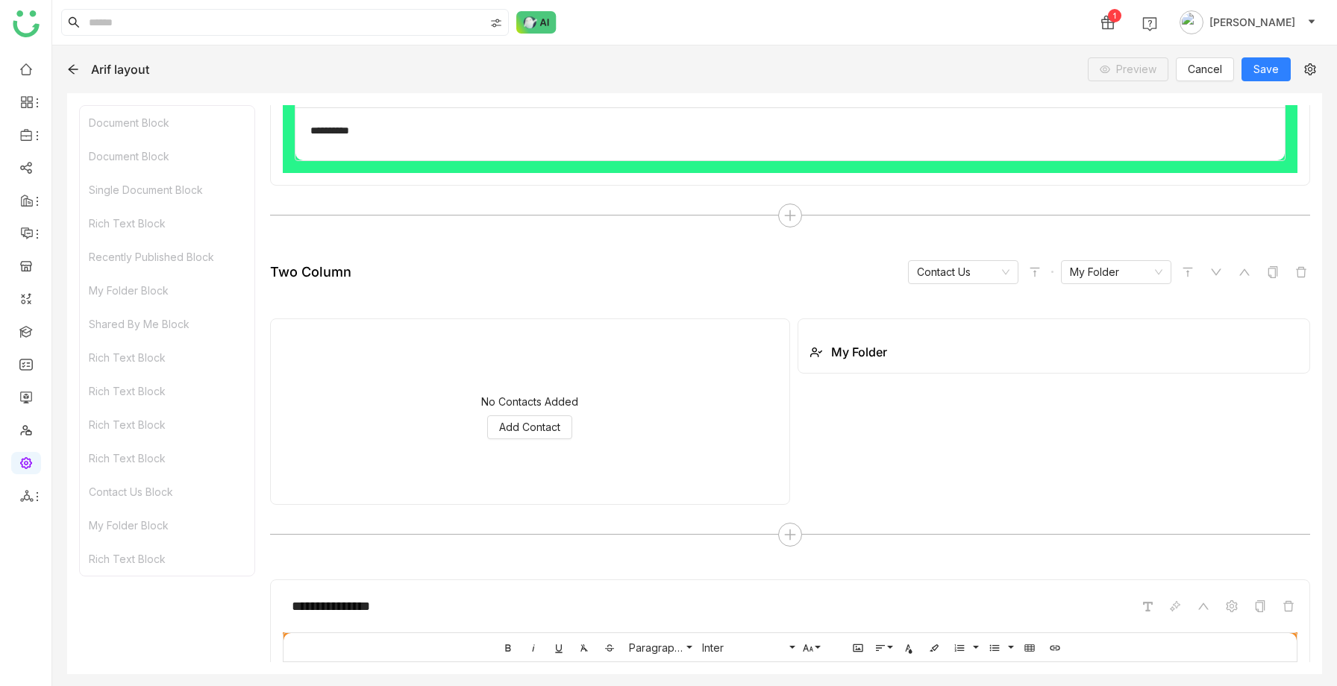
click at [1267, 83] on div "**********" at bounding box center [694, 365] width 1284 height 641
click at [1208, 66] on span "Cancel" at bounding box center [1204, 69] width 34 height 16
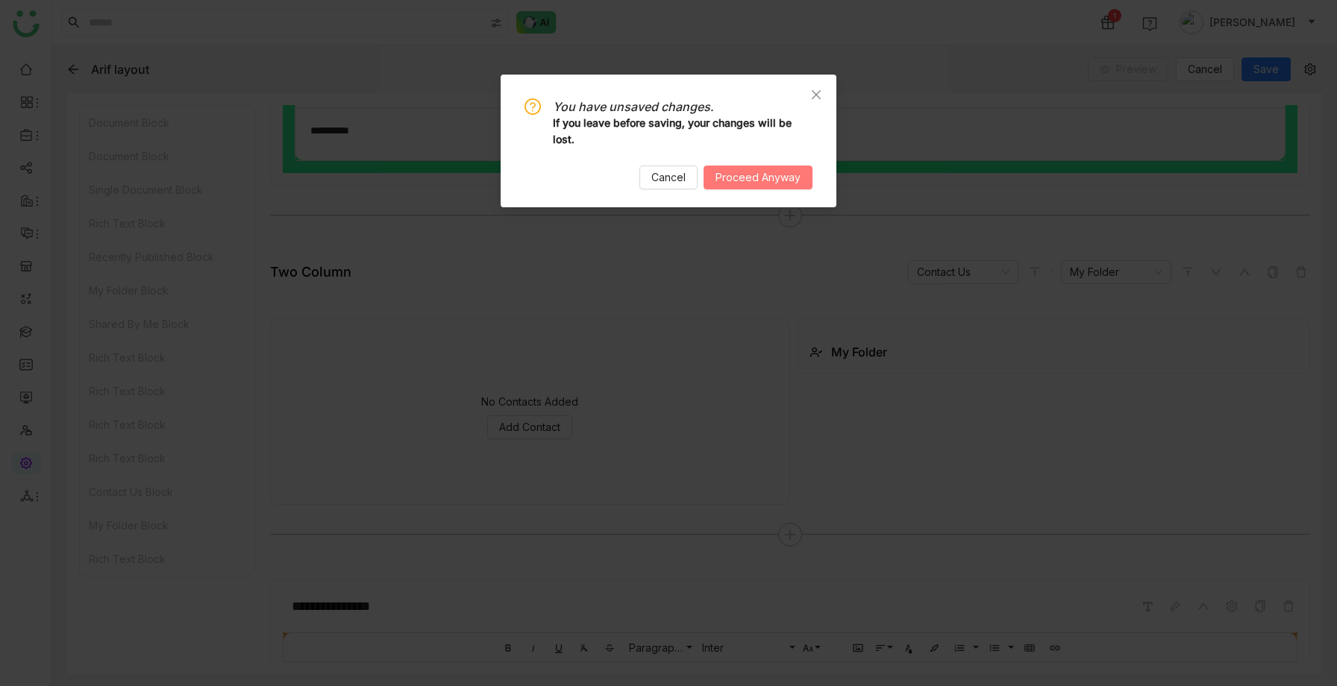
click at [752, 183] on span "Proceed Anyway" at bounding box center [757, 177] width 85 height 16
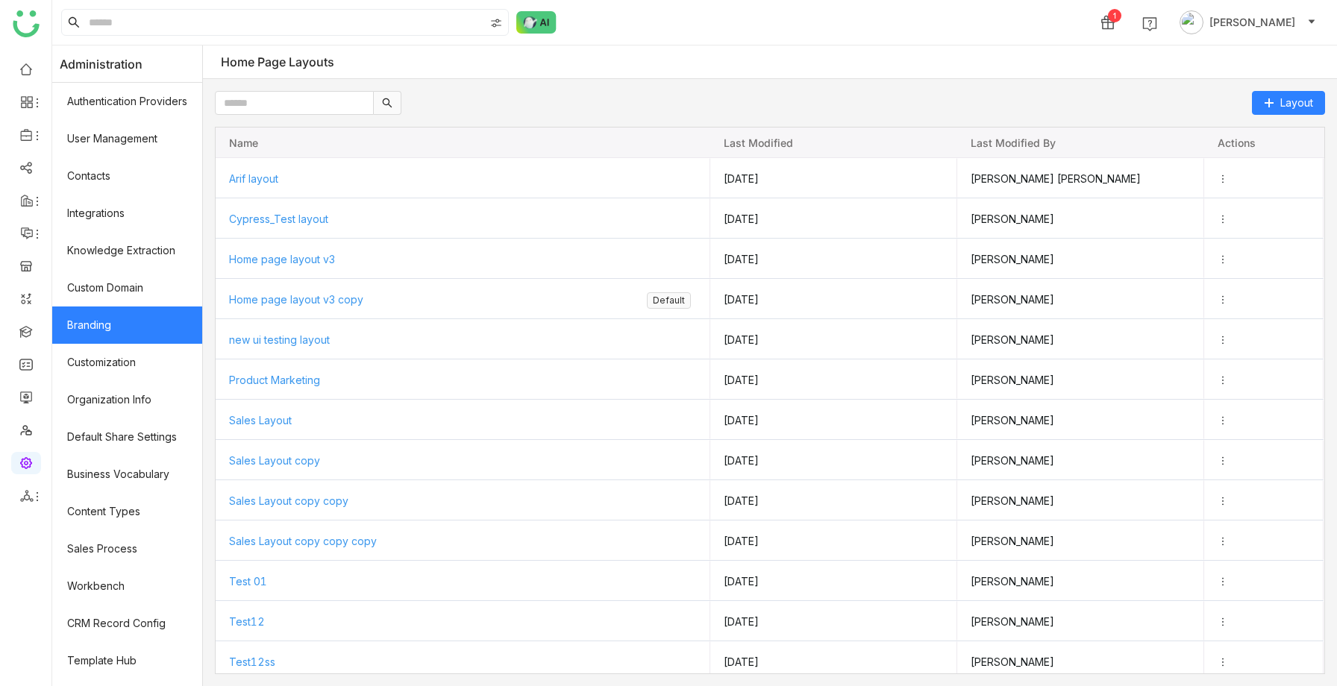
click at [114, 322] on link "Branding" at bounding box center [127, 325] width 150 height 37
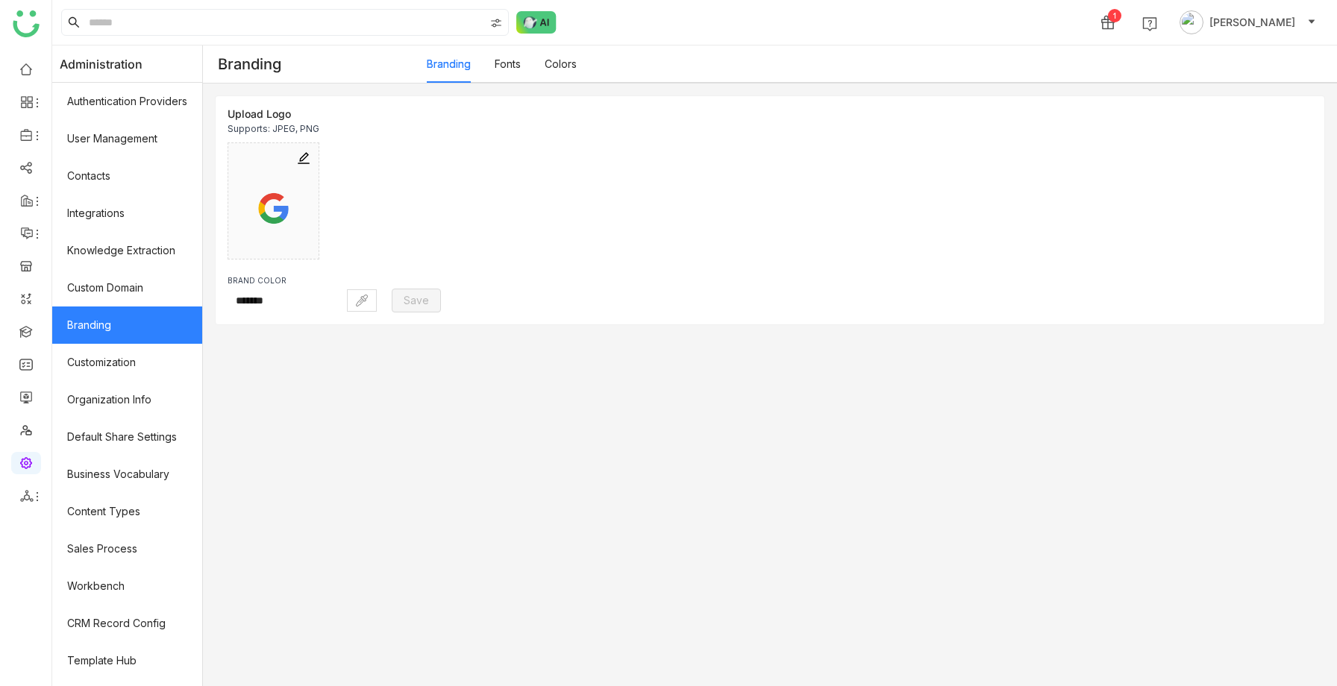
click at [571, 63] on link "Colors" at bounding box center [560, 63] width 32 height 13
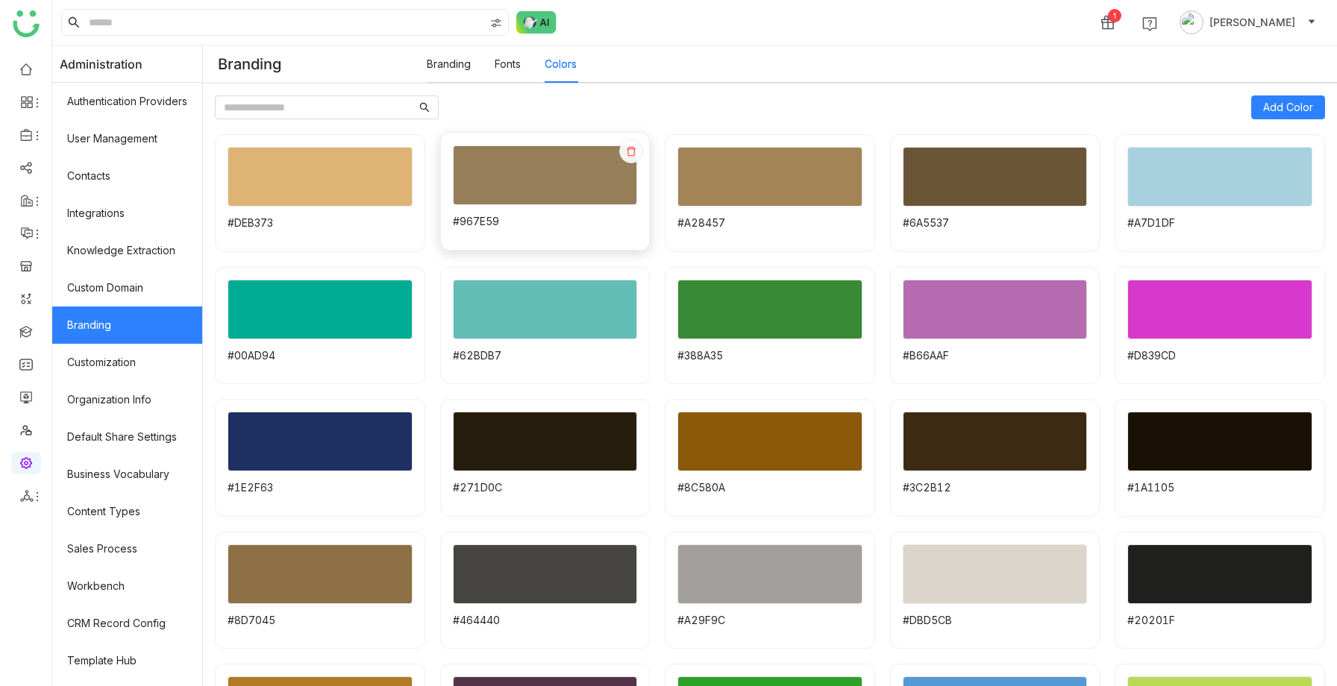
scroll to position [227, 0]
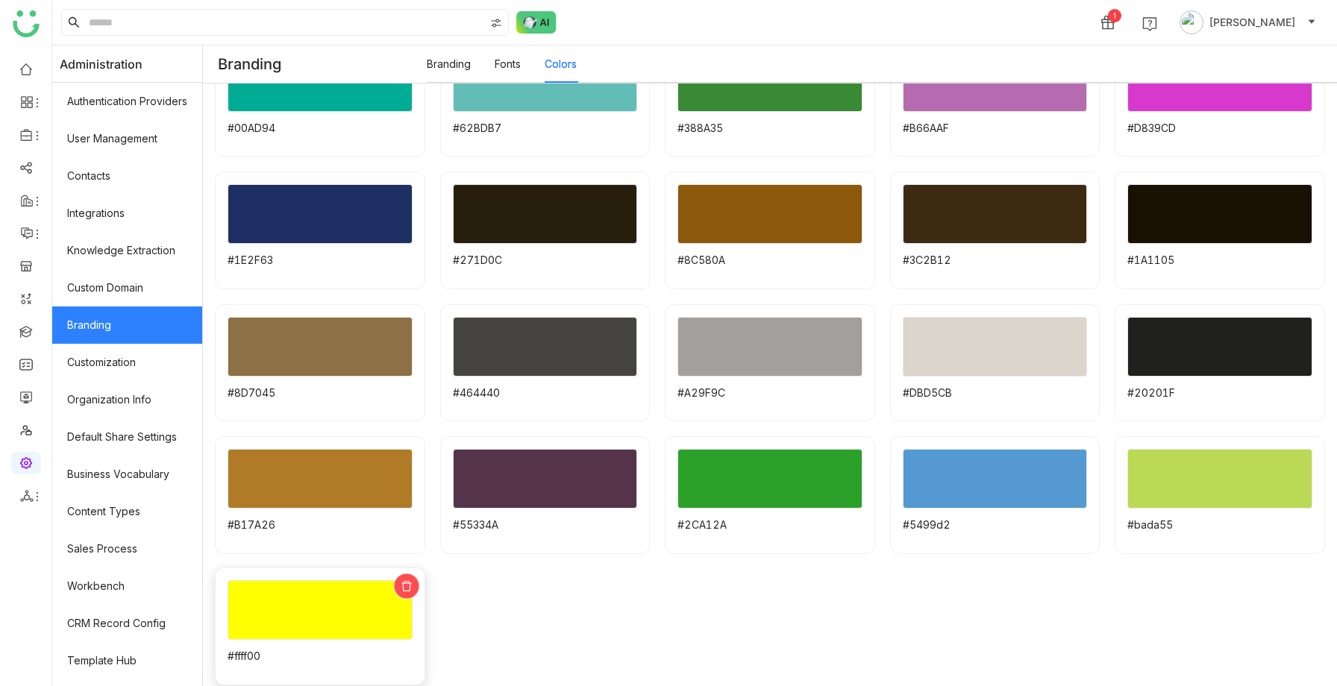
click at [401, 586] on icon at bounding box center [406, 585] width 11 height 11
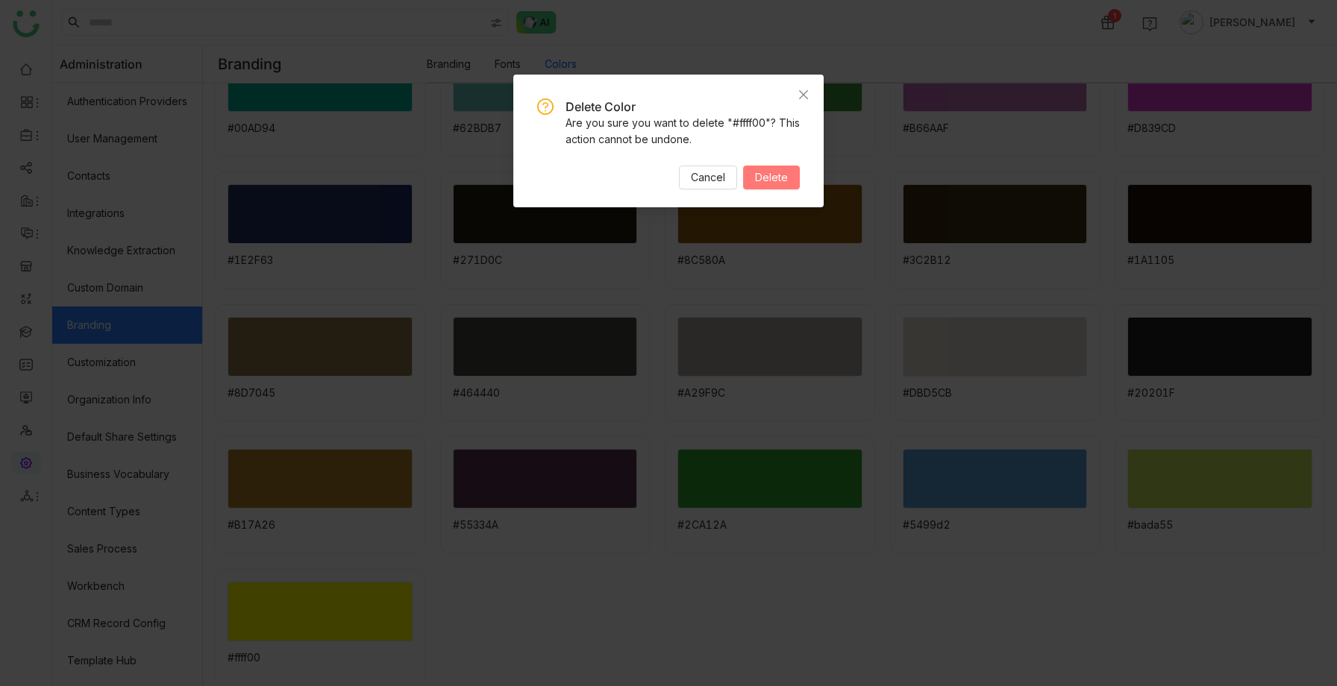
click at [779, 175] on span "Delete" at bounding box center [771, 177] width 33 height 16
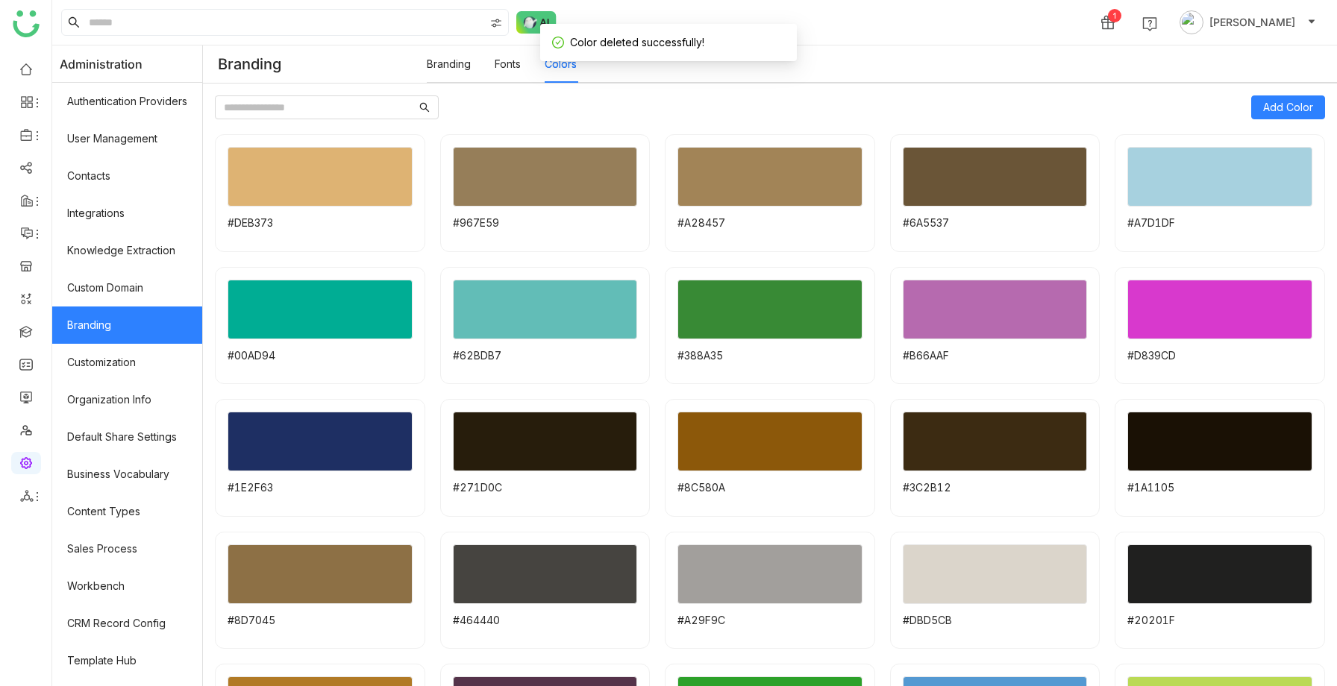
scroll to position [95, 0]
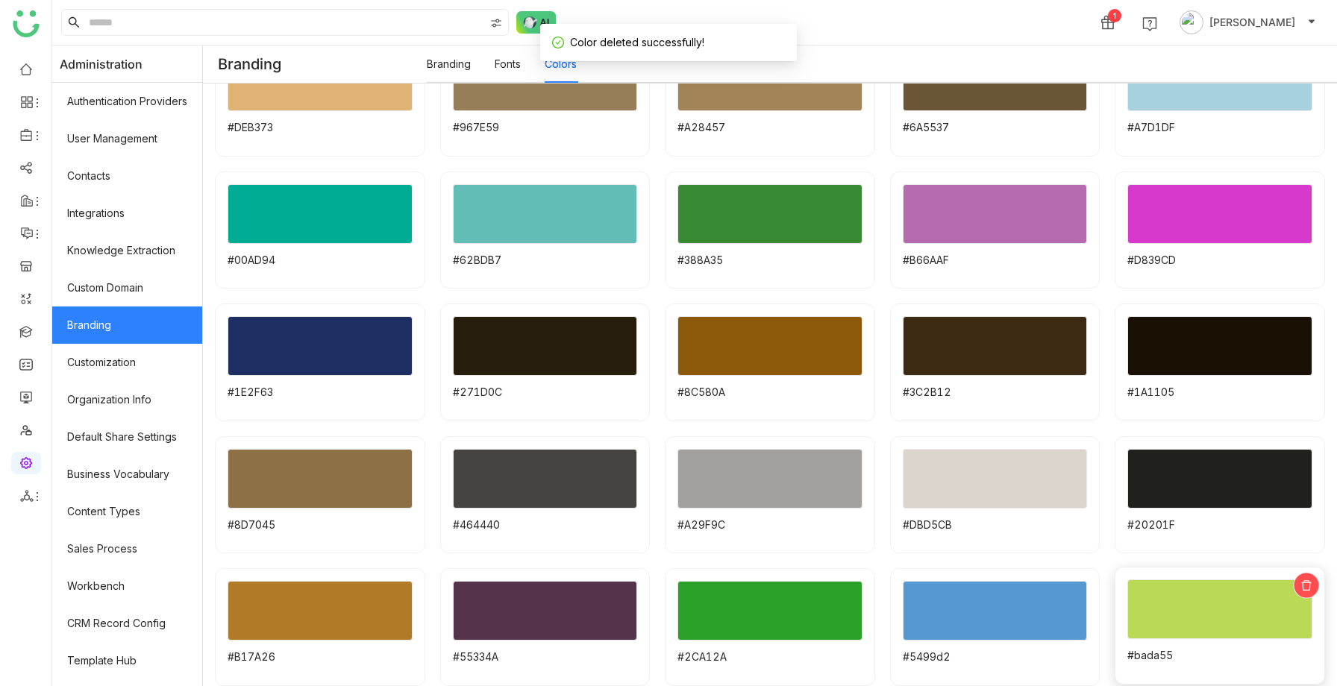
click at [1307, 588] on icon at bounding box center [1305, 585] width 11 height 11
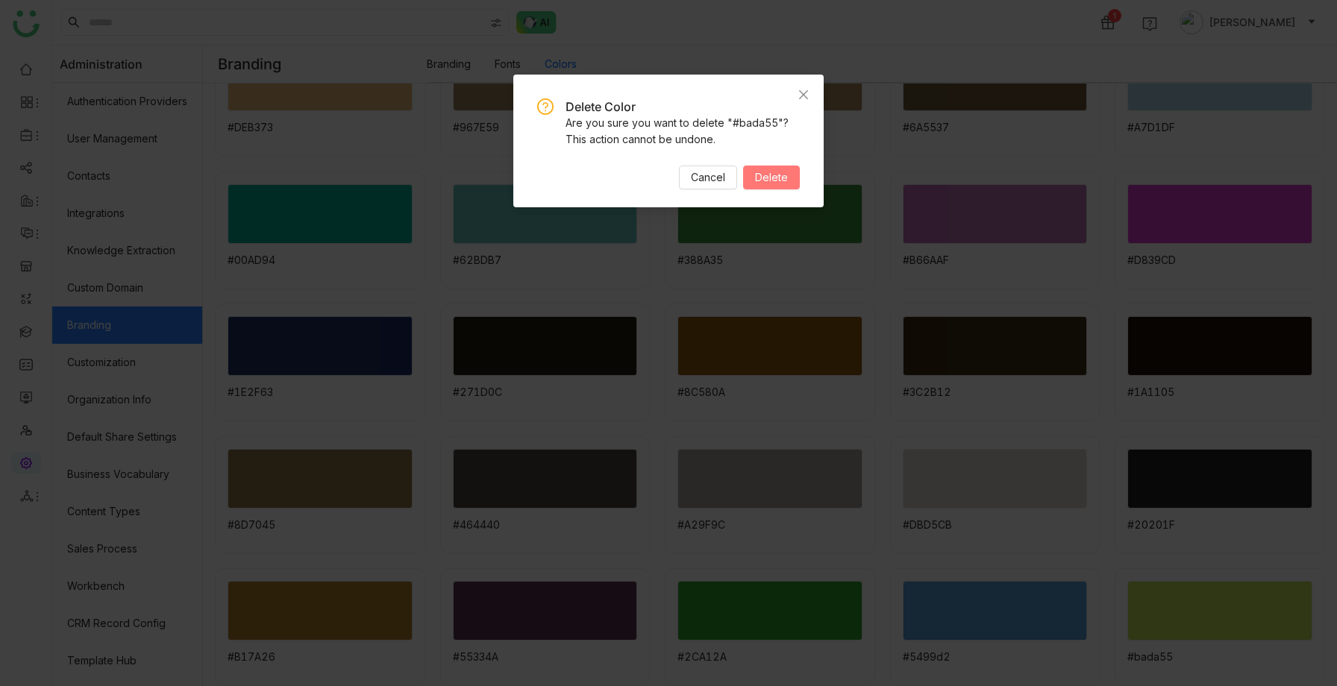
click at [785, 186] on button "Delete" at bounding box center [771, 178] width 57 height 24
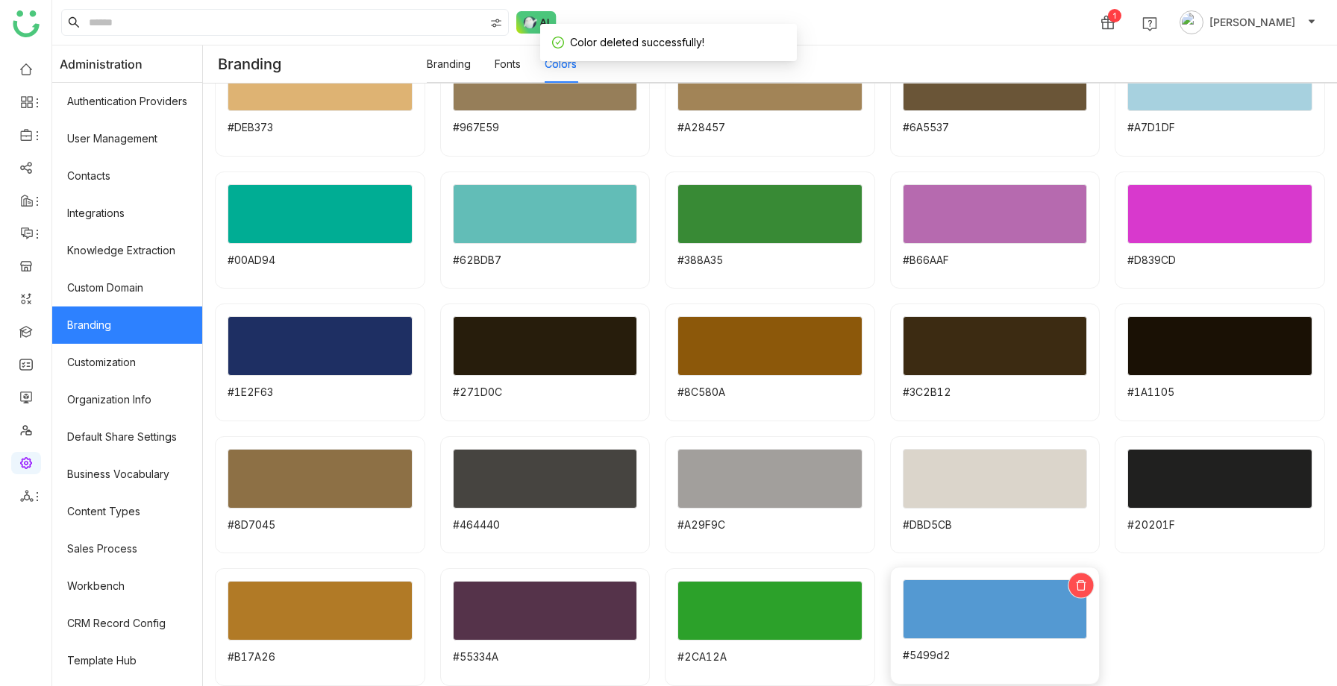
click at [1081, 588] on icon at bounding box center [1081, 585] width 11 height 11
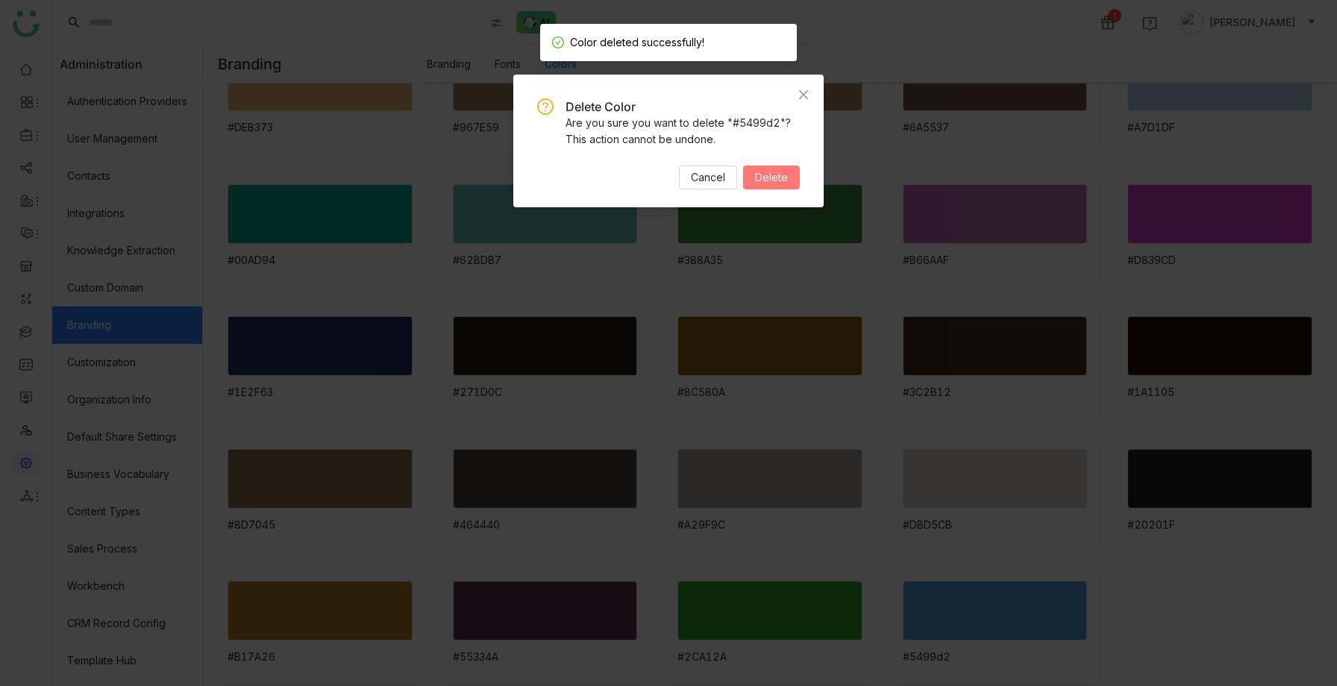
click at [764, 177] on span "Delete" at bounding box center [771, 177] width 33 height 16
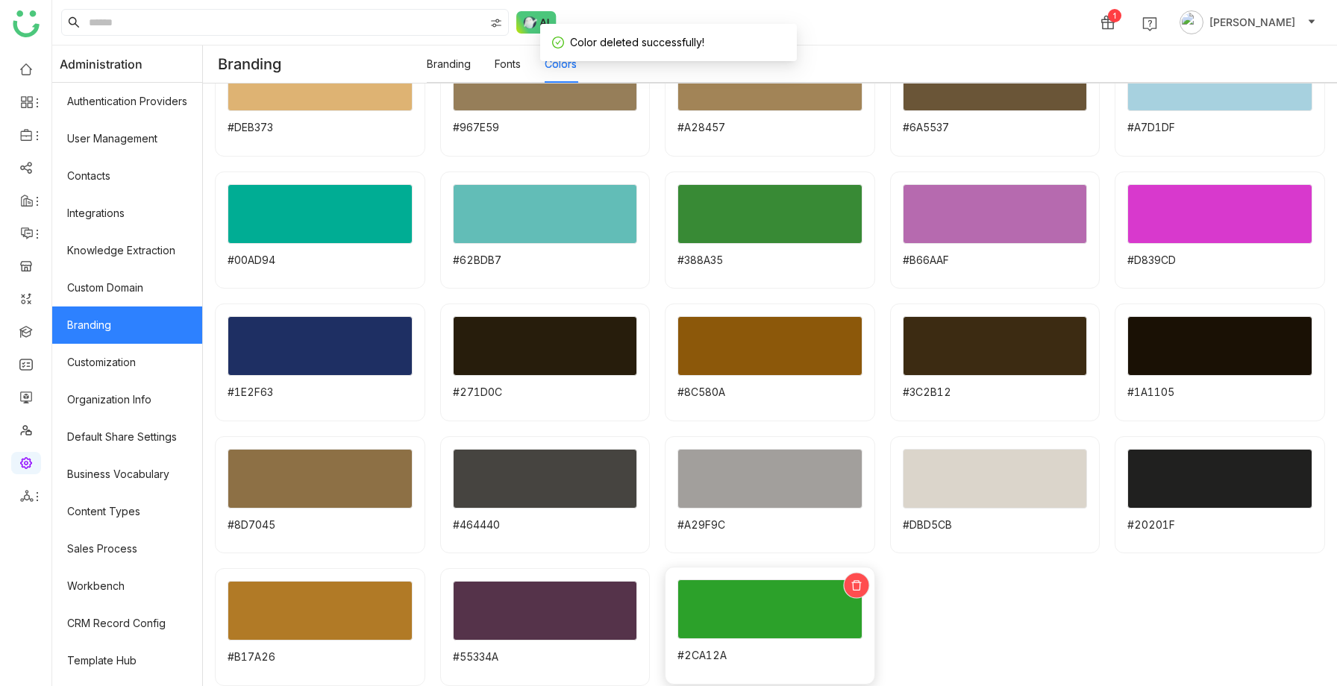
click at [854, 578] on div at bounding box center [856, 586] width 26 height 26
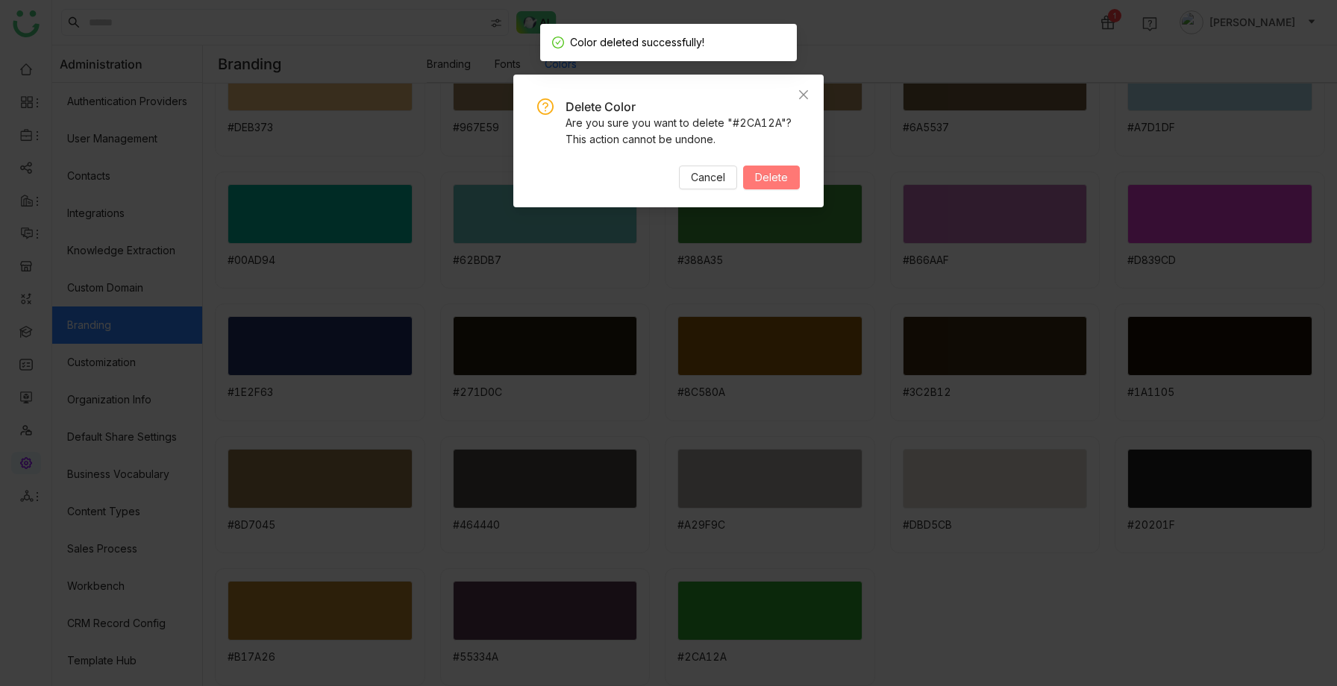
click at [777, 173] on span "Delete" at bounding box center [771, 177] width 33 height 16
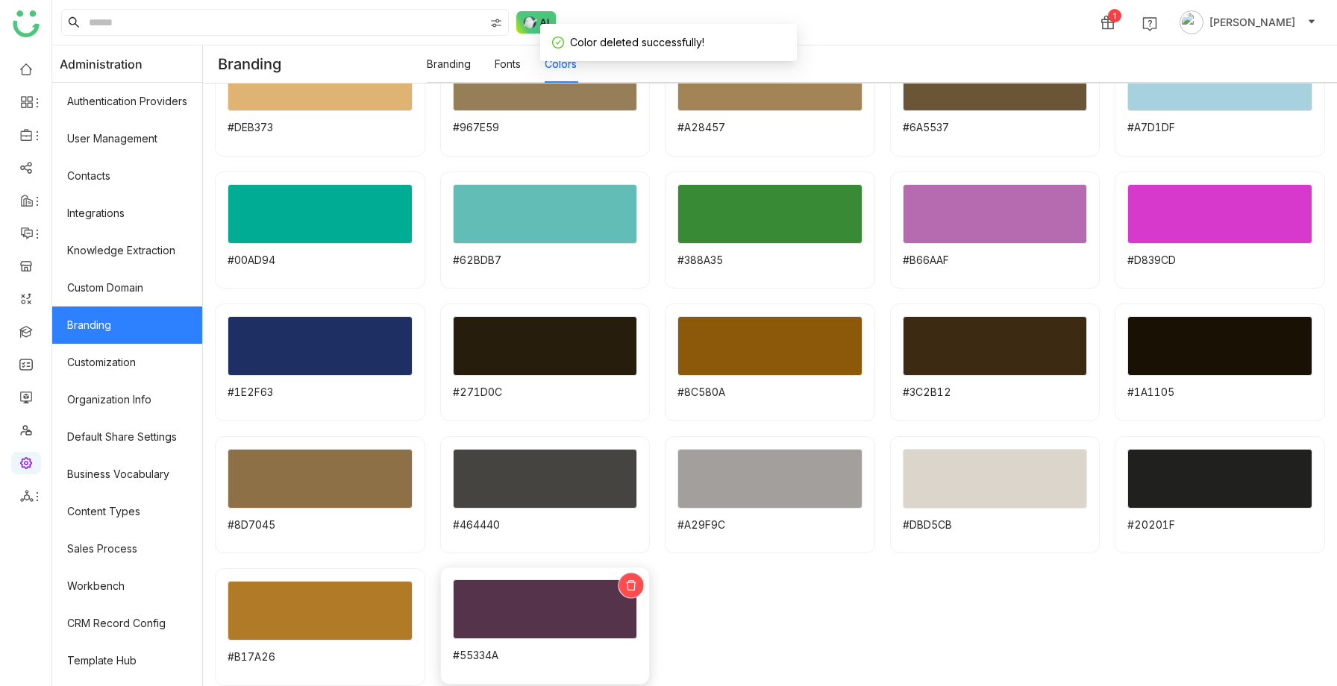
click at [632, 588] on icon at bounding box center [630, 585] width 11 height 11
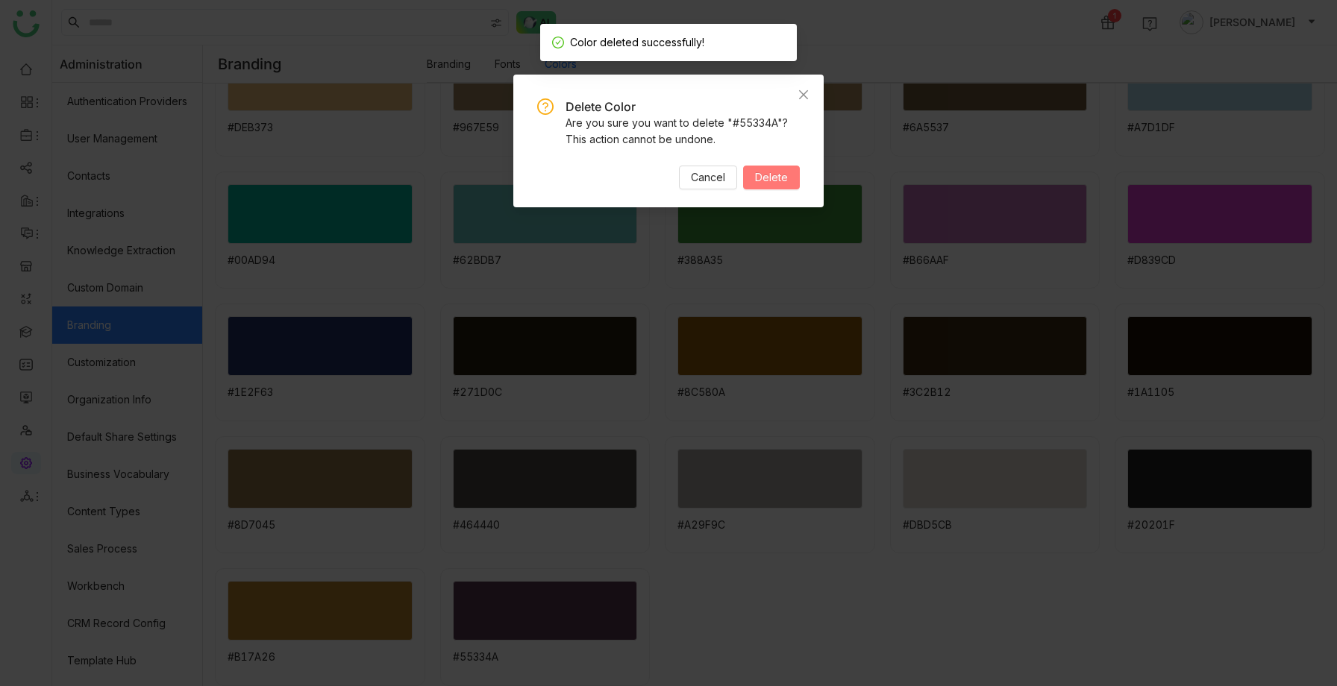
click at [780, 172] on span "Delete" at bounding box center [771, 177] width 33 height 16
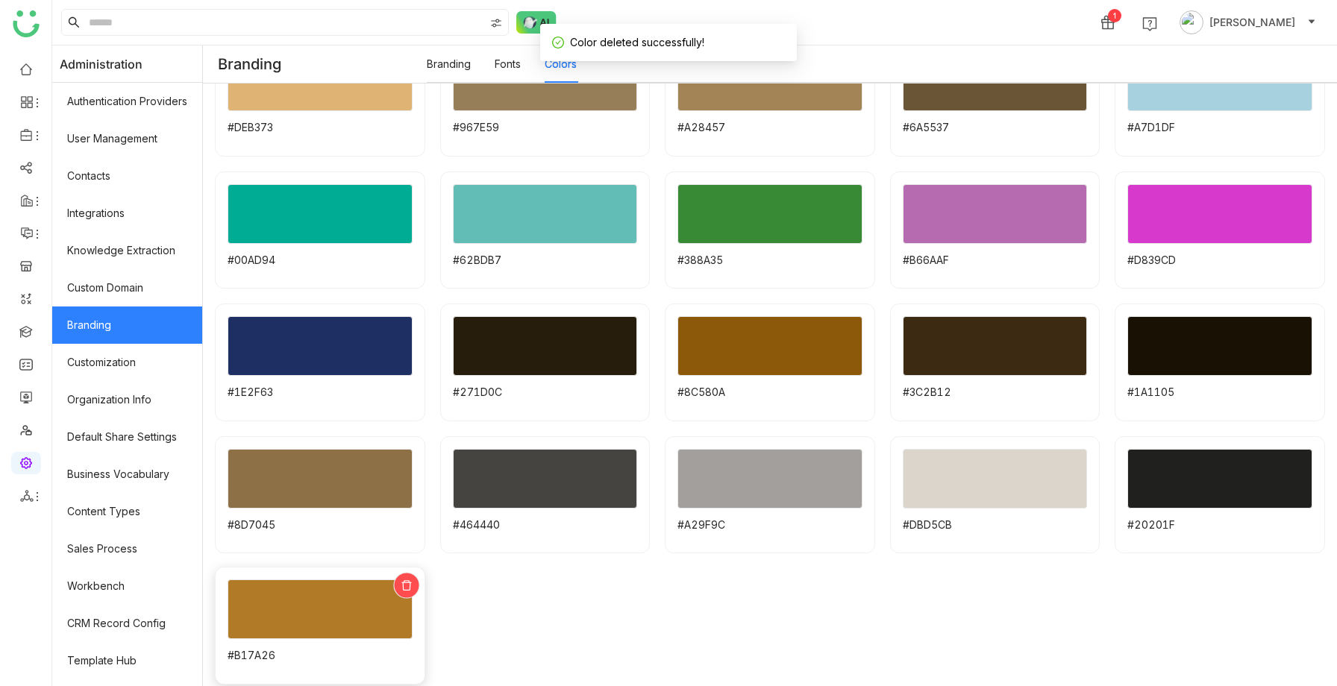
click at [408, 588] on icon at bounding box center [406, 585] width 11 height 11
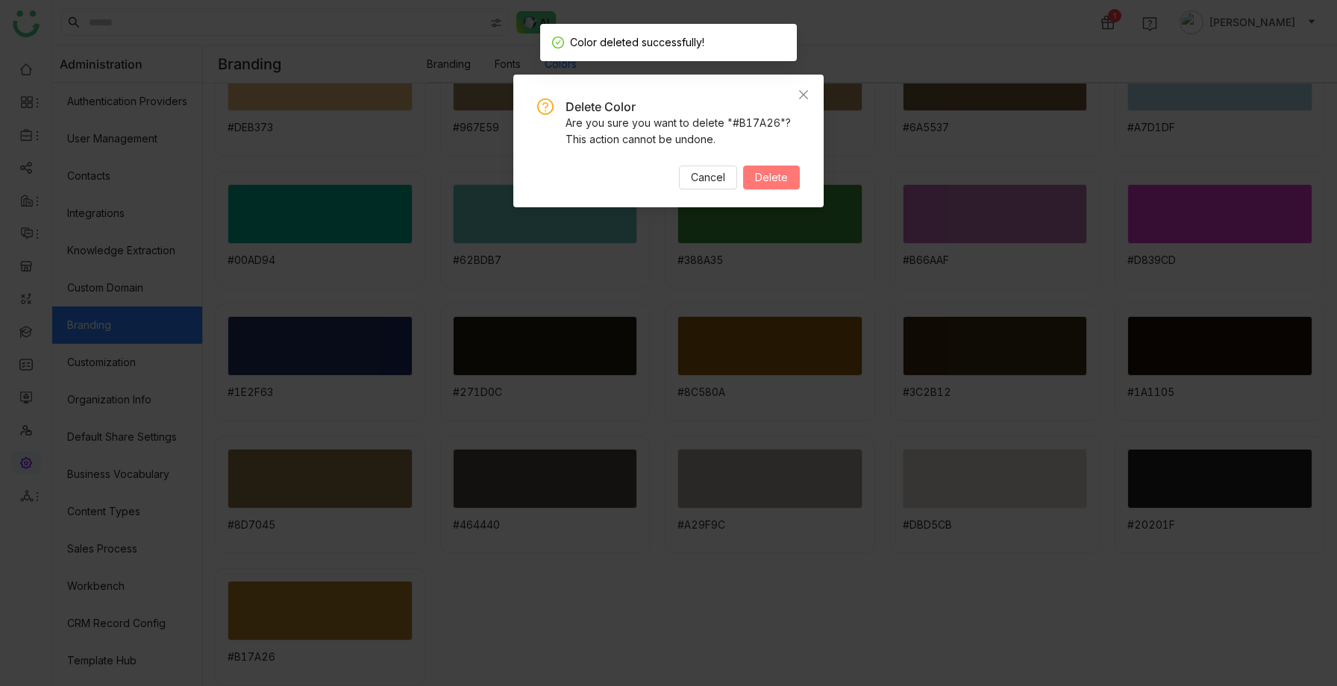
click at [767, 177] on span "Delete" at bounding box center [771, 177] width 33 height 16
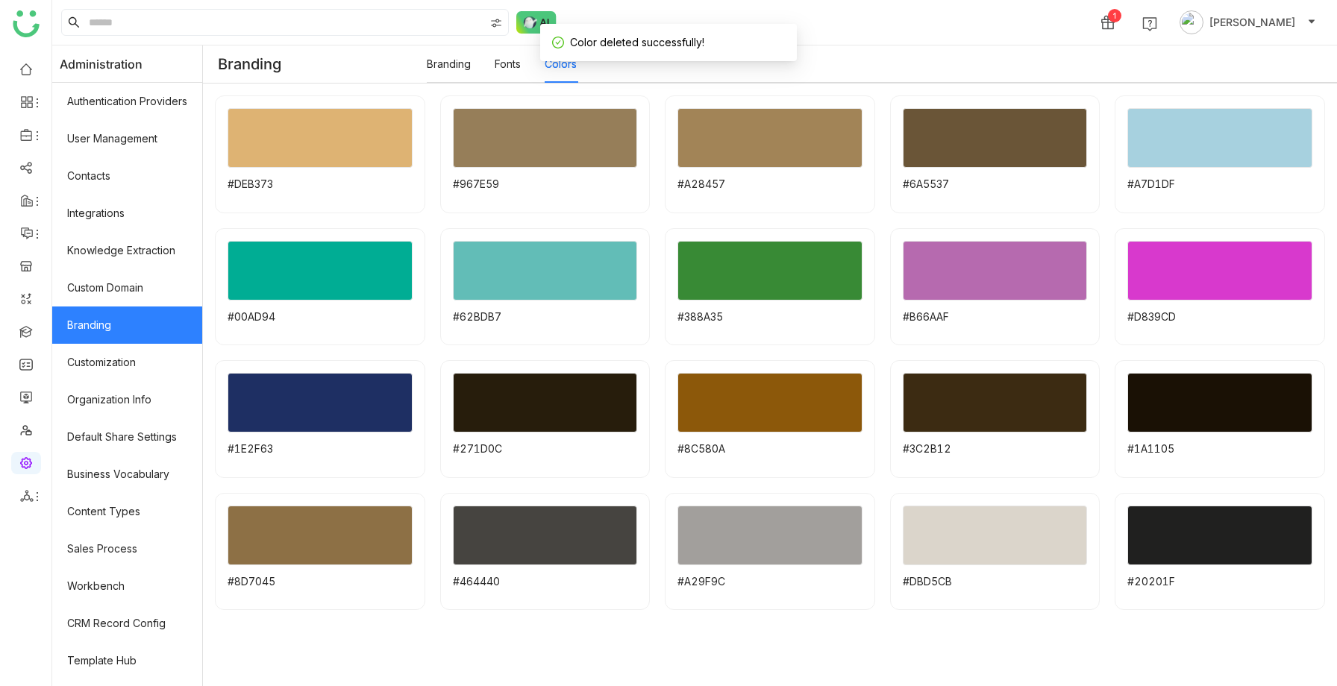
scroll to position [39, 0]
click at [1305, 504] on icon at bounding box center [1305, 509] width 11 height 11
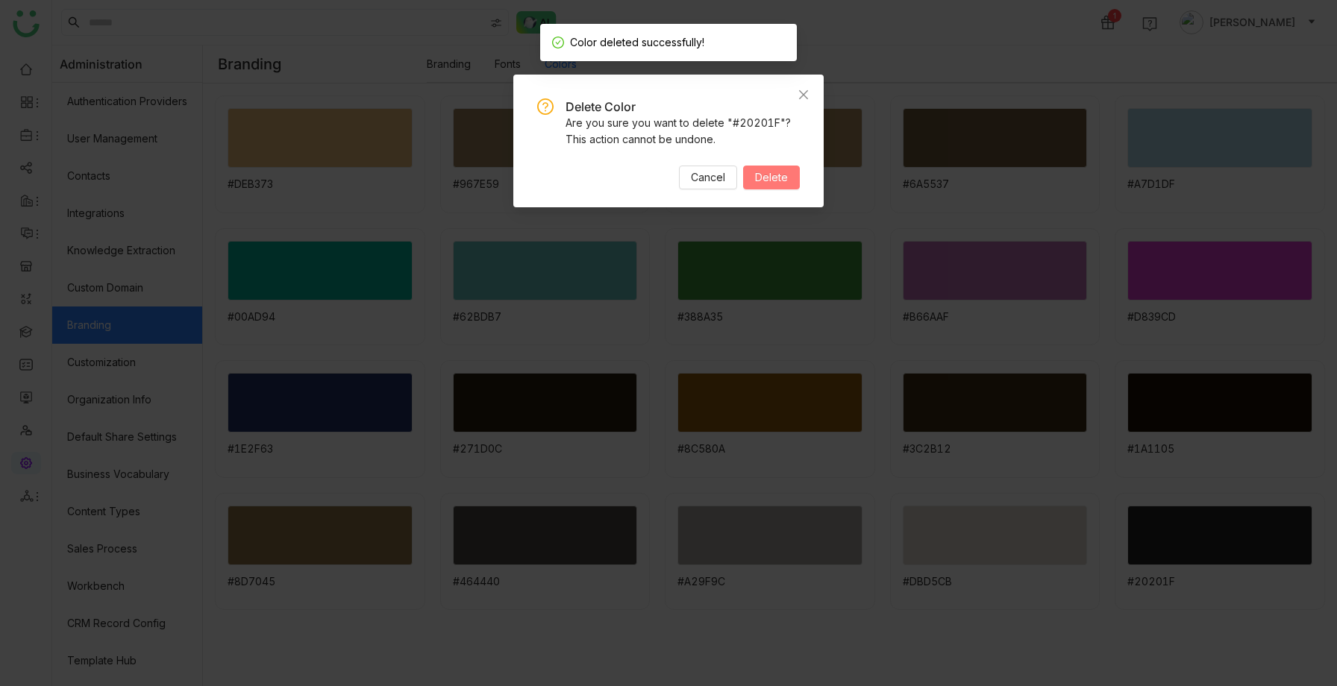
click at [767, 173] on span "Delete" at bounding box center [771, 177] width 33 height 16
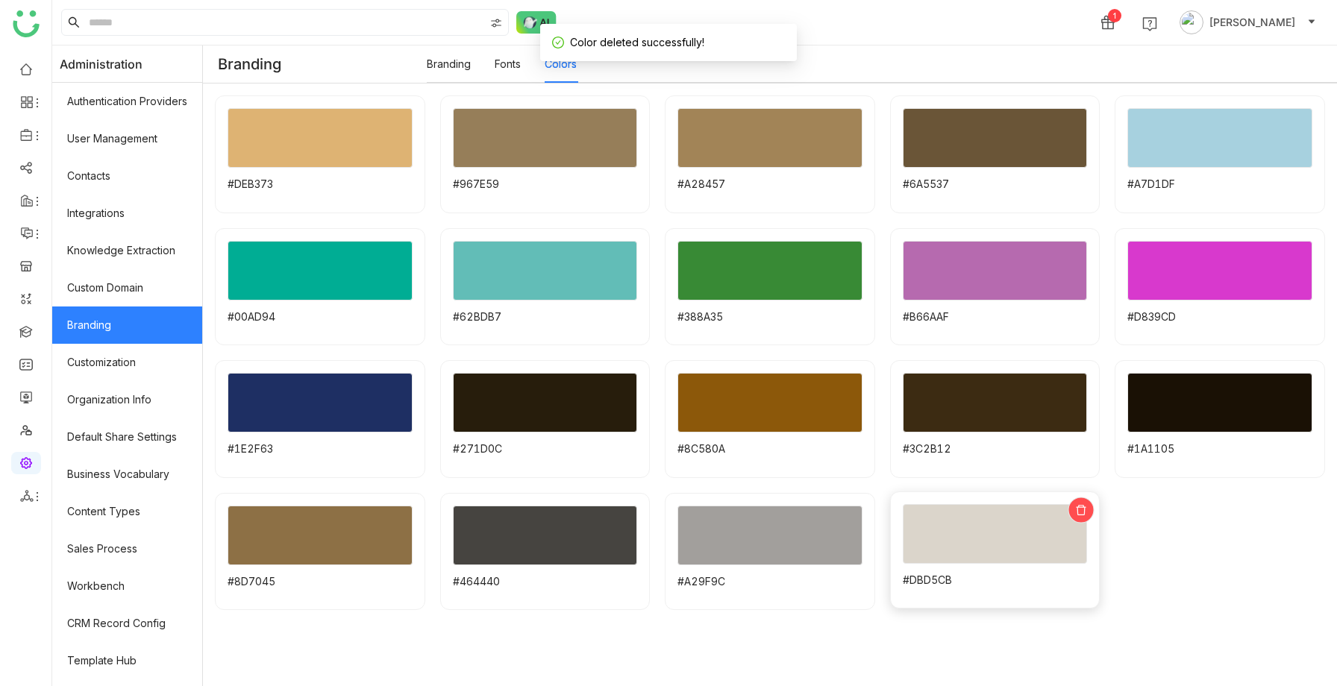
click at [1076, 505] on icon at bounding box center [1081, 509] width 11 height 11
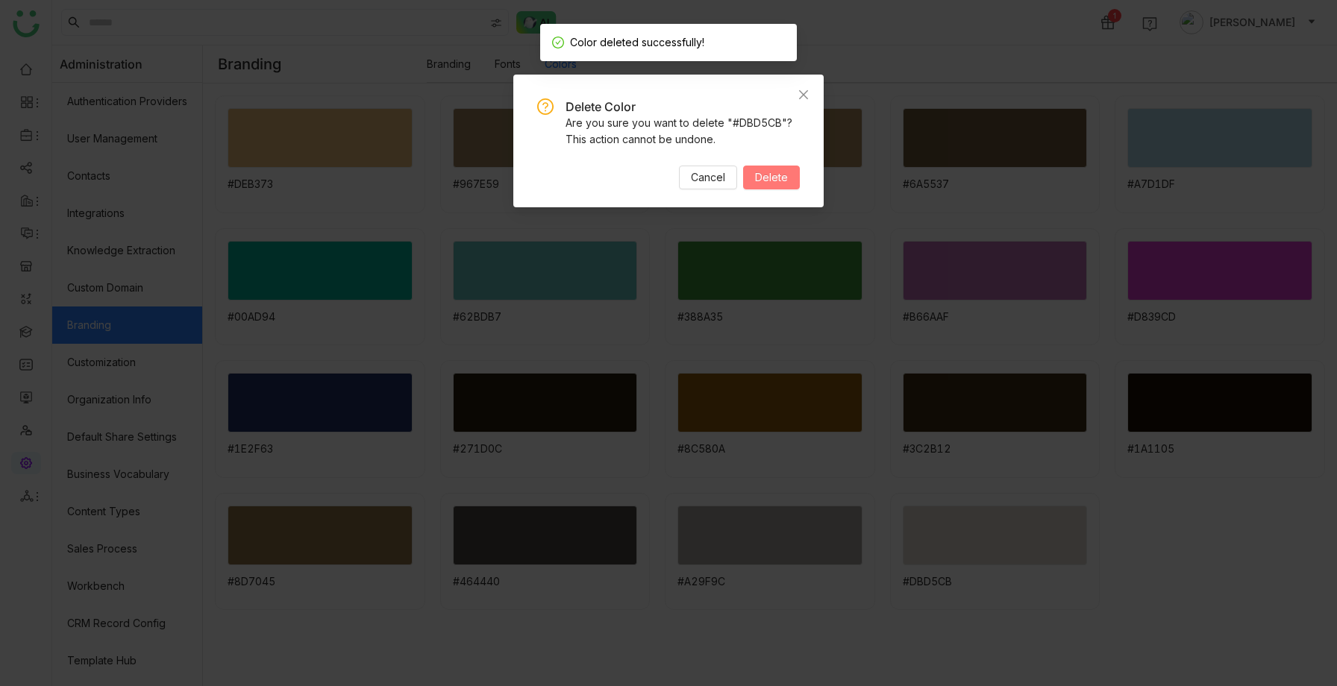
click at [755, 176] on button "Delete" at bounding box center [771, 178] width 57 height 24
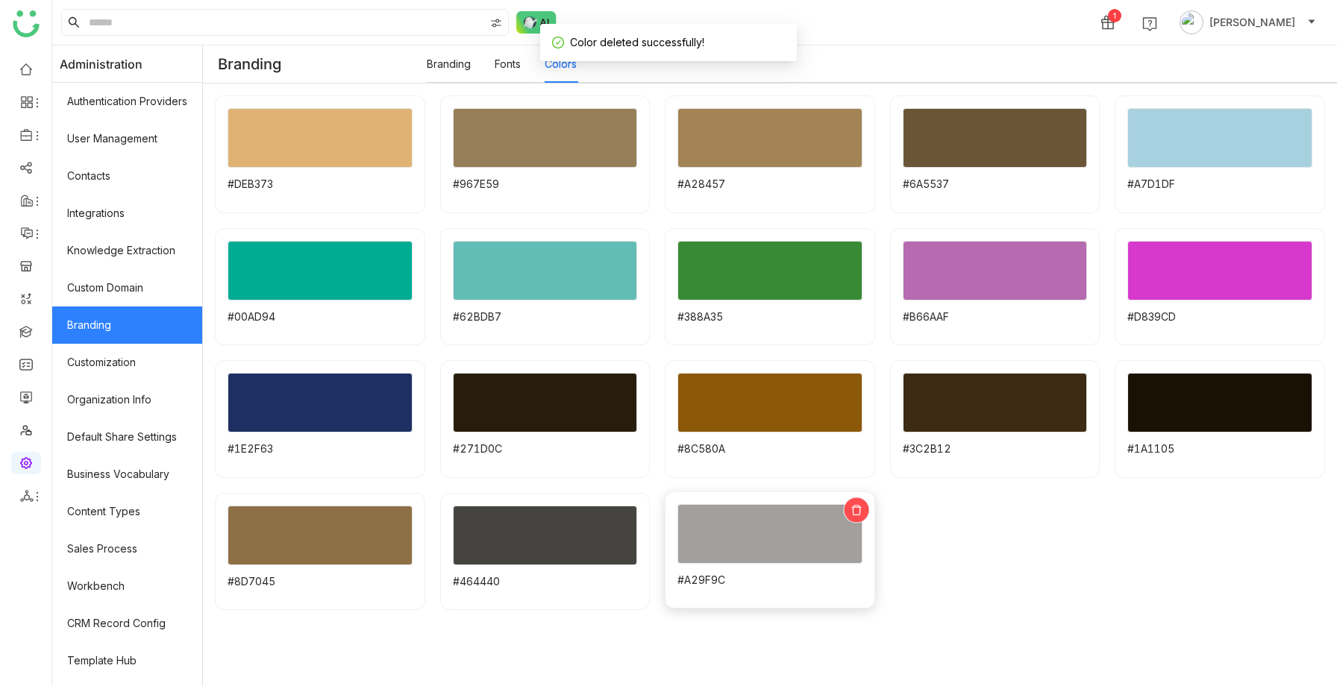
click at [856, 512] on icon at bounding box center [855, 509] width 11 height 11
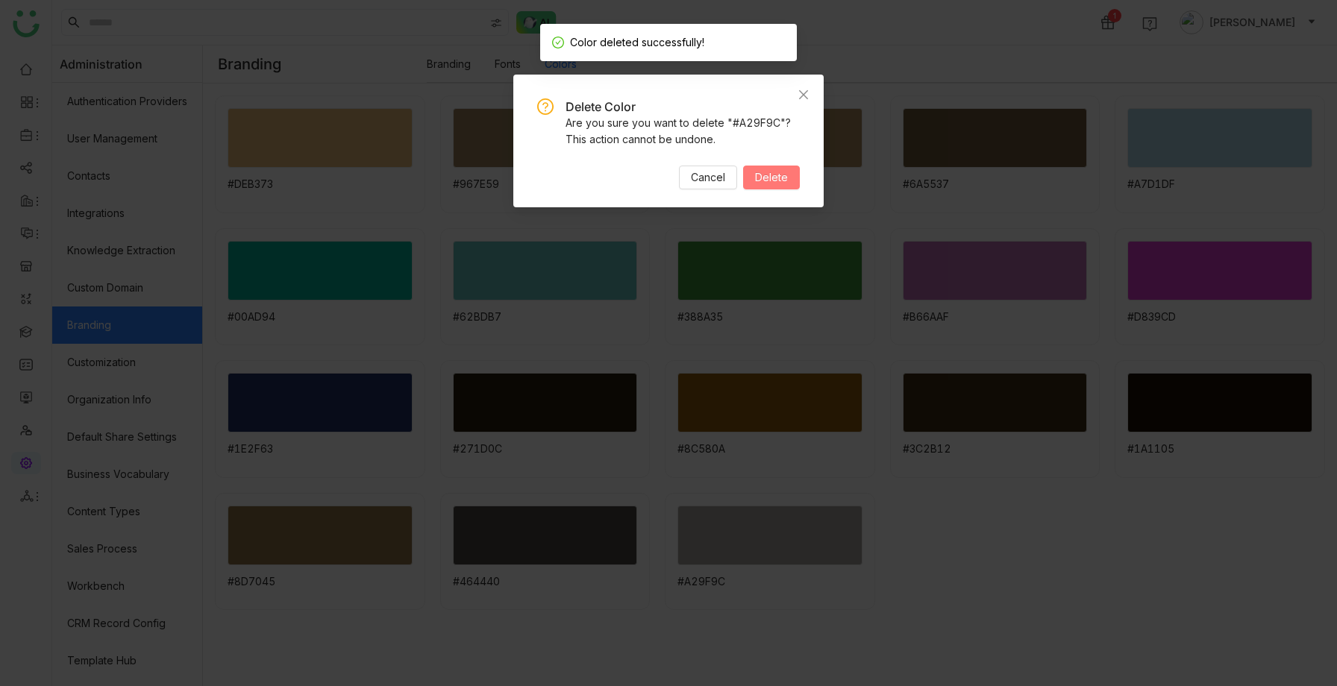
click at [772, 177] on span "Delete" at bounding box center [771, 177] width 33 height 16
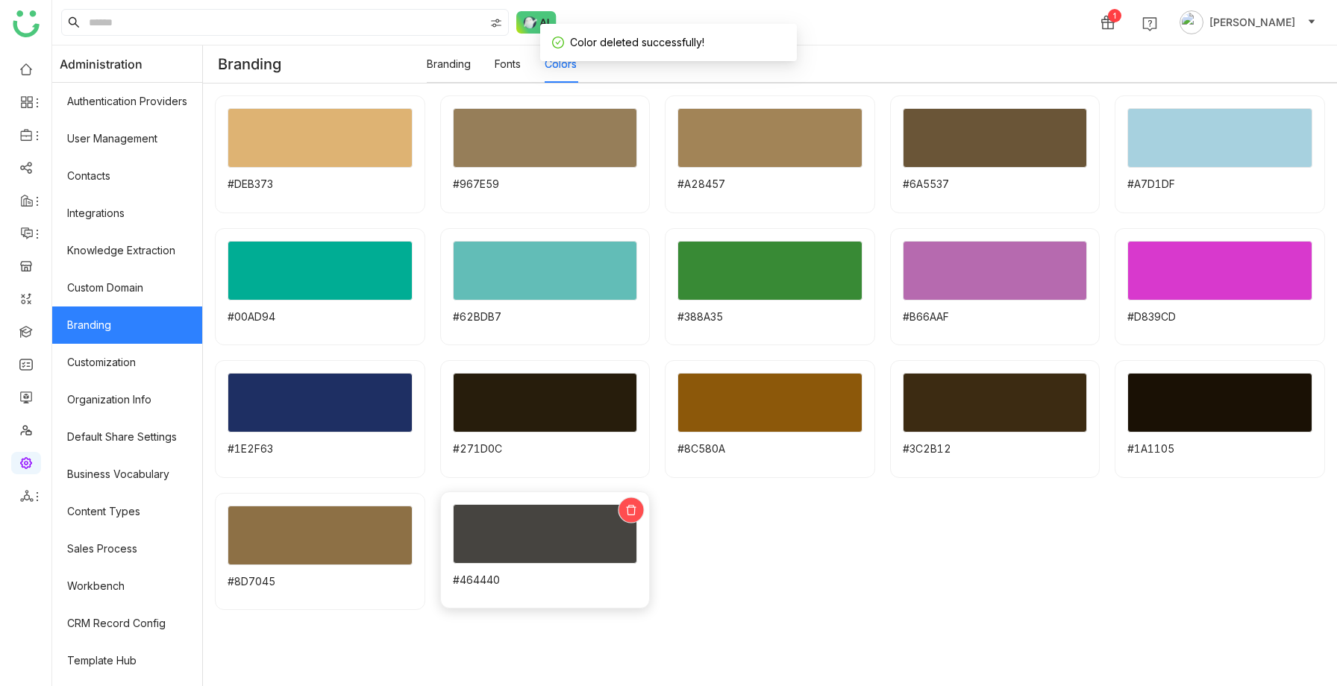
click at [635, 512] on icon at bounding box center [632, 510] width 10 height 10
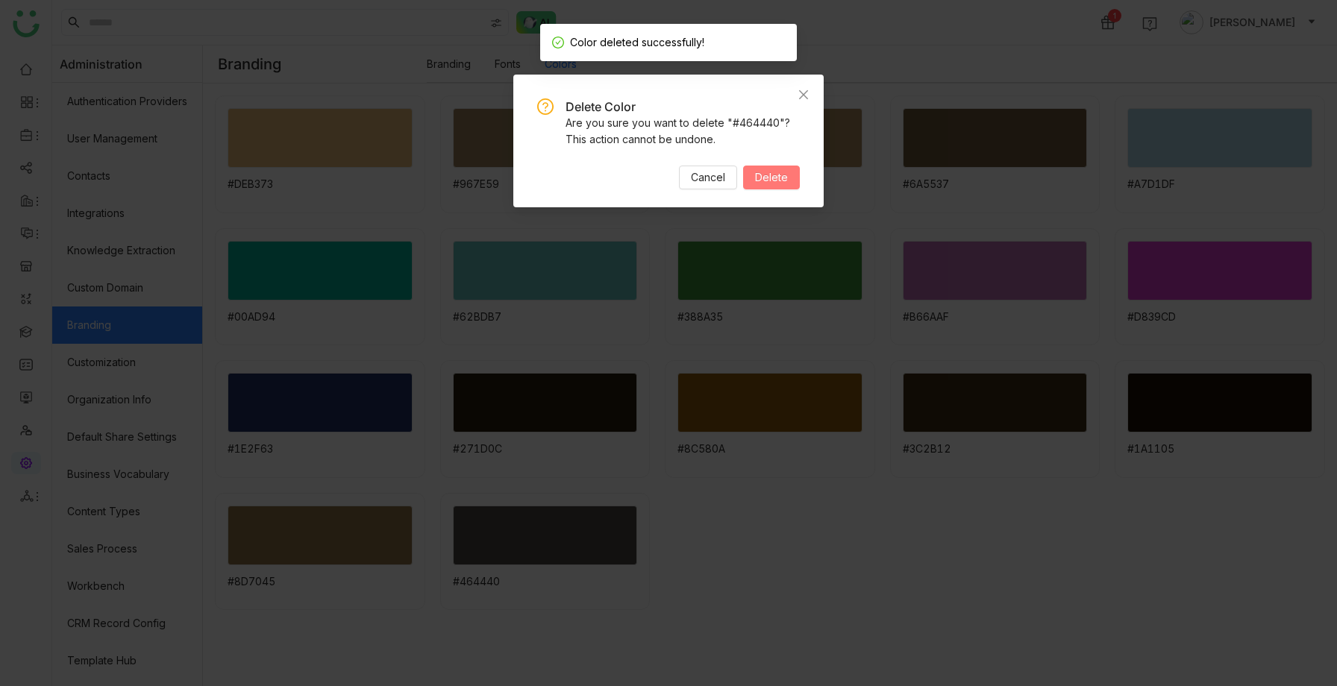
click at [774, 187] on button "Delete" at bounding box center [771, 178] width 57 height 24
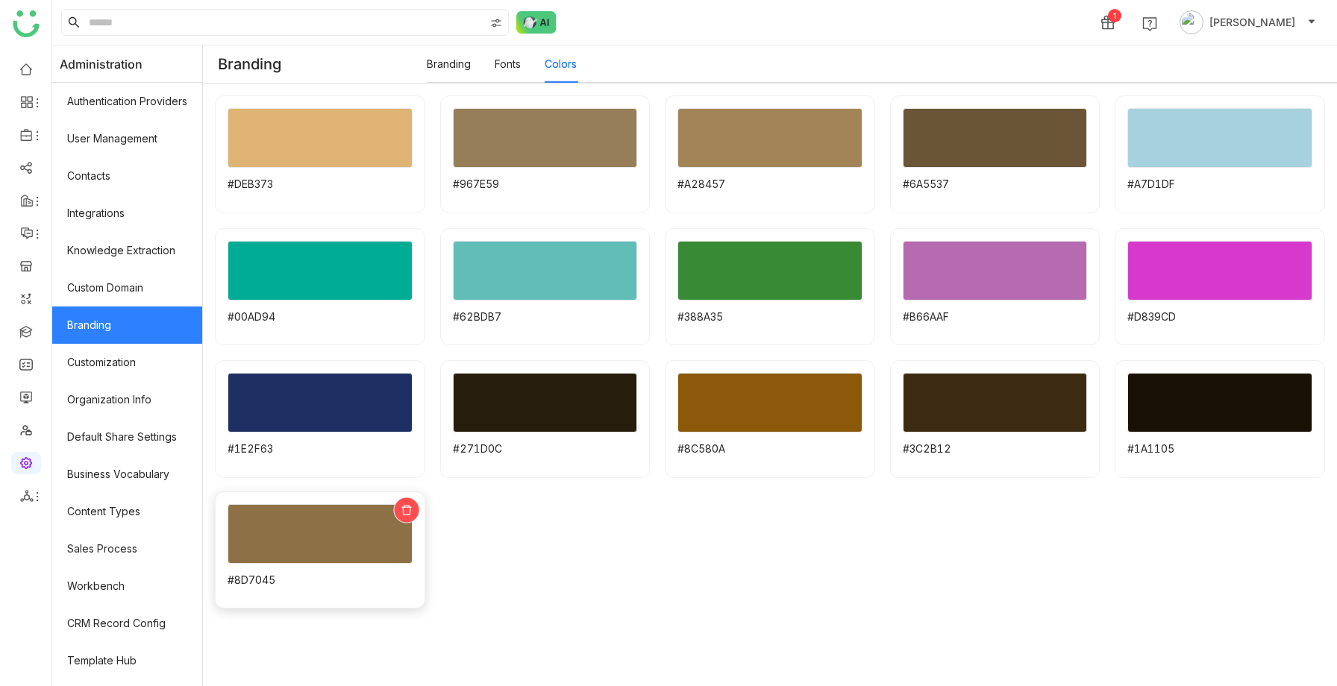
click at [396, 510] on div at bounding box center [406, 510] width 26 height 26
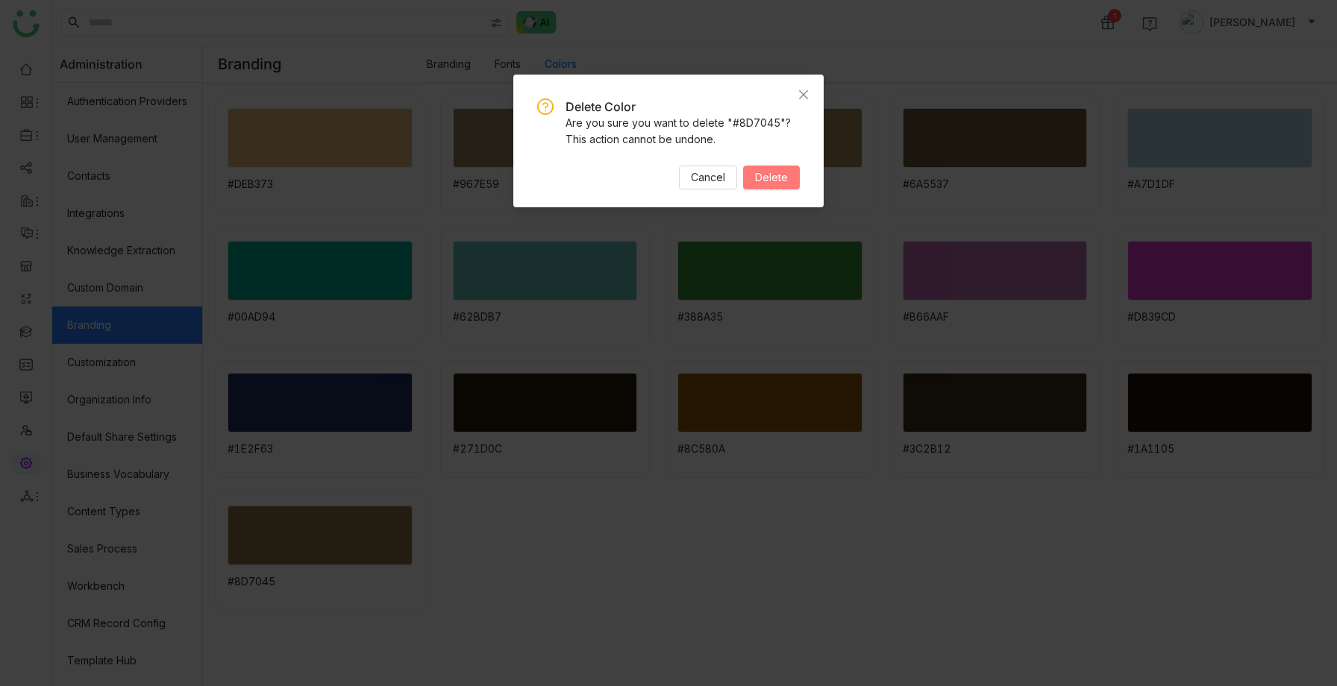
click at [747, 173] on button "Delete" at bounding box center [771, 178] width 57 height 24
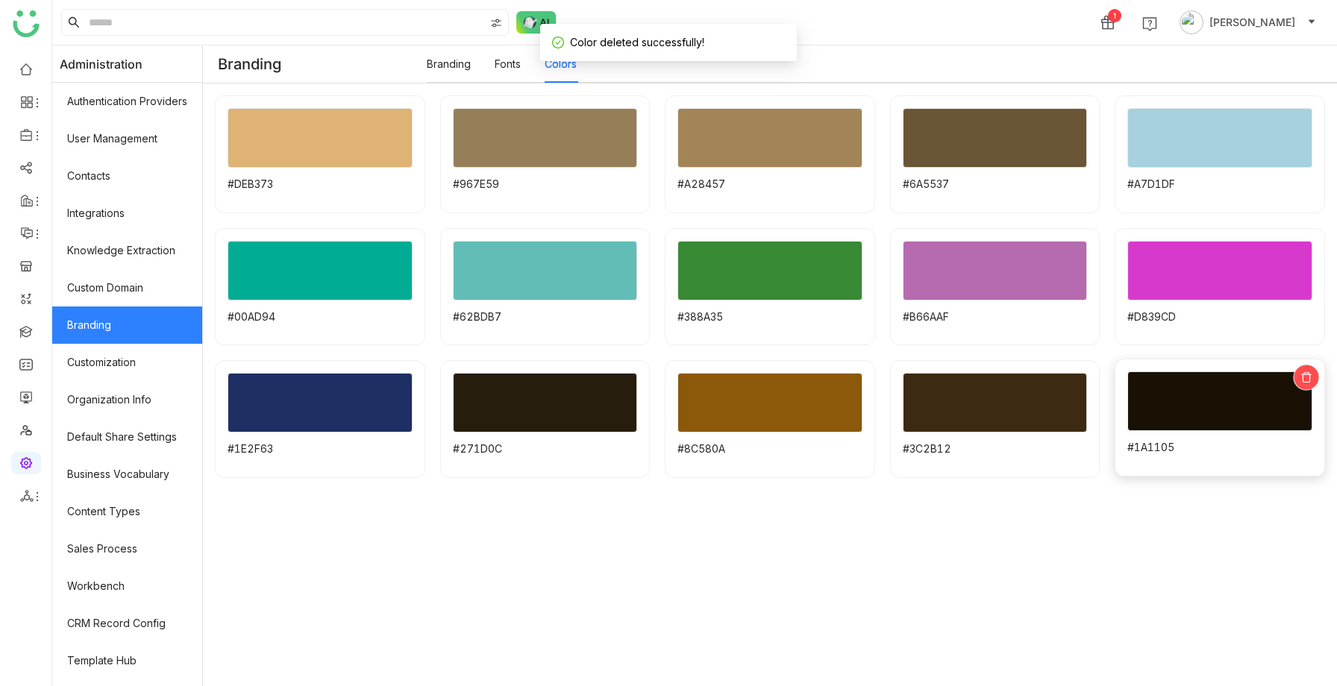
click at [1311, 382] on icon at bounding box center [1305, 376] width 11 height 11
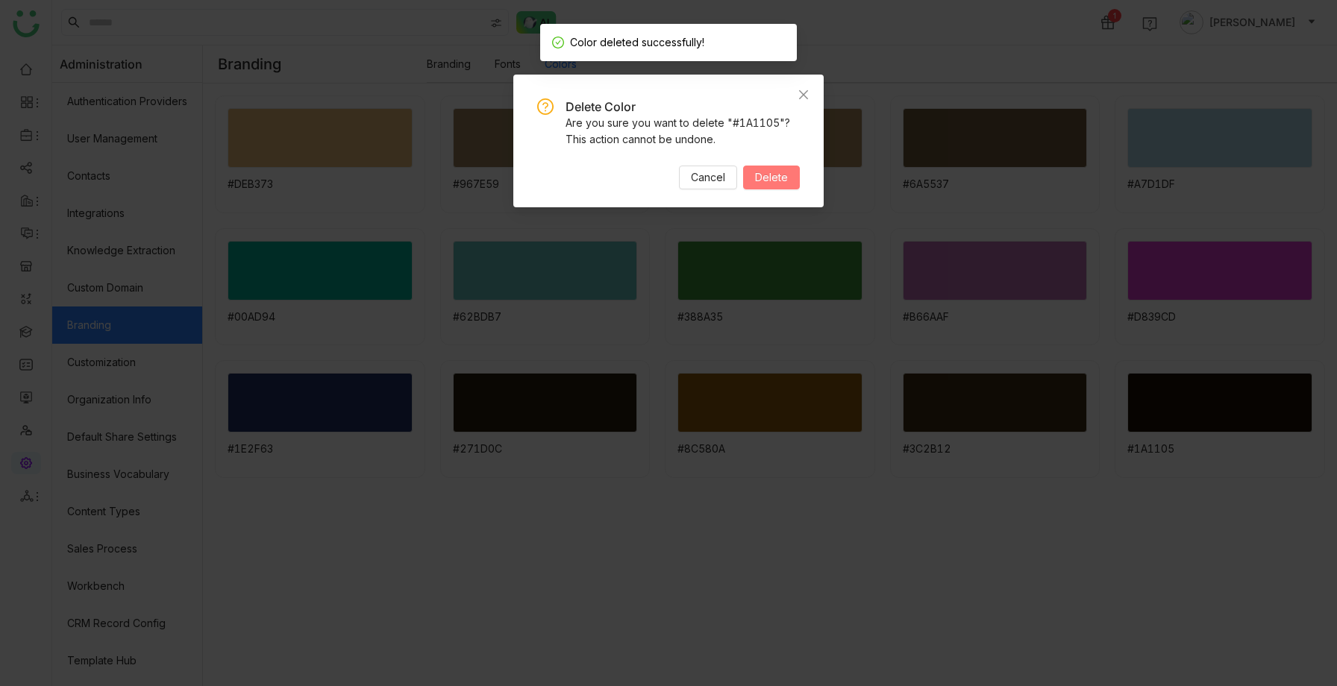
click at [761, 182] on span "Delete" at bounding box center [771, 177] width 33 height 16
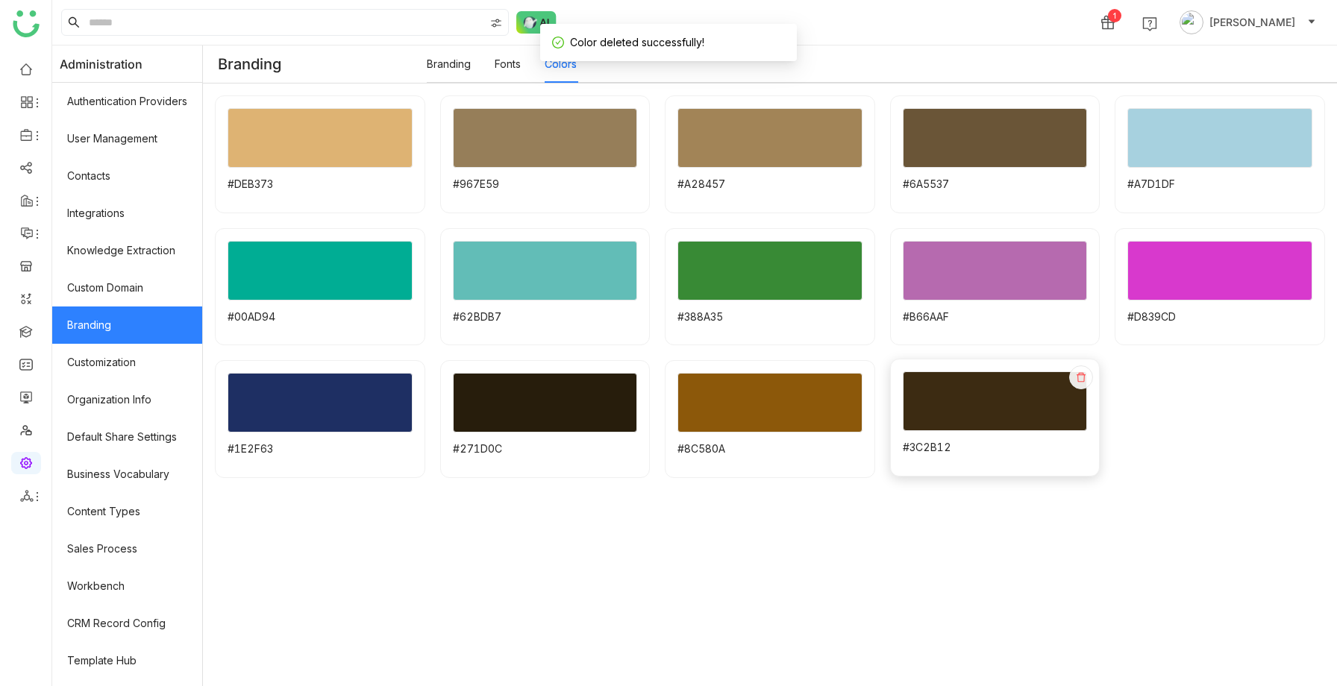
click at [1068, 368] on div "#3C2B12" at bounding box center [995, 418] width 210 height 118
click at [1081, 378] on icon at bounding box center [1081, 376] width 11 height 11
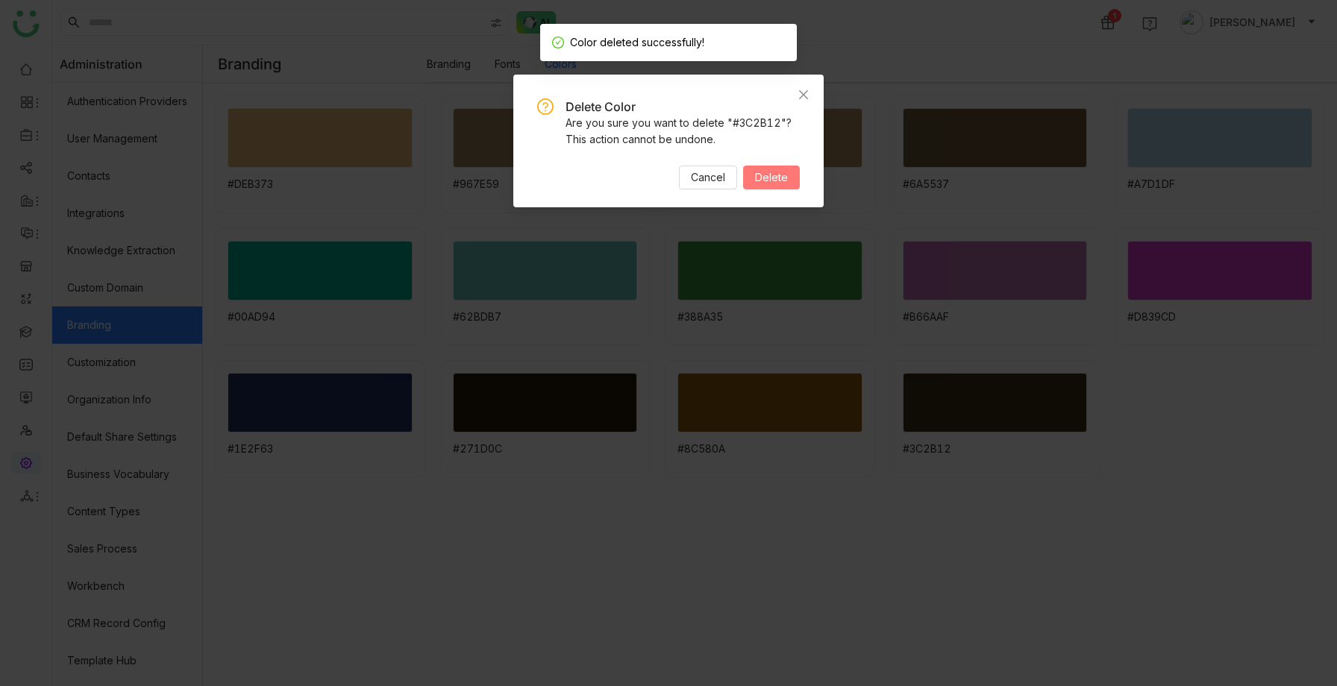
click at [783, 176] on span "Delete" at bounding box center [771, 177] width 33 height 16
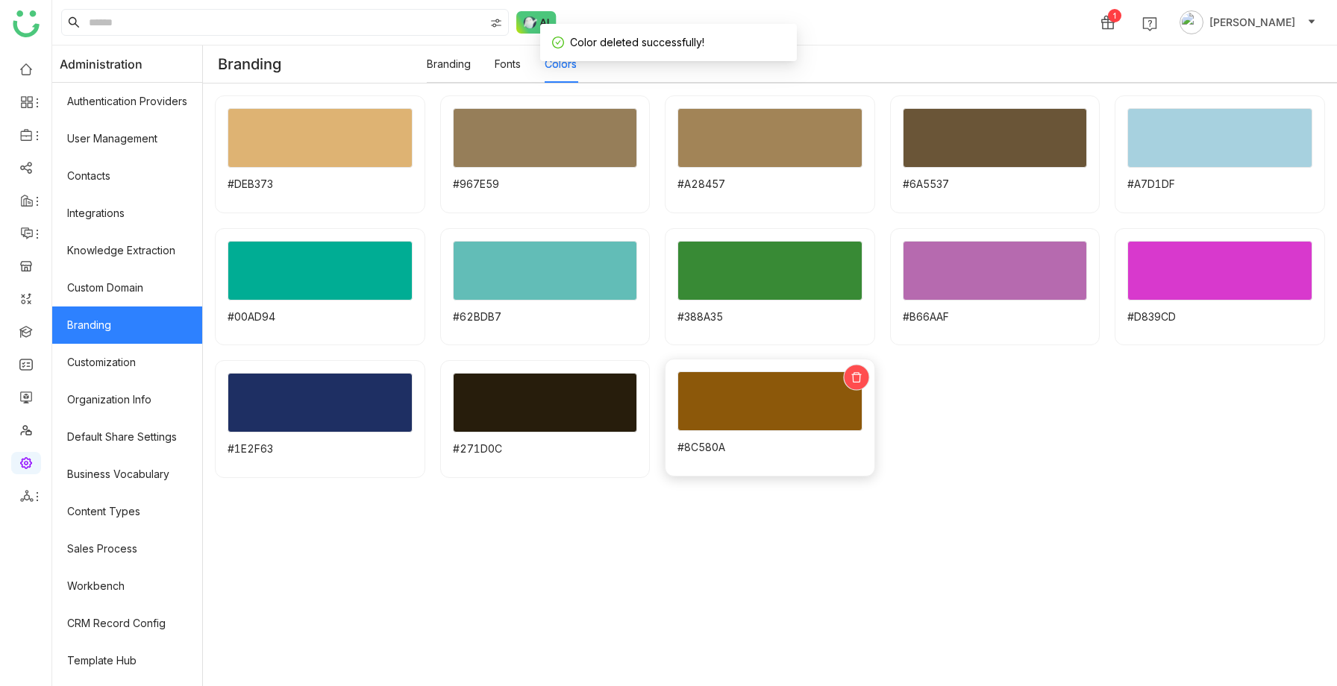
click at [855, 375] on icon at bounding box center [855, 376] width 11 height 11
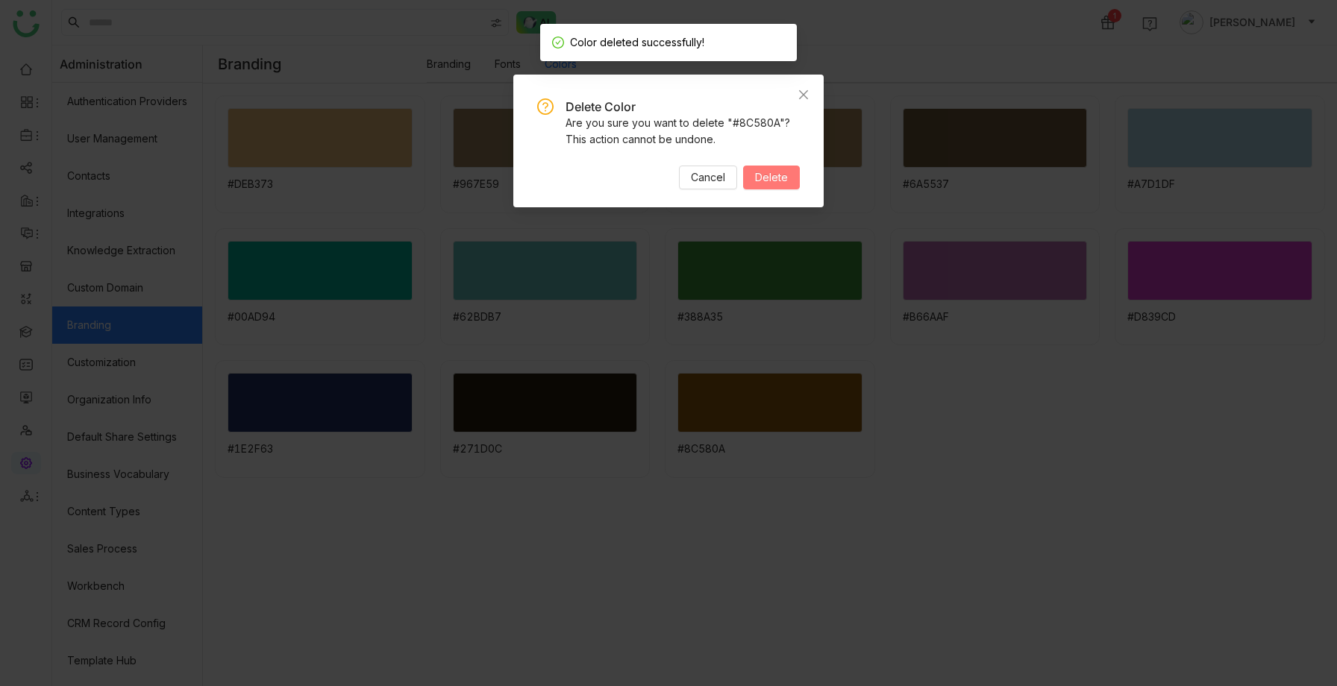
click at [767, 182] on span "Delete" at bounding box center [771, 177] width 33 height 16
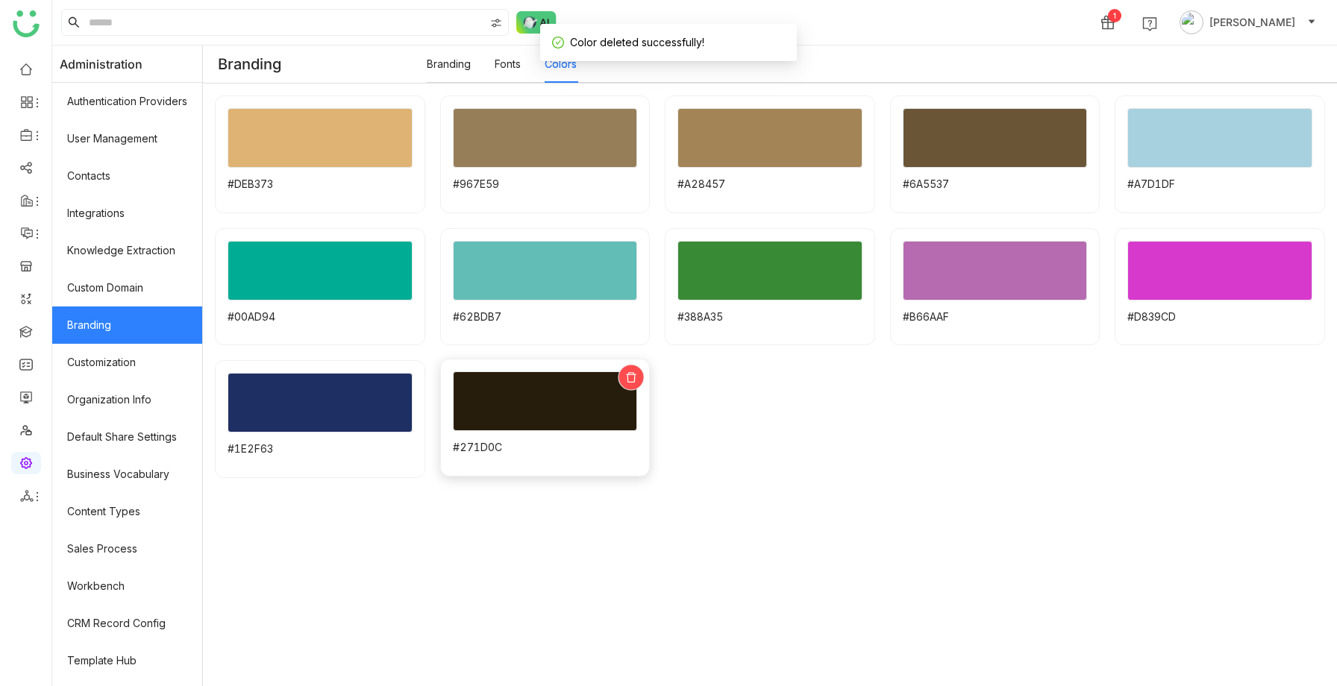
click at [629, 378] on icon at bounding box center [630, 376] width 11 height 11
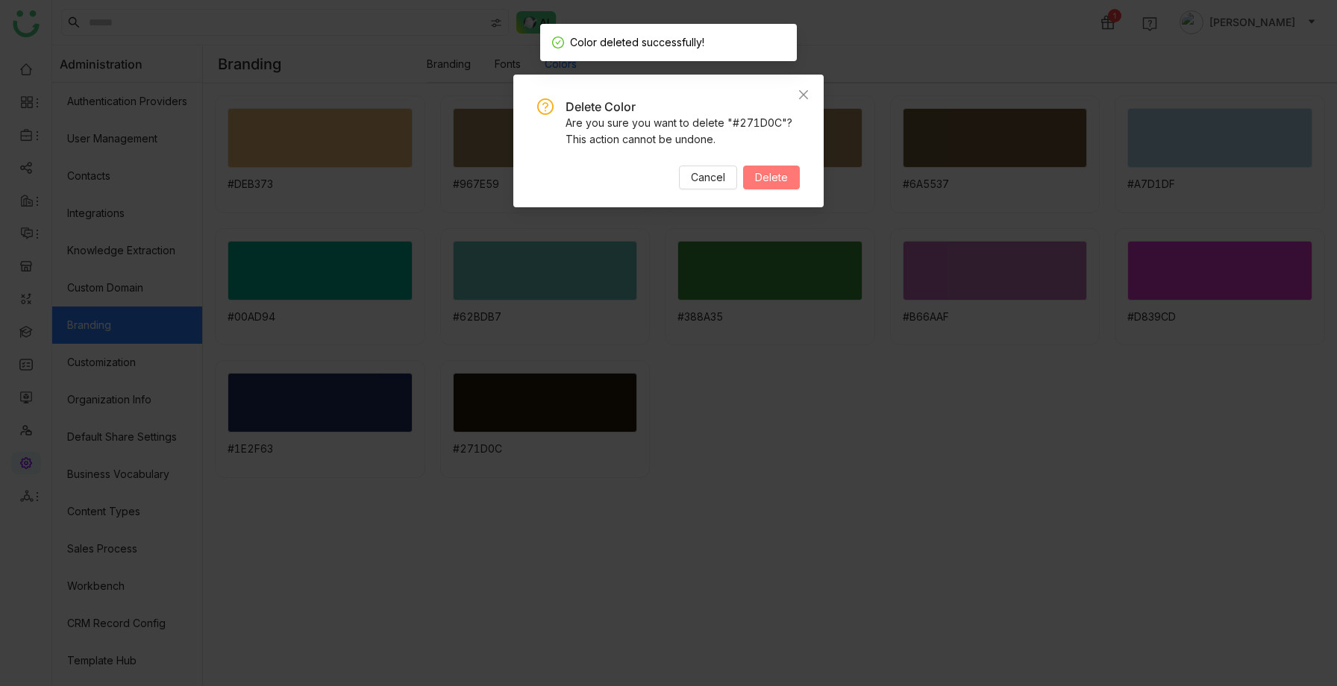
click at [772, 171] on span "Delete" at bounding box center [771, 177] width 33 height 16
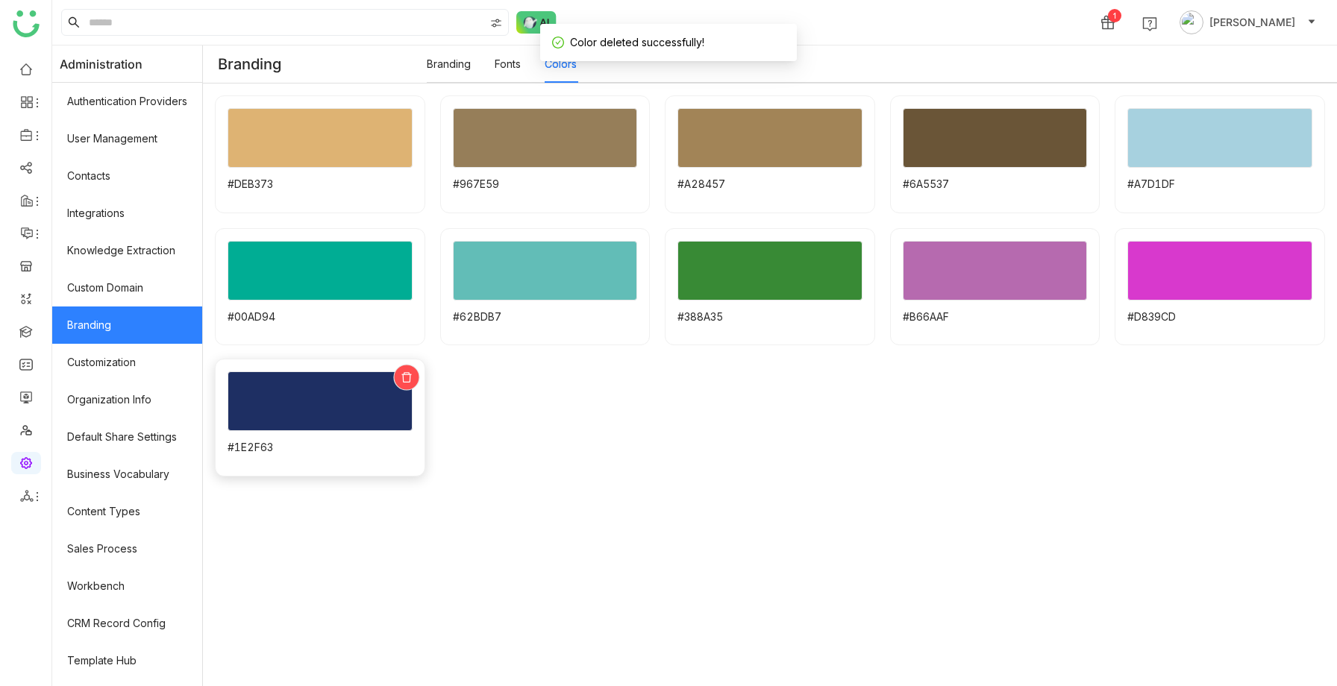
click at [404, 388] on div at bounding box center [406, 378] width 26 height 26
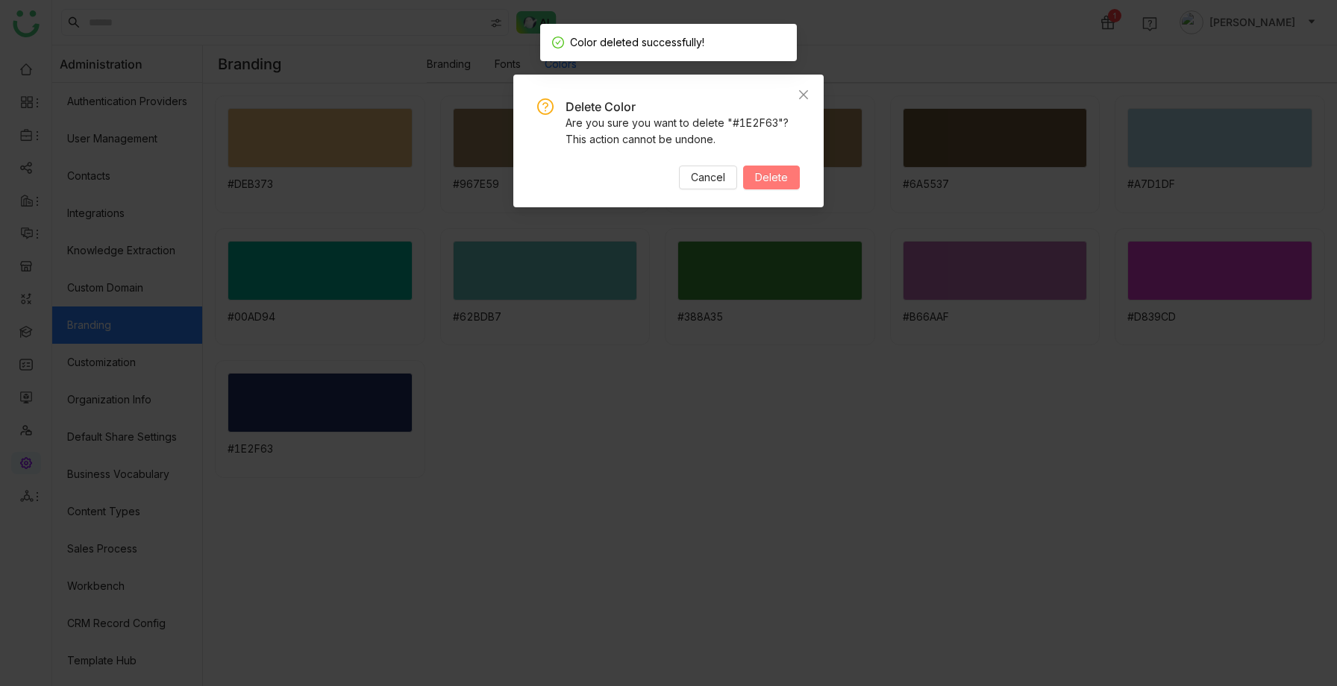
click at [785, 180] on span "Delete" at bounding box center [771, 177] width 33 height 16
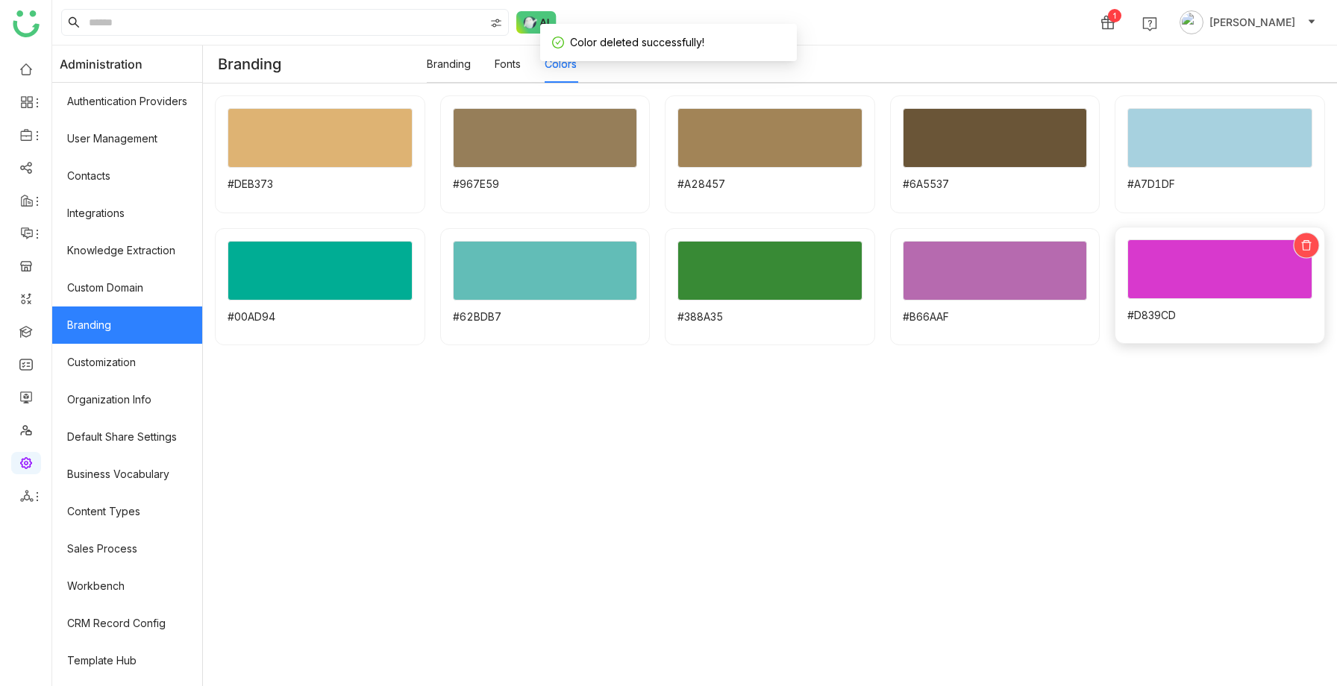
click at [1308, 249] on icon at bounding box center [1306, 245] width 10 height 10
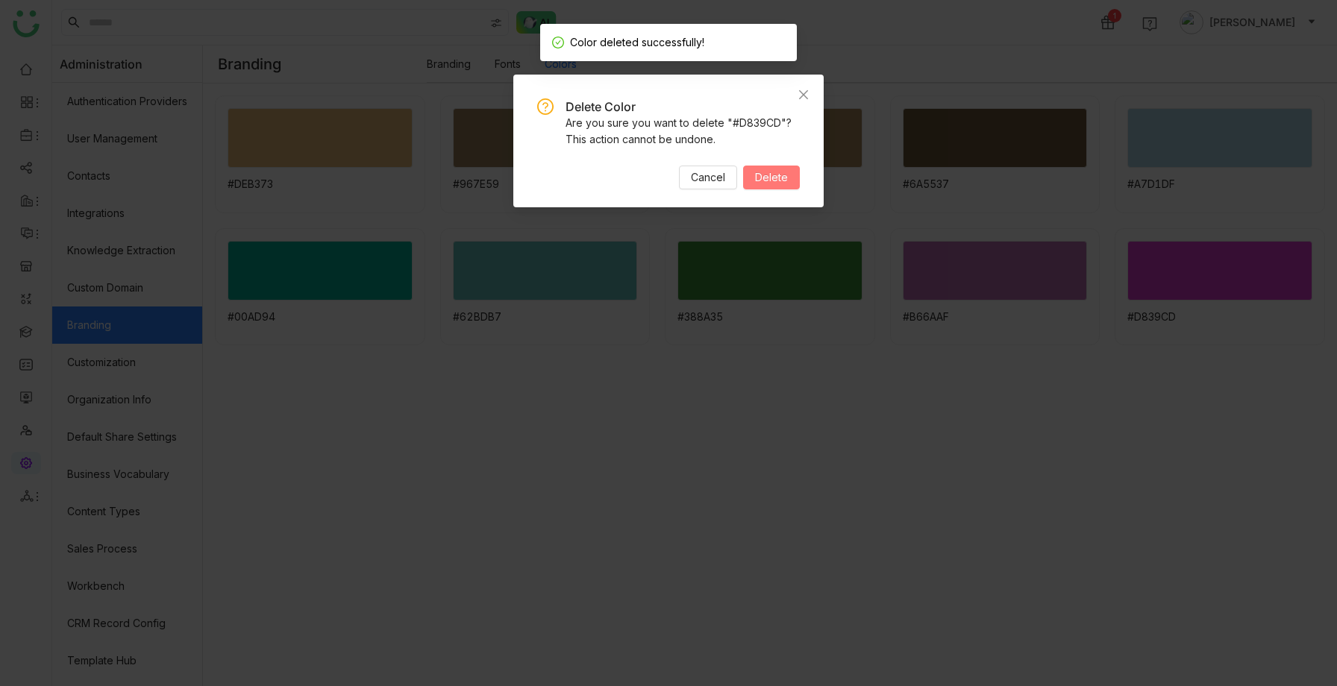
click at [790, 178] on button "Delete" at bounding box center [771, 178] width 57 height 24
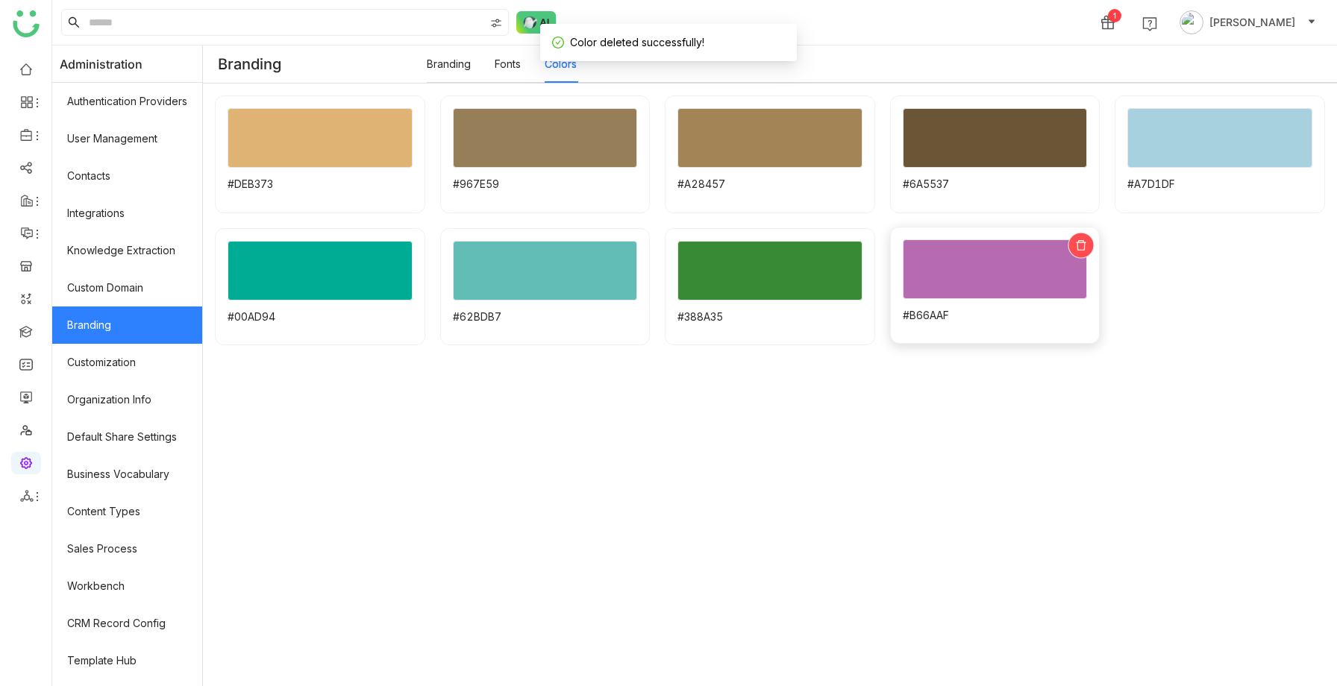
click at [1080, 242] on icon at bounding box center [1081, 245] width 10 height 10
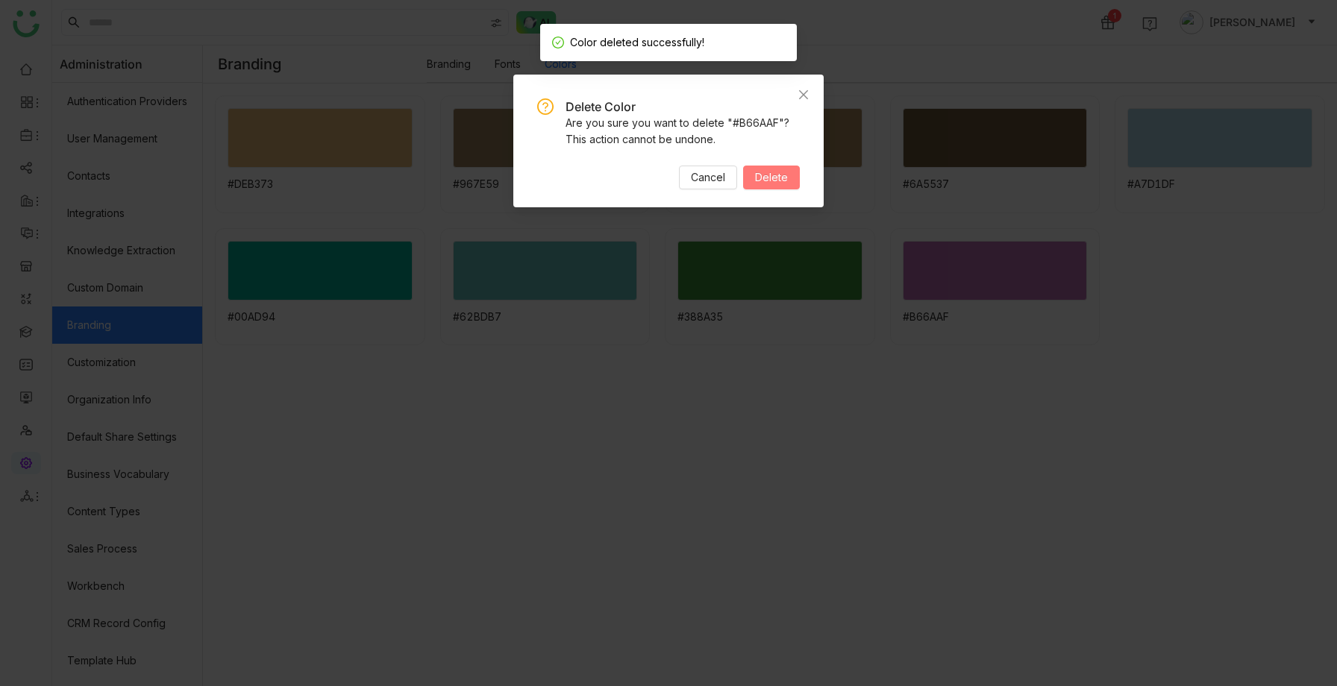
click at [767, 181] on span "Delete" at bounding box center [771, 177] width 33 height 16
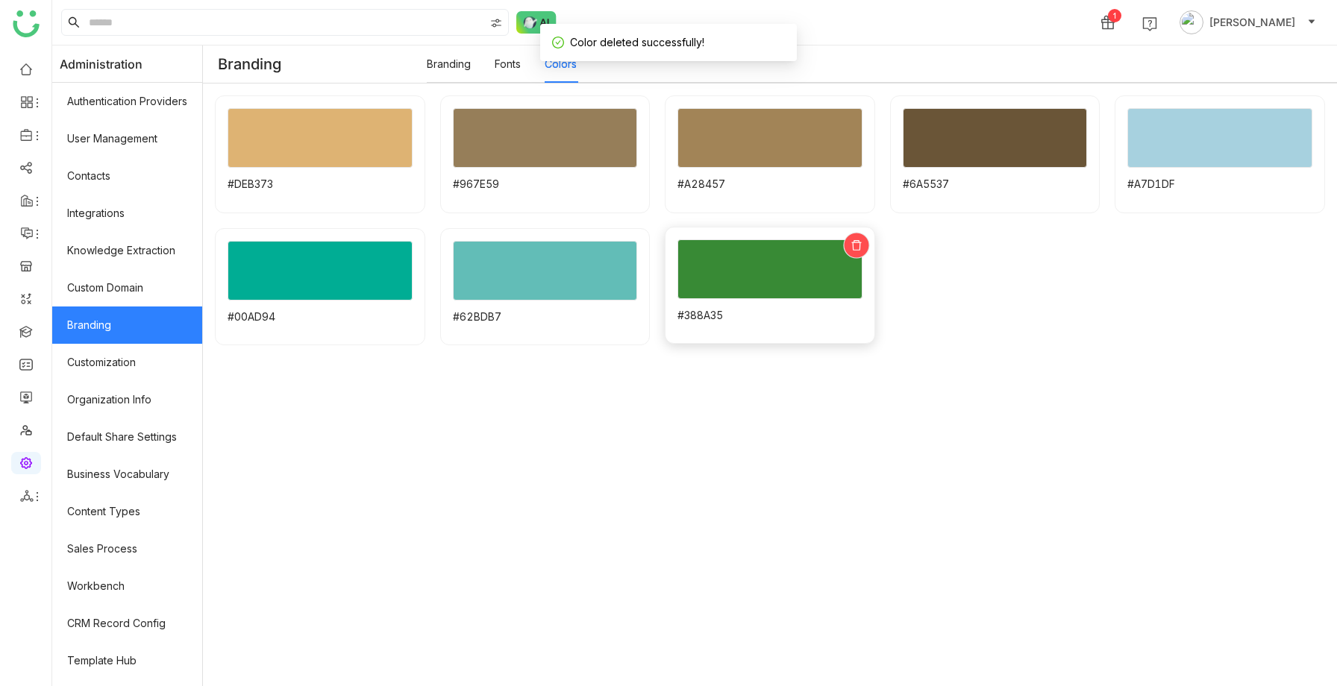
click at [864, 245] on div at bounding box center [856, 245] width 26 height 26
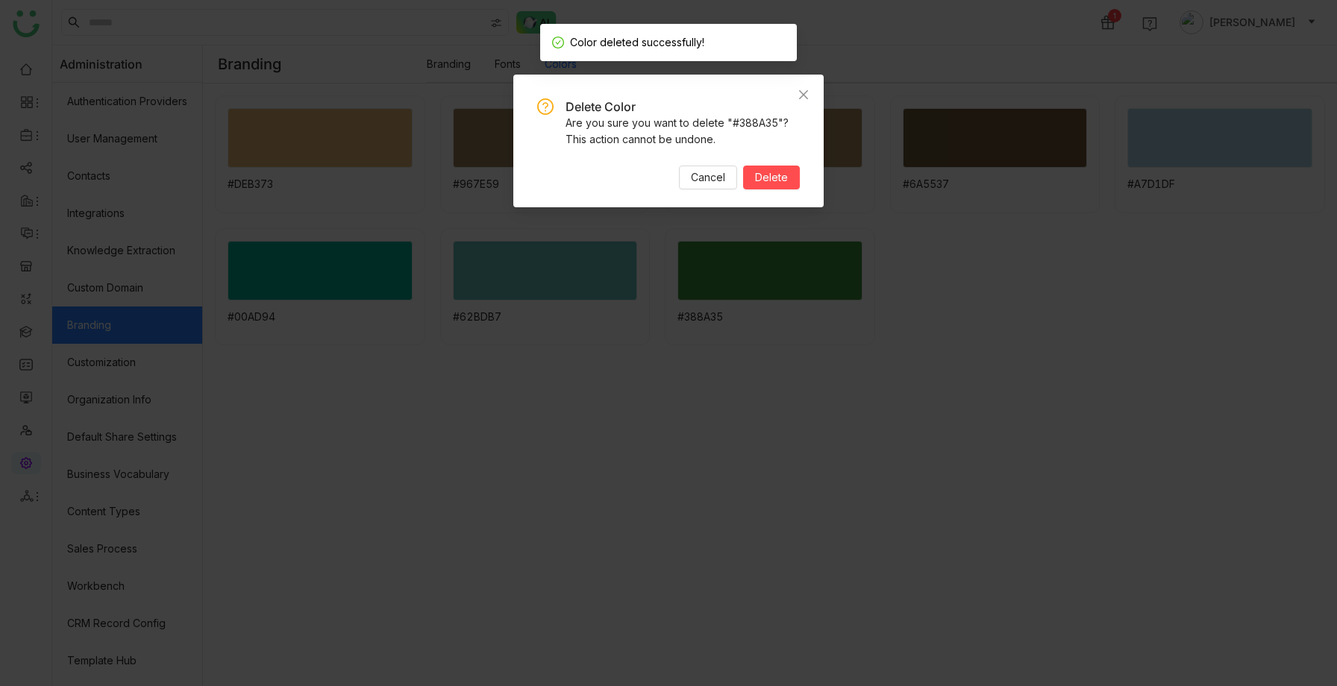
click at [780, 160] on div "Delete Color Are you sure you want to delete "#388A35"? This action cannot be u…" at bounding box center [668, 143] width 263 height 91
click at [760, 186] on button "Delete" at bounding box center [771, 178] width 57 height 24
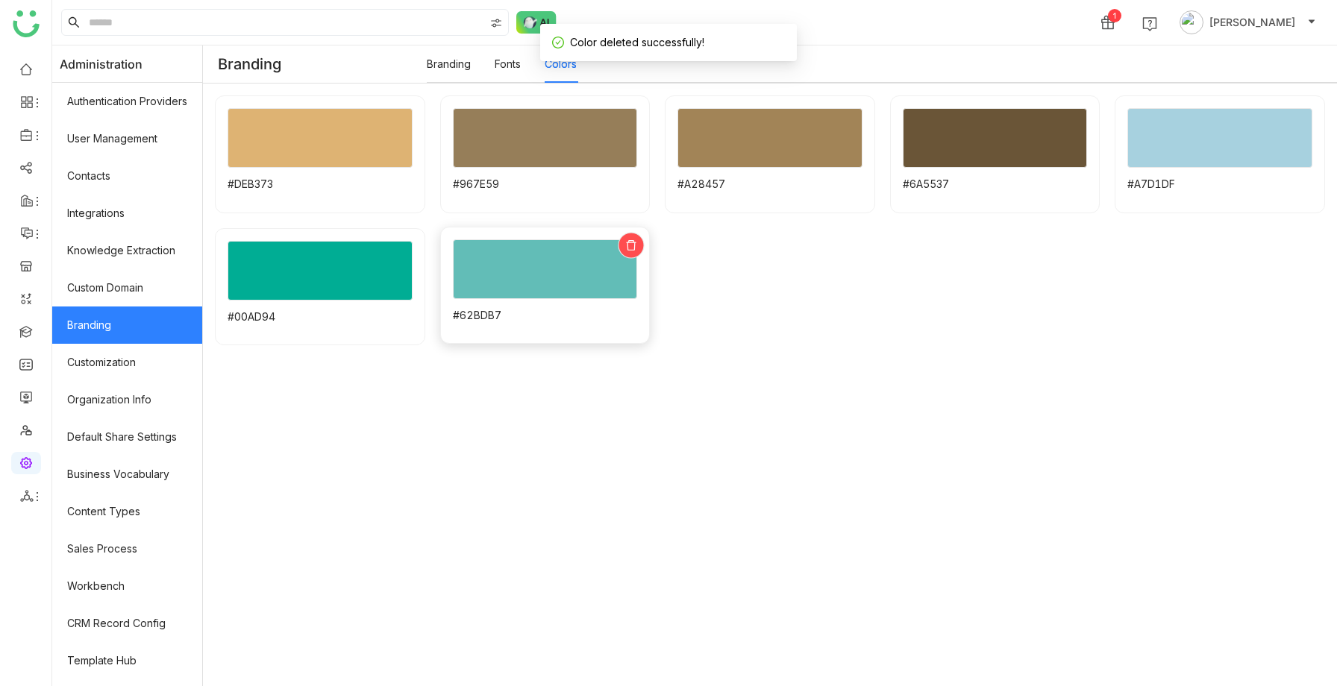
click at [636, 244] on icon at bounding box center [630, 244] width 11 height 11
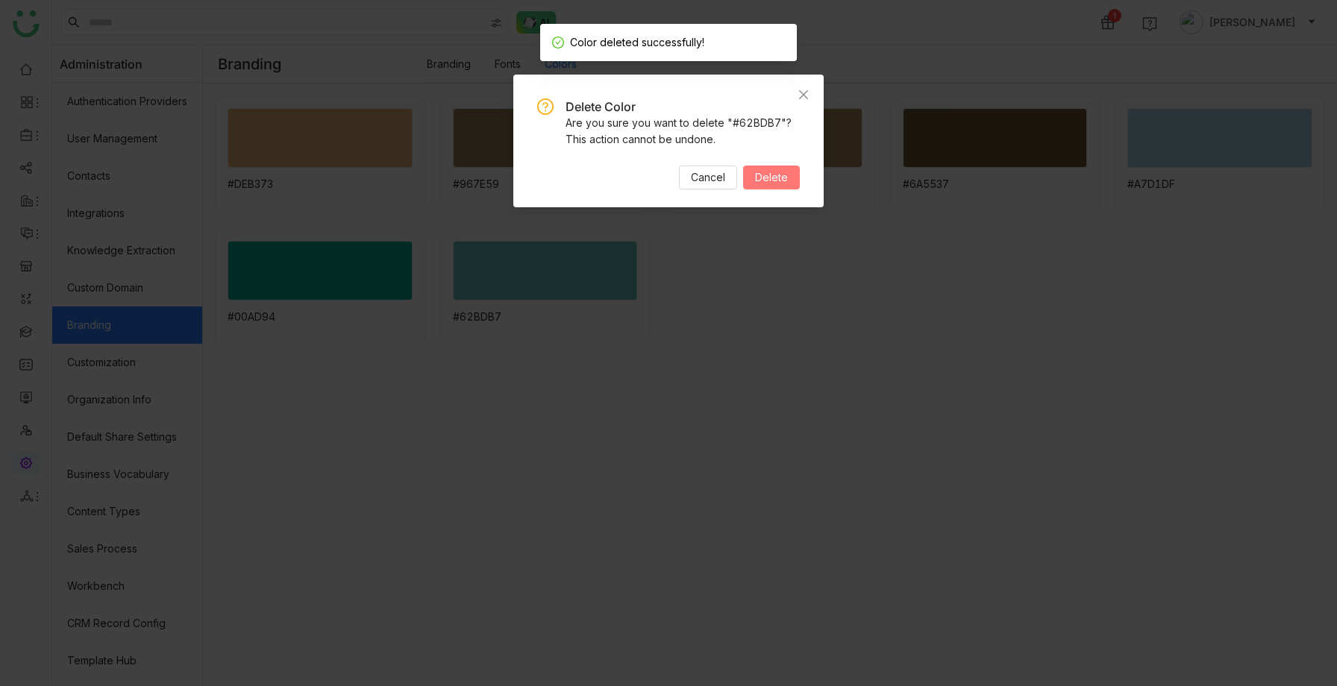
click at [765, 178] on span "Delete" at bounding box center [771, 177] width 33 height 16
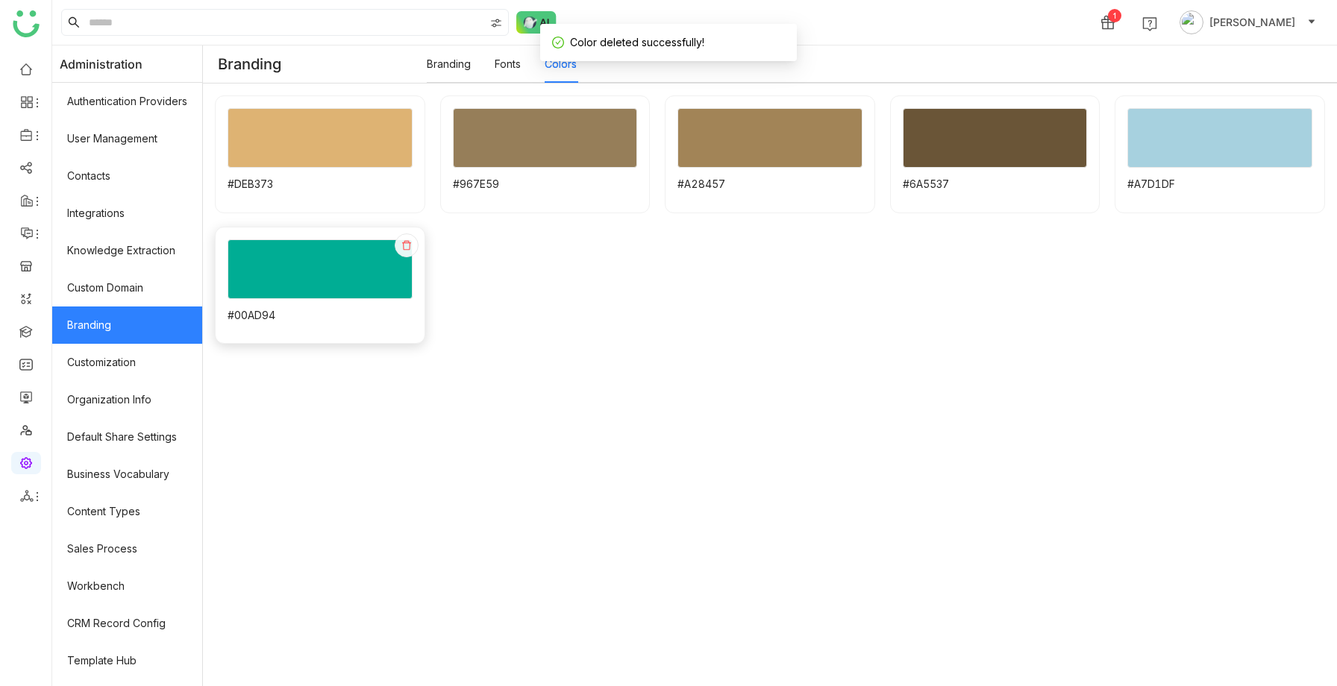
click at [390, 246] on div at bounding box center [319, 269] width 185 height 60
click at [408, 250] on icon at bounding box center [406, 245] width 10 height 10
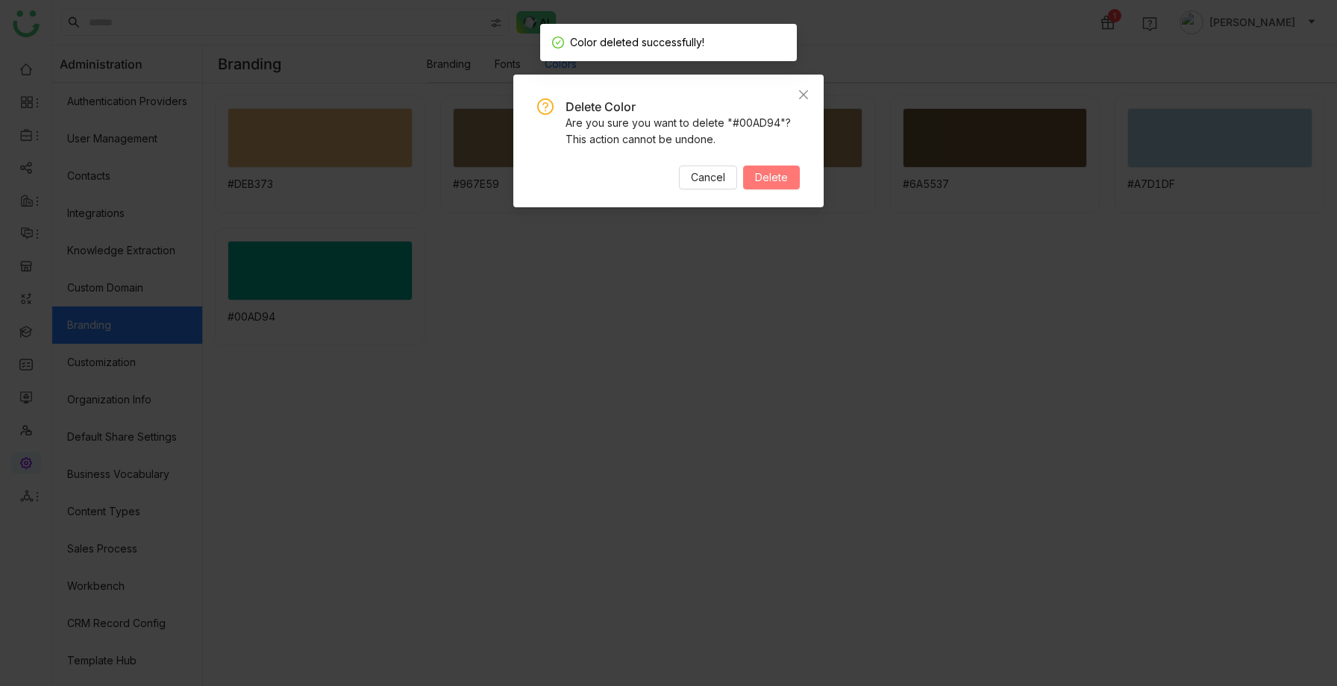
click at [776, 170] on span "Delete" at bounding box center [771, 177] width 33 height 16
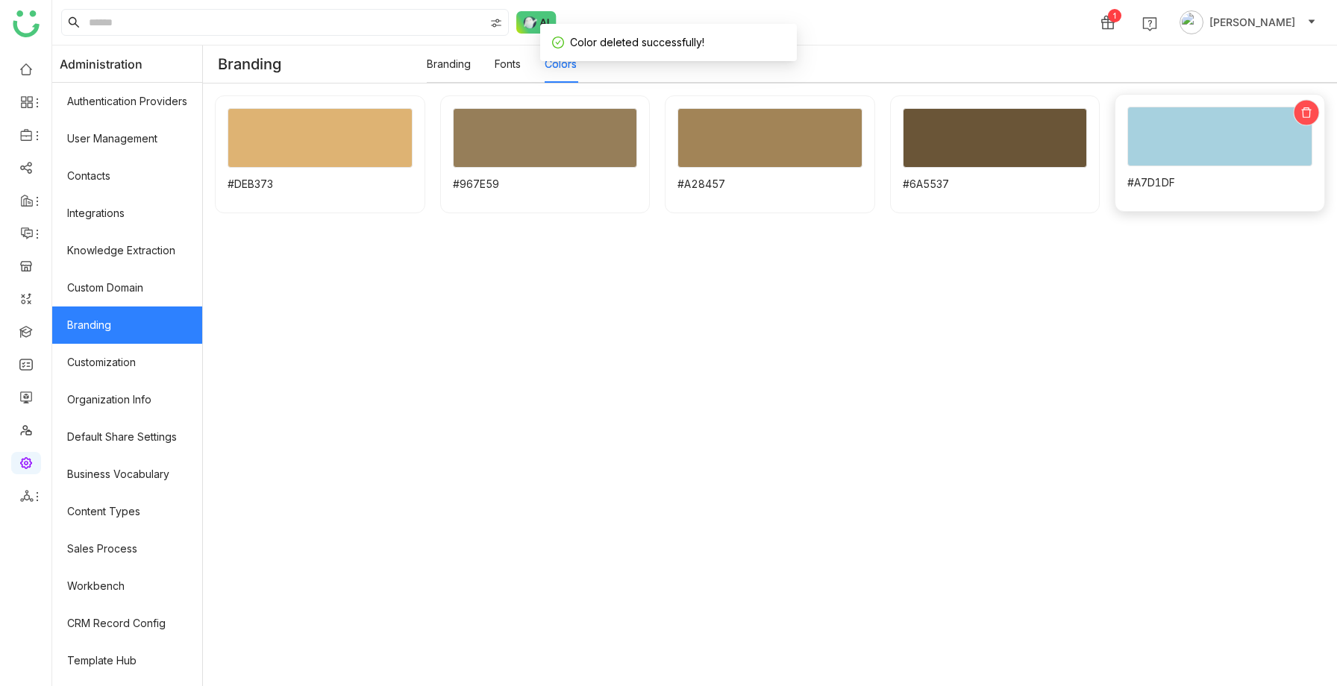
click at [1308, 110] on icon at bounding box center [1305, 112] width 11 height 11
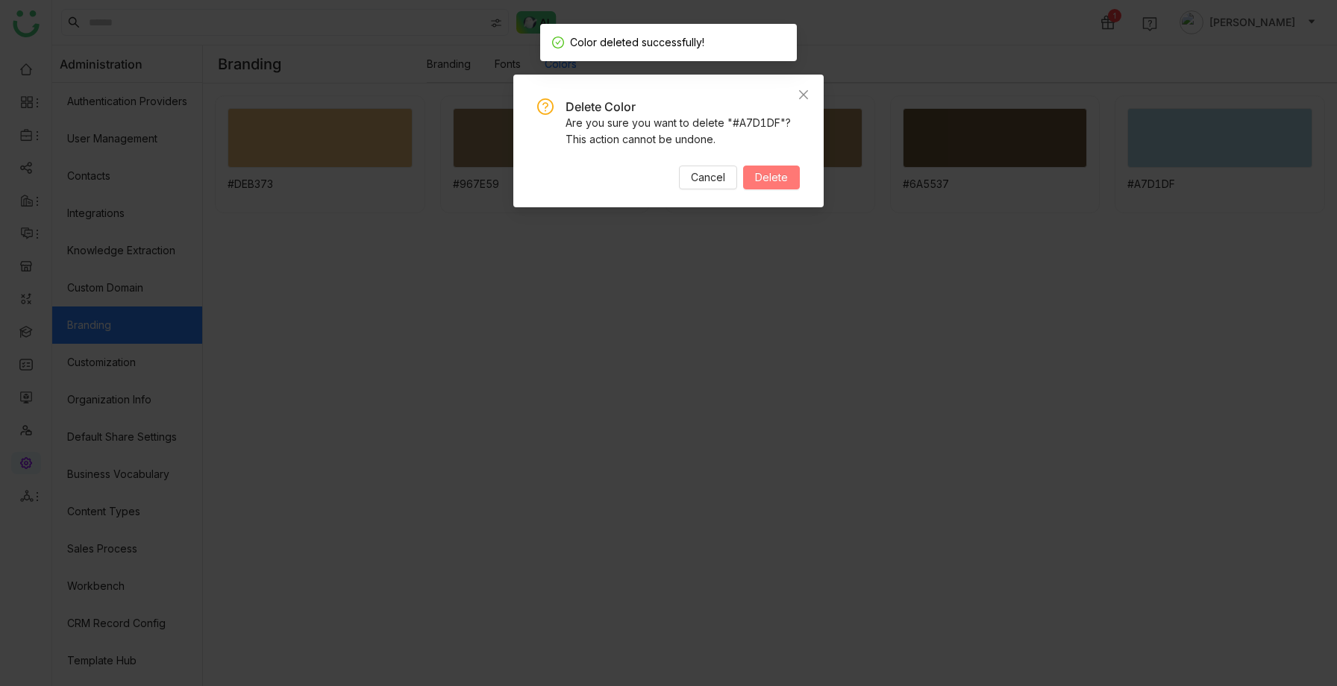
click at [781, 175] on span "Delete" at bounding box center [771, 177] width 33 height 16
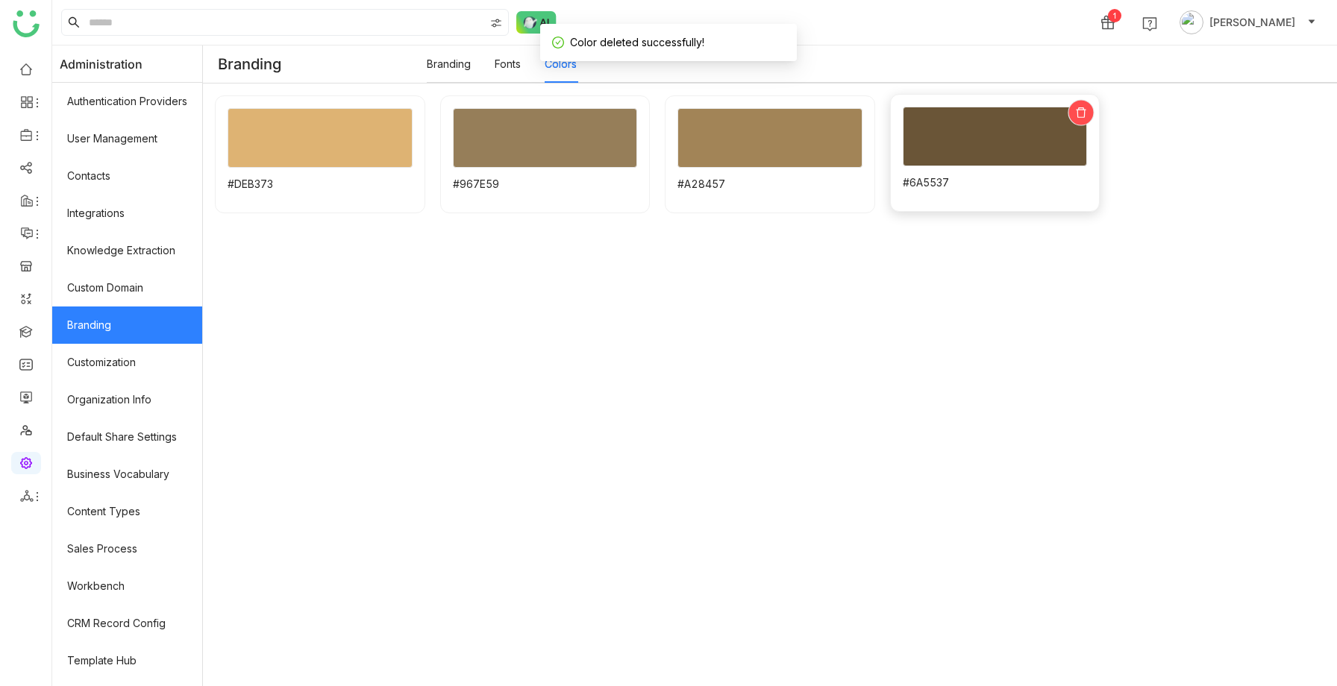
click at [1078, 112] on icon at bounding box center [1081, 112] width 11 height 11
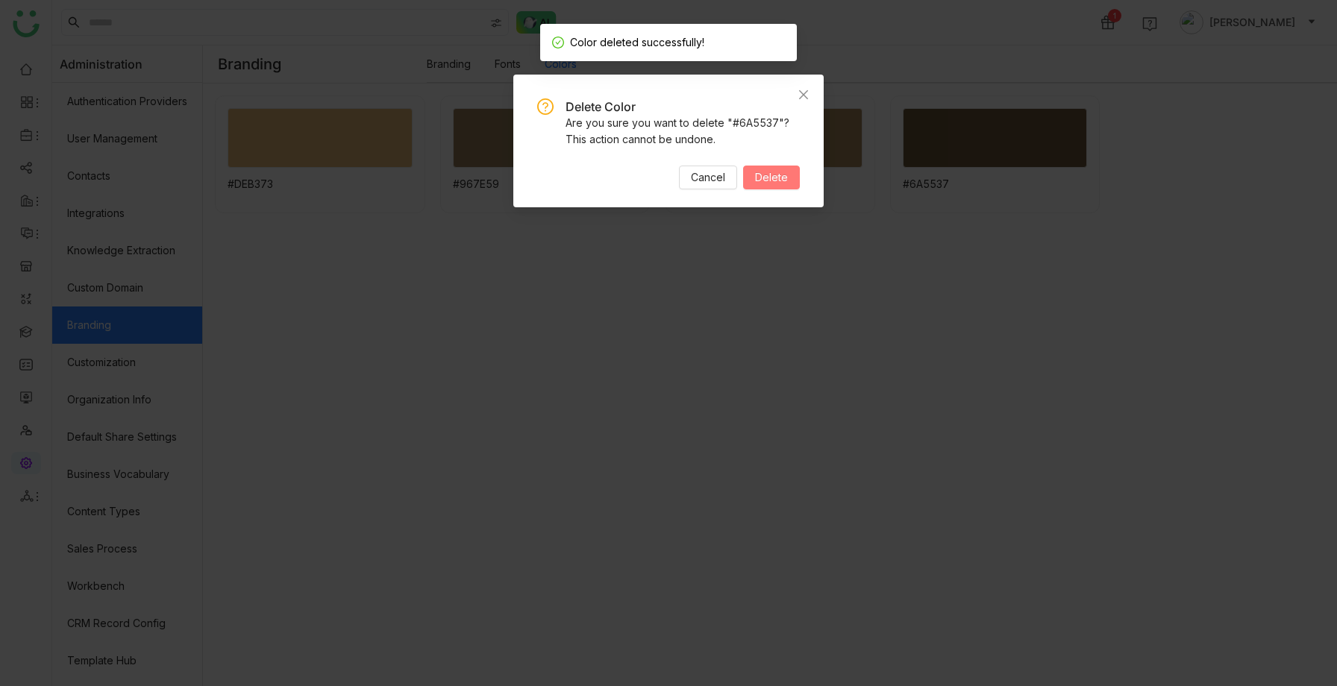
click at [774, 186] on button "Delete" at bounding box center [771, 178] width 57 height 24
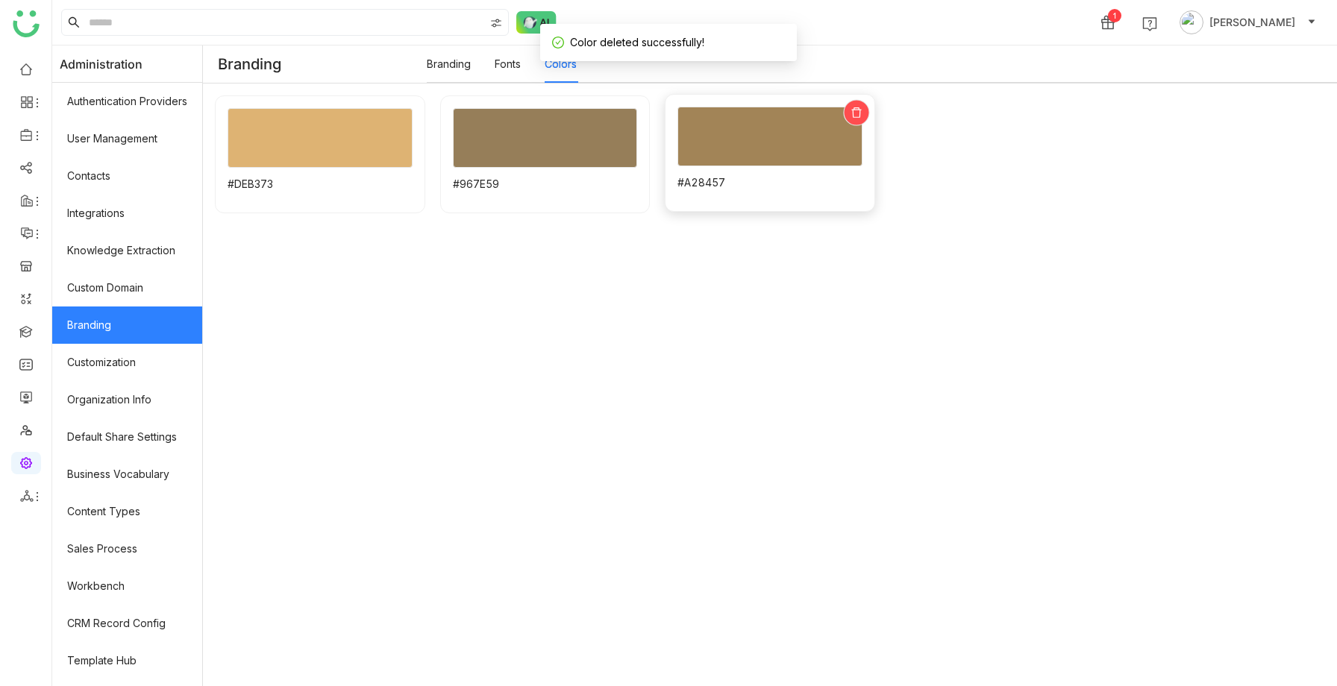
click at [867, 110] on div at bounding box center [856, 112] width 26 height 26
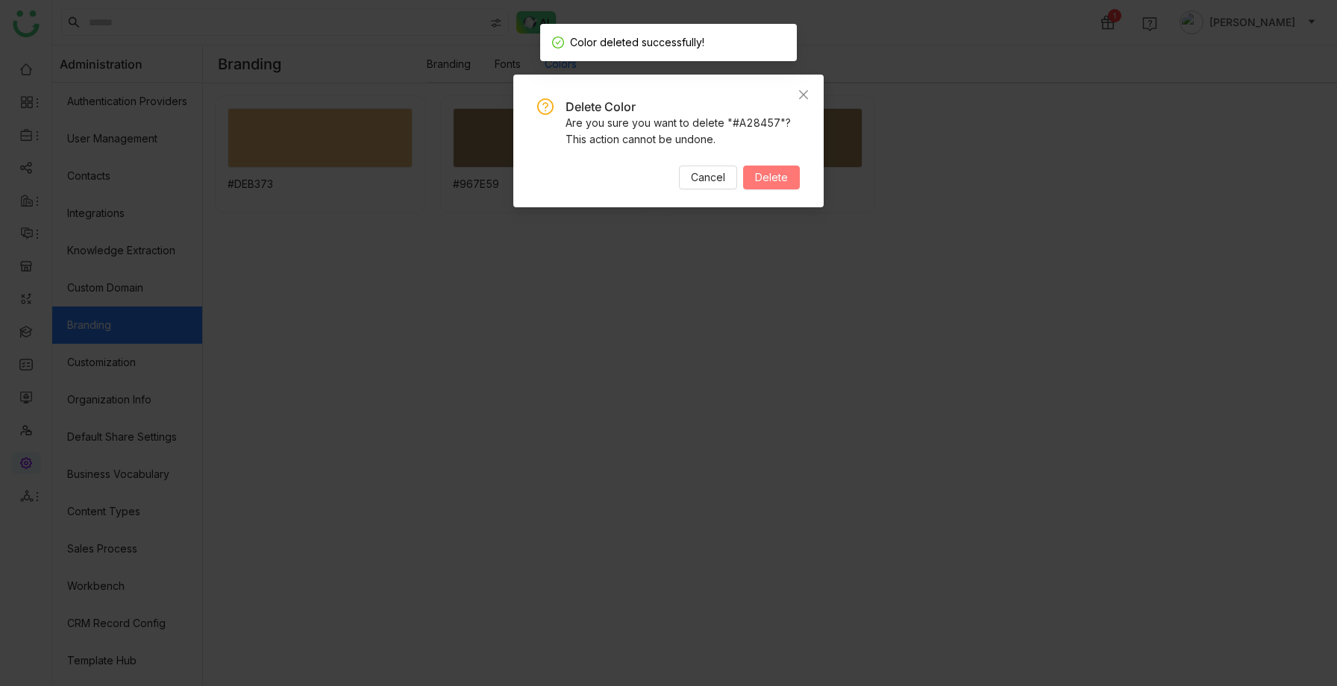
click at [752, 174] on button "Delete" at bounding box center [771, 178] width 57 height 24
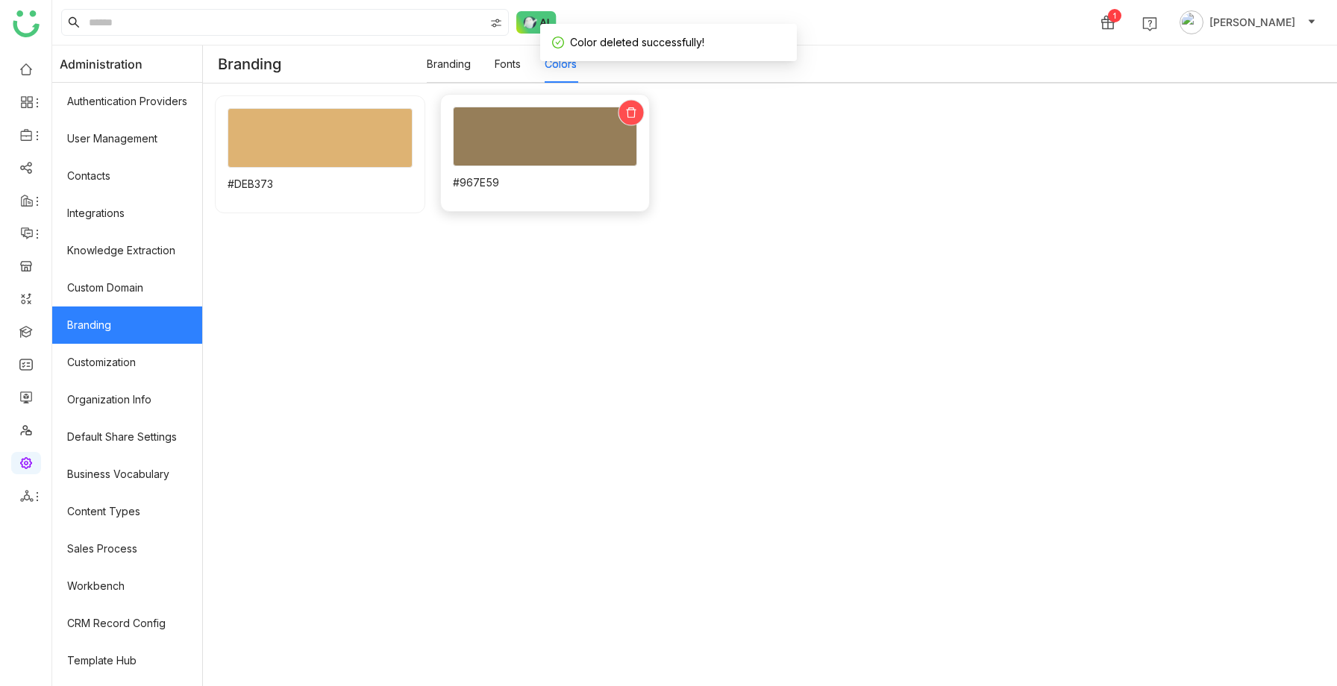
click at [635, 111] on icon at bounding box center [630, 112] width 11 height 11
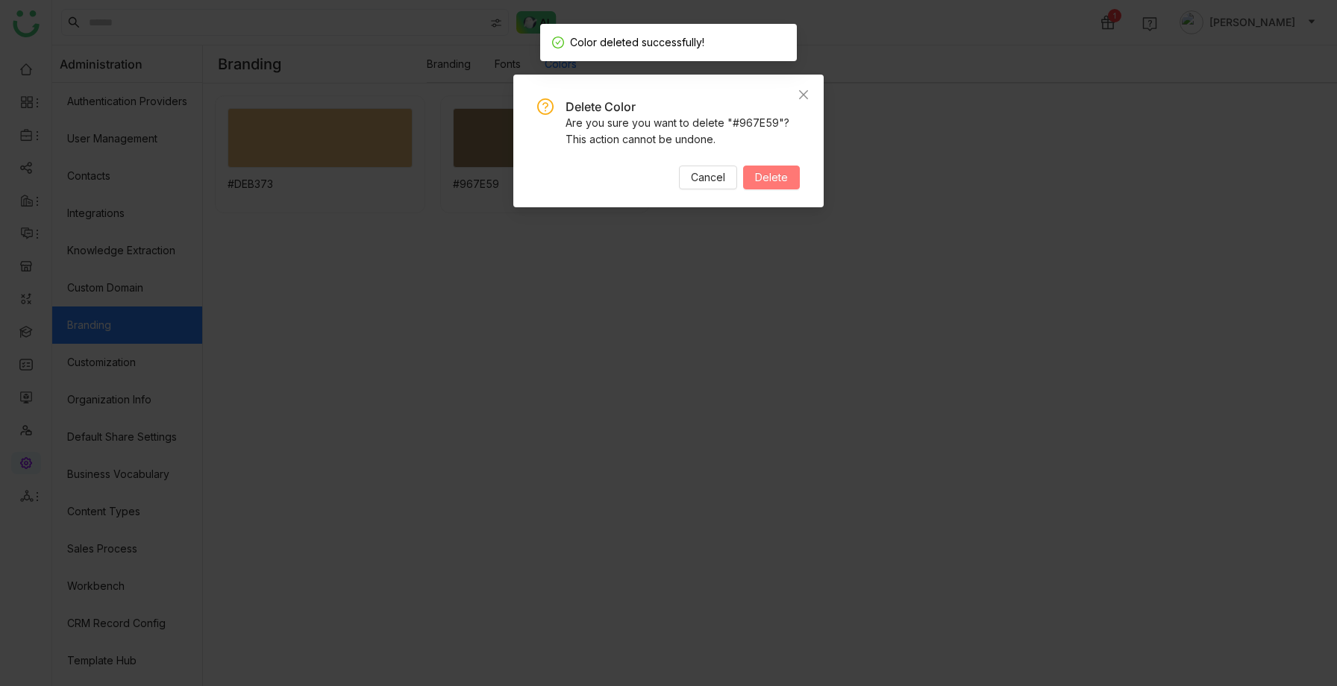
click at [766, 176] on span "Delete" at bounding box center [771, 177] width 33 height 16
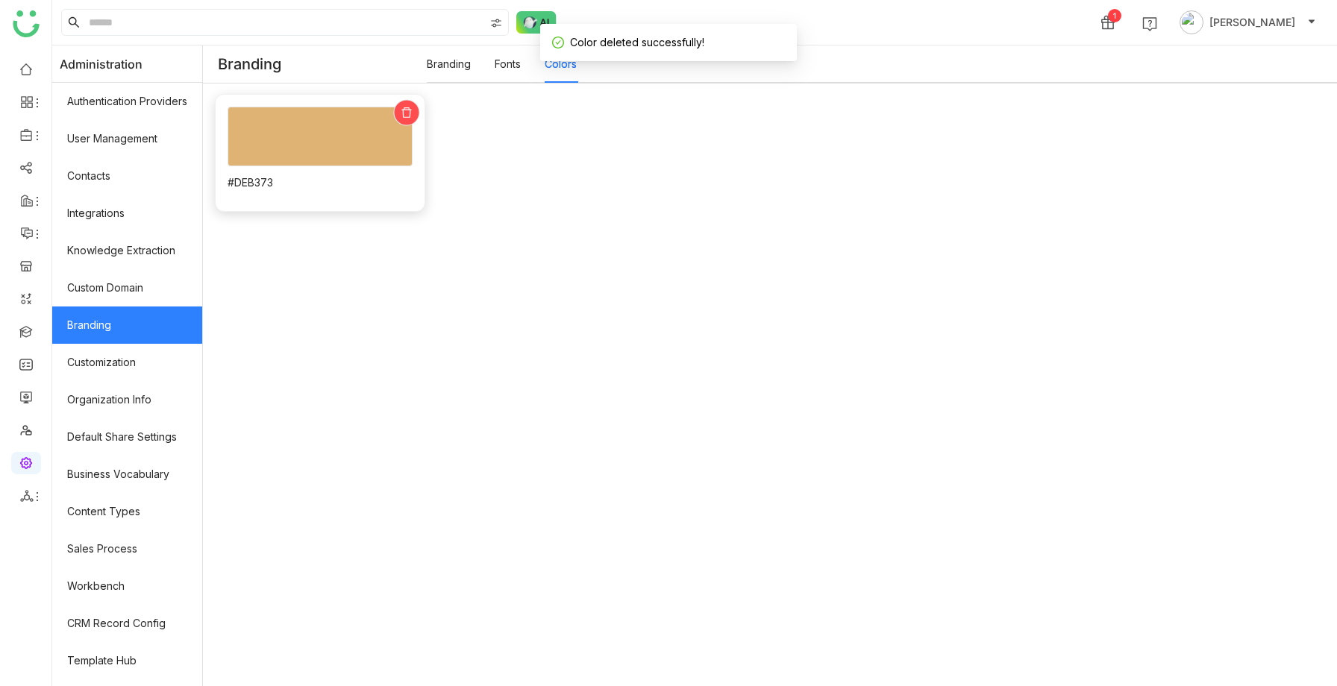
click at [406, 104] on div at bounding box center [406, 112] width 26 height 26
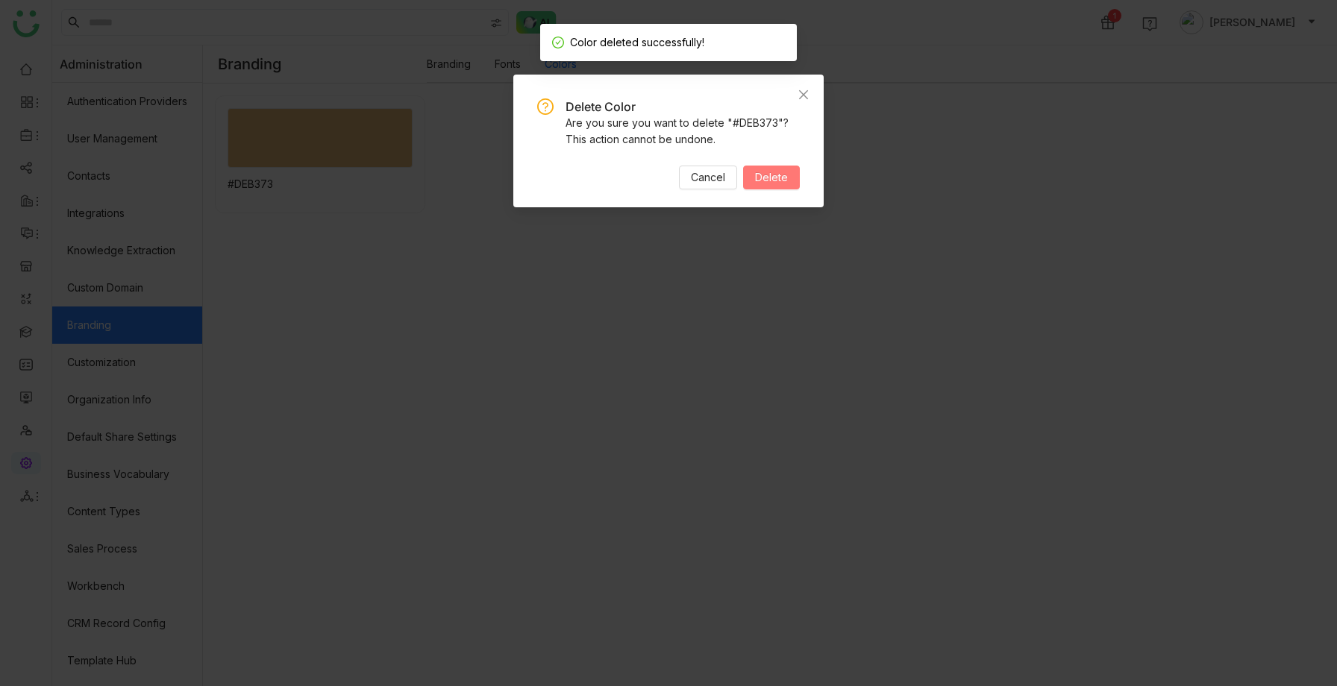
click at [746, 169] on button "Delete" at bounding box center [771, 178] width 57 height 24
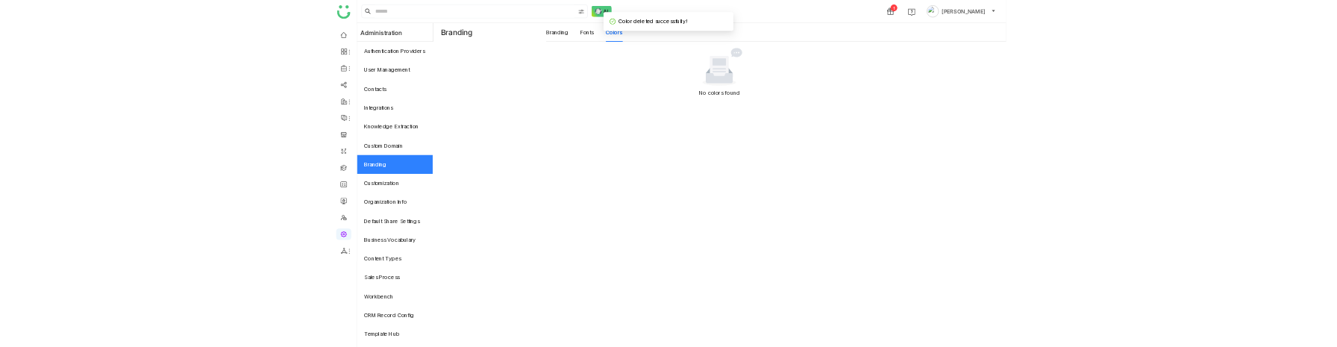
scroll to position [0, 0]
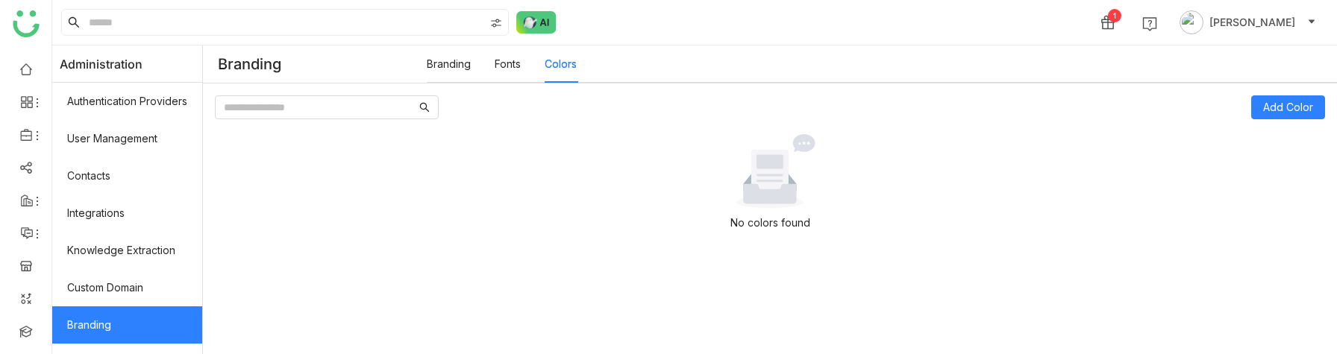
click at [450, 67] on link "Branding" at bounding box center [449, 63] width 44 height 13
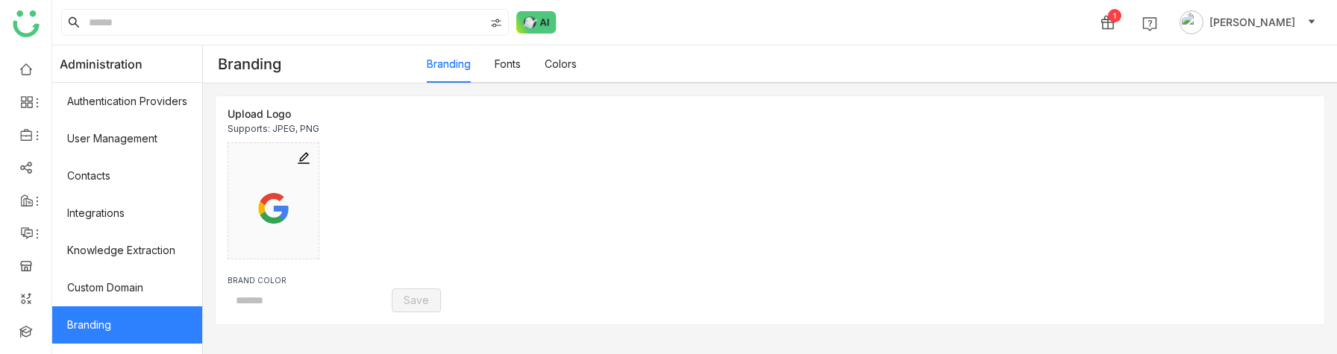
type input "*******"
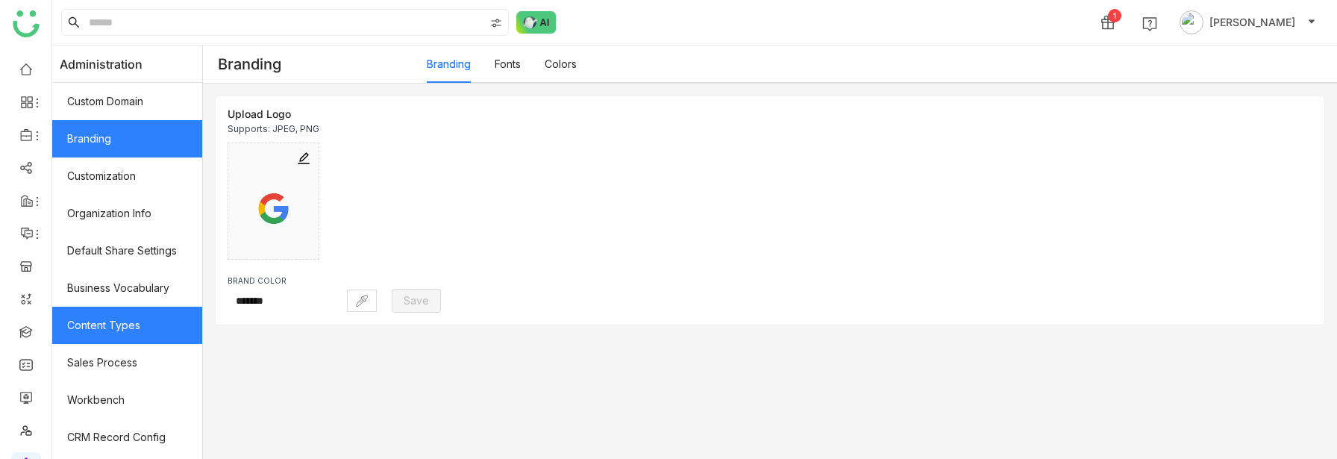
scroll to position [333, 0]
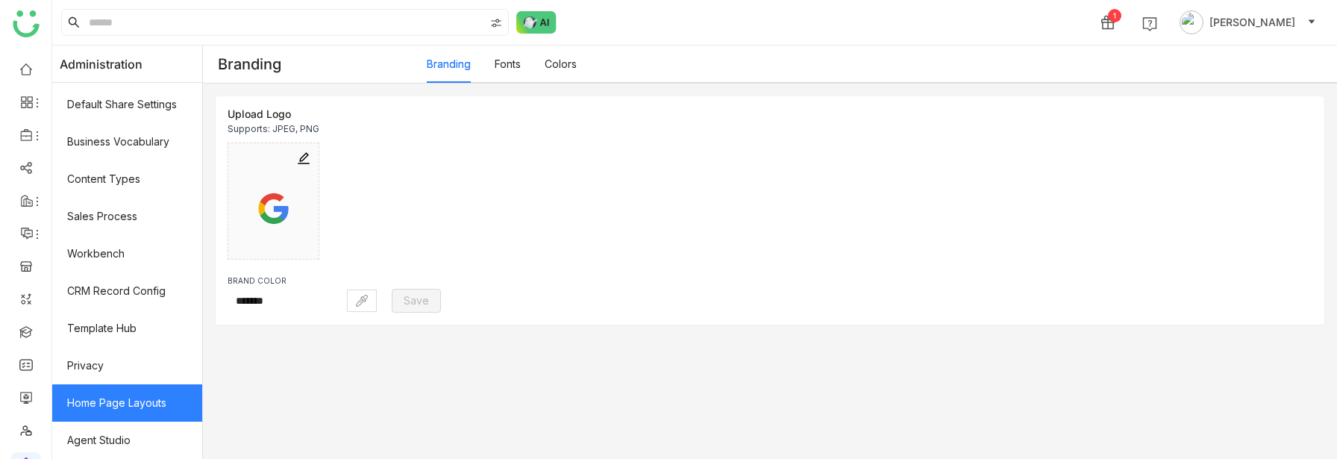
click at [113, 345] on link "Home Page Layouts" at bounding box center [127, 402] width 150 height 37
click at [105, 345] on link "Home Page Layouts" at bounding box center [127, 402] width 150 height 37
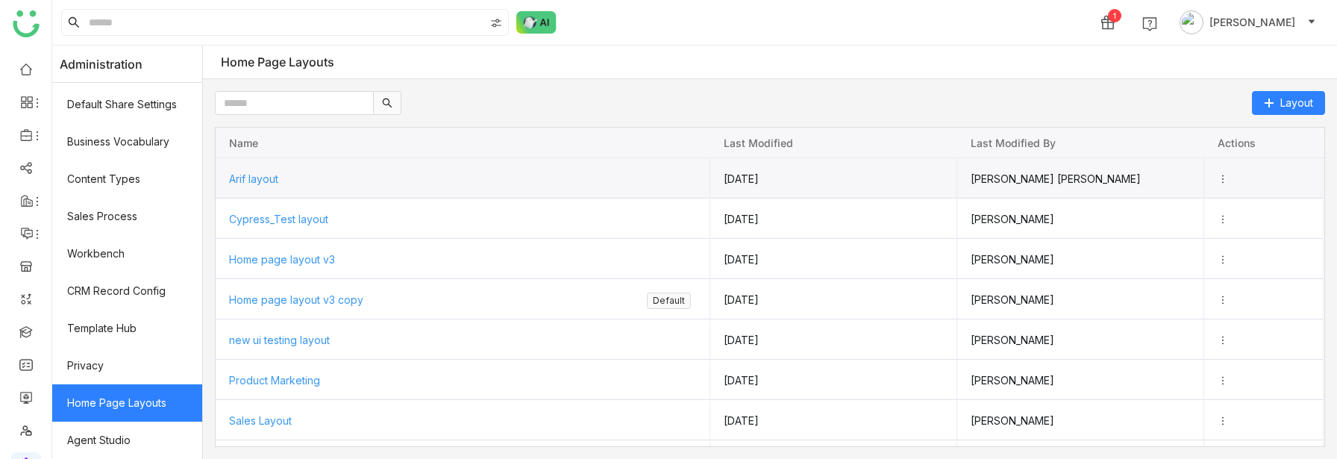
click at [252, 186] on div "Arif layout" at bounding box center [463, 179] width 468 height 40
click at [261, 178] on span "Arif layout" at bounding box center [252, 178] width 49 height 13
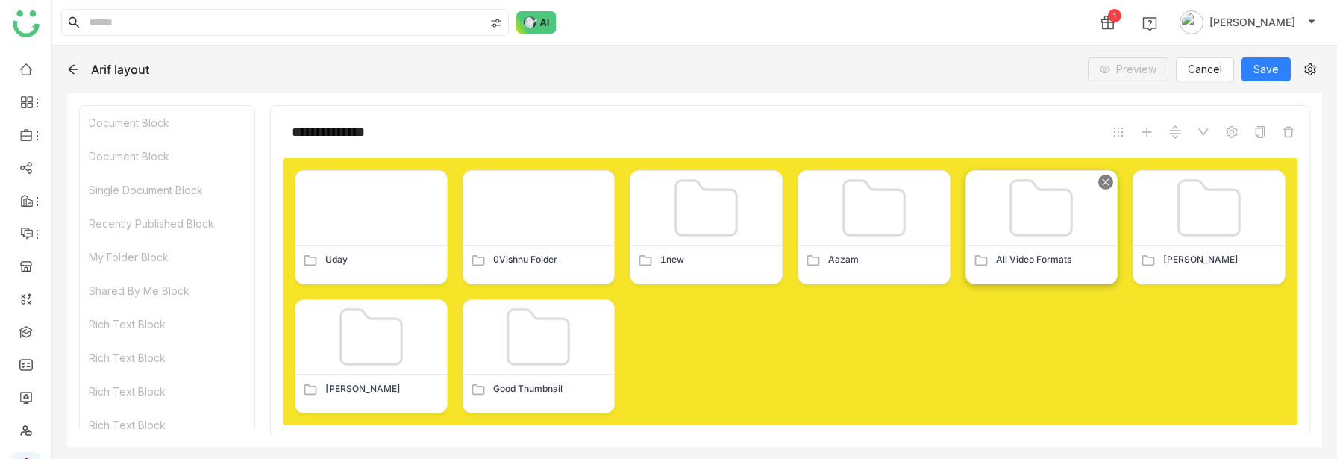
scroll to position [266, 0]
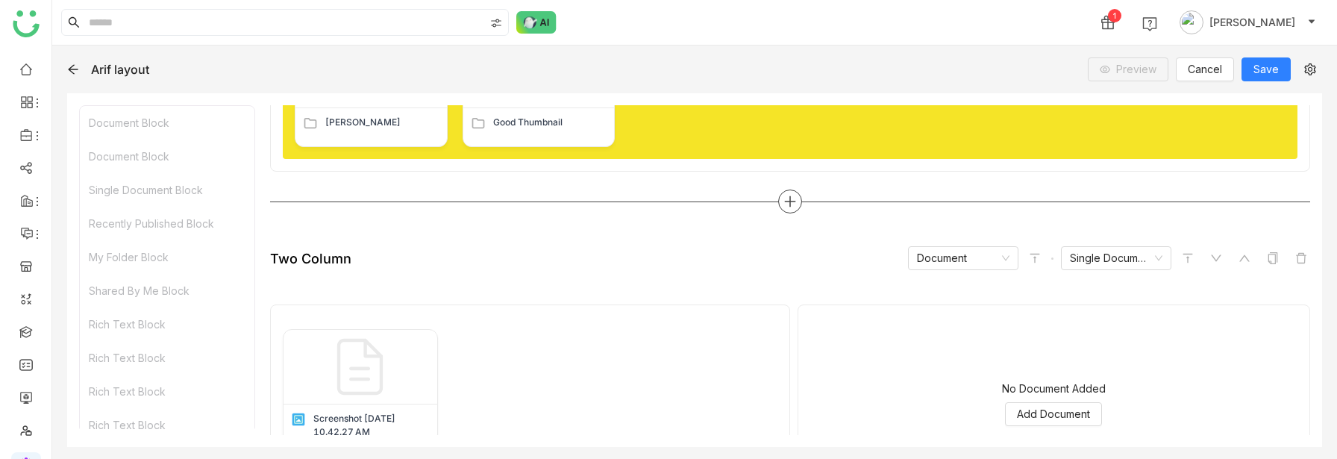
click at [791, 201] on icon at bounding box center [789, 201] width 13 height 13
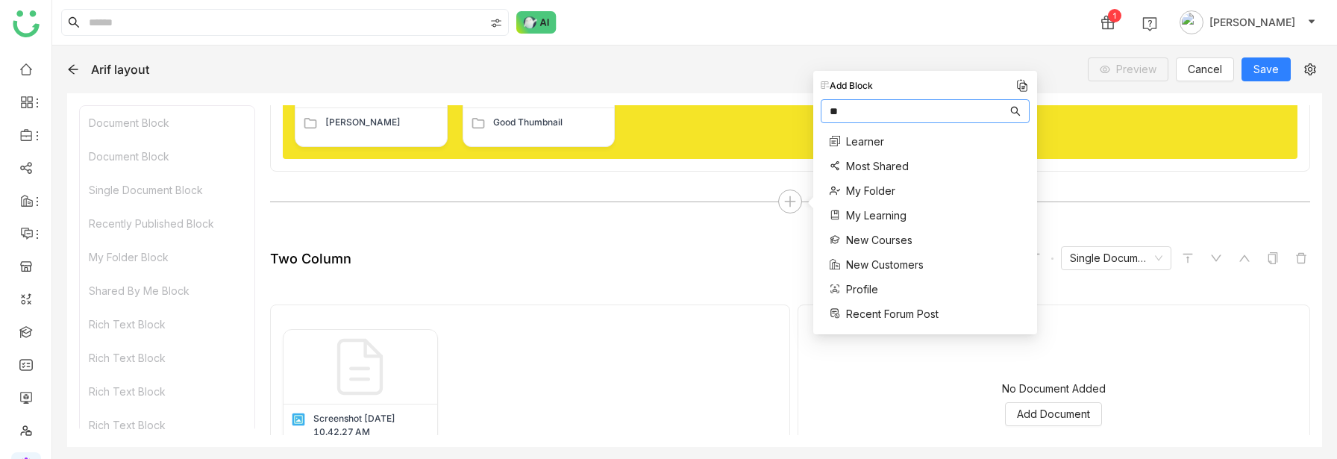
scroll to position [0, 0]
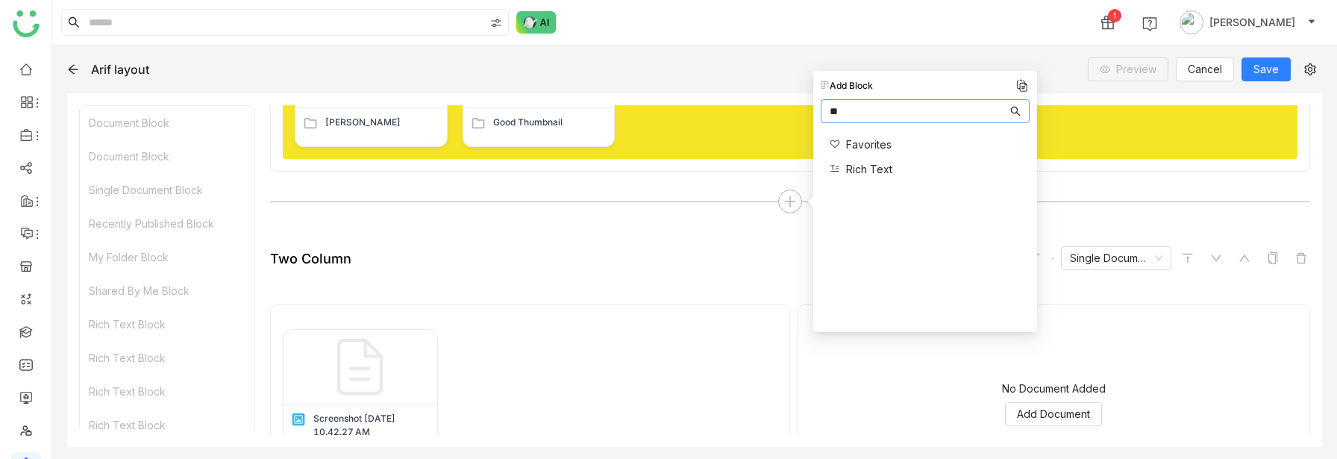
type input "**"
click at [862, 169] on span "Rich Text" at bounding box center [869, 169] width 46 height 16
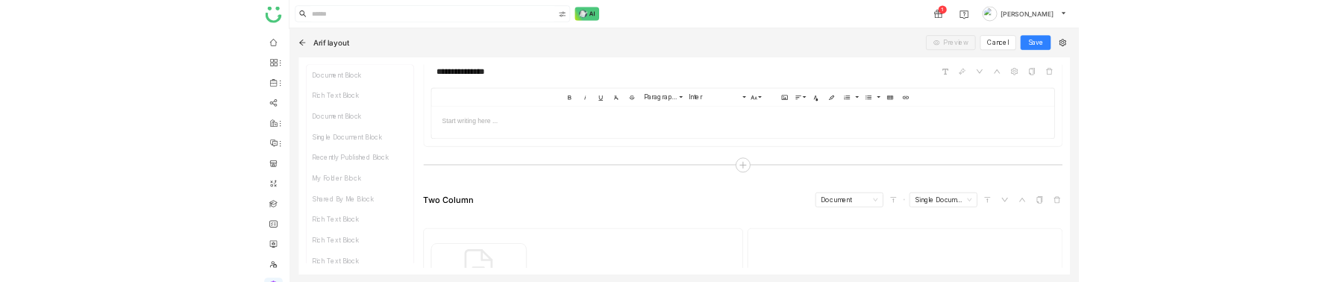
scroll to position [425, 0]
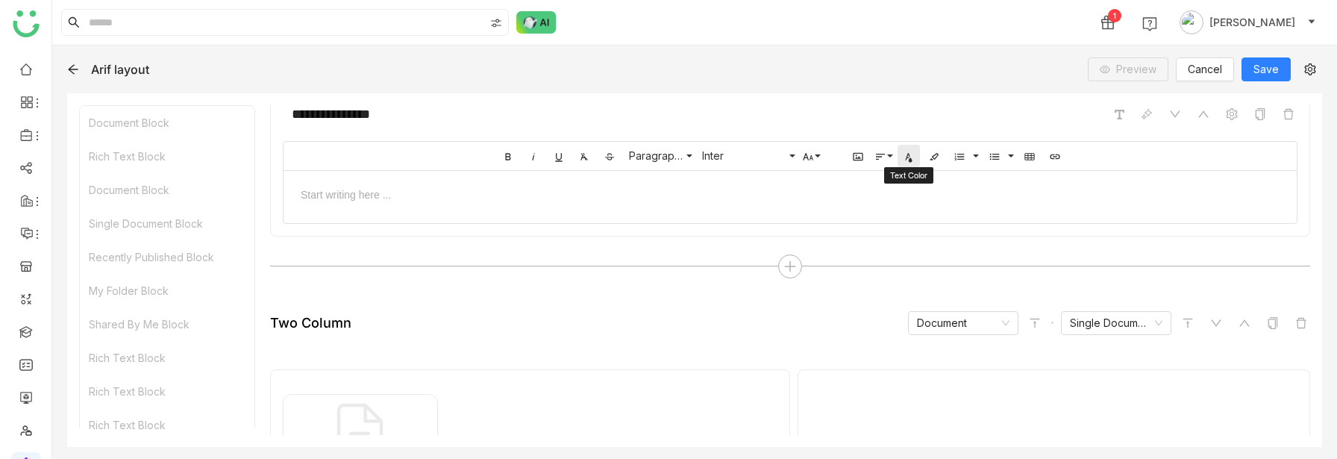
click at [908, 157] on icon "button" at bounding box center [908, 157] width 12 height 12
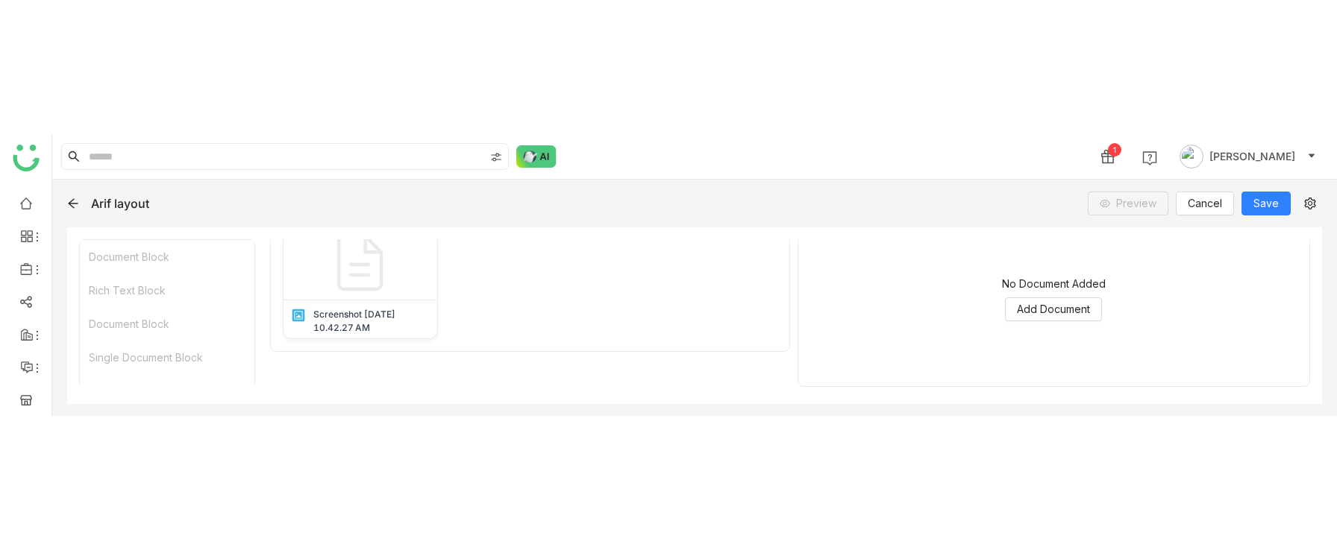
scroll to position [802, 0]
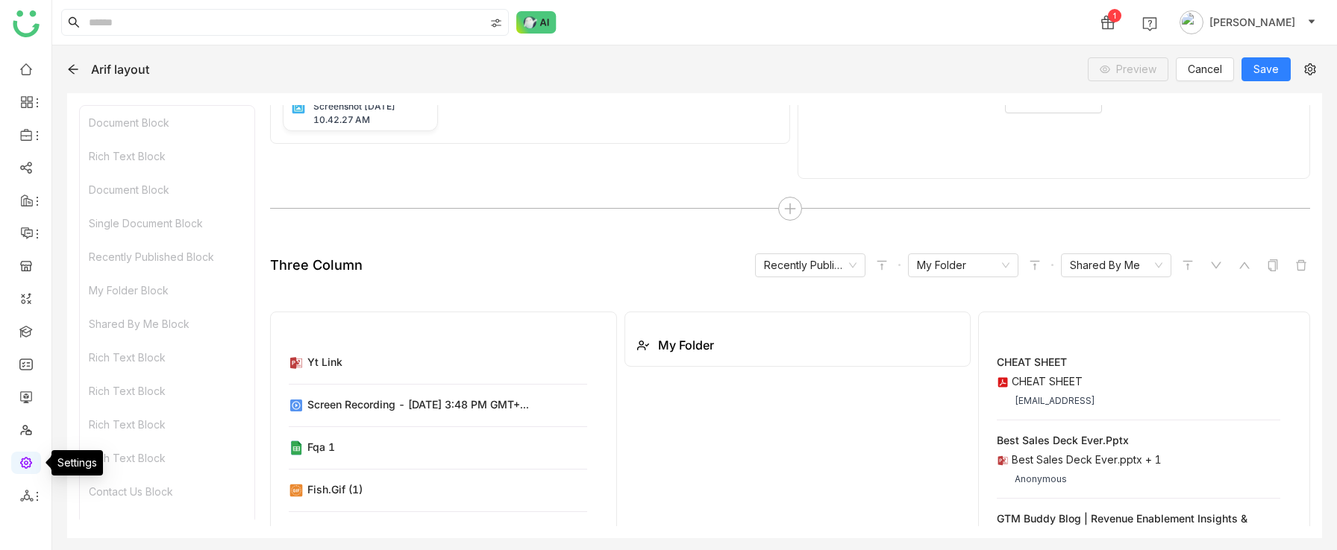
click at [23, 345] on link at bounding box center [25, 462] width 13 height 13
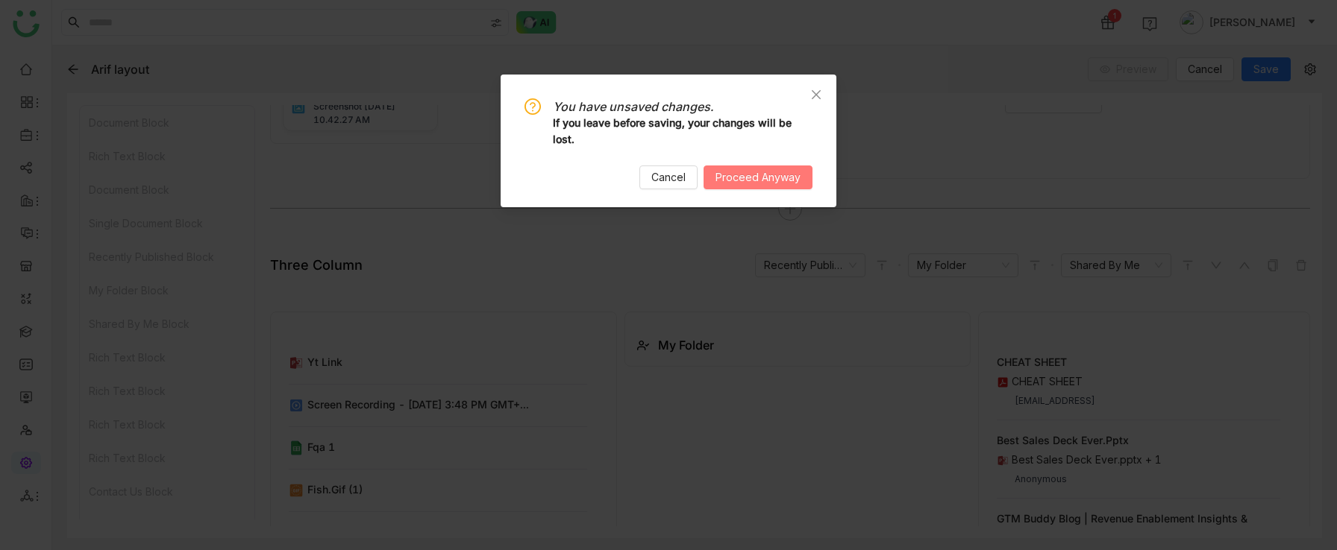
click at [745, 182] on span "Proceed Anyway" at bounding box center [757, 177] width 85 height 16
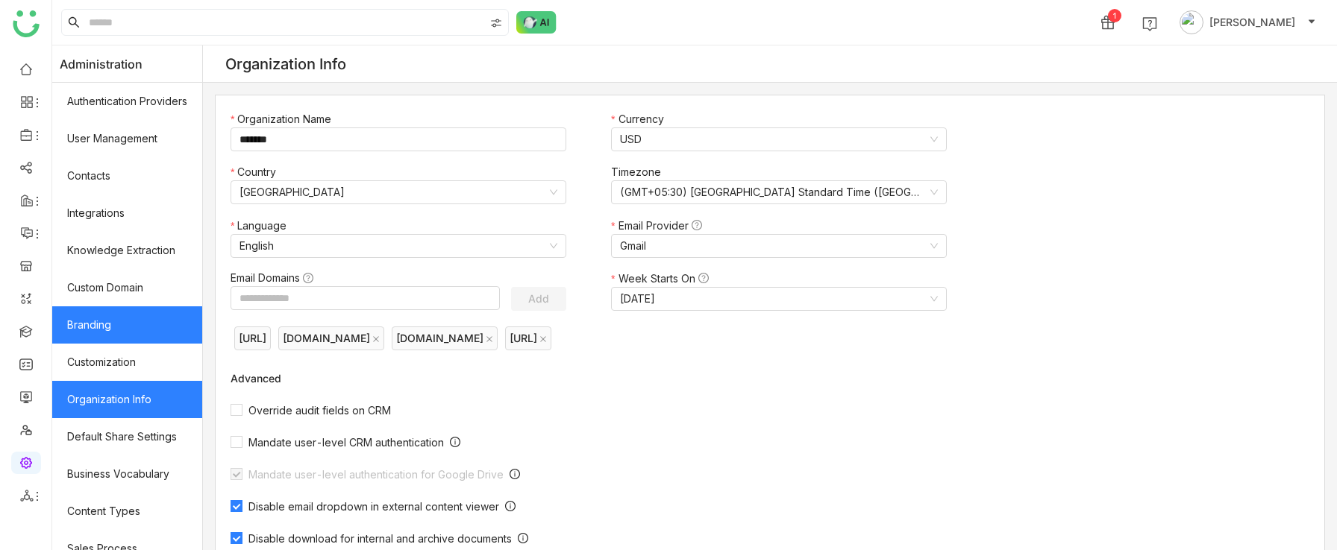
click at [120, 328] on link "Branding" at bounding box center [127, 325] width 150 height 37
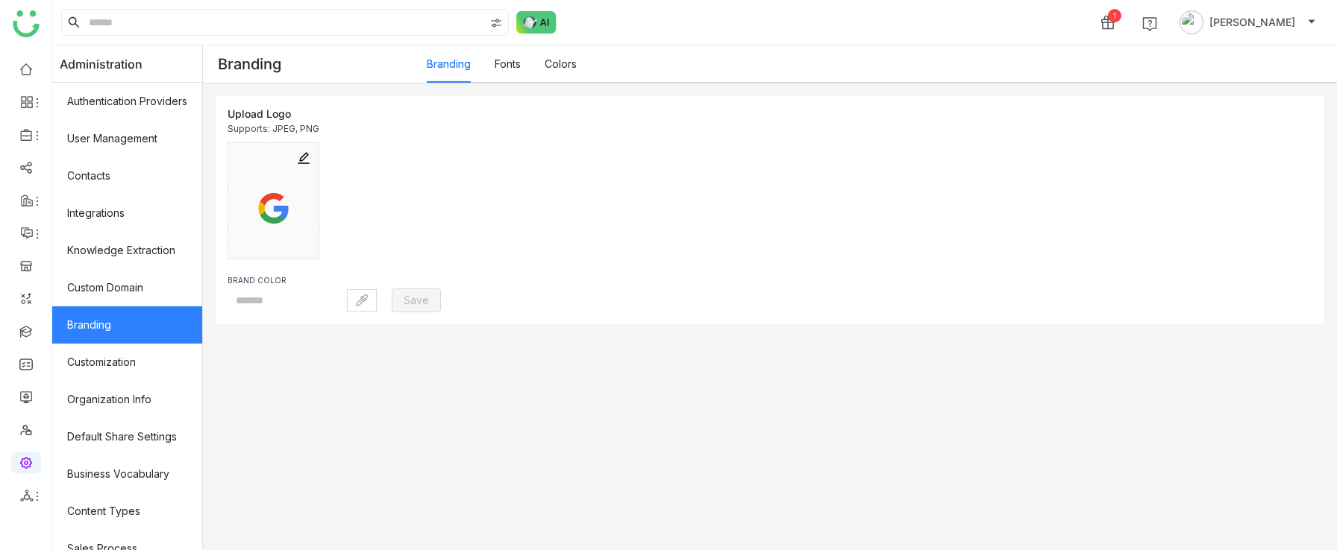
type input "*******"
click at [554, 70] on link "Colors" at bounding box center [560, 63] width 32 height 13
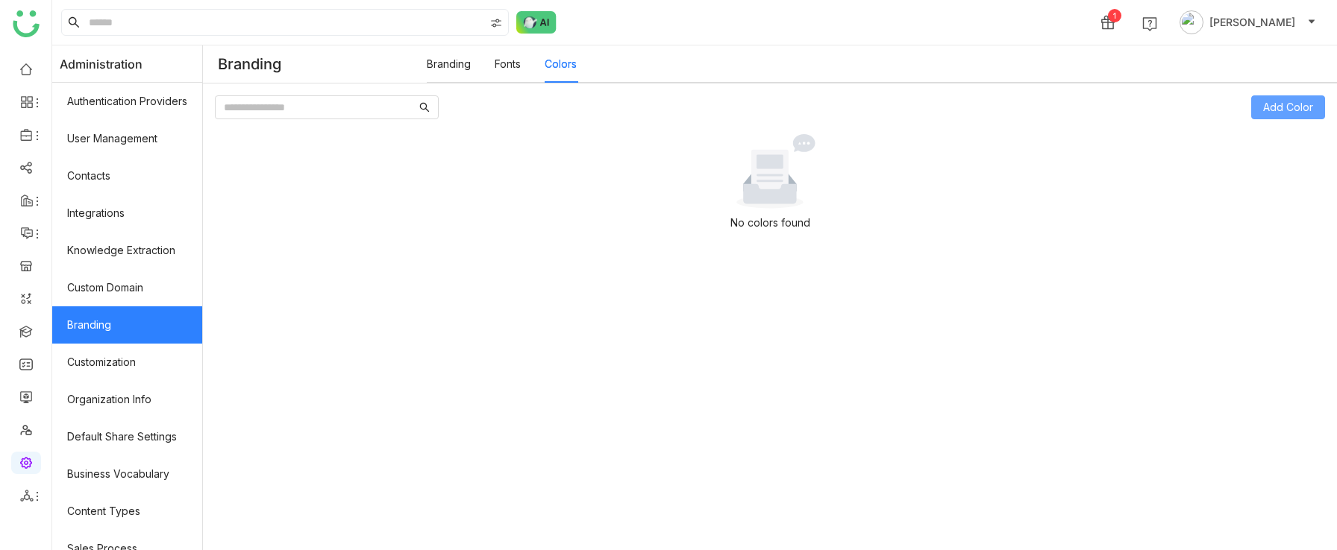
click at [1274, 103] on span "Add Color" at bounding box center [1288, 107] width 50 height 16
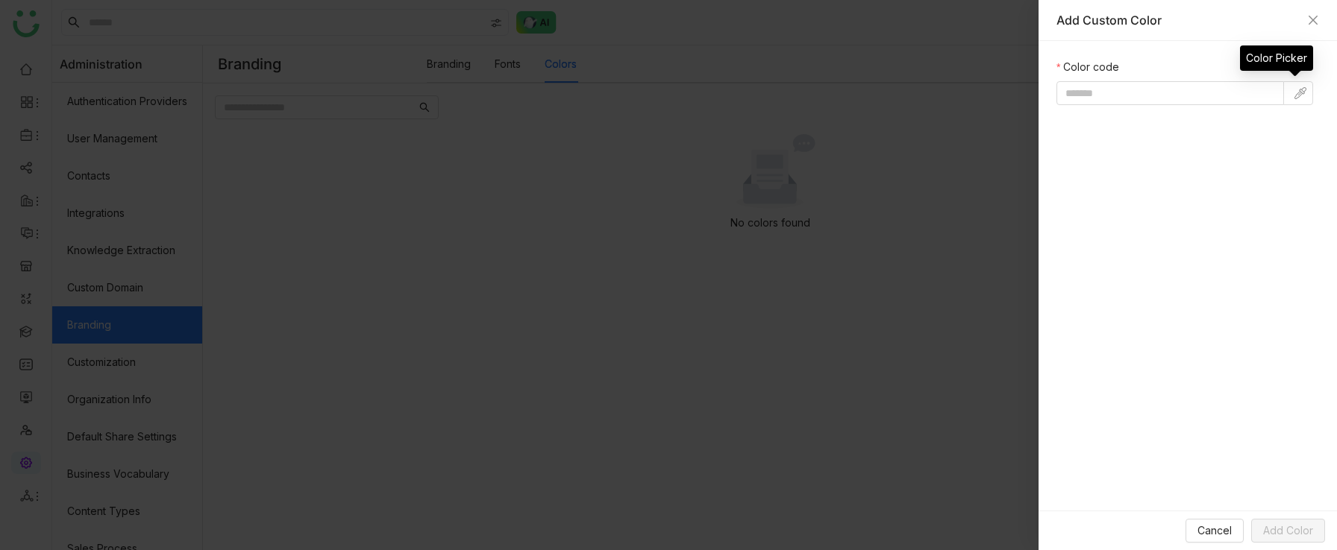
click at [1302, 94] on img at bounding box center [1300, 93] width 12 height 12
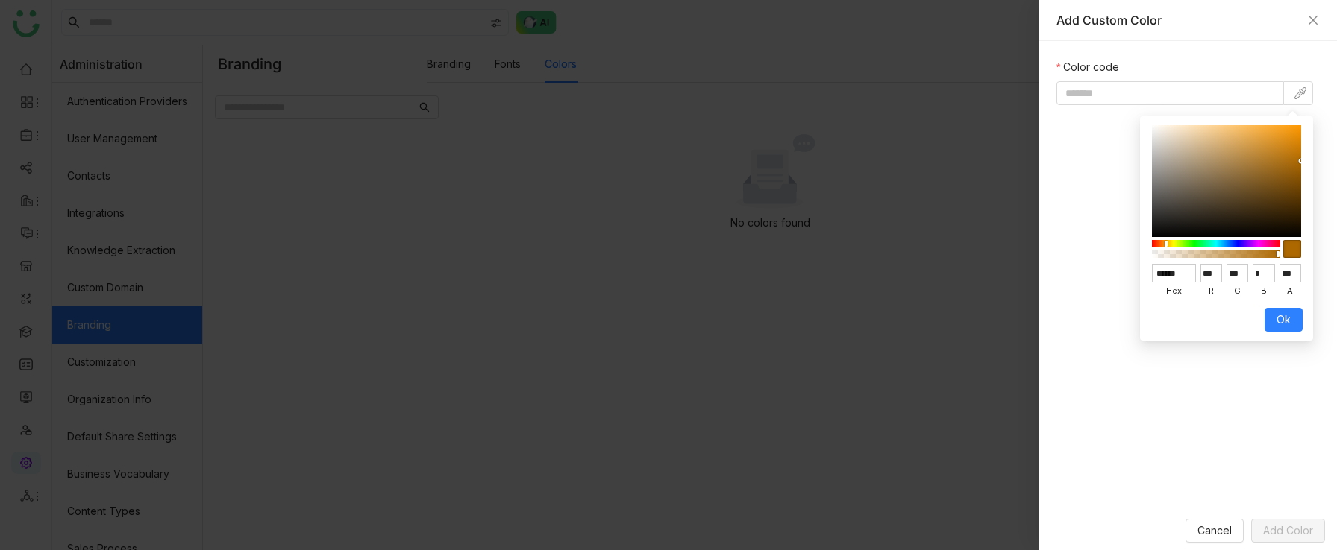
type input "******"
type input "**"
click at [1240, 201] on div at bounding box center [1226, 181] width 149 height 112
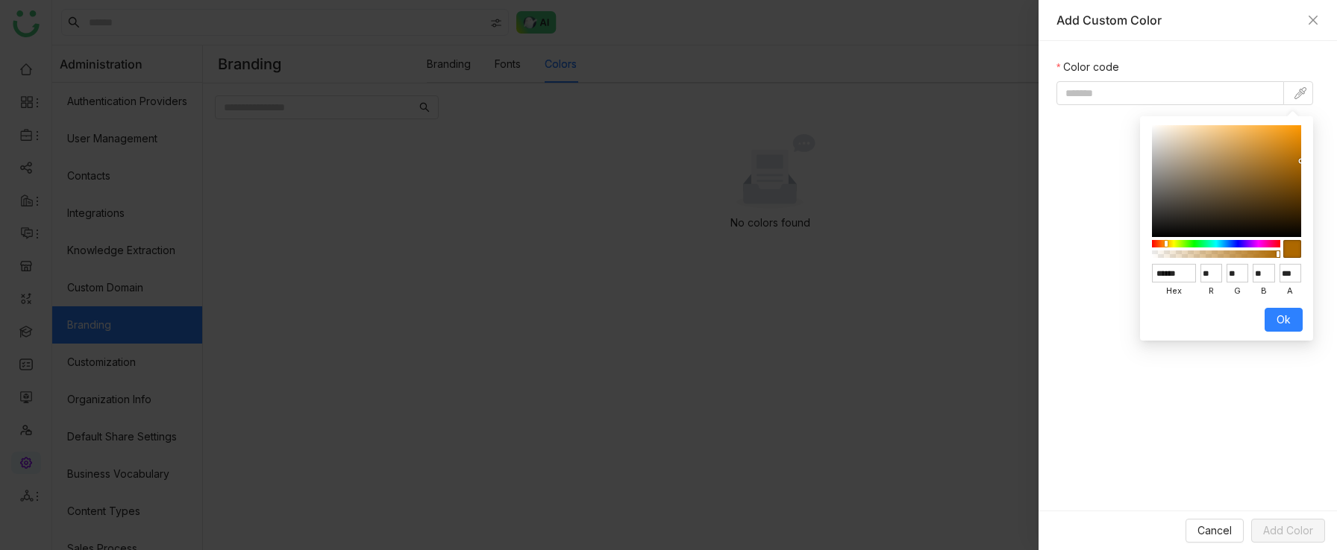
type input "*******"
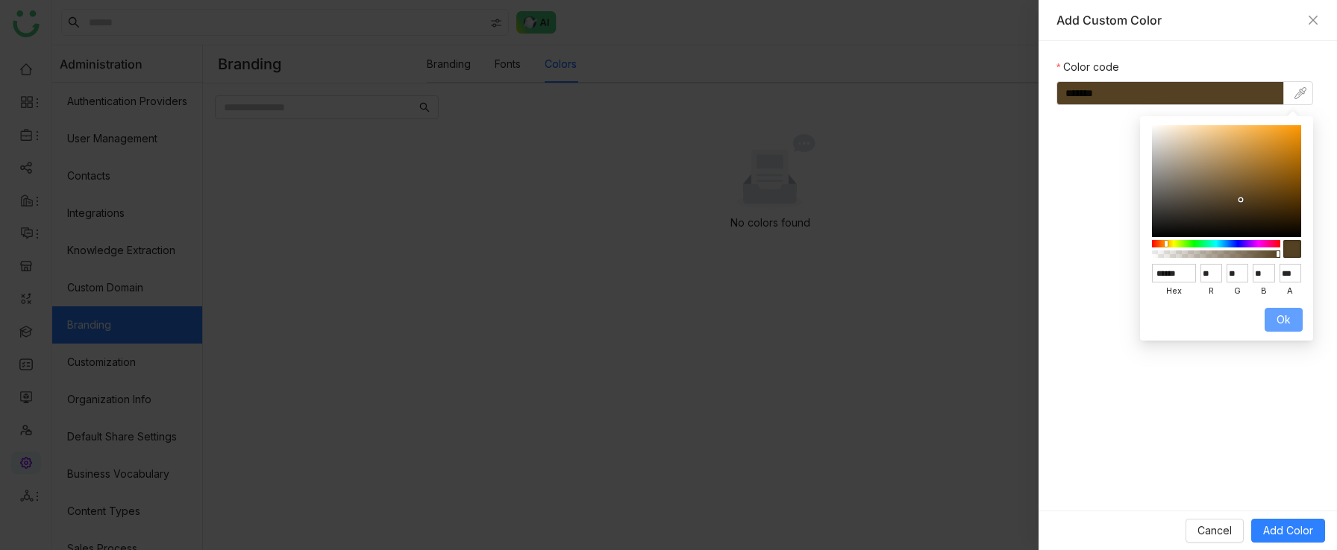
click at [1289, 329] on button "Ok" at bounding box center [1283, 320] width 38 height 24
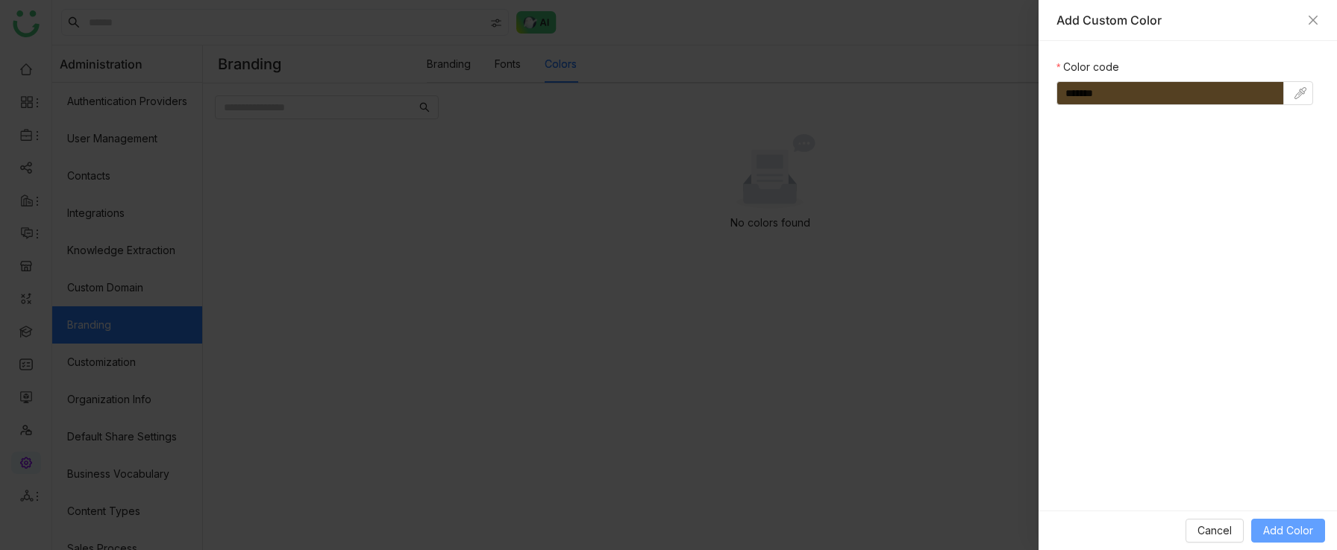
click at [1273, 345] on span "Add Color" at bounding box center [1288, 531] width 50 height 16
